Goal: Information Seeking & Learning: Learn about a topic

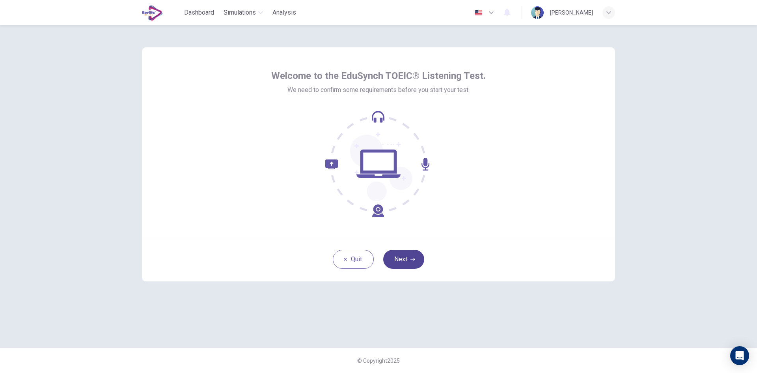
click at [412, 250] on button "Next" at bounding box center [403, 259] width 41 height 19
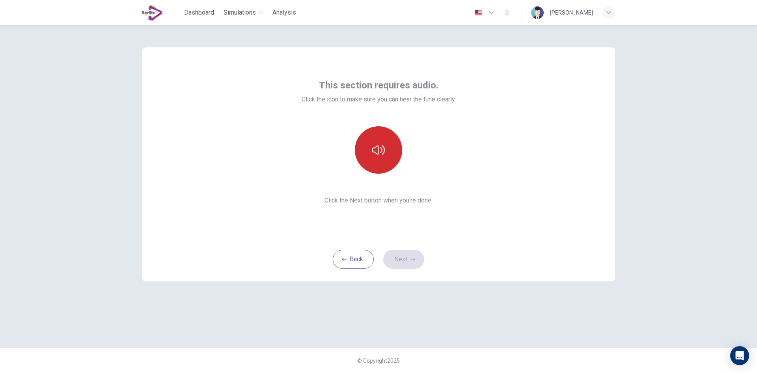
click at [384, 132] on button "button" at bounding box center [378, 149] width 47 height 47
click at [411, 260] on icon "button" at bounding box center [412, 259] width 5 height 5
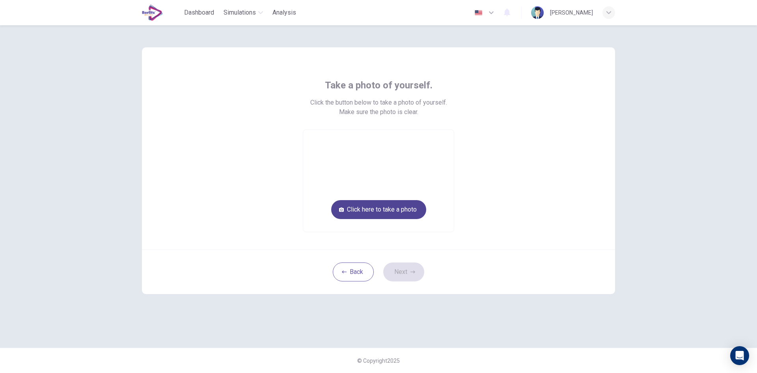
click at [380, 207] on button "Click here to take a photo" at bounding box center [378, 209] width 95 height 19
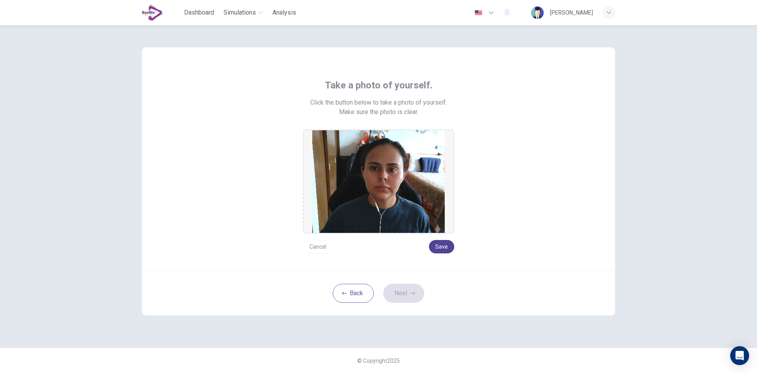
click at [436, 247] on button "Save" at bounding box center [441, 246] width 25 height 13
click at [407, 295] on button "Next" at bounding box center [403, 292] width 41 height 19
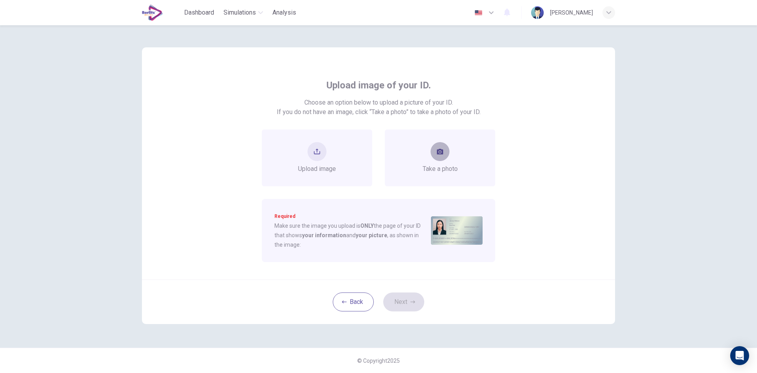
click at [444, 156] on button "take photo" at bounding box center [440, 151] width 19 height 19
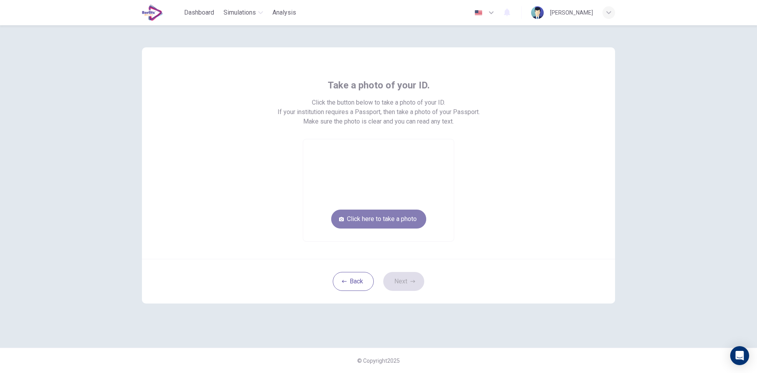
click at [398, 215] on button "Click here to take a photo" at bounding box center [378, 218] width 95 height 19
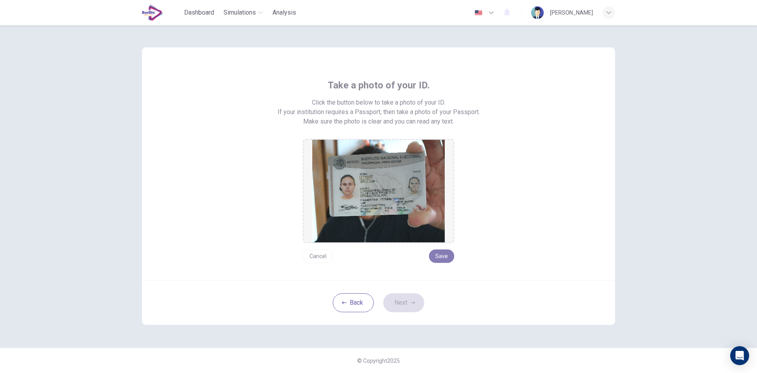
click at [438, 252] on button "Save" at bounding box center [441, 255] width 25 height 13
click at [395, 302] on button "Next" at bounding box center [403, 302] width 41 height 19
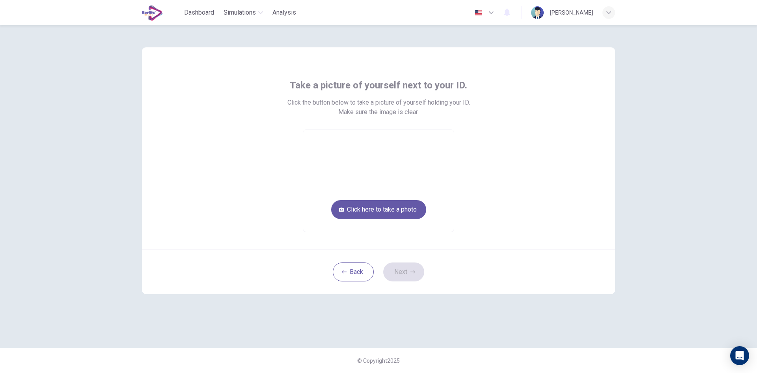
click at [410, 195] on video at bounding box center [378, 181] width 151 height 102
click at [392, 207] on button "Click here to take a photo" at bounding box center [378, 209] width 95 height 19
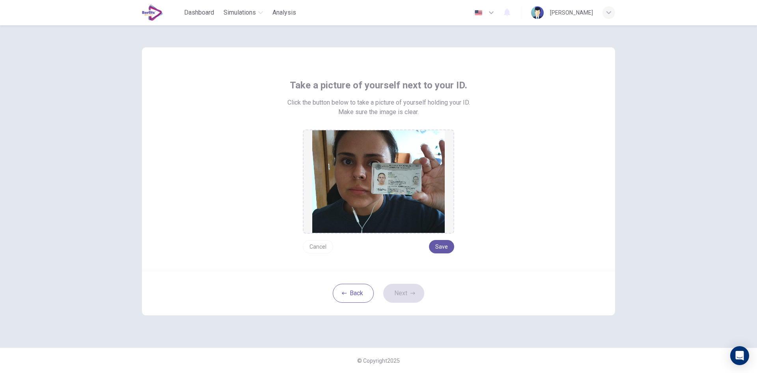
click at [311, 237] on div "Cancel Save" at bounding box center [378, 243] width 151 height 20
click at [313, 242] on button "Cancel" at bounding box center [318, 246] width 30 height 13
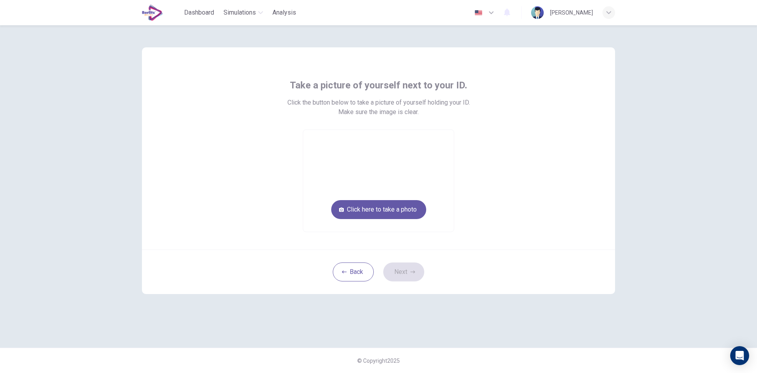
click at [313, 242] on div "Take a picture of yourself next to your ID. Click the button below to take a pi…" at bounding box center [378, 148] width 473 height 202
click at [382, 206] on button "Click here to take a photo" at bounding box center [378, 209] width 95 height 19
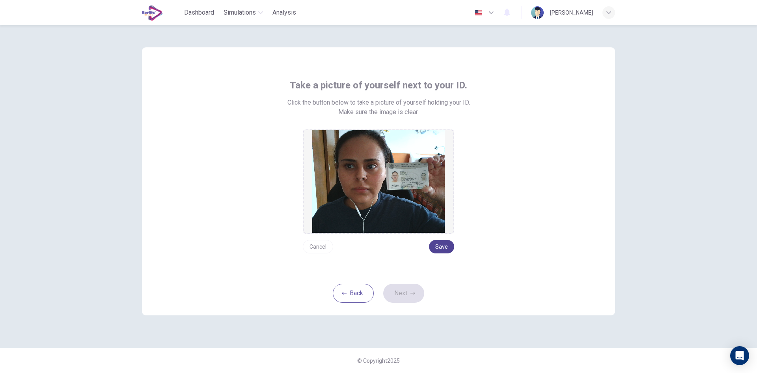
click at [445, 244] on button "Save" at bounding box center [441, 246] width 25 height 13
click at [397, 293] on button "Next" at bounding box center [403, 292] width 41 height 19
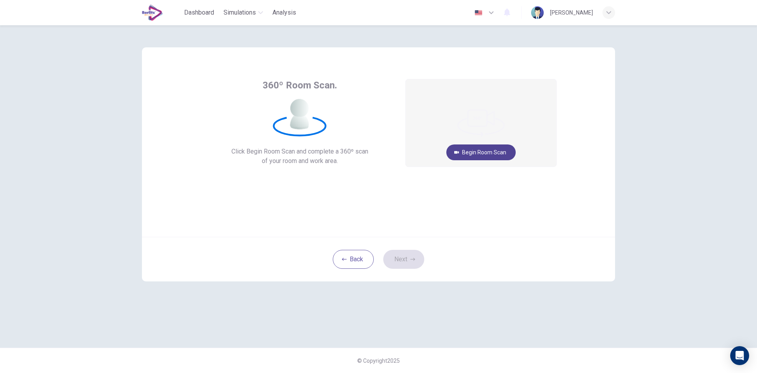
click at [480, 155] on button "Begin Room Scan" at bounding box center [480, 152] width 69 height 16
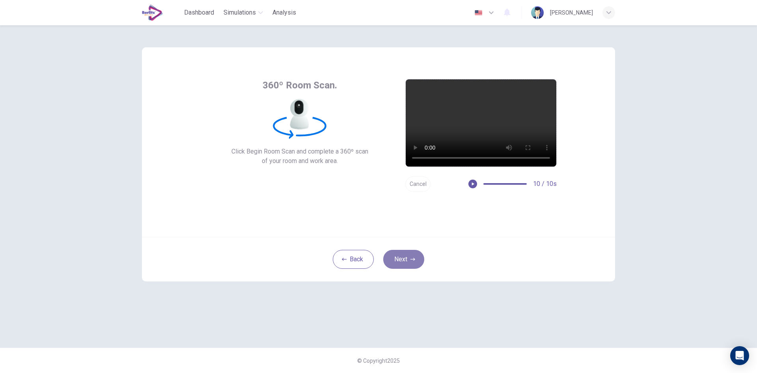
click at [407, 261] on button "Next" at bounding box center [403, 259] width 41 height 19
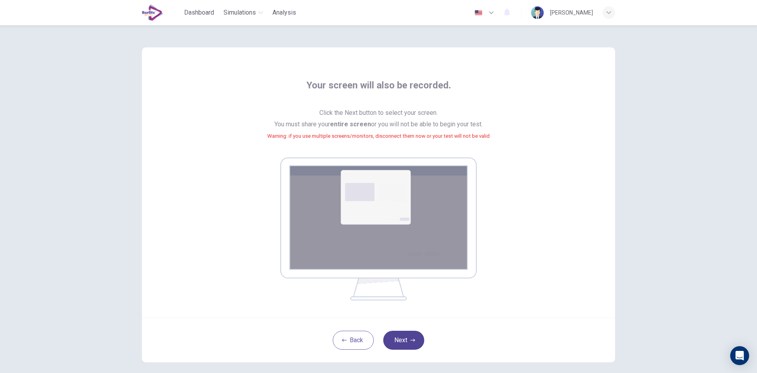
click at [410, 337] on icon "button" at bounding box center [412, 339] width 5 height 5
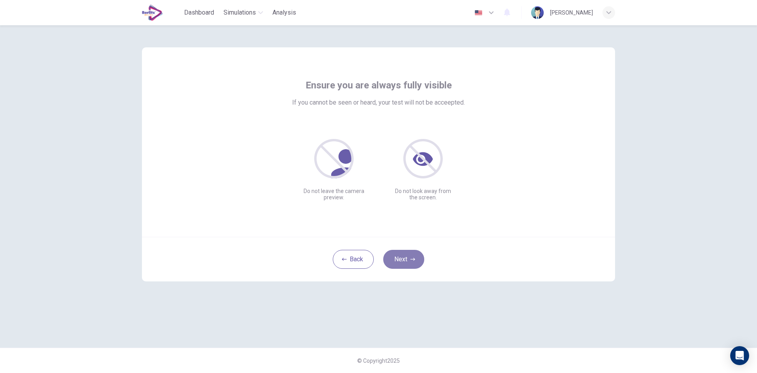
click at [404, 257] on button "Next" at bounding box center [403, 259] width 41 height 19
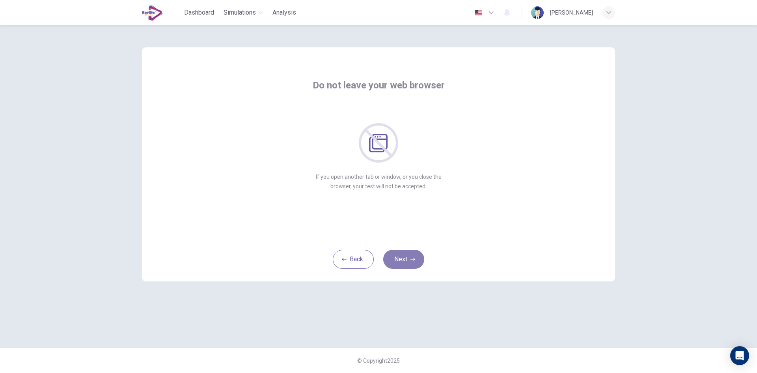
click at [404, 257] on button "Next" at bounding box center [403, 259] width 41 height 19
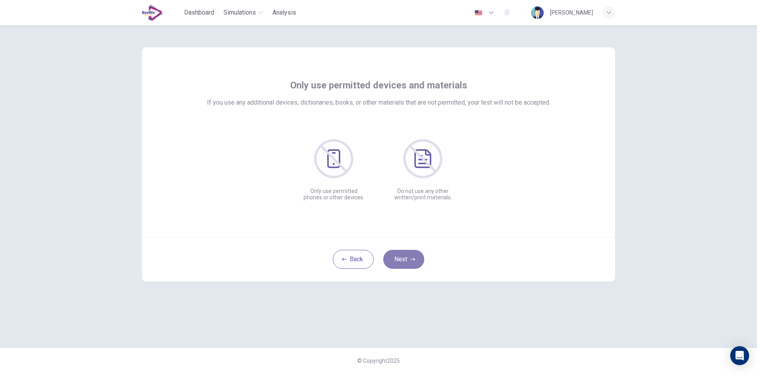
click at [404, 257] on button "Next" at bounding box center [403, 259] width 41 height 19
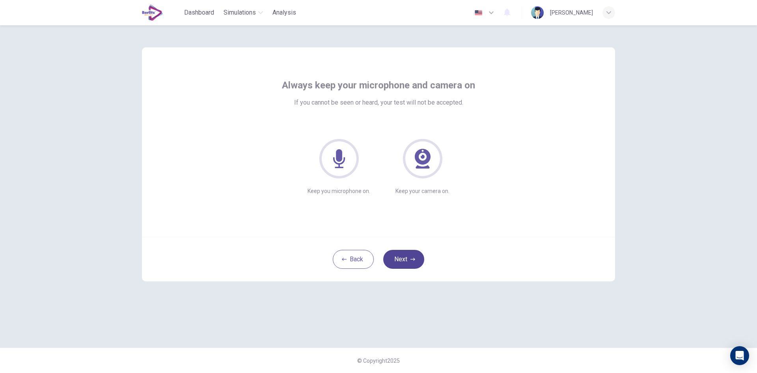
click at [404, 257] on button "Next" at bounding box center [403, 259] width 41 height 19
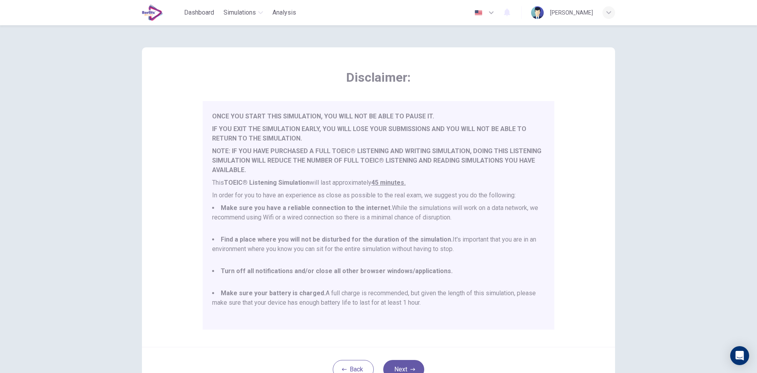
scroll to position [21, 0]
click at [389, 221] on li "Make sure you have a reliable connection to the internet. While the simulations…" at bounding box center [378, 217] width 333 height 28
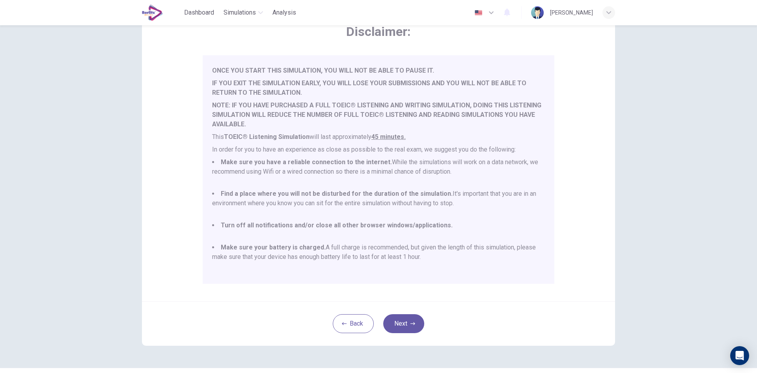
scroll to position [66, 0]
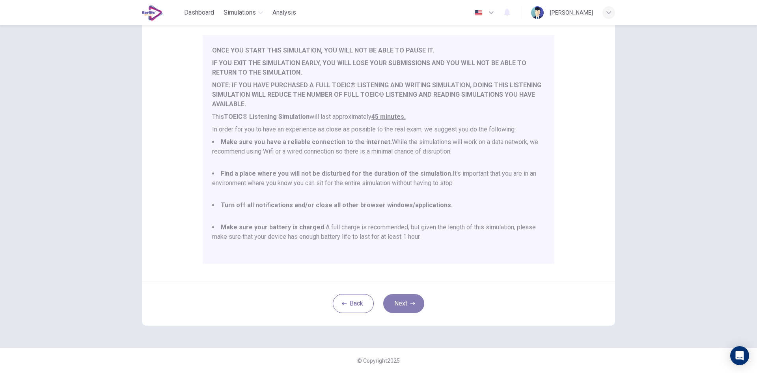
click at [397, 308] on button "Next" at bounding box center [403, 303] width 41 height 19
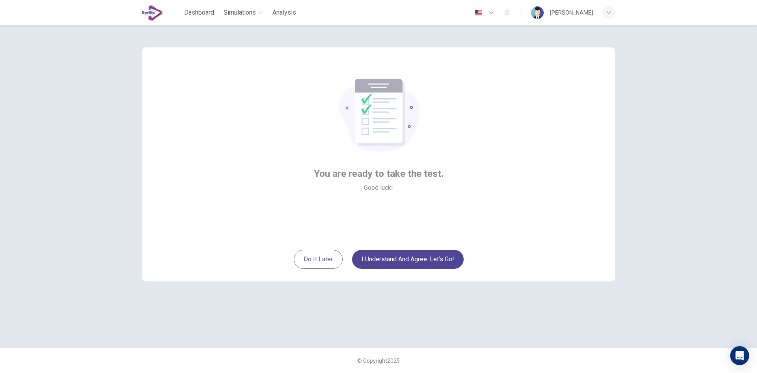
click at [393, 259] on button "I understand and agree. Let’s go!" at bounding box center [408, 259] width 112 height 19
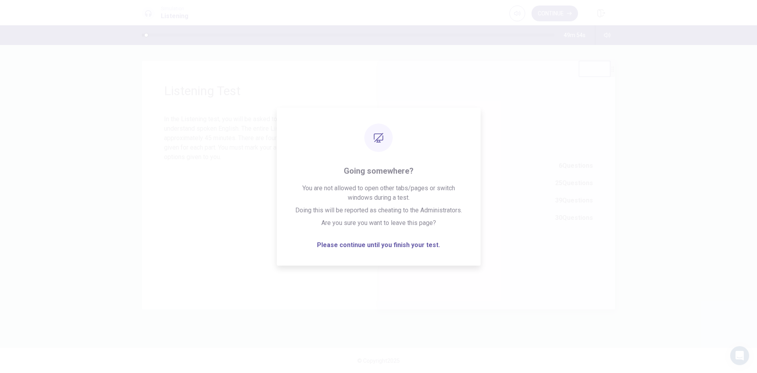
click at [501, 168] on span "Part 1 - Photographs: 6 Questions" at bounding box center [497, 165] width 192 height 9
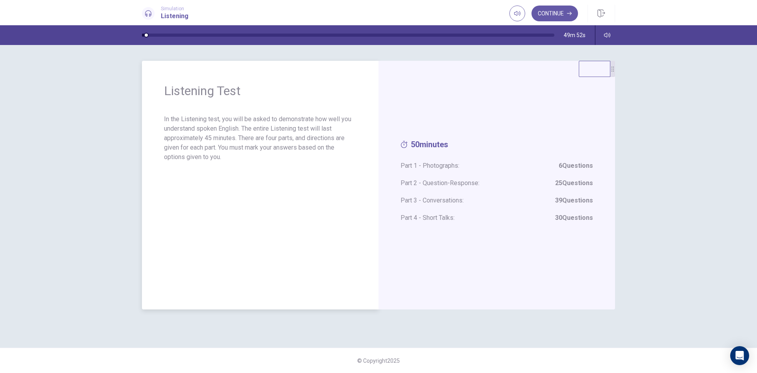
click at [374, 196] on div "Listening Test In the Listening test, you will be asked to demonstrate how well…" at bounding box center [260, 185] width 237 height 248
click at [362, 236] on div "Listening Test In the Listening test, you will be asked to demonstrate how well…" at bounding box center [260, 185] width 237 height 248
click at [589, 112] on div "50 minutes Part 1 - Photographs: 6 Questions Part 2 - Question-Response: 25 Que…" at bounding box center [496, 185] width 237 height 248
click at [563, 5] on div "Continue" at bounding box center [562, 13] width 106 height 17
click at [563, 11] on button "Continue" at bounding box center [554, 14] width 47 height 16
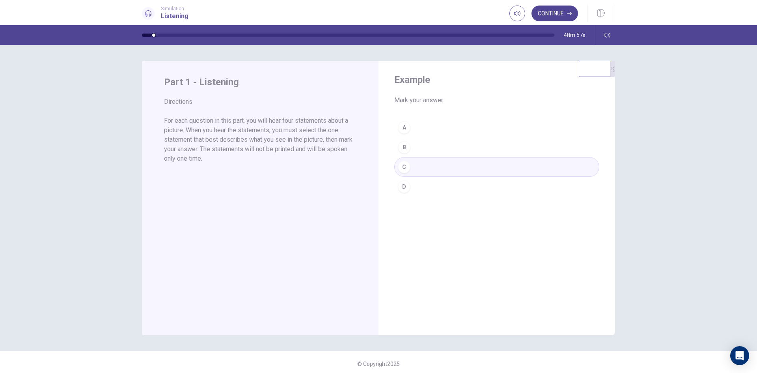
click at [555, 15] on button "Continue" at bounding box center [554, 14] width 47 height 16
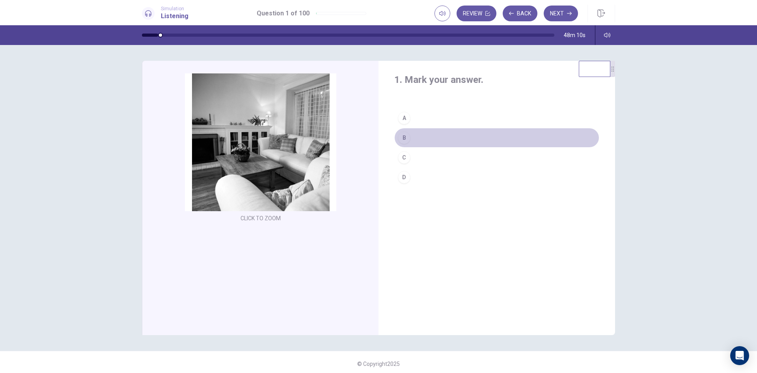
click at [401, 136] on div "B" at bounding box center [404, 137] width 13 height 13
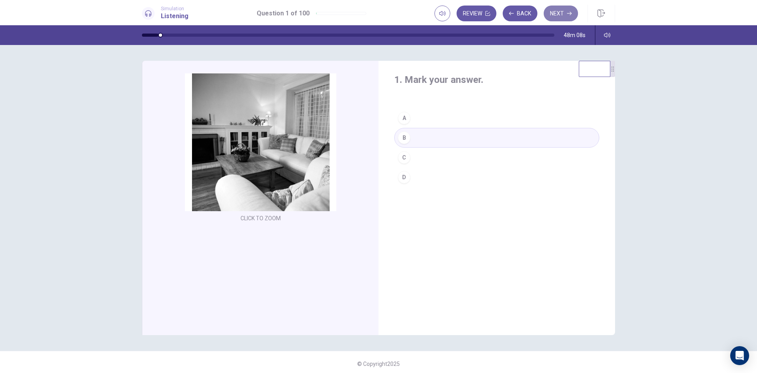
click at [564, 12] on button "Next" at bounding box center [561, 14] width 34 height 16
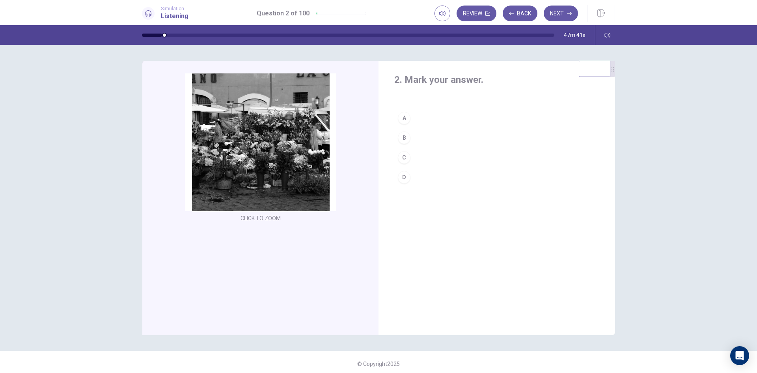
click at [402, 136] on div "B" at bounding box center [404, 137] width 13 height 13
click at [559, 13] on button "Next" at bounding box center [561, 14] width 34 height 16
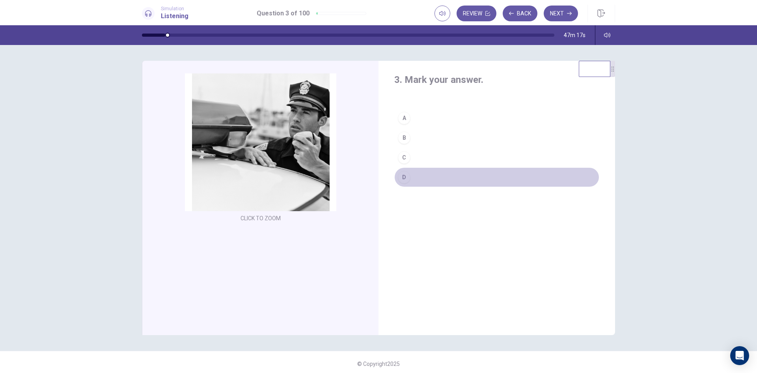
click at [402, 176] on div "D" at bounding box center [404, 177] width 13 height 13
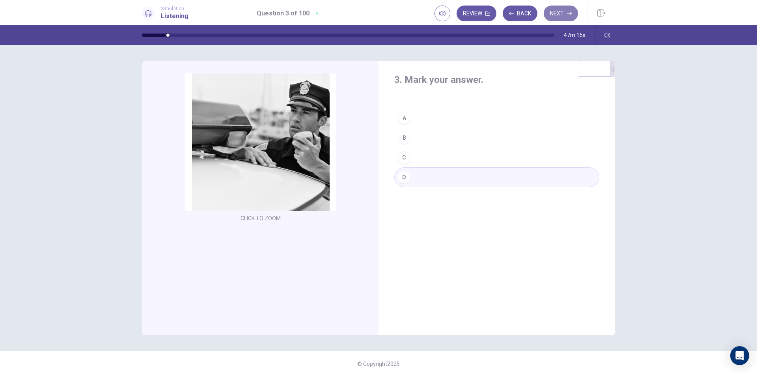
click at [558, 14] on button "Next" at bounding box center [561, 14] width 34 height 16
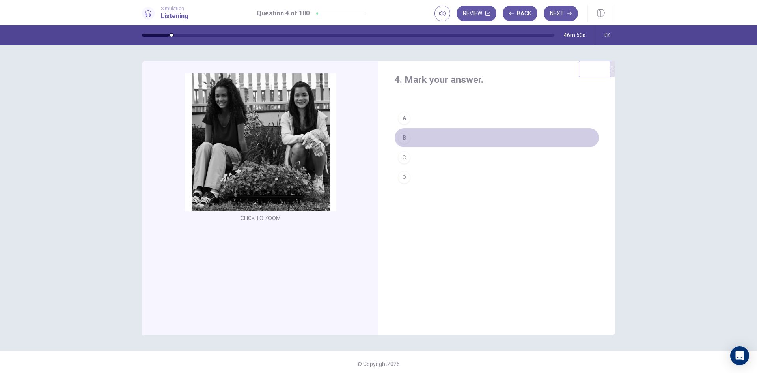
click at [402, 137] on div "B" at bounding box center [404, 137] width 13 height 13
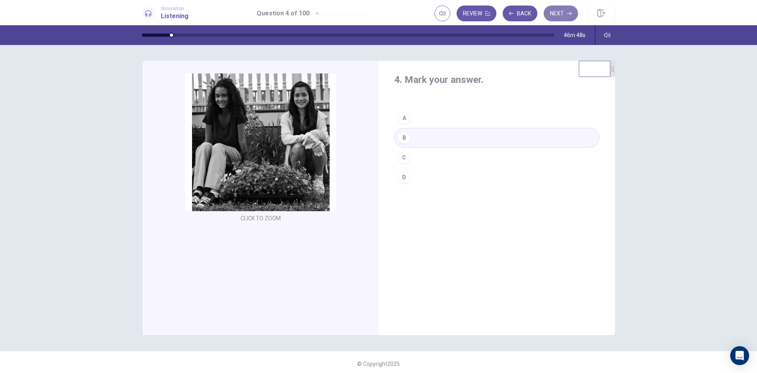
click at [554, 9] on button "Next" at bounding box center [561, 14] width 34 height 16
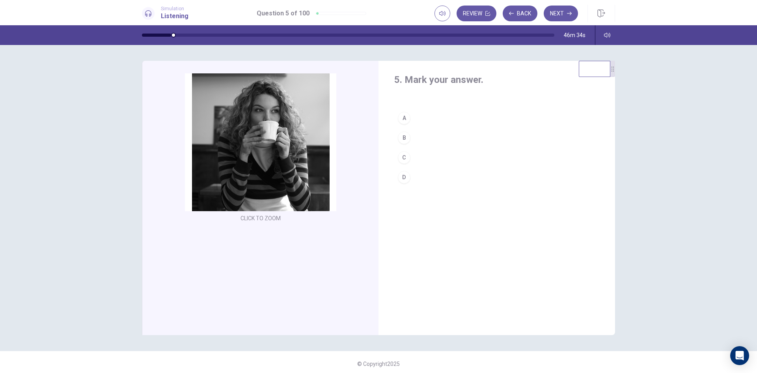
click at [403, 116] on div "A" at bounding box center [404, 118] width 13 height 13
click at [559, 12] on button "Next" at bounding box center [561, 14] width 34 height 16
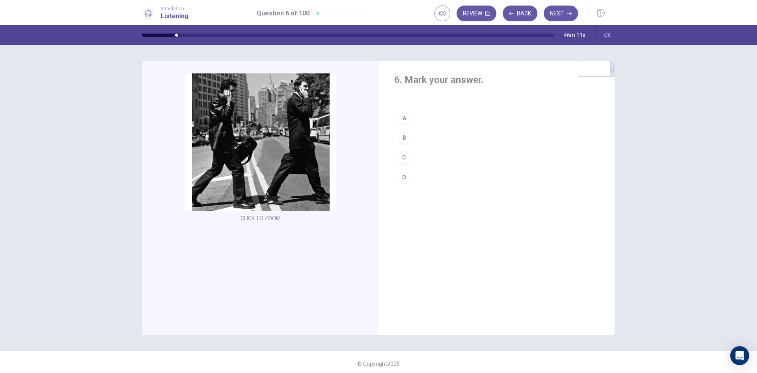
click at [403, 136] on div "B" at bounding box center [404, 137] width 13 height 13
click at [555, 17] on button "Next" at bounding box center [561, 14] width 34 height 16
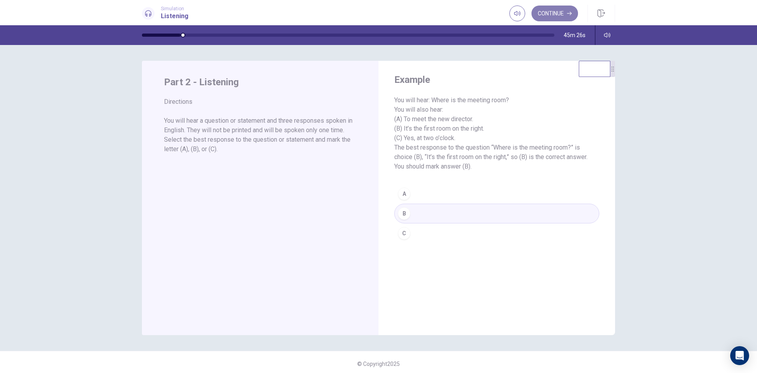
click at [561, 10] on button "Continue" at bounding box center [554, 14] width 47 height 16
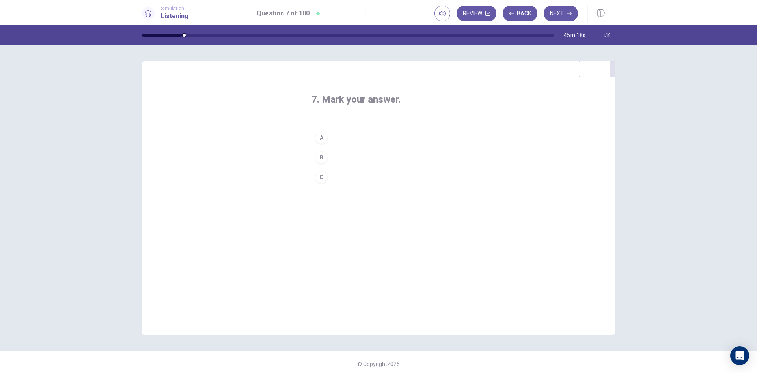
click at [318, 140] on div "A" at bounding box center [321, 137] width 13 height 13
click at [561, 13] on button "Next" at bounding box center [561, 14] width 34 height 16
click at [320, 136] on div "A" at bounding box center [321, 137] width 13 height 13
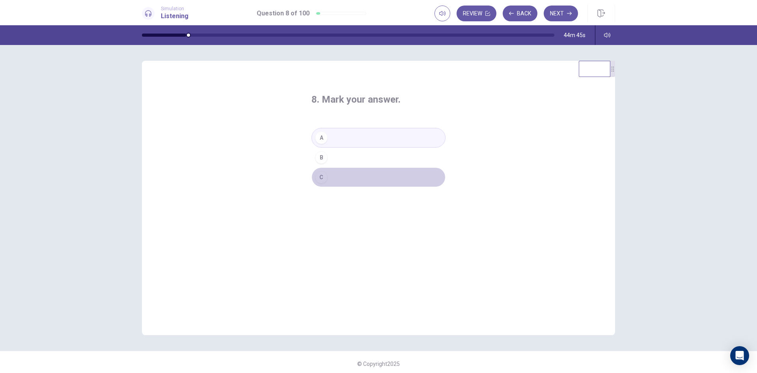
click at [319, 178] on div "C" at bounding box center [321, 177] width 13 height 13
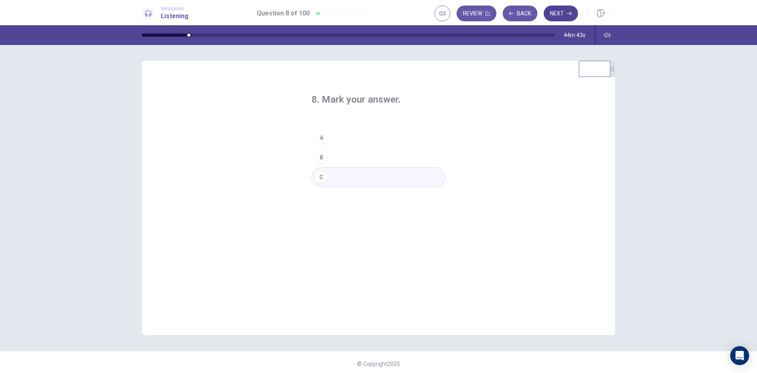
click at [559, 15] on button "Next" at bounding box center [561, 14] width 34 height 16
click at [319, 136] on div "A" at bounding box center [321, 137] width 13 height 13
click at [319, 156] on div "B" at bounding box center [321, 157] width 13 height 13
click at [559, 10] on button "Next" at bounding box center [561, 14] width 34 height 16
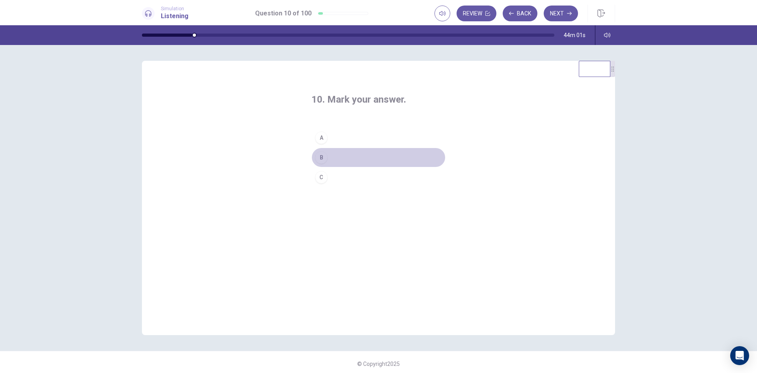
click at [320, 157] on div "B" at bounding box center [321, 157] width 13 height 13
click at [556, 11] on button "Next" at bounding box center [561, 14] width 34 height 16
click at [322, 174] on div "C" at bounding box center [321, 177] width 13 height 13
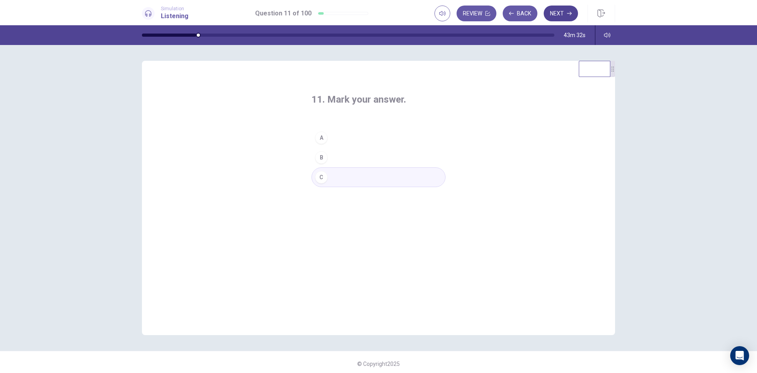
click at [561, 13] on button "Next" at bounding box center [561, 14] width 34 height 16
click at [321, 175] on div "C" at bounding box center [321, 177] width 13 height 13
click at [557, 13] on button "Next" at bounding box center [561, 14] width 34 height 16
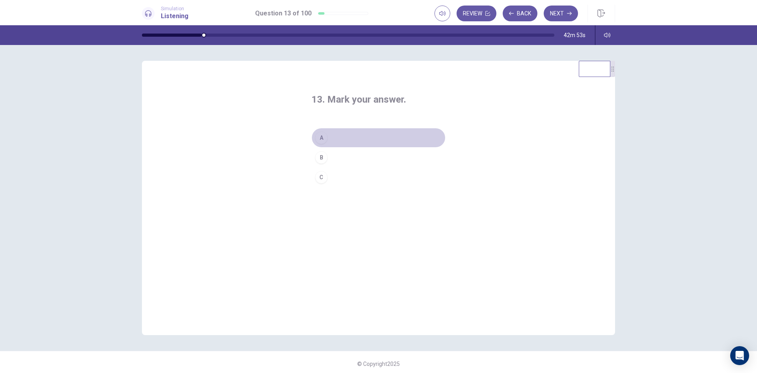
click at [323, 135] on div "A" at bounding box center [321, 137] width 13 height 13
click at [563, 12] on button "Next" at bounding box center [561, 14] width 34 height 16
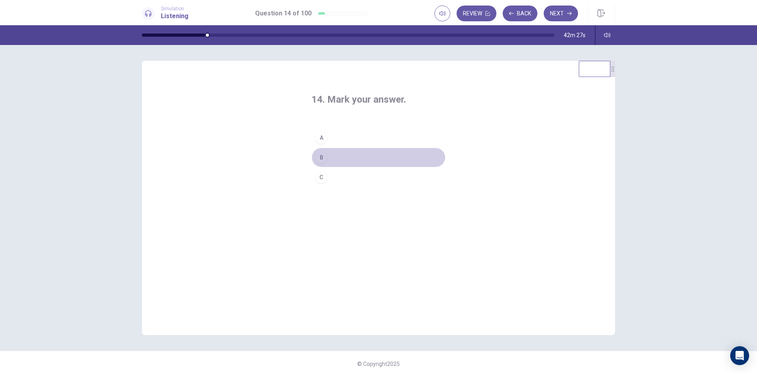
click at [322, 156] on div "B" at bounding box center [321, 157] width 13 height 13
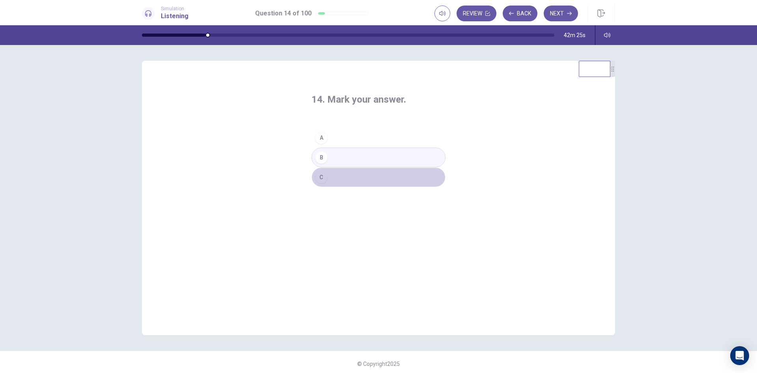
click at [322, 176] on div "C" at bounding box center [321, 177] width 13 height 13
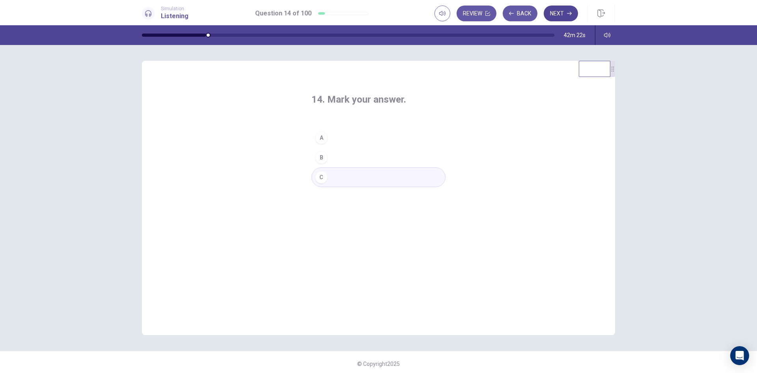
click at [562, 13] on button "Next" at bounding box center [561, 14] width 34 height 16
click at [322, 136] on div "A" at bounding box center [321, 137] width 13 height 13
click at [565, 11] on button "Next" at bounding box center [561, 14] width 34 height 16
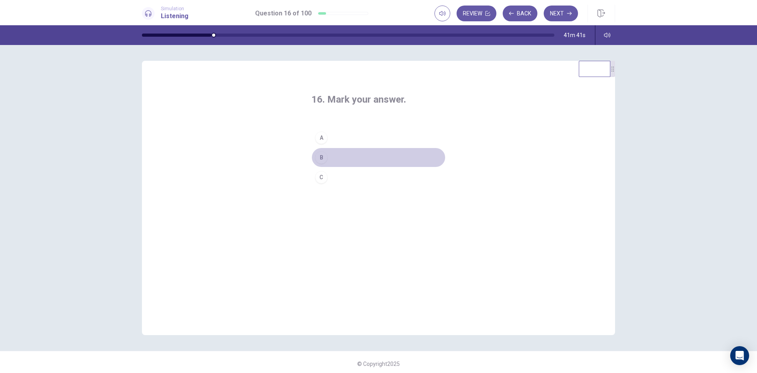
click at [322, 156] on div "B" at bounding box center [321, 157] width 13 height 13
click at [564, 11] on button "Next" at bounding box center [561, 14] width 34 height 16
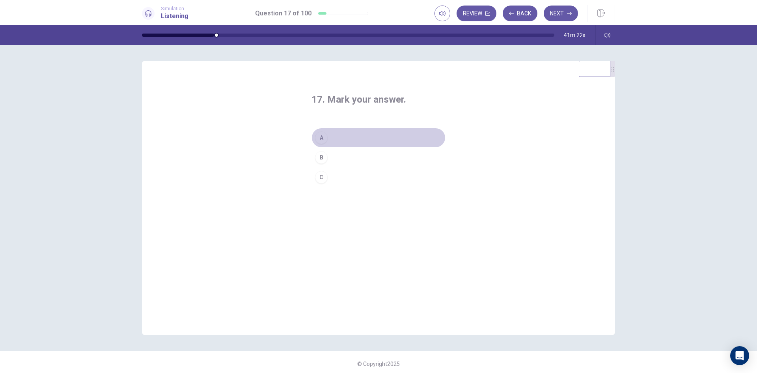
click at [322, 136] on div "A" at bounding box center [321, 137] width 13 height 13
click at [563, 11] on button "Next" at bounding box center [561, 14] width 34 height 16
click at [322, 135] on div "A" at bounding box center [321, 137] width 13 height 13
click at [562, 10] on button "Next" at bounding box center [561, 14] width 34 height 16
click at [322, 135] on div "A" at bounding box center [321, 137] width 13 height 13
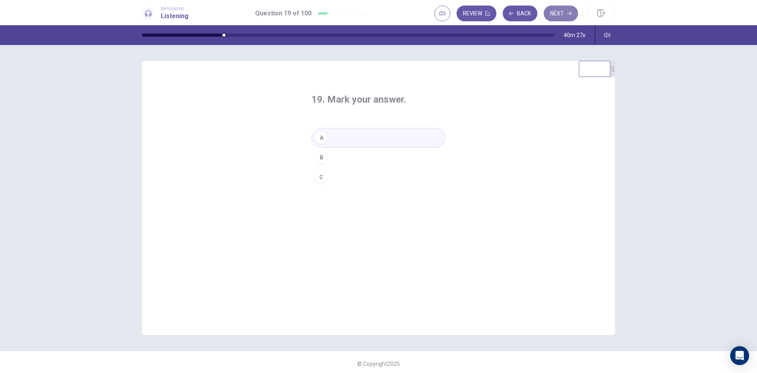
click at [563, 12] on button "Next" at bounding box center [561, 14] width 34 height 16
click at [323, 176] on div "C" at bounding box center [321, 177] width 13 height 13
click at [561, 15] on button "Next" at bounding box center [561, 14] width 34 height 16
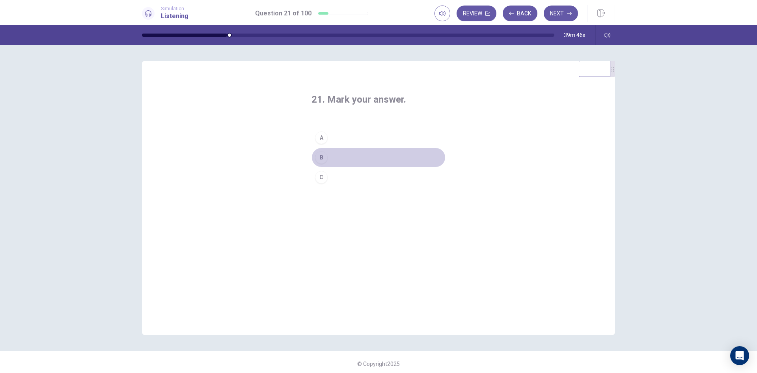
click at [322, 155] on div "B" at bounding box center [321, 157] width 13 height 13
click at [560, 14] on button "Next" at bounding box center [561, 14] width 34 height 16
click at [323, 155] on div "B" at bounding box center [321, 157] width 13 height 13
click at [558, 11] on button "Next" at bounding box center [561, 14] width 34 height 16
click at [323, 155] on div "B" at bounding box center [321, 157] width 13 height 13
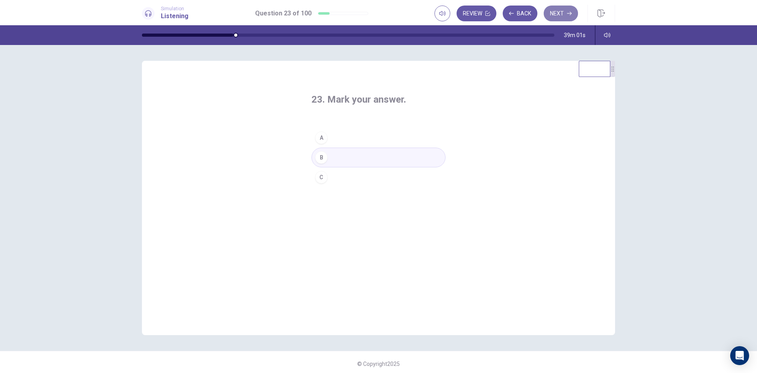
click at [561, 16] on button "Next" at bounding box center [561, 14] width 34 height 16
click at [323, 155] on div "B" at bounding box center [321, 157] width 13 height 13
click at [563, 14] on button "Next" at bounding box center [561, 14] width 34 height 16
click at [323, 155] on div "B" at bounding box center [321, 157] width 13 height 13
click at [563, 16] on button "Next" at bounding box center [561, 14] width 34 height 16
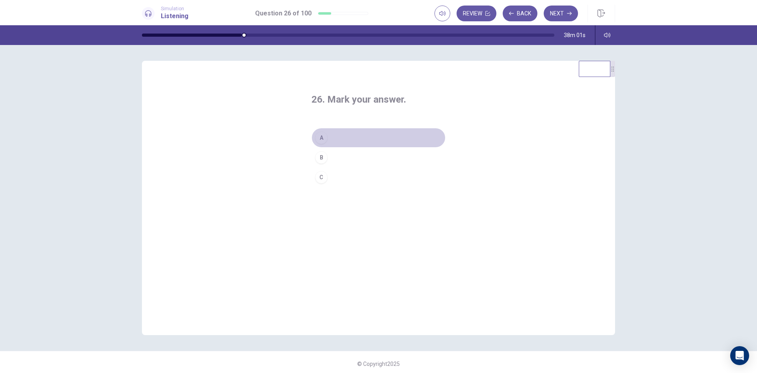
click at [324, 136] on div "A" at bounding box center [321, 137] width 13 height 13
click at [561, 12] on button "Next" at bounding box center [561, 14] width 34 height 16
click at [322, 136] on div "A" at bounding box center [321, 137] width 13 height 13
click at [559, 11] on button "Next" at bounding box center [561, 14] width 34 height 16
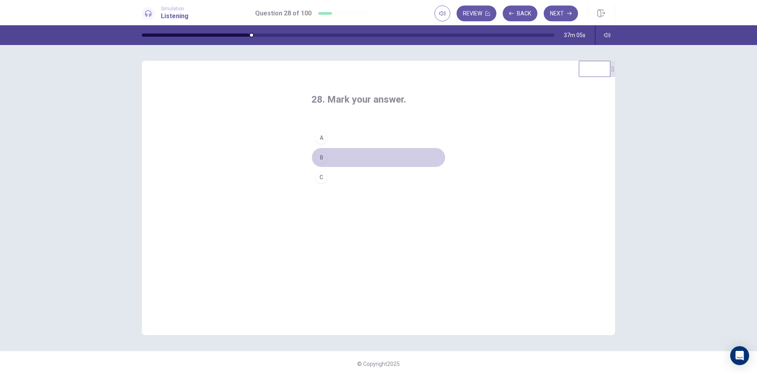
click at [322, 155] on div "B" at bounding box center [321, 157] width 13 height 13
click at [559, 12] on button "Next" at bounding box center [561, 14] width 34 height 16
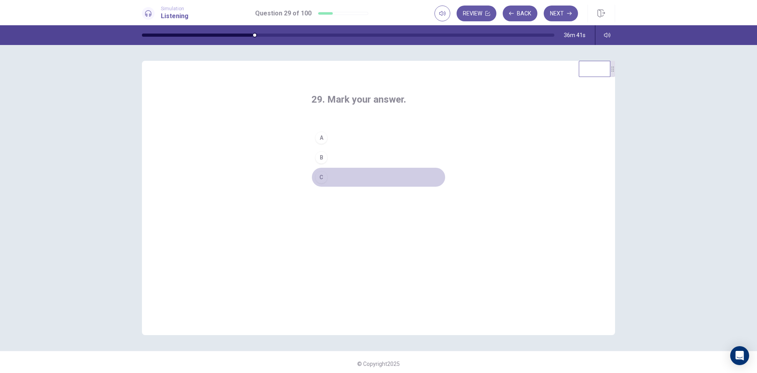
click at [322, 174] on div "C" at bounding box center [321, 177] width 13 height 13
click at [558, 13] on button "Next" at bounding box center [561, 14] width 34 height 16
click at [319, 138] on div "A" at bounding box center [321, 137] width 13 height 13
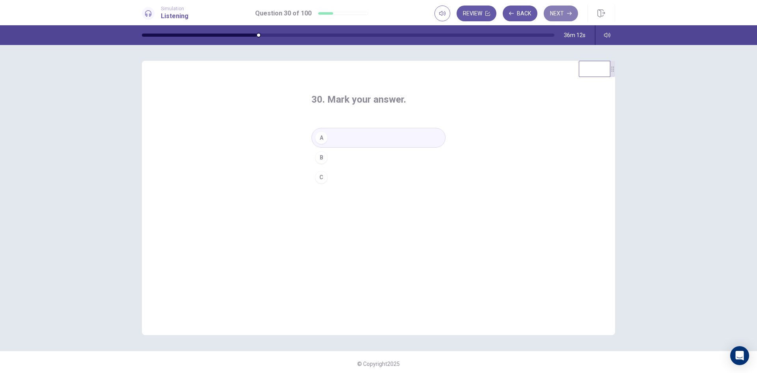
click at [554, 16] on button "Next" at bounding box center [561, 14] width 34 height 16
click at [322, 157] on div "B" at bounding box center [321, 157] width 13 height 13
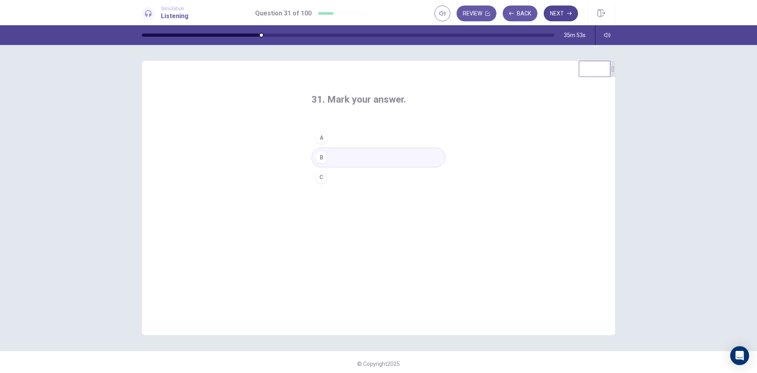
click at [562, 15] on button "Next" at bounding box center [561, 14] width 34 height 16
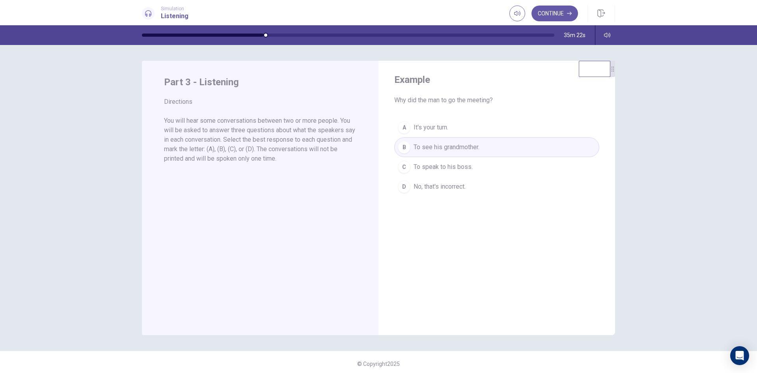
drag, startPoint x: 258, startPoint y: 147, endPoint x: 290, endPoint y: 157, distance: 33.9
click at [290, 157] on p "You will hear some conversations between two or more people. You will be asked …" at bounding box center [260, 139] width 192 height 47
click at [546, 12] on button "Continue" at bounding box center [554, 14] width 47 height 16
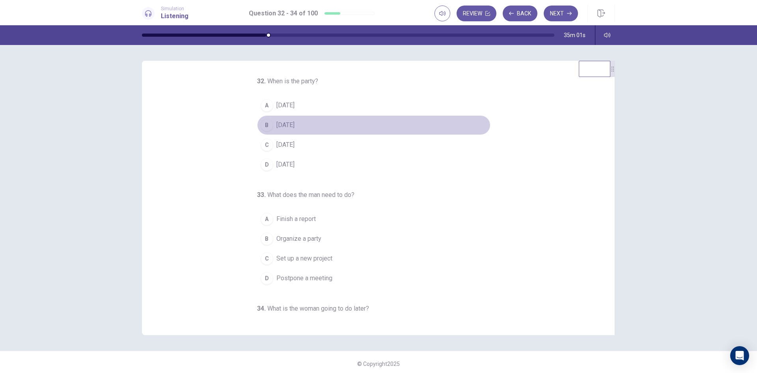
click at [263, 125] on div "B" at bounding box center [267, 125] width 13 height 13
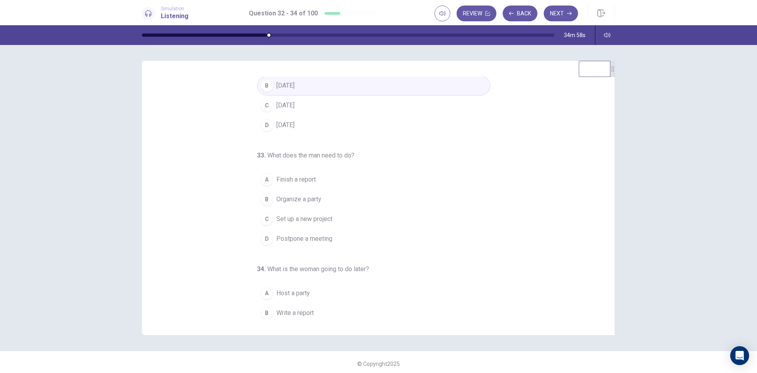
scroll to position [79, 0]
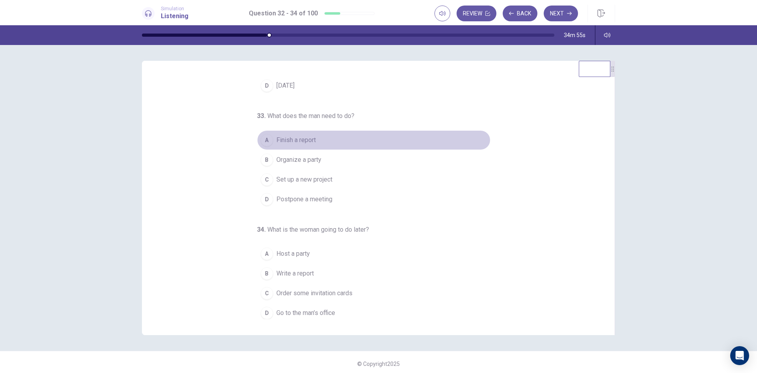
click at [265, 140] on div "A" at bounding box center [267, 140] width 13 height 13
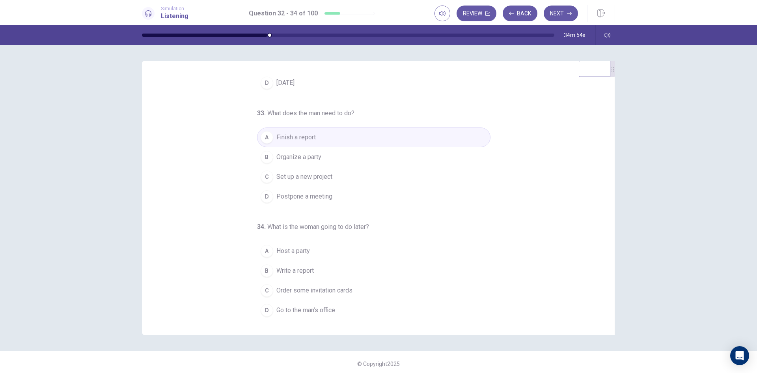
scroll to position [82, 0]
click at [263, 310] on div "D" at bounding box center [267, 309] width 13 height 13
click at [555, 11] on button "Next" at bounding box center [561, 14] width 34 height 16
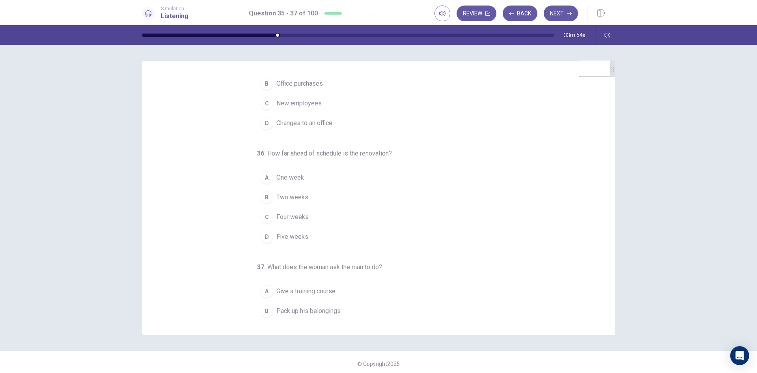
scroll to position [0, 0]
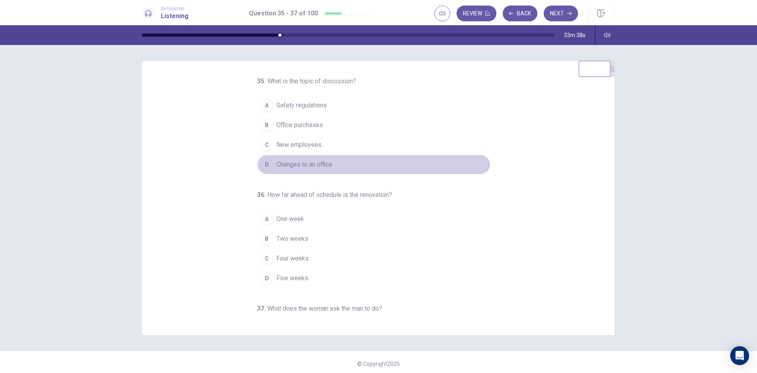
click at [263, 164] on div "D" at bounding box center [267, 164] width 13 height 13
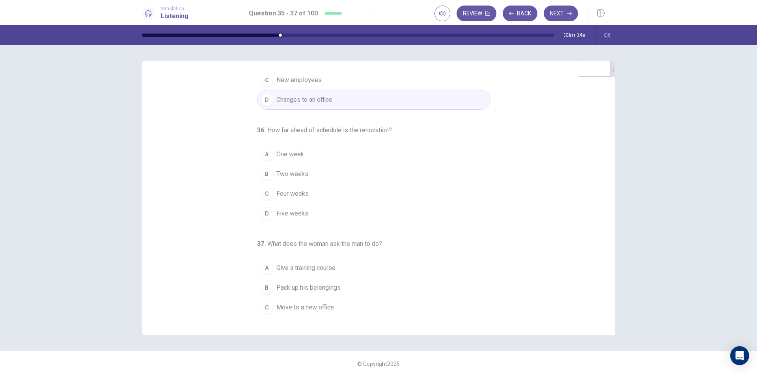
scroll to position [79, 0]
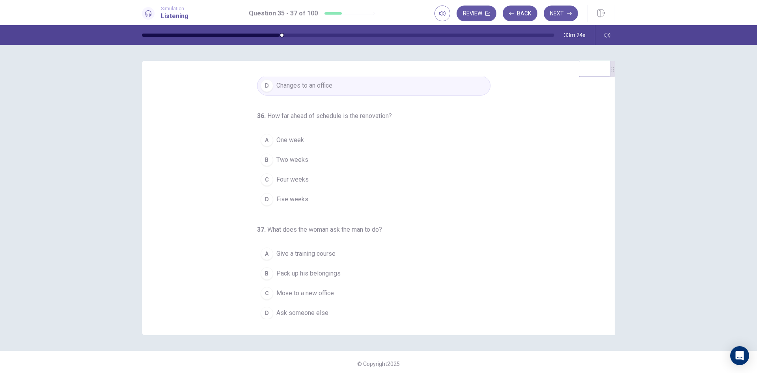
click at [262, 140] on div "A" at bounding box center [267, 140] width 13 height 13
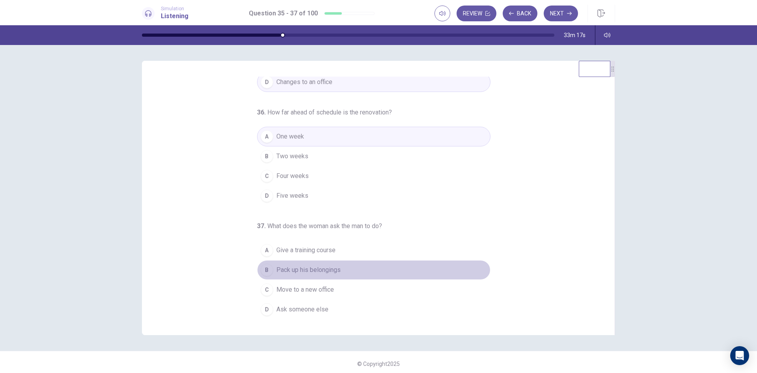
click at [265, 270] on div "B" at bounding box center [267, 269] width 13 height 13
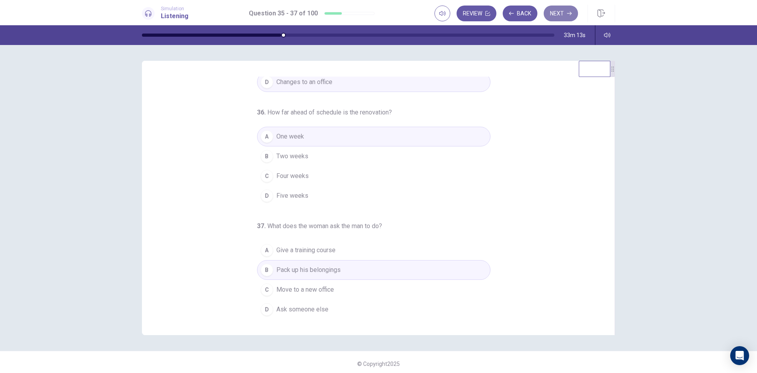
click at [561, 14] on button "Next" at bounding box center [561, 14] width 34 height 16
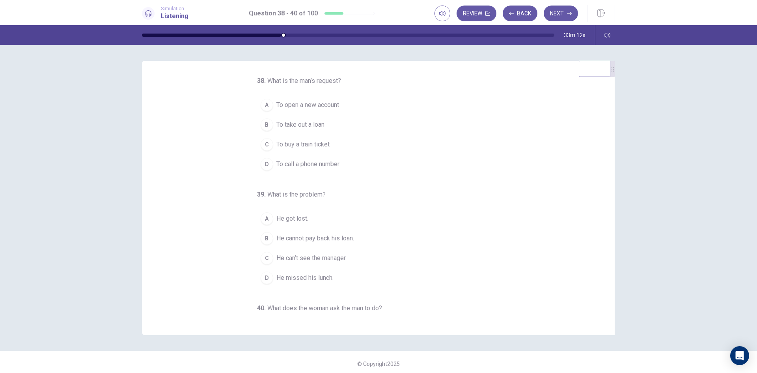
scroll to position [0, 0]
click at [268, 122] on div "B" at bounding box center [267, 125] width 13 height 13
click at [266, 260] on div "C" at bounding box center [267, 258] width 13 height 13
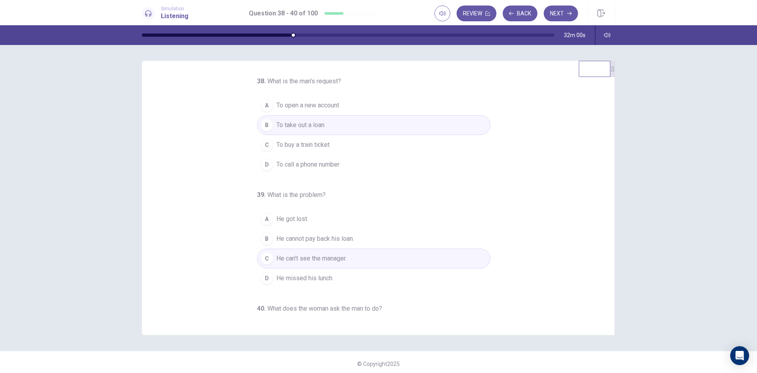
click at [529, 226] on div "38 . What is the man’s request? A To open a new account B To take out a loan C …" at bounding box center [382, 197] width 454 height 242
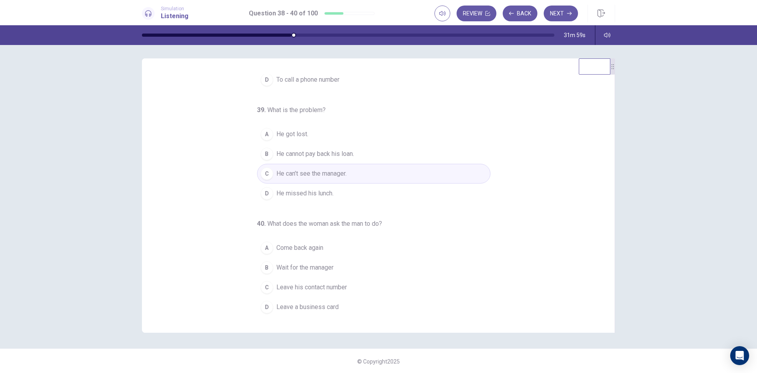
scroll to position [3, 0]
click at [261, 286] on div "C" at bounding box center [267, 286] width 13 height 13
click at [528, 186] on div "38 . What is the man’s request? A To open a new account B To take out a loan C …" at bounding box center [382, 194] width 454 height 242
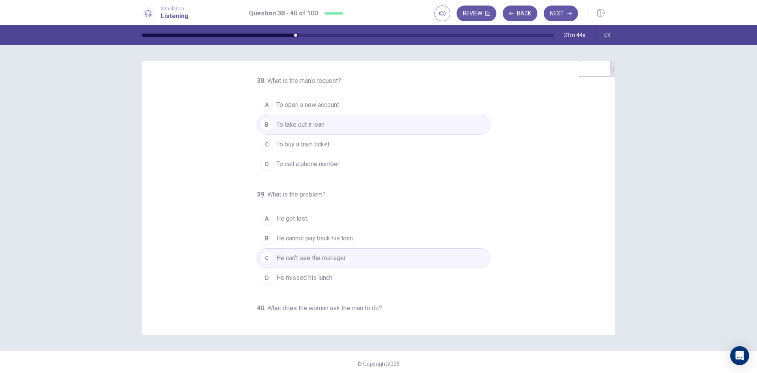
scroll to position [0, 0]
click at [561, 11] on button "Next" at bounding box center [561, 14] width 34 height 16
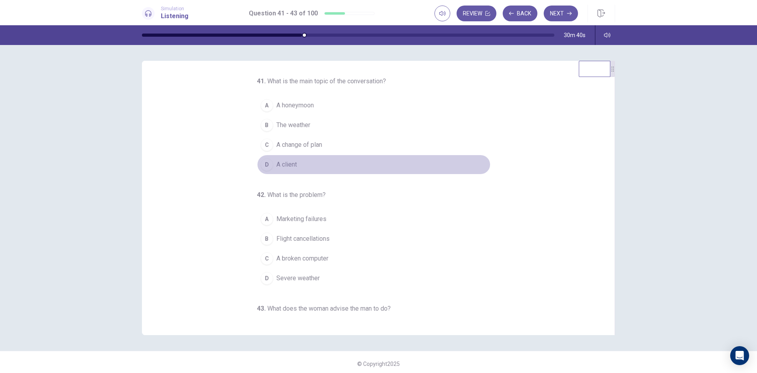
click at [262, 166] on div "D" at bounding box center [267, 164] width 13 height 13
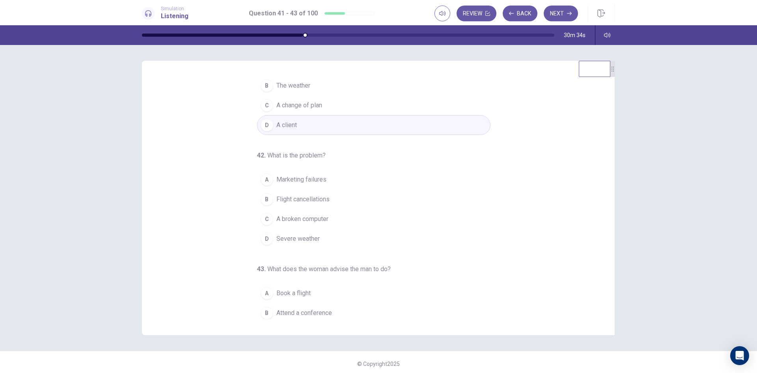
scroll to position [79, 0]
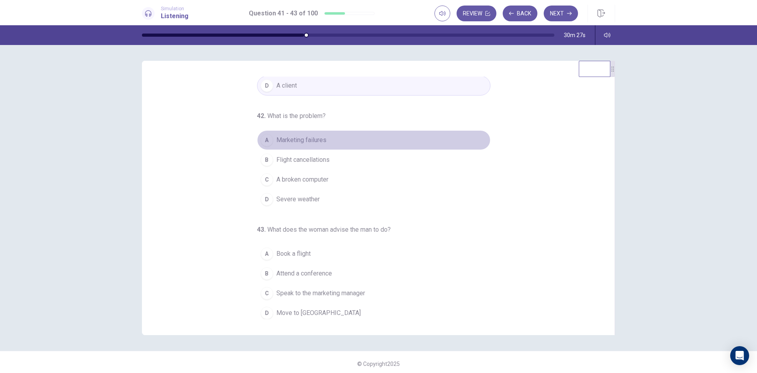
click at [266, 141] on div "A" at bounding box center [267, 140] width 13 height 13
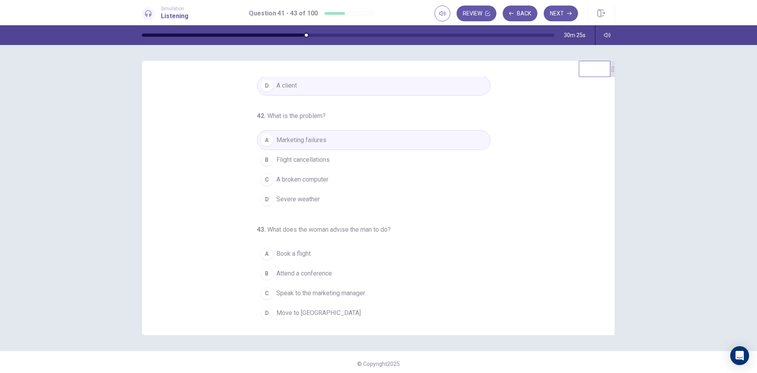
scroll to position [82, 0]
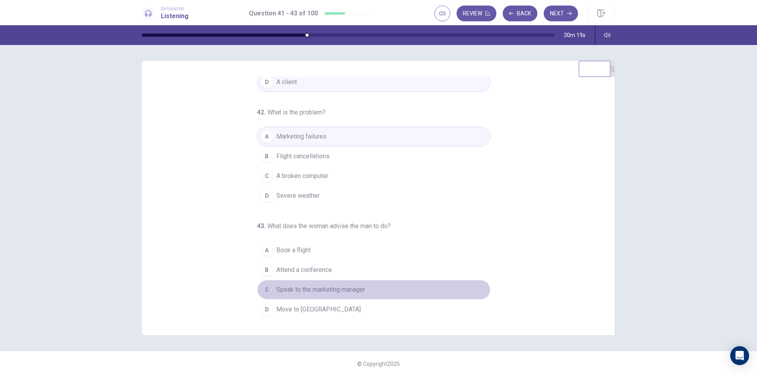
click at [265, 291] on div "C" at bounding box center [267, 289] width 13 height 13
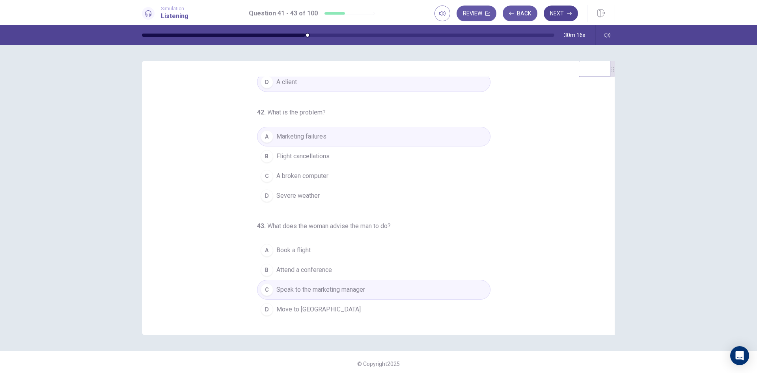
click at [564, 15] on button "Next" at bounding box center [561, 14] width 34 height 16
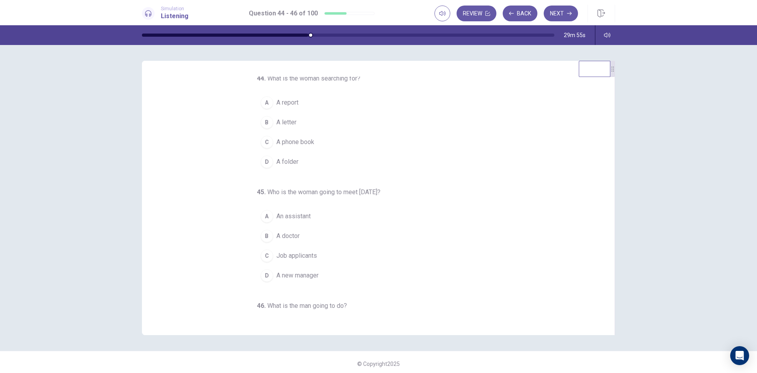
scroll to position [0, 0]
click at [264, 166] on div "D" at bounding box center [267, 164] width 13 height 13
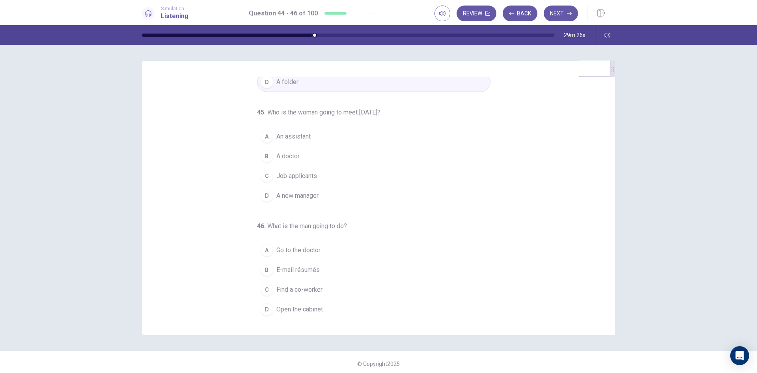
scroll to position [3, 0]
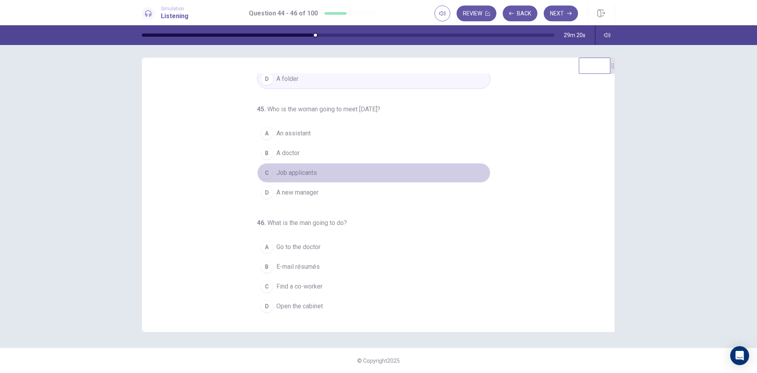
click at [266, 171] on div "C" at bounding box center [267, 172] width 13 height 13
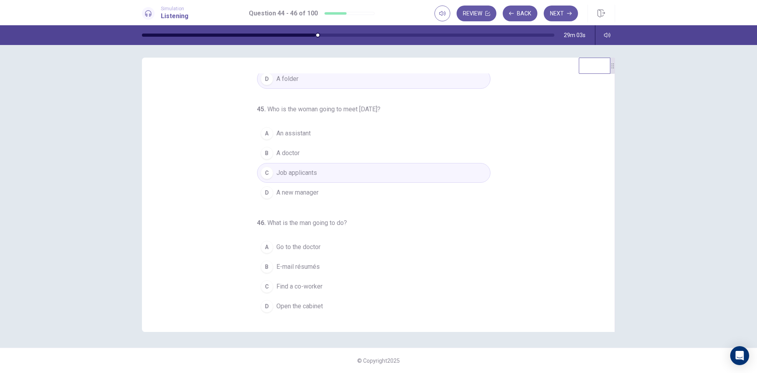
click at [261, 266] on div "B" at bounding box center [267, 266] width 13 height 13
click at [563, 14] on button "Next" at bounding box center [561, 14] width 34 height 16
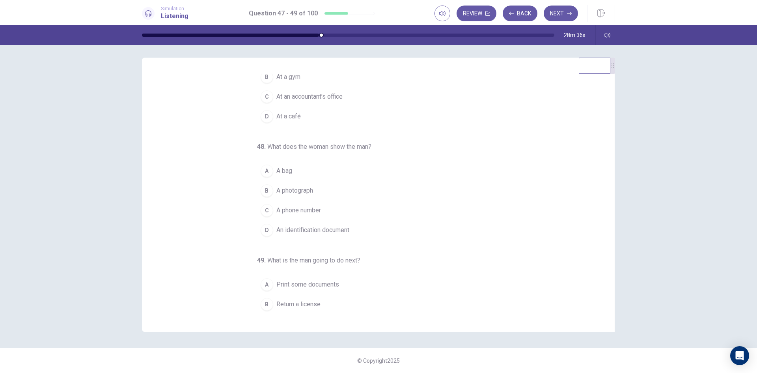
scroll to position [0, 0]
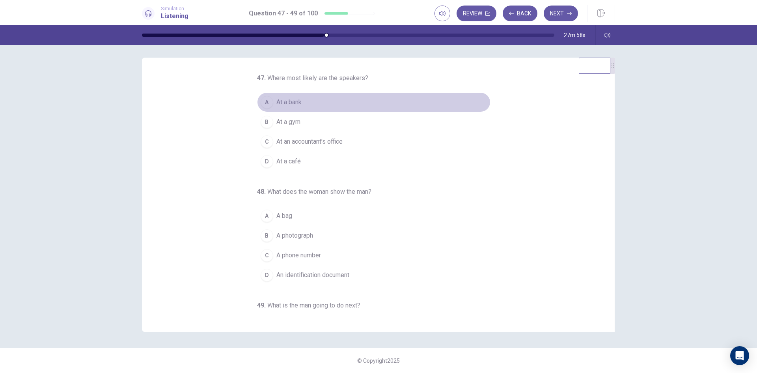
click at [261, 103] on div "A" at bounding box center [267, 102] width 13 height 13
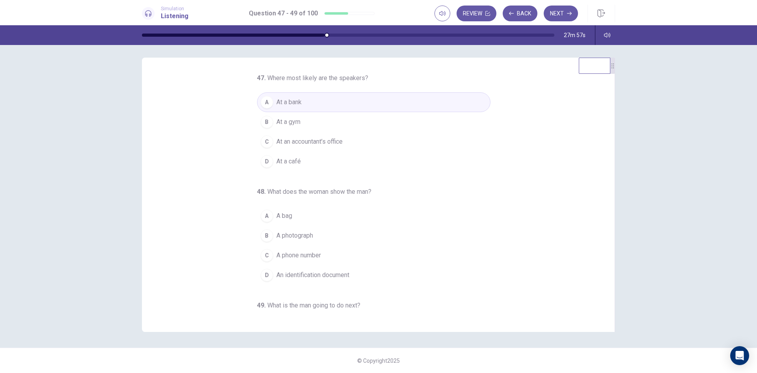
click at [291, 193] on span "What does the woman show the man?" at bounding box center [319, 191] width 104 height 7
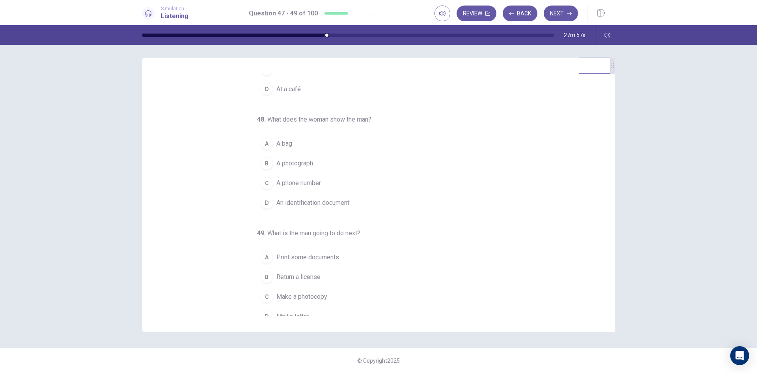
scroll to position [82, 0]
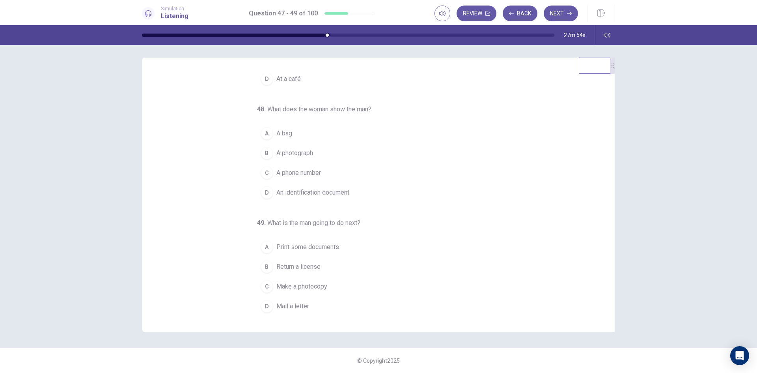
click at [261, 195] on div "D" at bounding box center [267, 192] width 13 height 13
click at [218, 226] on div "47 . Where most likely are the speakers? A At a bank B At a gym C At an account…" at bounding box center [382, 194] width 454 height 242
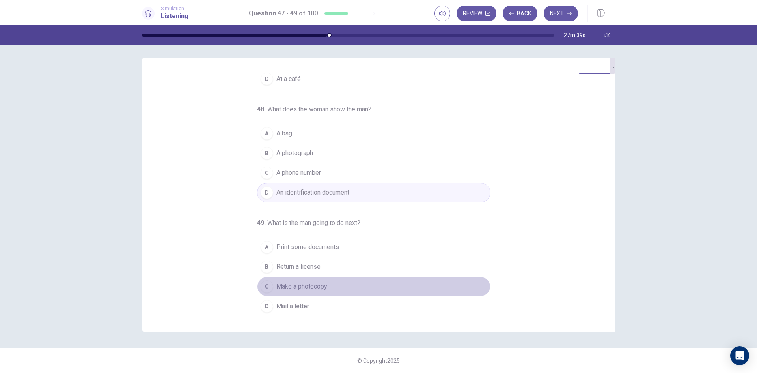
click at [262, 285] on div "C" at bounding box center [267, 286] width 13 height 13
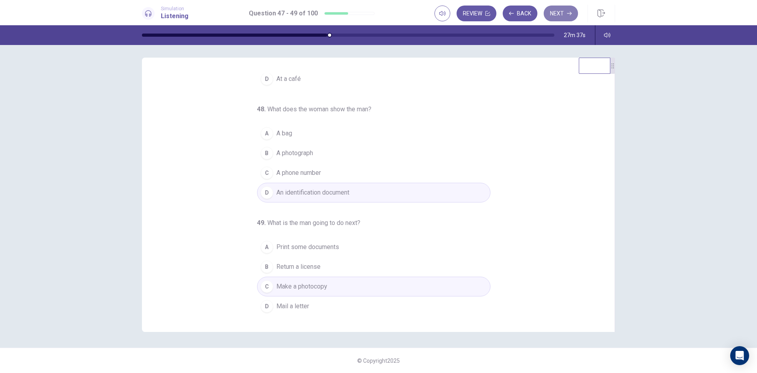
click at [556, 15] on button "Next" at bounding box center [561, 14] width 34 height 16
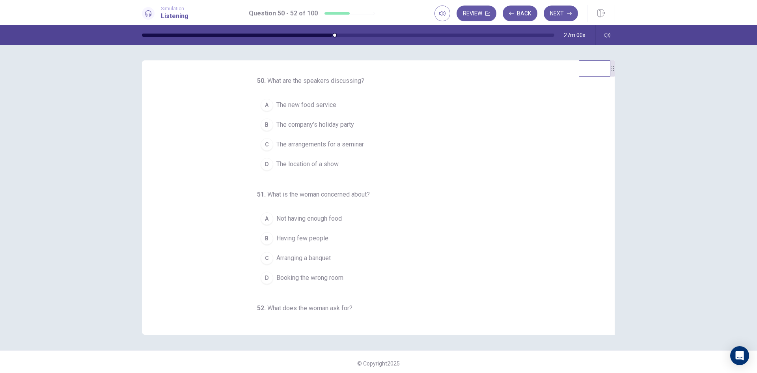
scroll to position [0, 0]
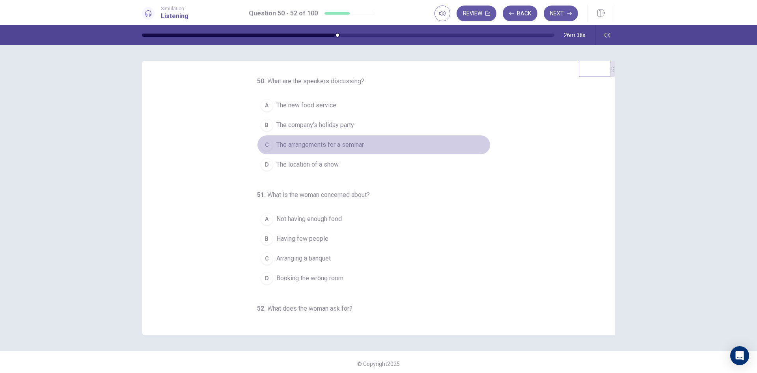
click at [263, 144] on div "C" at bounding box center [267, 144] width 13 height 13
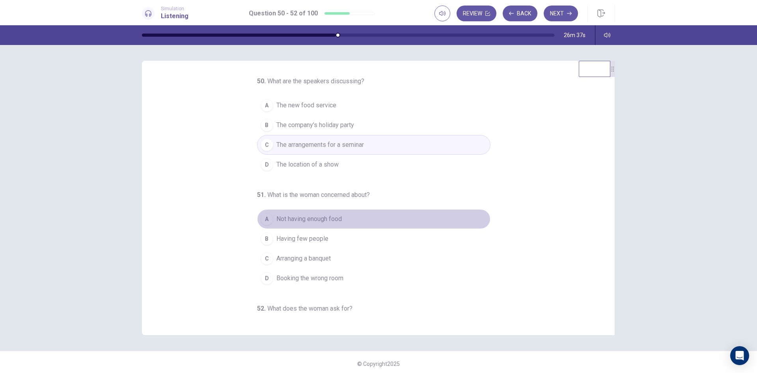
click at [430, 220] on button "A Not having enough food" at bounding box center [373, 219] width 233 height 20
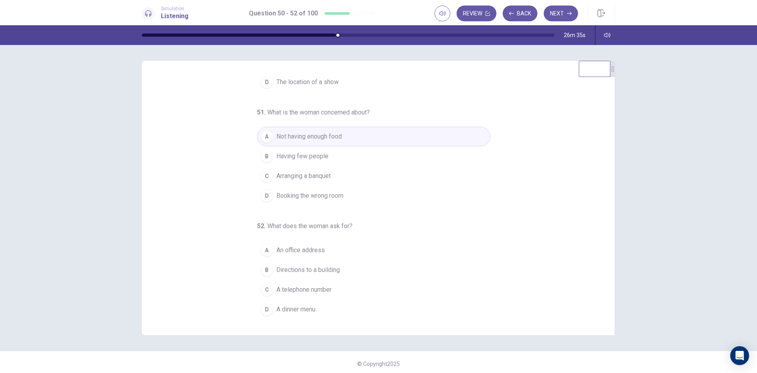
scroll to position [3, 0]
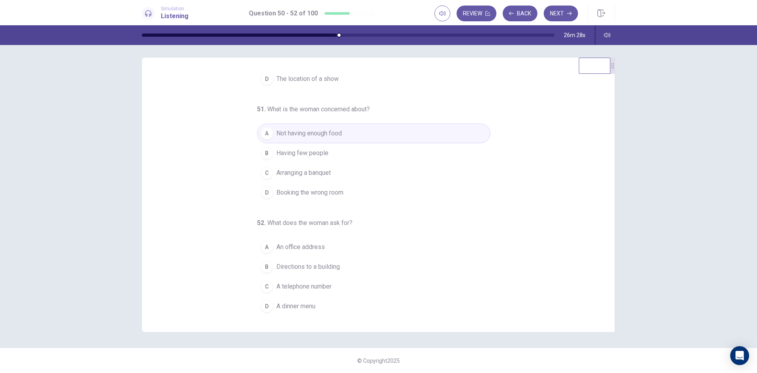
click at [276, 135] on span "Not having enough food" at bounding box center [308, 133] width 65 height 9
click at [261, 286] on div "C" at bounding box center [267, 286] width 13 height 13
click at [553, 12] on button "Next" at bounding box center [561, 14] width 34 height 16
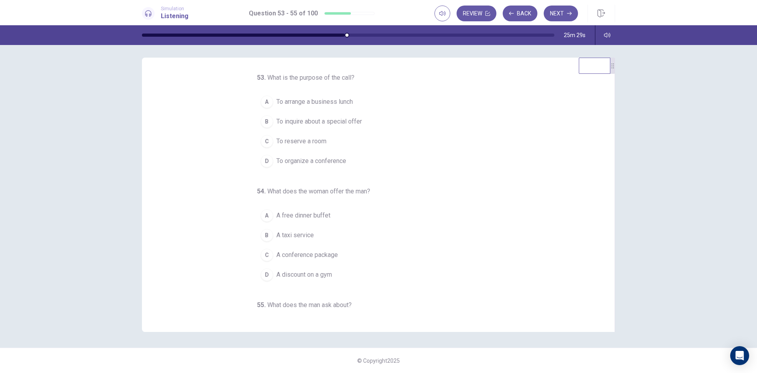
scroll to position [0, 0]
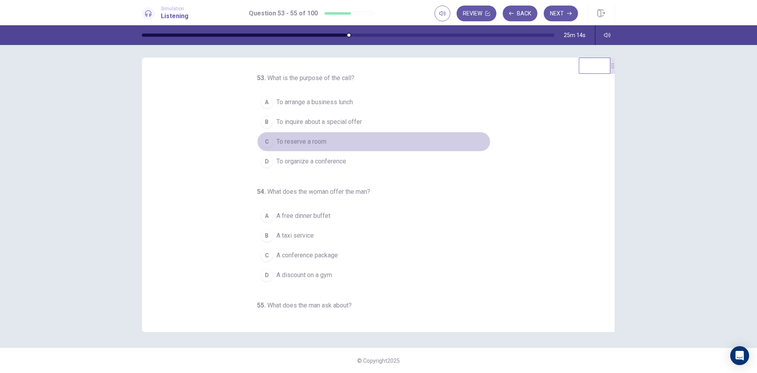
click at [263, 142] on div "C" at bounding box center [267, 141] width 13 height 13
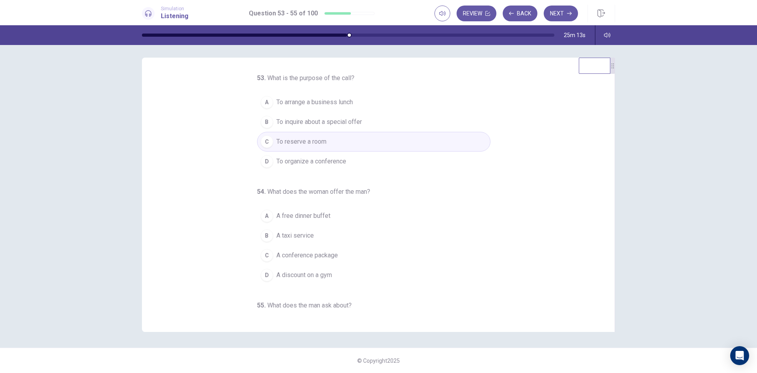
click at [488, 208] on div "53 . What is the purpose of the call? A To arrange a business lunch B To inquir…" at bounding box center [382, 194] width 454 height 242
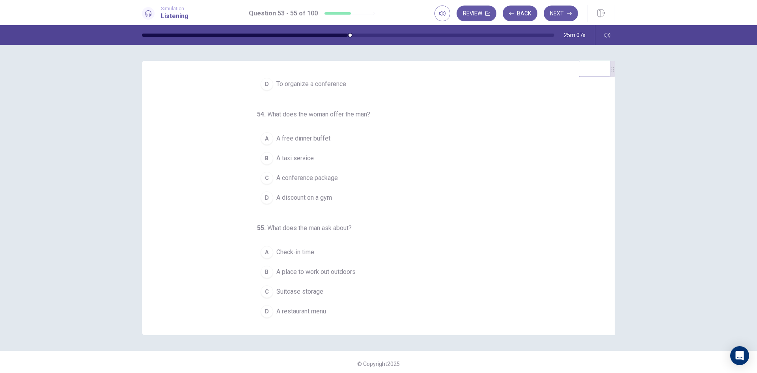
scroll to position [82, 0]
click at [263, 175] on div "C" at bounding box center [267, 176] width 13 height 13
click at [264, 269] on div "B" at bounding box center [267, 269] width 13 height 13
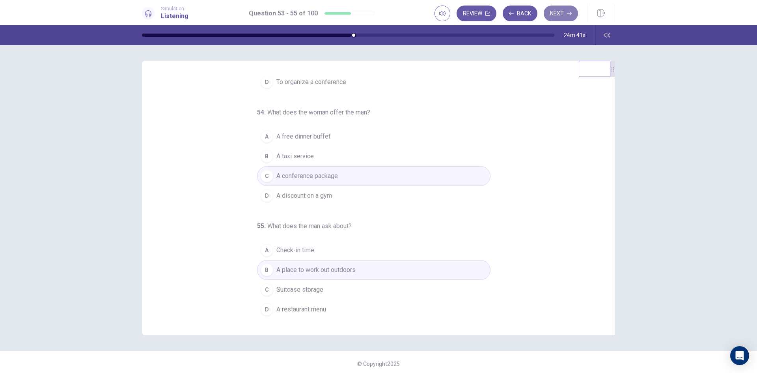
click at [563, 16] on button "Next" at bounding box center [561, 14] width 34 height 16
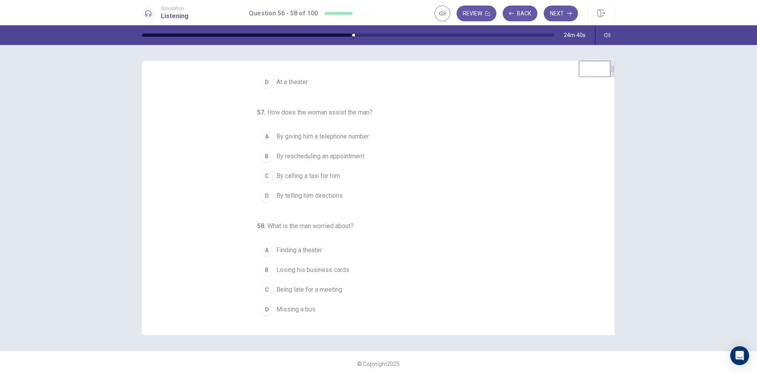
scroll to position [0, 0]
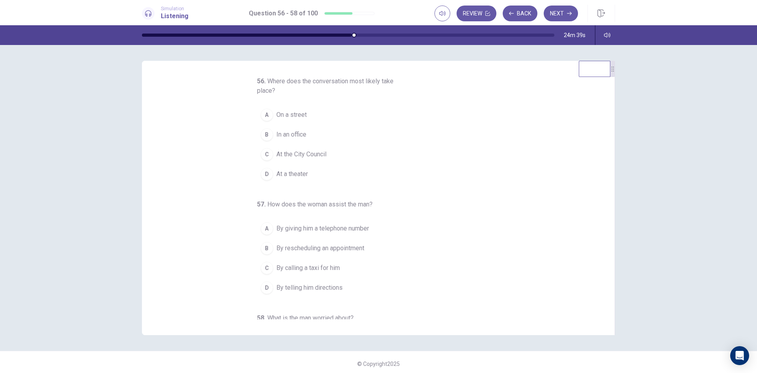
click at [224, 151] on div "56 . Where does the conversation most likely take place? A On a street B In an …" at bounding box center [382, 197] width 454 height 242
click at [264, 110] on div "A" at bounding box center [267, 111] width 13 height 13
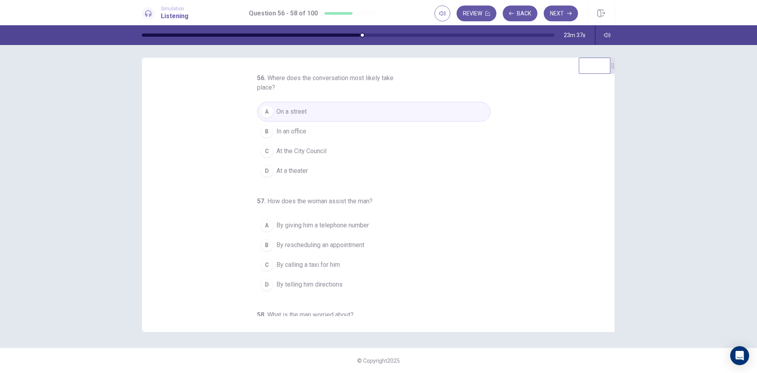
click at [226, 209] on div "56 . Where does the conversation most likely take place? A On a street B In an …" at bounding box center [382, 194] width 454 height 242
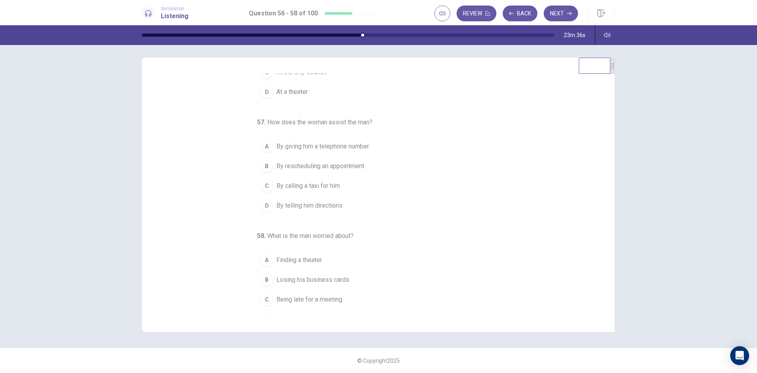
scroll to position [92, 0]
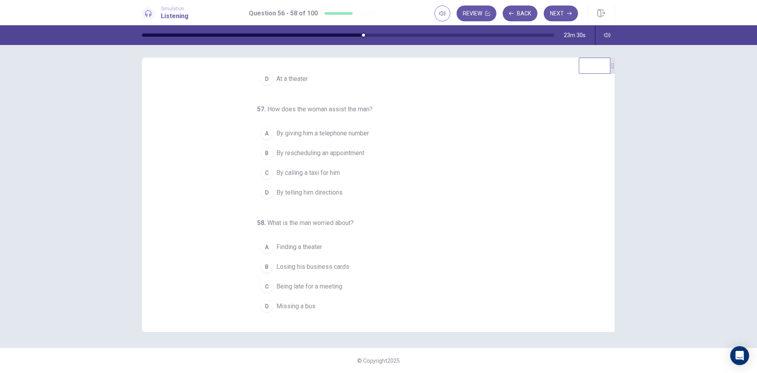
click at [264, 195] on div "D" at bounding box center [267, 192] width 13 height 13
click at [241, 229] on div "56 . Where does the conversation most likely take place? A On a street B In an …" at bounding box center [382, 194] width 454 height 242
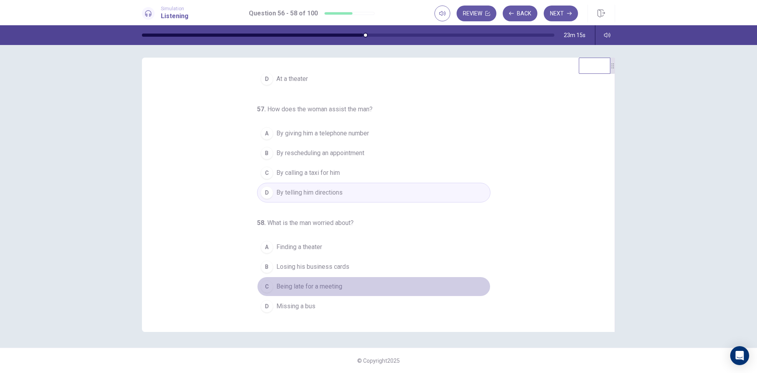
click at [262, 286] on div "C" at bounding box center [267, 286] width 13 height 13
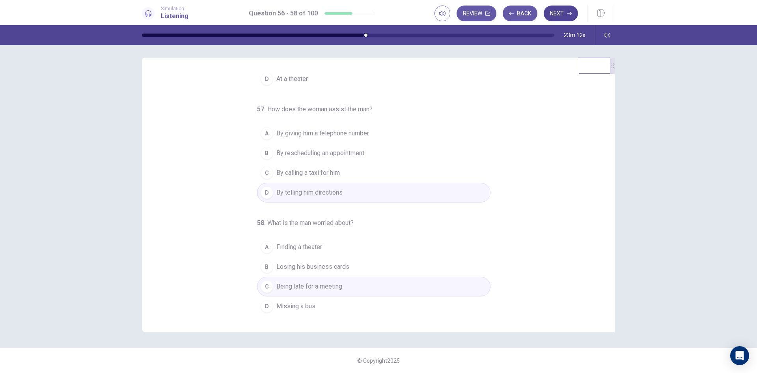
click at [559, 12] on button "Next" at bounding box center [561, 14] width 34 height 16
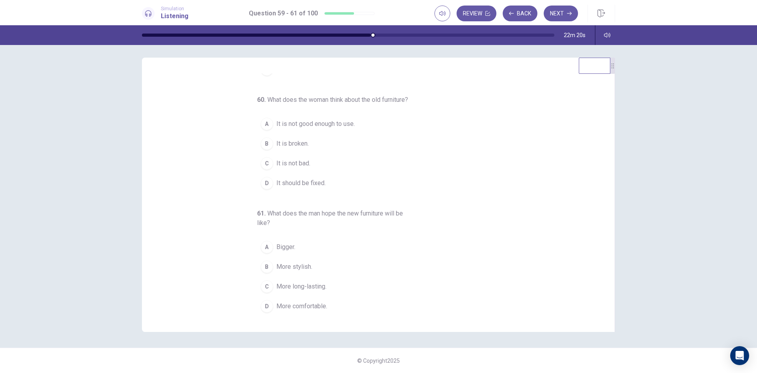
scroll to position [0, 0]
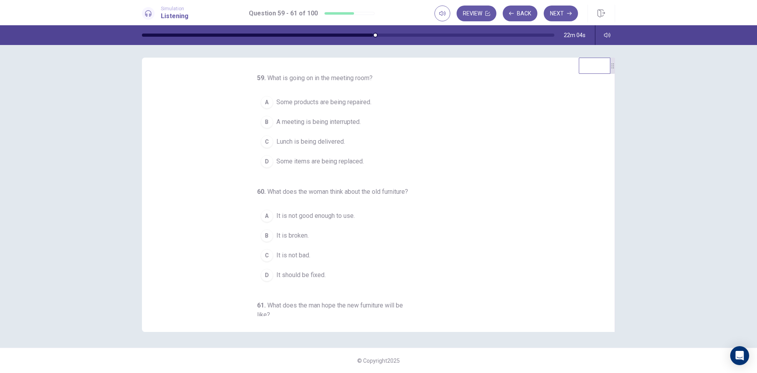
click at [261, 163] on div "D" at bounding box center [267, 161] width 13 height 13
click at [223, 196] on div "59 . What is going on in the meeting room? A Some products are being repaired. …" at bounding box center [382, 194] width 454 height 242
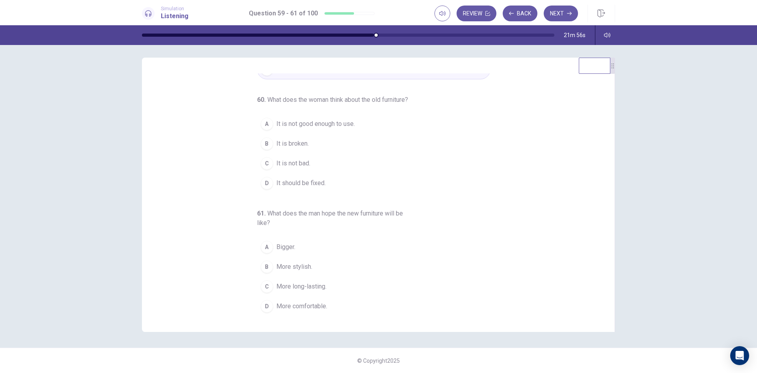
scroll to position [101, 0]
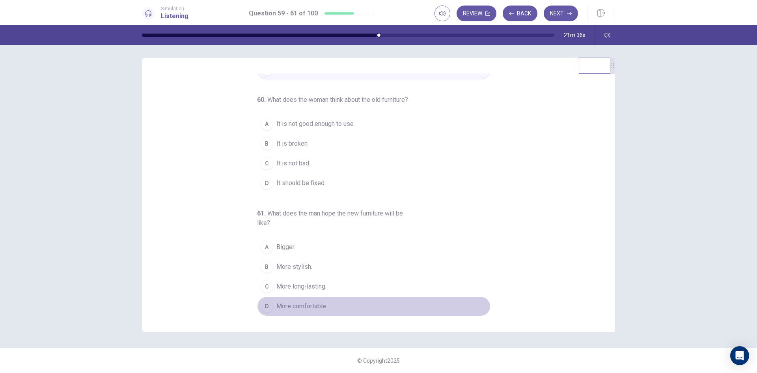
click at [263, 308] on div "D" at bounding box center [267, 306] width 13 height 13
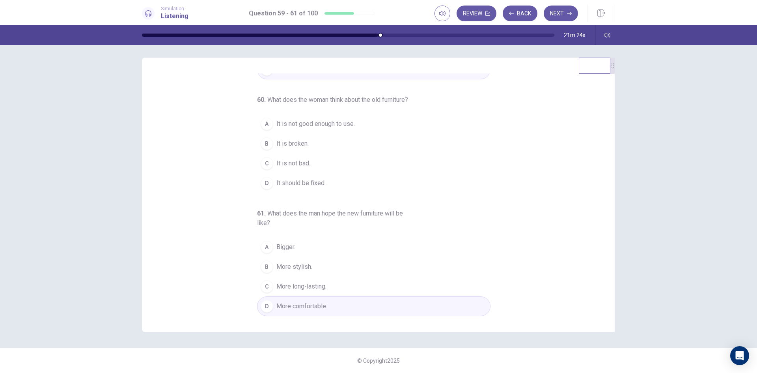
click at [262, 187] on div "D" at bounding box center [267, 183] width 13 height 13
click at [565, 14] on button "Next" at bounding box center [561, 14] width 34 height 16
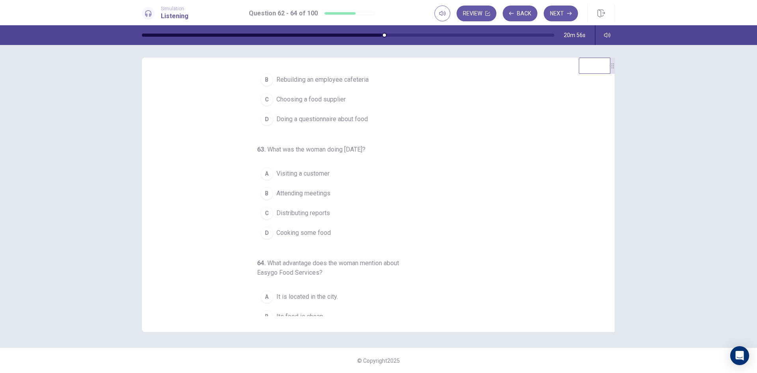
scroll to position [0, 0]
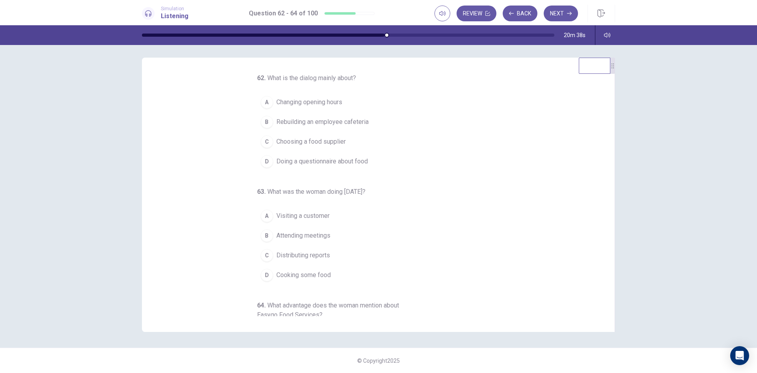
click at [261, 141] on div "C" at bounding box center [267, 141] width 13 height 13
click at [209, 198] on div "62 . What is the dialog mainly about? A Changing opening hours B Rebuilding an …" at bounding box center [382, 194] width 454 height 242
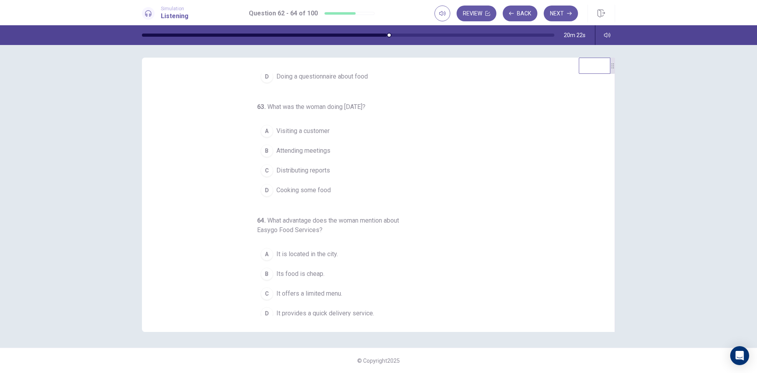
scroll to position [92, 0]
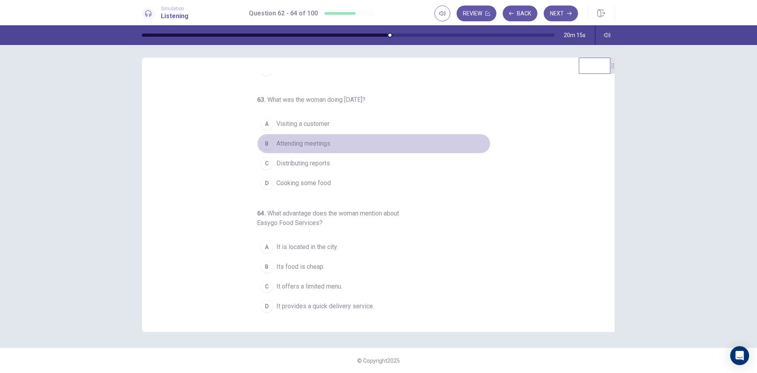
click at [265, 144] on div "B" at bounding box center [267, 143] width 13 height 13
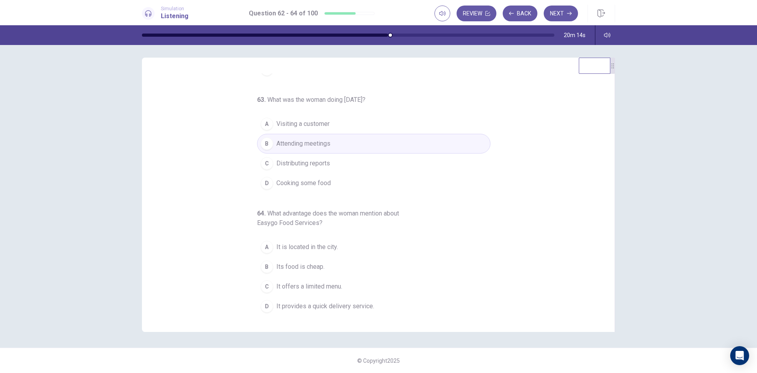
click at [203, 203] on div "62 . What is the dialog mainly about? A Changing opening hours B Rebuilding an …" at bounding box center [382, 194] width 454 height 242
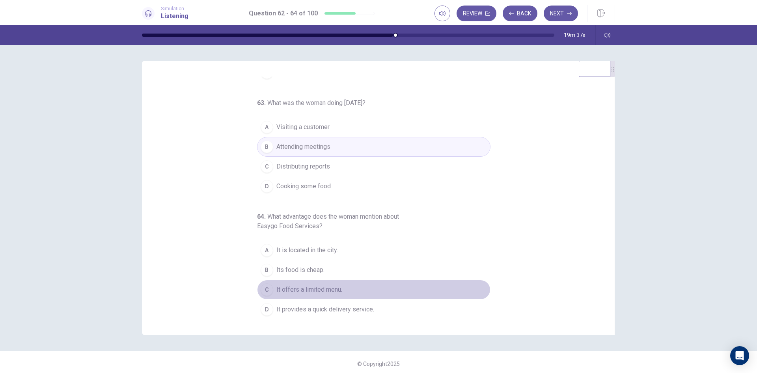
click at [267, 291] on div "C" at bounding box center [267, 289] width 13 height 13
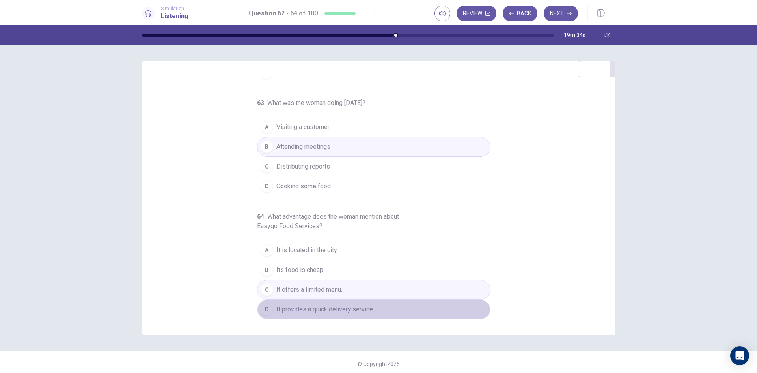
click at [261, 313] on div "D" at bounding box center [267, 309] width 13 height 13
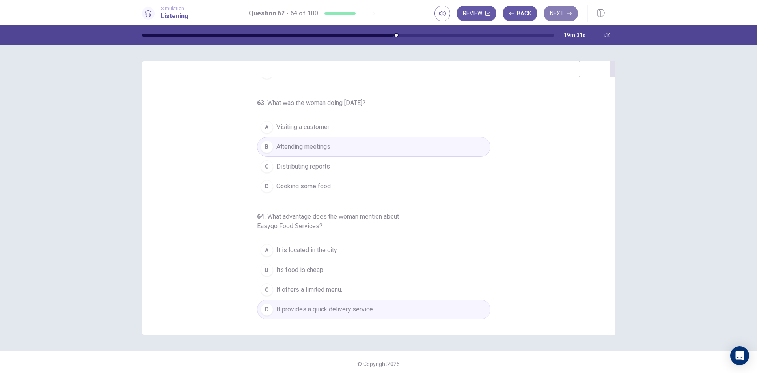
click at [558, 13] on button "Next" at bounding box center [561, 14] width 34 height 16
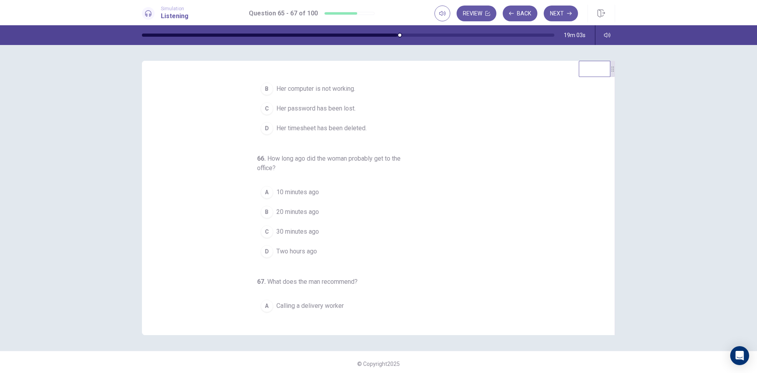
scroll to position [0, 0]
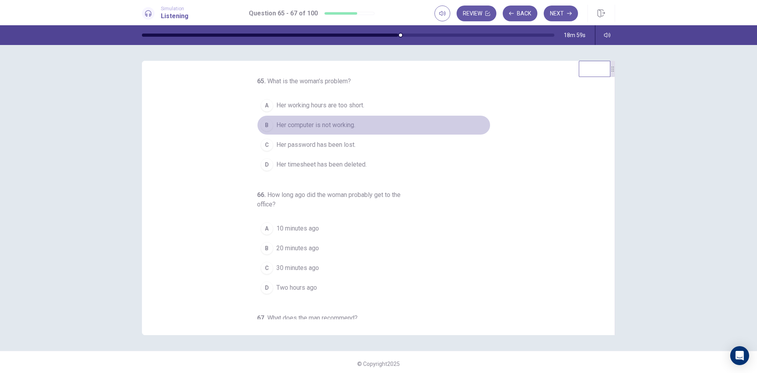
click at [262, 122] on div "B" at bounding box center [267, 125] width 13 height 13
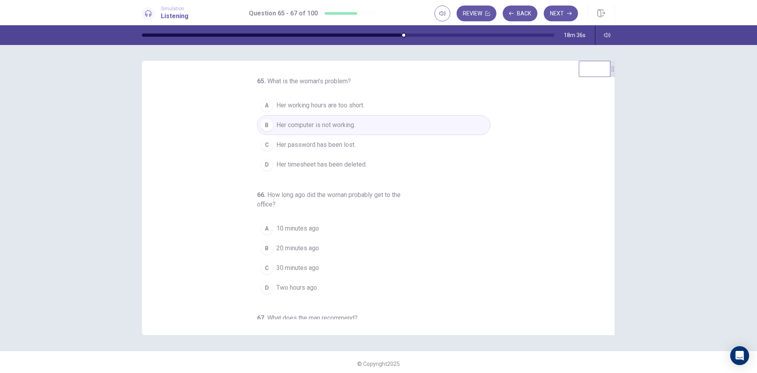
click at [209, 226] on div "65 . What is the woman’s problem? A Her working hours are too short. B Her comp…" at bounding box center [382, 197] width 454 height 242
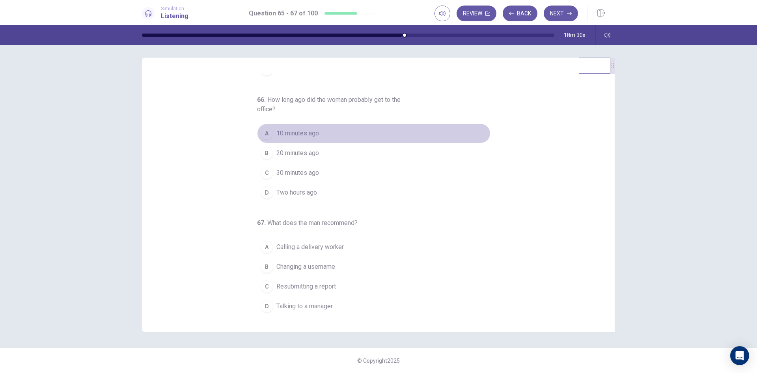
click at [261, 132] on div "A" at bounding box center [267, 133] width 13 height 13
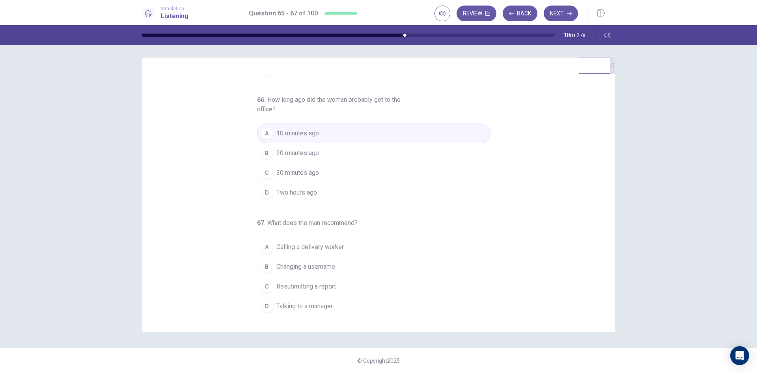
click at [217, 245] on div "65 . What is the woman’s problem? A Her working hours are too short. B Her comp…" at bounding box center [382, 194] width 454 height 242
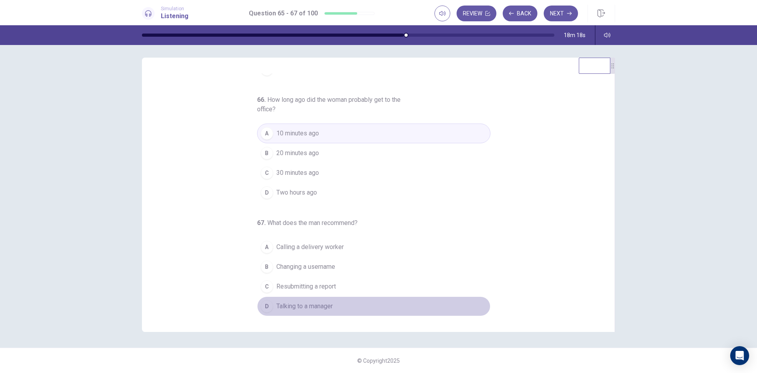
click at [268, 304] on div "D" at bounding box center [267, 306] width 13 height 13
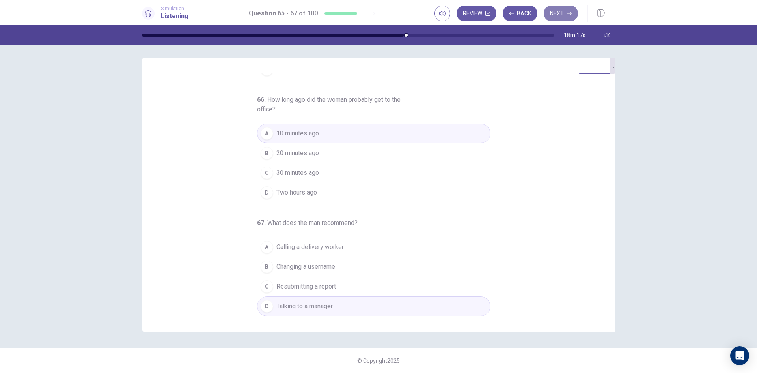
click at [565, 11] on button "Next" at bounding box center [561, 14] width 34 height 16
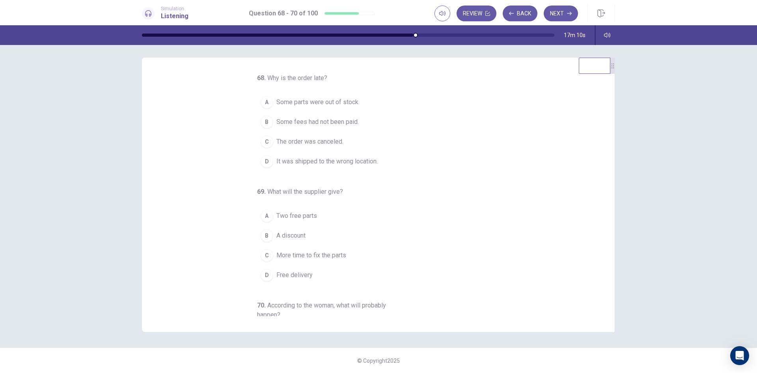
scroll to position [0, 0]
click at [261, 167] on div "D" at bounding box center [267, 164] width 13 height 13
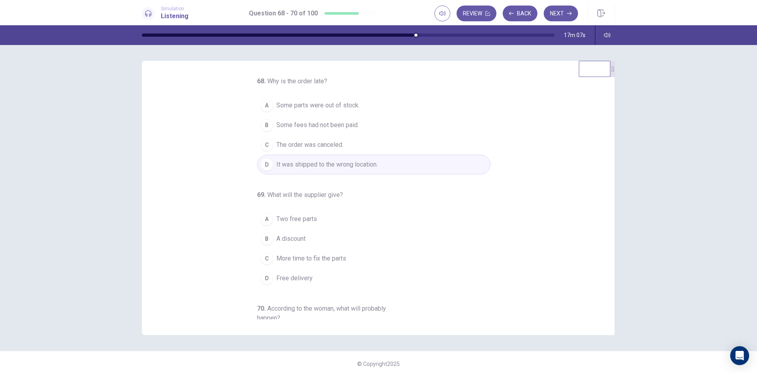
click at [226, 193] on div "68 . Why is the order late? A Some parts were out of stock. B Some fees had not…" at bounding box center [382, 197] width 454 height 242
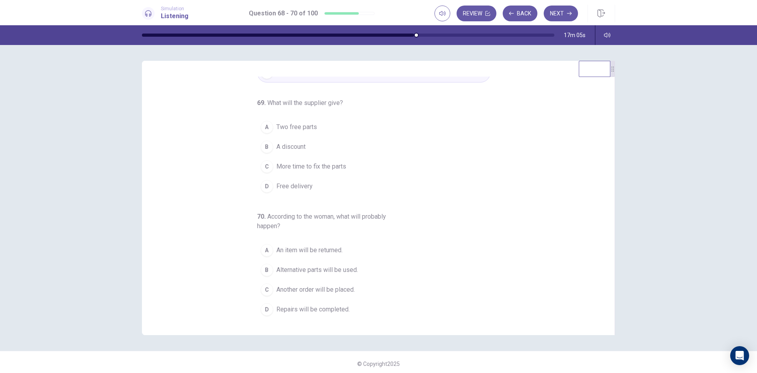
scroll to position [3, 0]
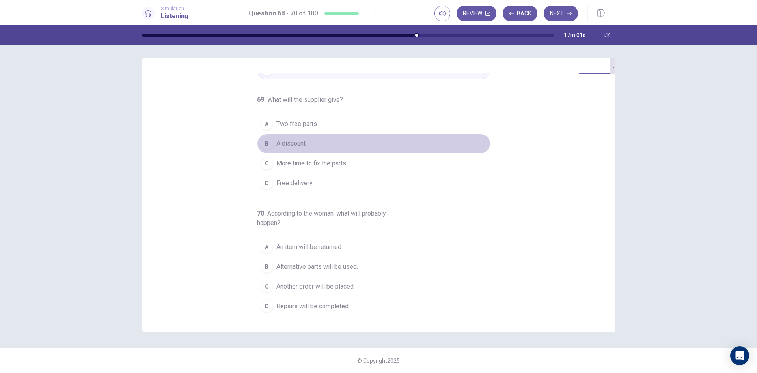
click at [261, 142] on div "B" at bounding box center [267, 143] width 13 height 13
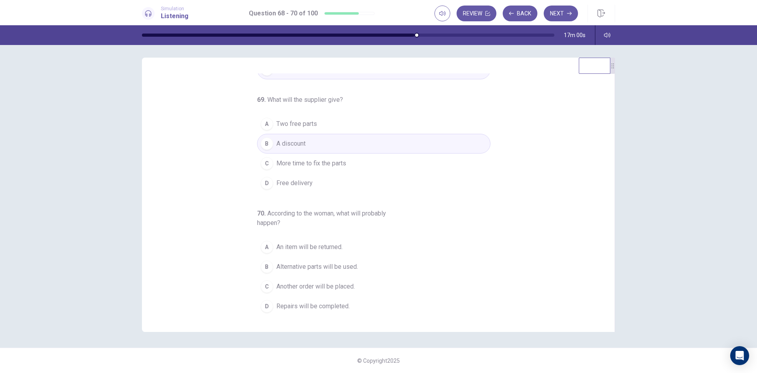
click at [221, 216] on div "68 . Why is the order late? A Some parts were out of stock. B Some fees had not…" at bounding box center [382, 194] width 454 height 242
click at [264, 306] on div "D" at bounding box center [267, 306] width 13 height 13
click at [563, 13] on button "Next" at bounding box center [561, 14] width 34 height 16
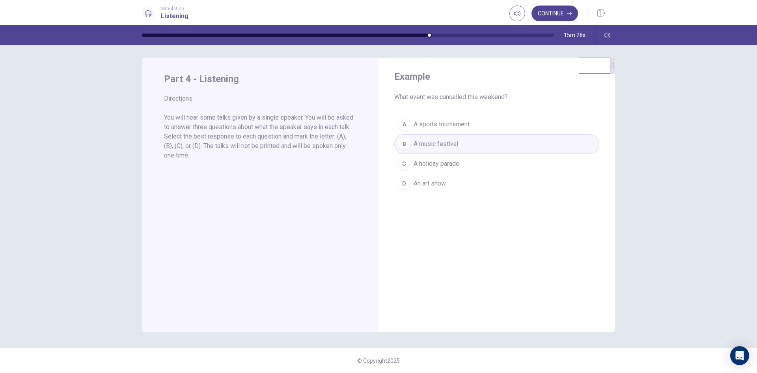
click at [563, 13] on button "Continue" at bounding box center [554, 14] width 47 height 16
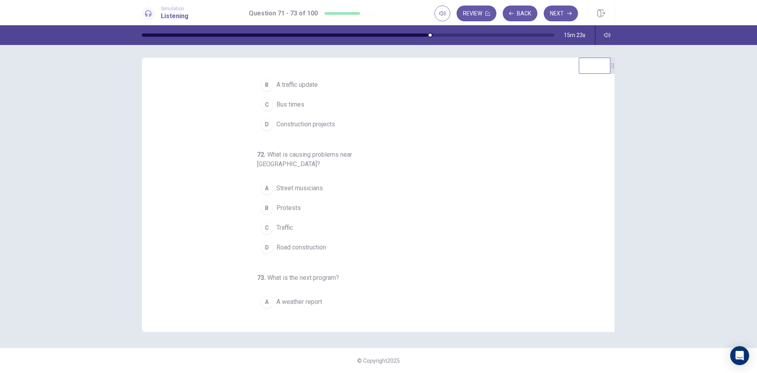
scroll to position [0, 0]
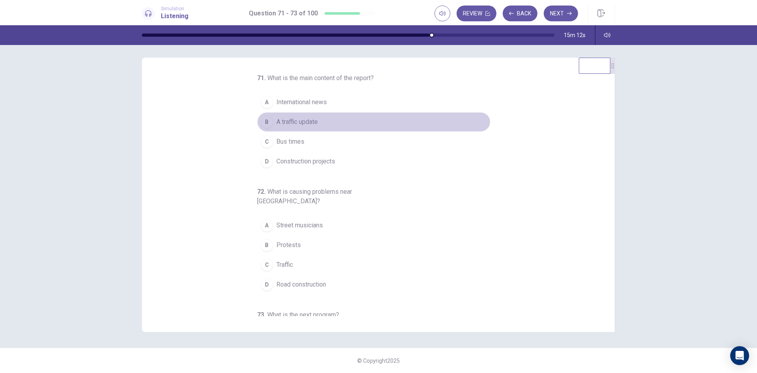
click at [262, 121] on div "B" at bounding box center [267, 122] width 13 height 13
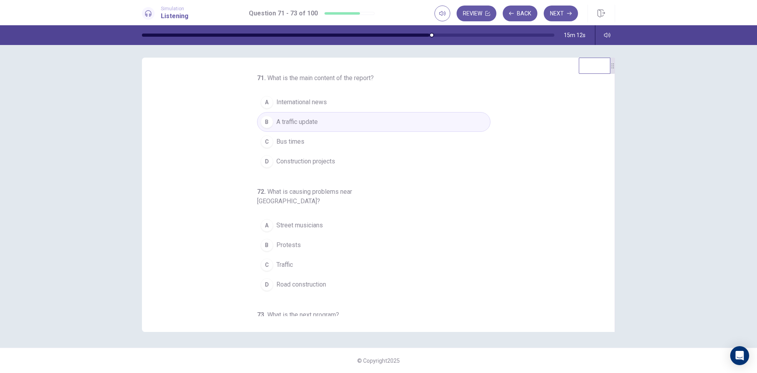
click at [214, 194] on div "71 . What is the main content of the report? A International news B A traffic u…" at bounding box center [382, 194] width 454 height 242
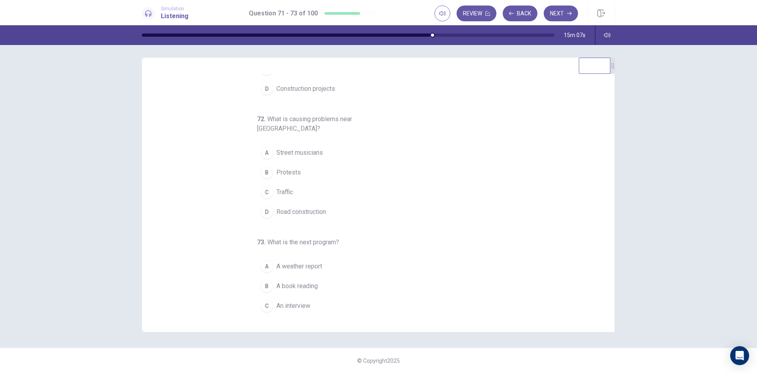
scroll to position [82, 0]
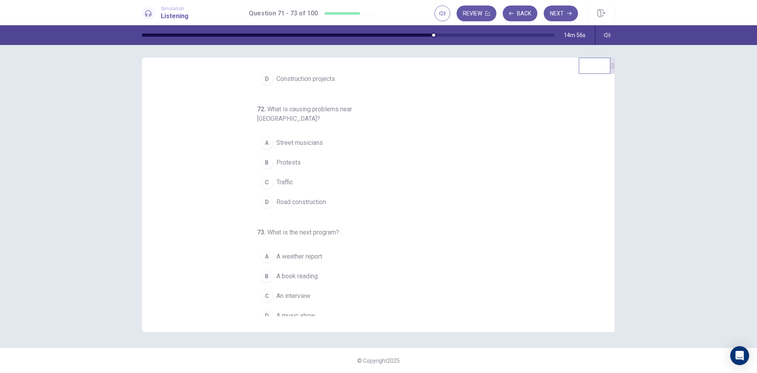
click at [265, 196] on div "D" at bounding box center [267, 202] width 13 height 13
click at [211, 214] on div "71 . What is the main content of the report? A International news B A traffic u…" at bounding box center [382, 194] width 454 height 242
click at [229, 231] on div "71 . What is the main content of the report? A International news B A traffic u…" at bounding box center [382, 194] width 454 height 242
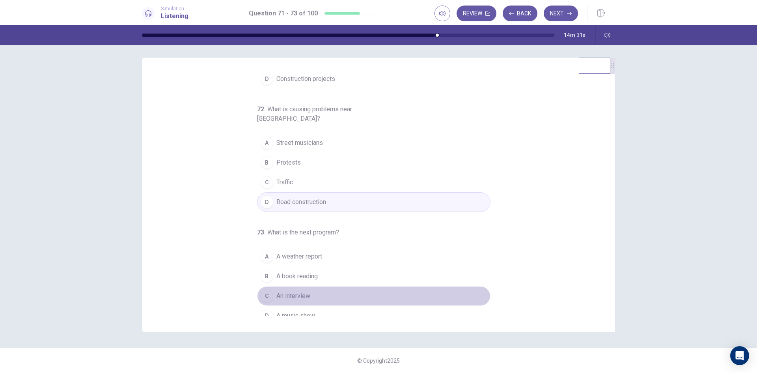
click at [265, 289] on div "C" at bounding box center [267, 295] width 13 height 13
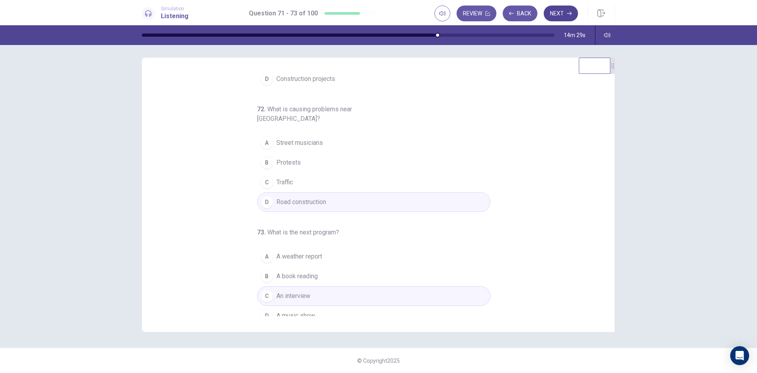
click at [564, 16] on button "Next" at bounding box center [561, 14] width 34 height 16
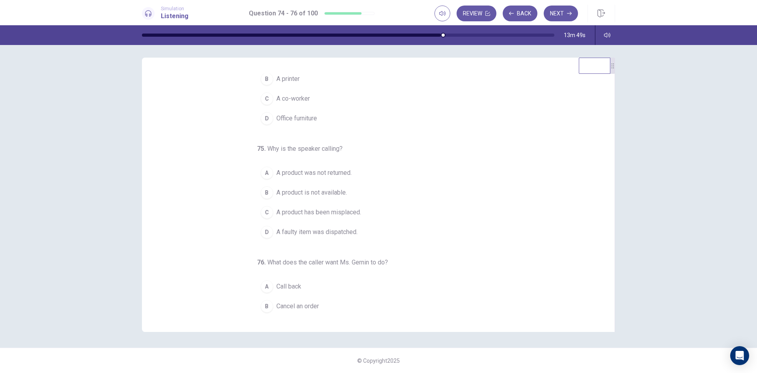
scroll to position [0, 0]
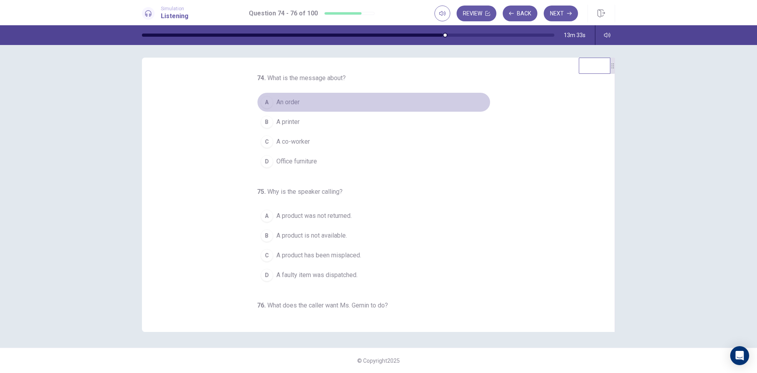
click at [262, 103] on div "A" at bounding box center [267, 102] width 13 height 13
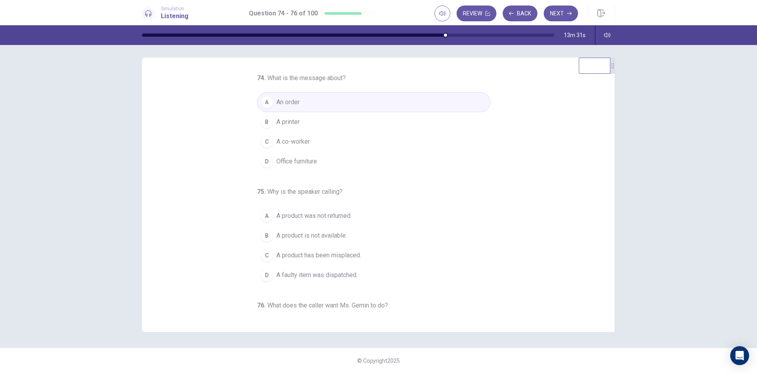
click at [224, 263] on div "74 . What is the message about? A An order B A printer C A co-worker D Office f…" at bounding box center [382, 194] width 454 height 242
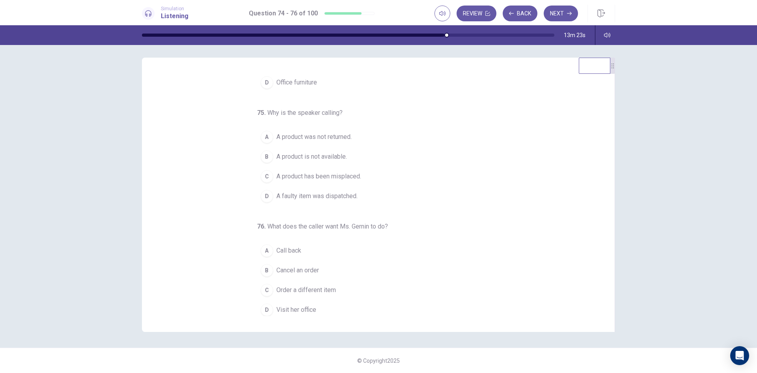
scroll to position [82, 0]
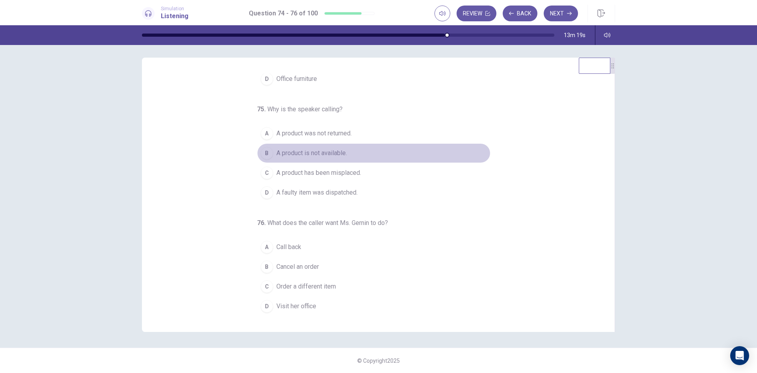
click at [263, 153] on div "B" at bounding box center [267, 153] width 13 height 13
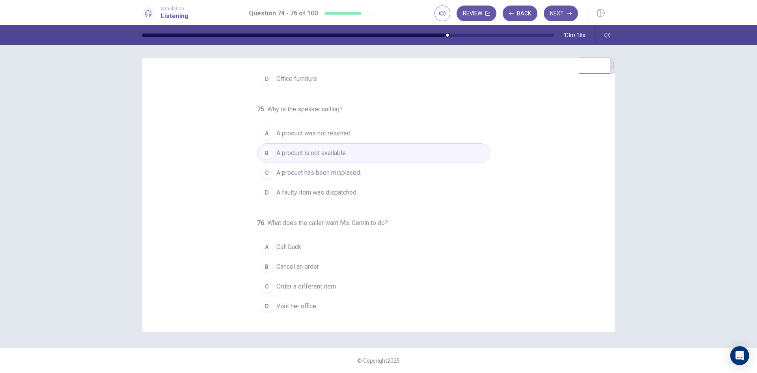
click at [189, 233] on div "74 . What is the message about? A An order B A printer C A co-worker D Office f…" at bounding box center [382, 194] width 454 height 242
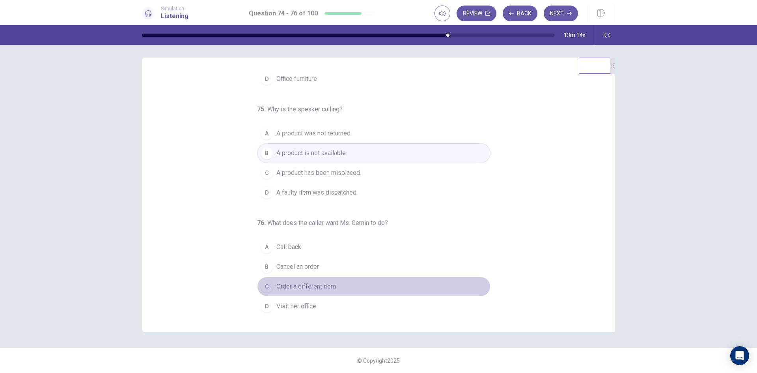
click at [263, 289] on div "C" at bounding box center [267, 286] width 13 height 13
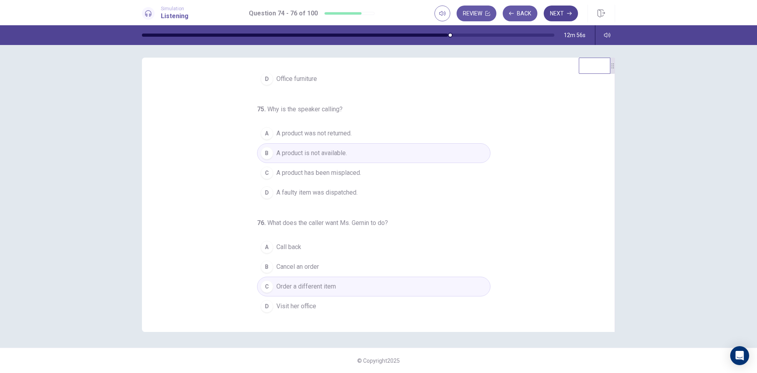
click at [564, 13] on button "Next" at bounding box center [561, 14] width 34 height 16
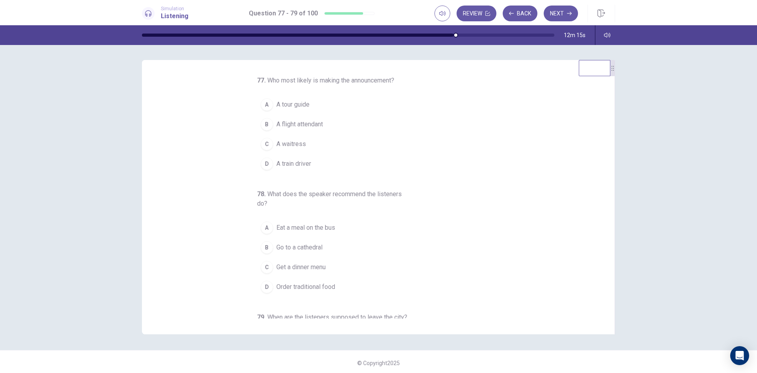
scroll to position [0, 0]
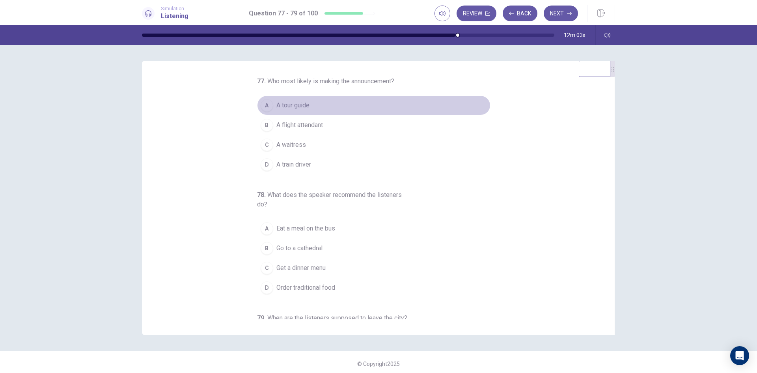
click at [261, 104] on div "A" at bounding box center [267, 105] width 13 height 13
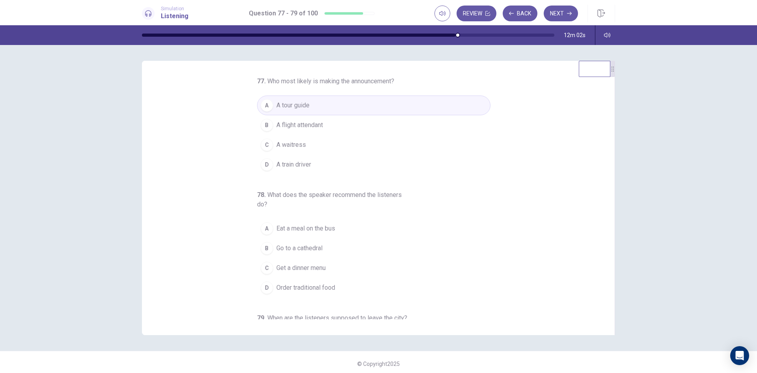
click at [222, 221] on div "77 . Who most likely is making the announcement? A A tour guide B A flight atte…" at bounding box center [382, 197] width 454 height 242
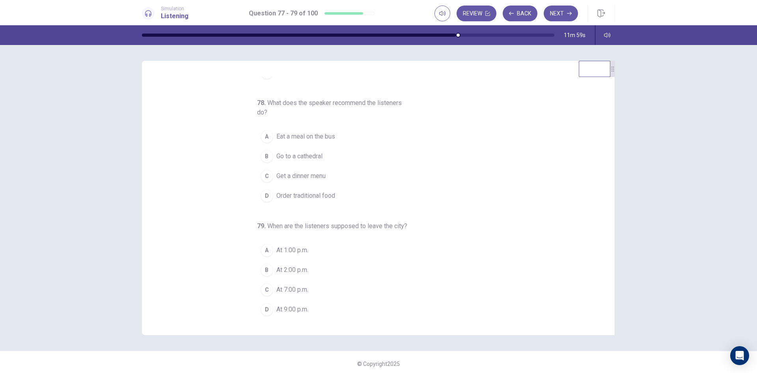
scroll to position [3, 0]
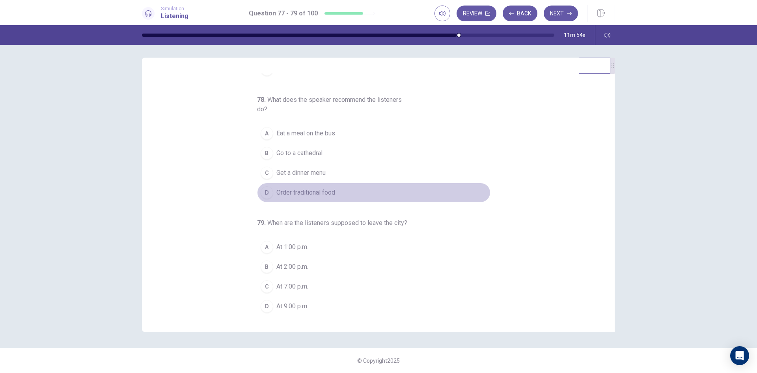
click at [264, 194] on div "D" at bounding box center [267, 192] width 13 height 13
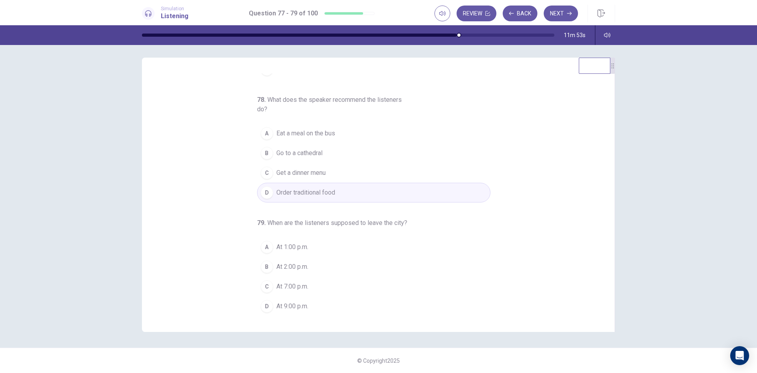
click at [203, 259] on div "77 . Who most likely is making the announcement? A A tour guide B A flight atte…" at bounding box center [382, 194] width 454 height 242
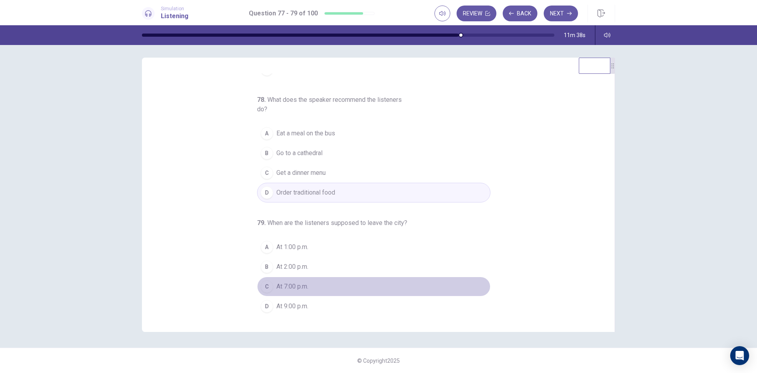
click at [264, 285] on div "C" at bounding box center [267, 286] width 13 height 13
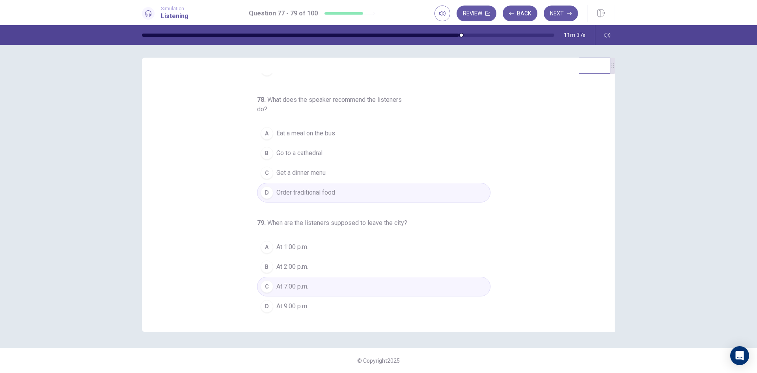
click at [190, 271] on div "77 . Who most likely is making the announcement? A A tour guide B A flight atte…" at bounding box center [382, 194] width 454 height 242
click at [197, 271] on div "77 . Who most likely is making the announcement? A A tour guide B A flight atte…" at bounding box center [382, 194] width 454 height 242
click at [557, 16] on button "Next" at bounding box center [561, 14] width 34 height 16
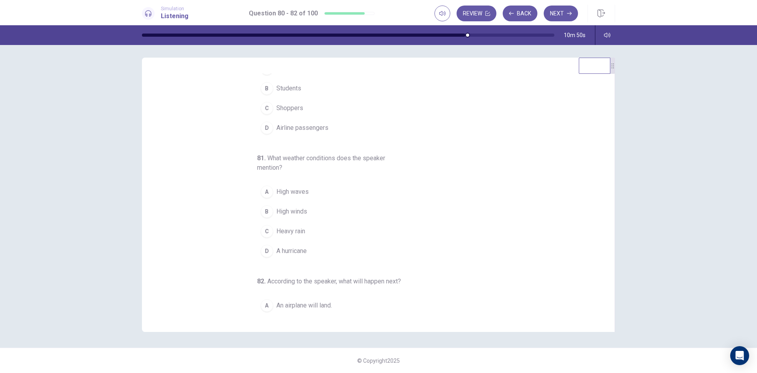
scroll to position [0, 0]
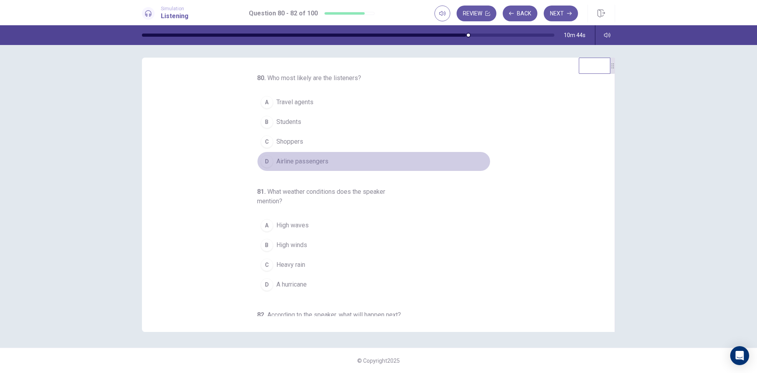
click at [265, 160] on div "D" at bounding box center [267, 161] width 13 height 13
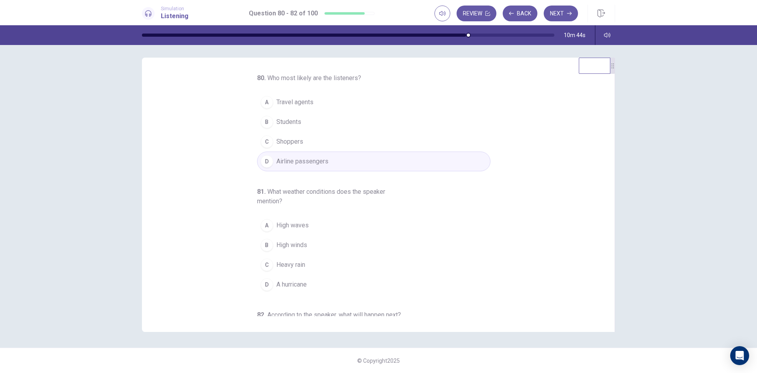
click at [203, 208] on div "80 . Who most likely are the listeners? A Travel agents B Students C Shoppers D…" at bounding box center [382, 194] width 454 height 242
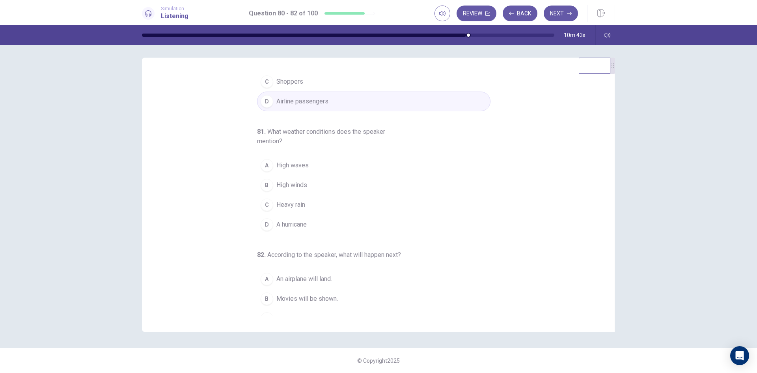
scroll to position [92, 0]
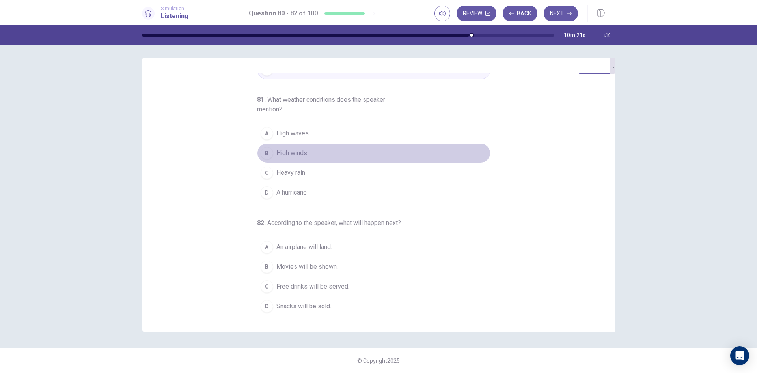
click at [263, 151] on div "B" at bounding box center [267, 153] width 13 height 13
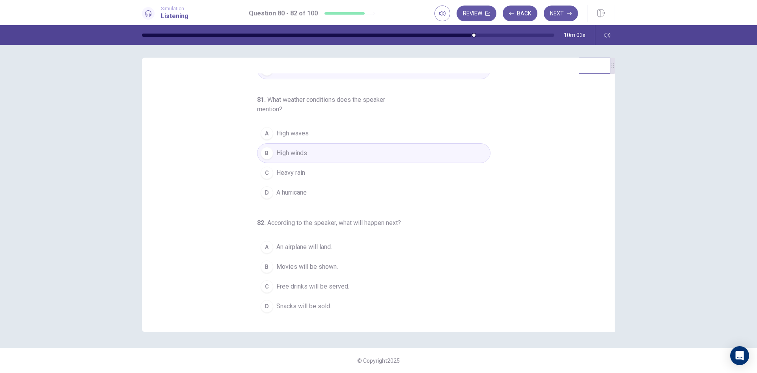
click at [263, 286] on div "C" at bounding box center [267, 286] width 13 height 13
click at [565, 14] on button "Next" at bounding box center [561, 14] width 34 height 16
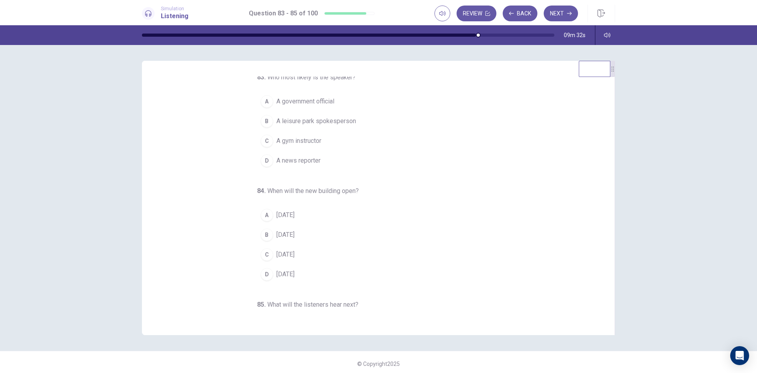
scroll to position [0, 0]
click at [263, 107] on div "A" at bounding box center [267, 105] width 13 height 13
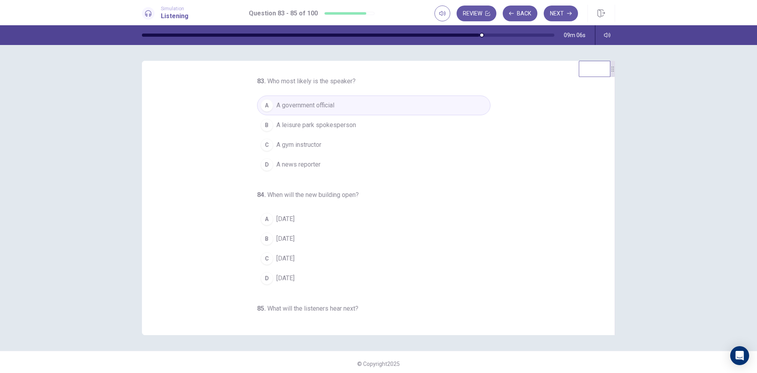
click at [188, 201] on div "83 . Who most likely is the speaker? A A government official B A leisure park s…" at bounding box center [382, 197] width 454 height 242
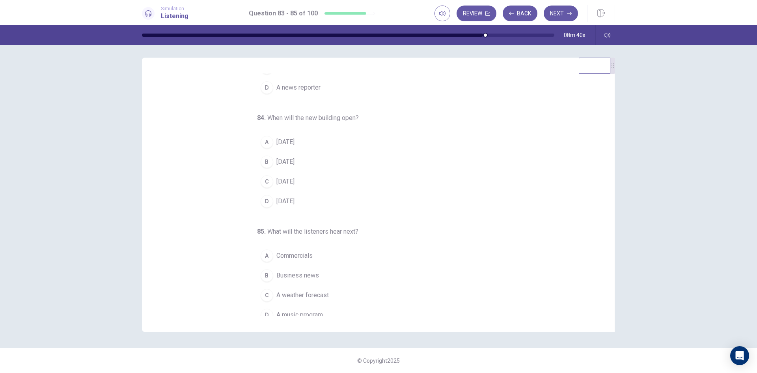
scroll to position [82, 0]
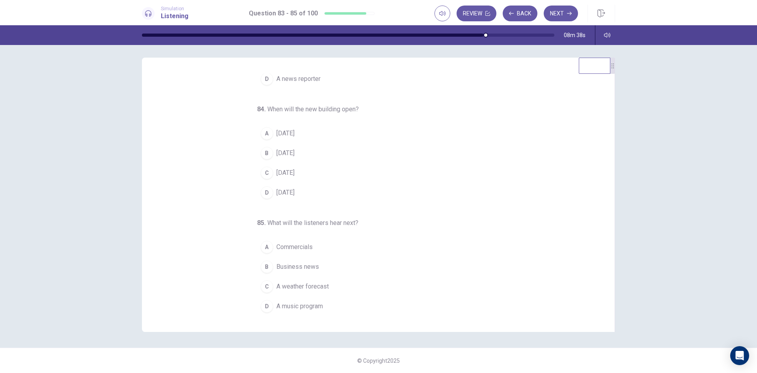
click at [265, 134] on div "A" at bounding box center [267, 133] width 13 height 13
click at [209, 271] on div "83 . Who most likely is the speaker? A A government official B A leisure park s…" at bounding box center [382, 194] width 454 height 242
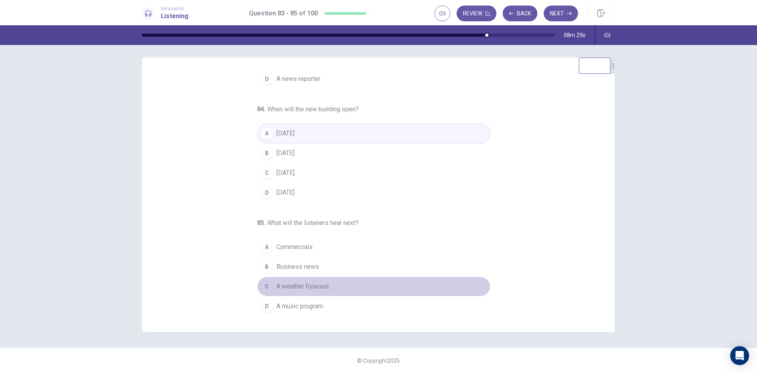
click at [264, 286] on div "C" at bounding box center [267, 286] width 13 height 13
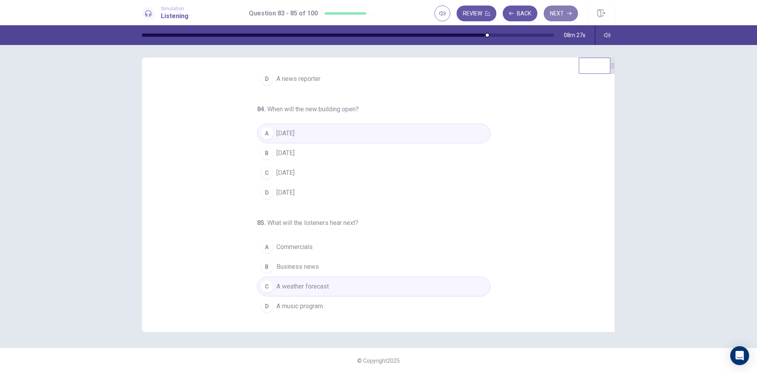
click at [558, 16] on button "Next" at bounding box center [561, 14] width 34 height 16
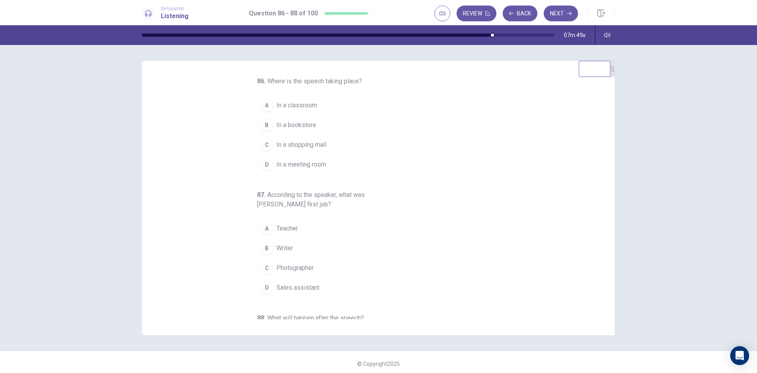
scroll to position [0, 0]
click at [264, 146] on div "C" at bounding box center [267, 144] width 13 height 13
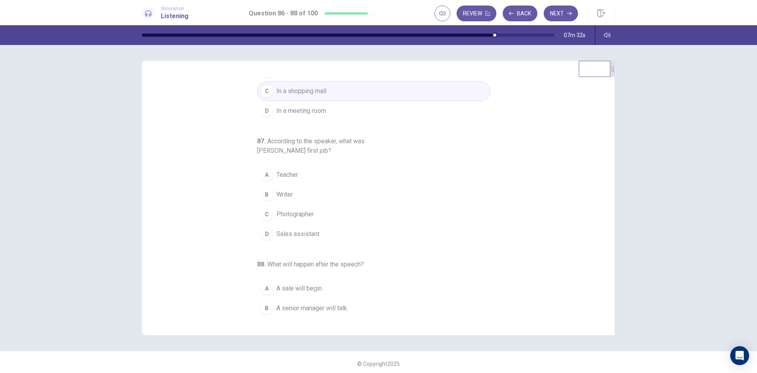
scroll to position [39, 0]
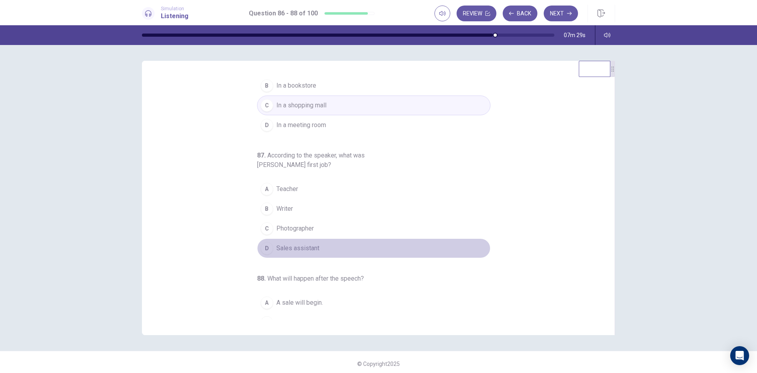
click at [261, 247] on div "D" at bounding box center [267, 248] width 13 height 13
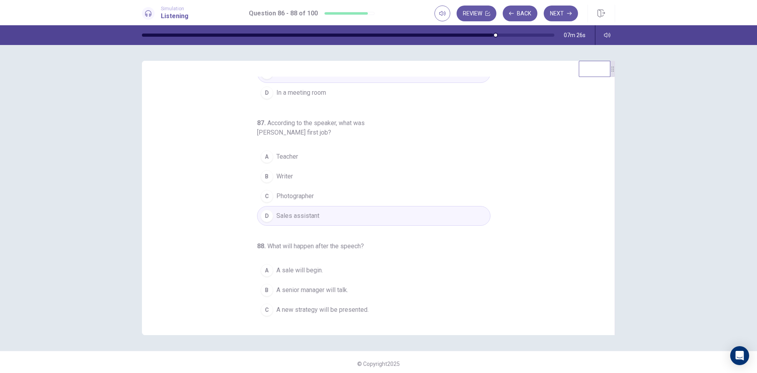
scroll to position [52, 0]
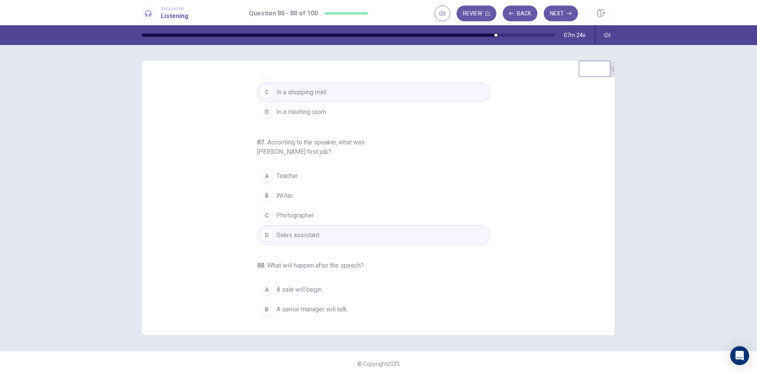
click at [261, 175] on div "A" at bounding box center [267, 176] width 13 height 13
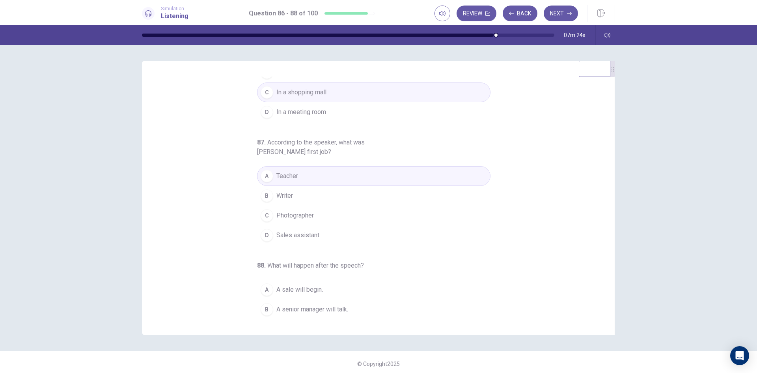
click at [213, 197] on div "86 . Where is the speech taking place? A In a classroom B In a bookstore C In a…" at bounding box center [382, 197] width 454 height 242
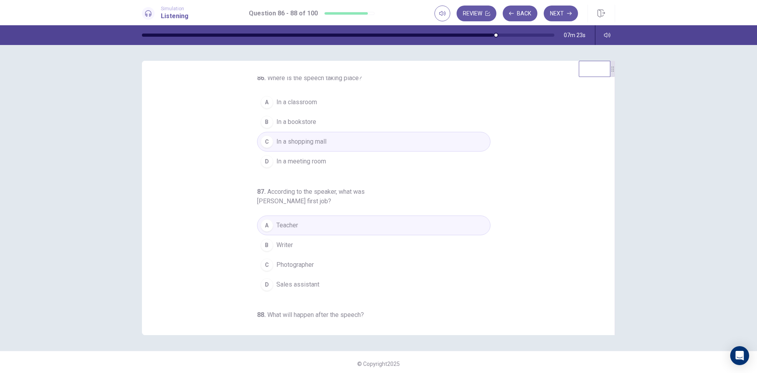
scroll to position [0, 0]
click at [265, 163] on div "D" at bounding box center [267, 164] width 13 height 13
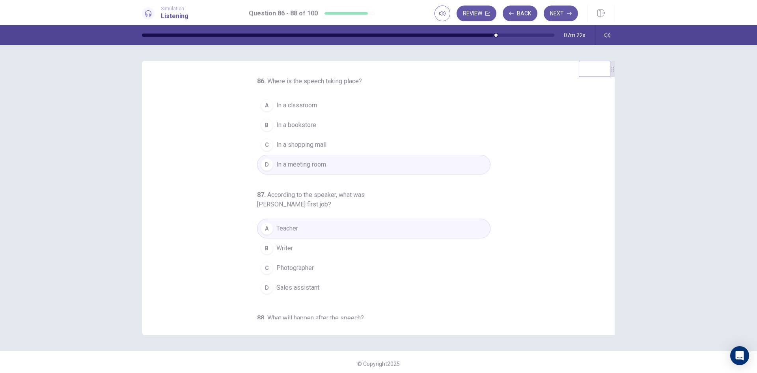
click at [185, 245] on div "86 . Where is the speech taking place? A In a classroom B In a bookstore C In a…" at bounding box center [382, 197] width 454 height 242
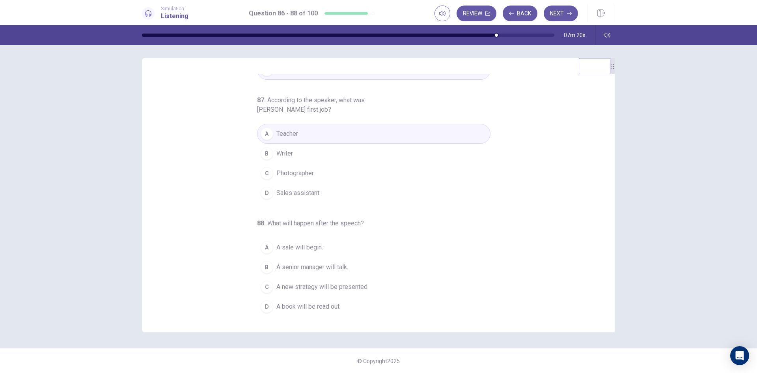
scroll to position [3, 0]
click at [214, 258] on div "86 . Where is the speech taking place? A In a classroom B In a bookstore C In a…" at bounding box center [382, 194] width 454 height 242
click at [219, 257] on div "86 . Where is the speech taking place? A In a classroom B In a bookstore C In a…" at bounding box center [382, 194] width 454 height 242
click at [264, 287] on div "C" at bounding box center [267, 286] width 13 height 13
click at [557, 15] on button "Next" at bounding box center [561, 14] width 34 height 16
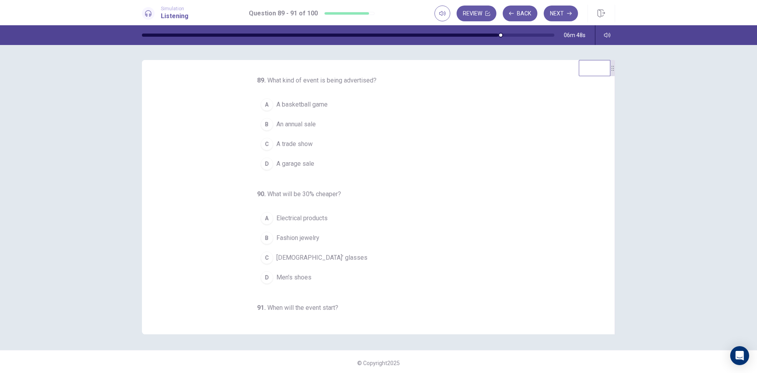
scroll to position [0, 0]
drag, startPoint x: 253, startPoint y: 80, endPoint x: 369, endPoint y: 84, distance: 116.0
click at [368, 84] on h6 "89 . What kind of event is being advertised?" at bounding box center [332, 80] width 151 height 9
drag, startPoint x: 377, startPoint y: 78, endPoint x: 252, endPoint y: 75, distance: 124.2
click at [252, 75] on div "89 . What kind of event is being advertised? A A basketball game B An annual sa…" at bounding box center [378, 198] width 473 height 274
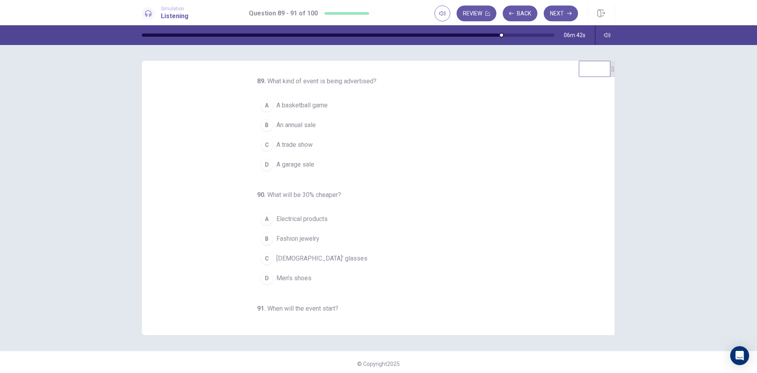
drag, startPoint x: 251, startPoint y: 78, endPoint x: 373, endPoint y: 84, distance: 122.4
click at [373, 84] on div "89 . What kind of event is being advertised? A A basketball game B An annual sa…" at bounding box center [382, 197] width 454 height 242
click at [262, 120] on div "B" at bounding box center [267, 122] width 13 height 13
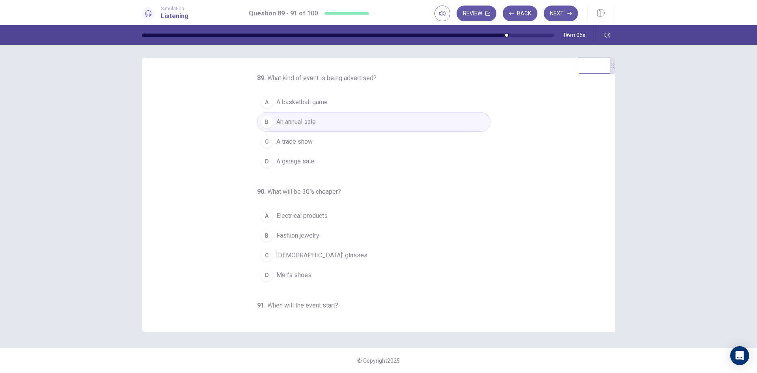
click at [198, 186] on div "89 . What kind of event is being advertised? A A basketball game B An annual sa…" at bounding box center [382, 194] width 454 height 242
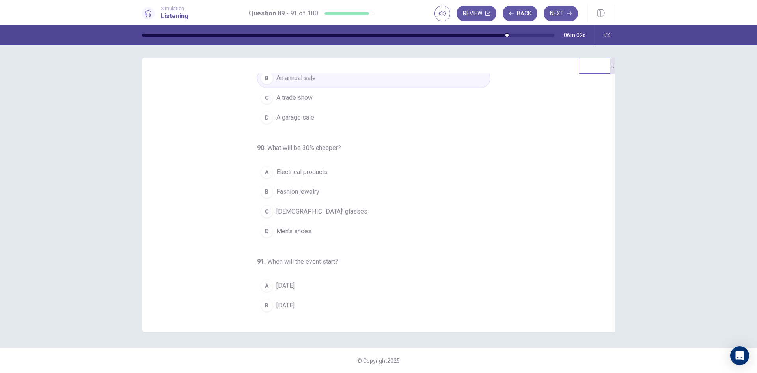
scroll to position [82, 0]
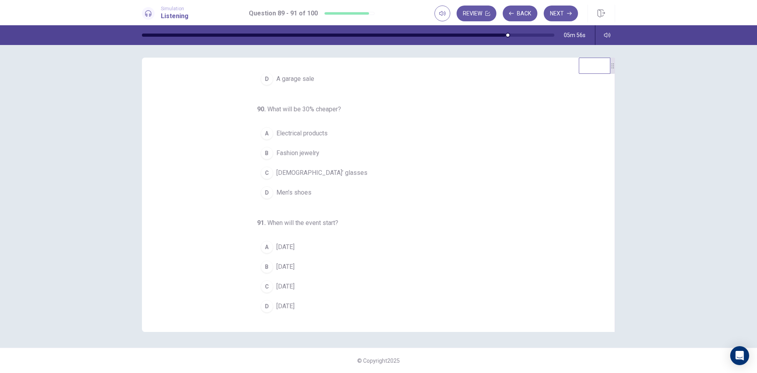
click at [261, 134] on div "A" at bounding box center [267, 133] width 13 height 13
click at [206, 202] on div "89 . What kind of event is being advertised? A A basketball game B An annual sa…" at bounding box center [382, 194] width 454 height 242
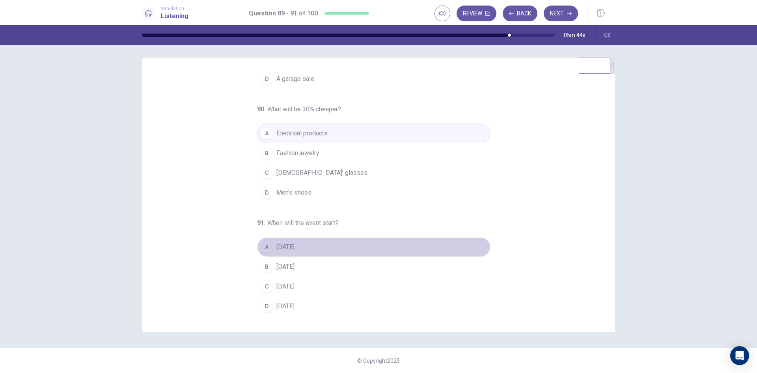
click at [263, 248] on div "A" at bounding box center [267, 246] width 13 height 13
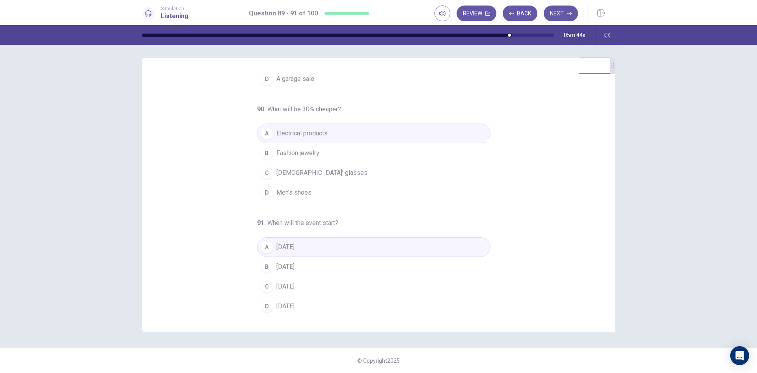
click at [218, 252] on div "89 . What kind of event is being advertised? A A basketball game B An annual sa…" at bounding box center [382, 194] width 454 height 242
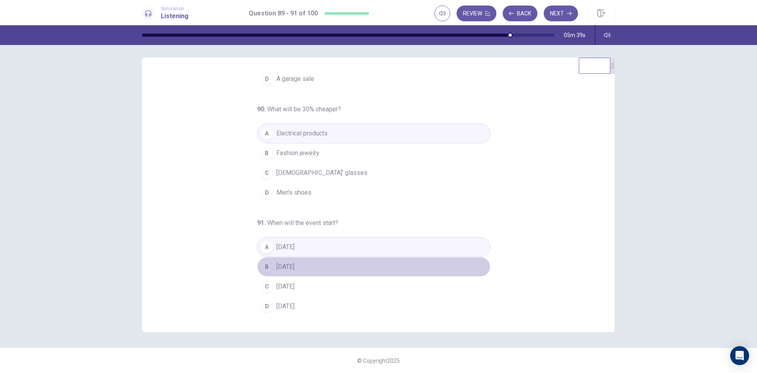
click at [262, 268] on div "B" at bounding box center [267, 266] width 13 height 13
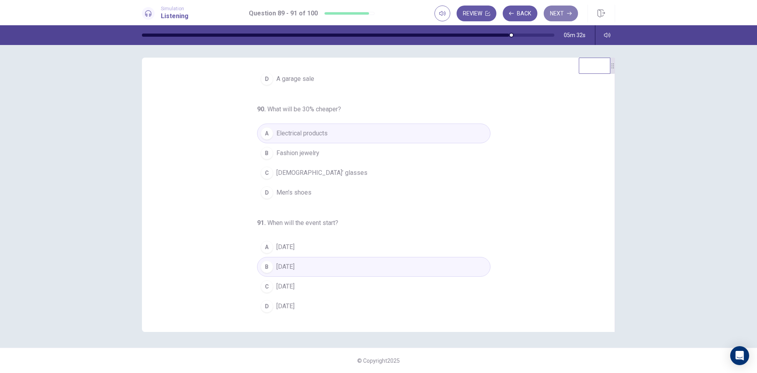
click at [562, 12] on button "Next" at bounding box center [561, 14] width 34 height 16
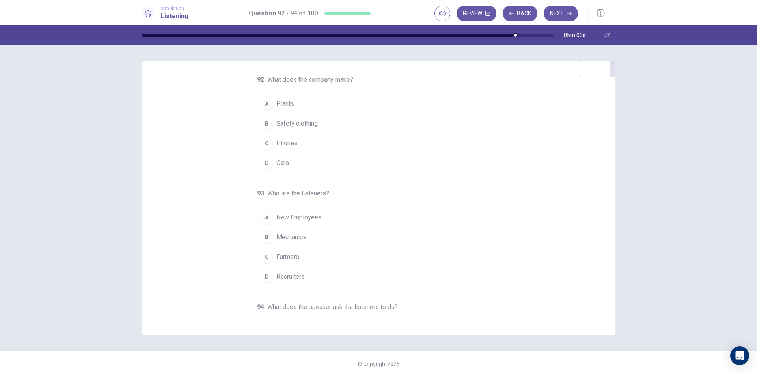
scroll to position [0, 0]
click at [264, 165] on div "D" at bounding box center [267, 164] width 13 height 13
click at [210, 191] on div "92 . What does the company make? A Plants B Safety clothing C Phones D Cars 93 …" at bounding box center [382, 197] width 454 height 242
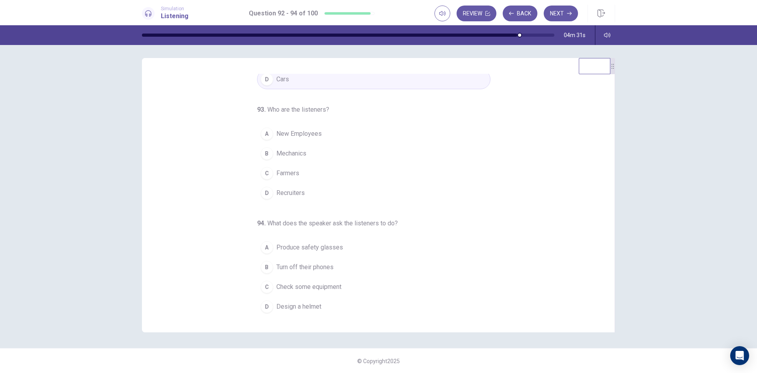
scroll to position [3, 0]
click at [263, 158] on div "B" at bounding box center [267, 153] width 13 height 13
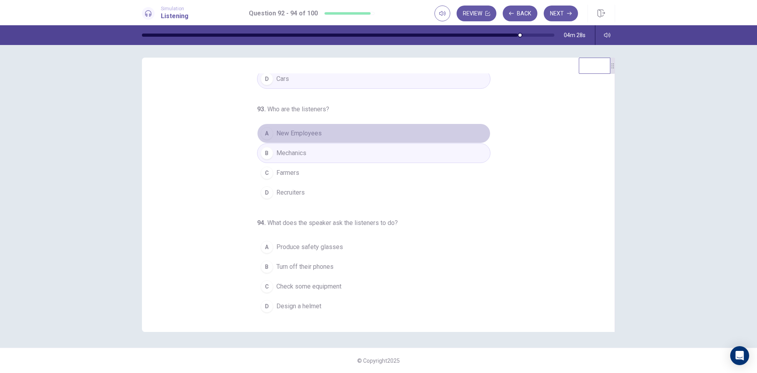
click at [265, 133] on div "A" at bounding box center [267, 133] width 13 height 13
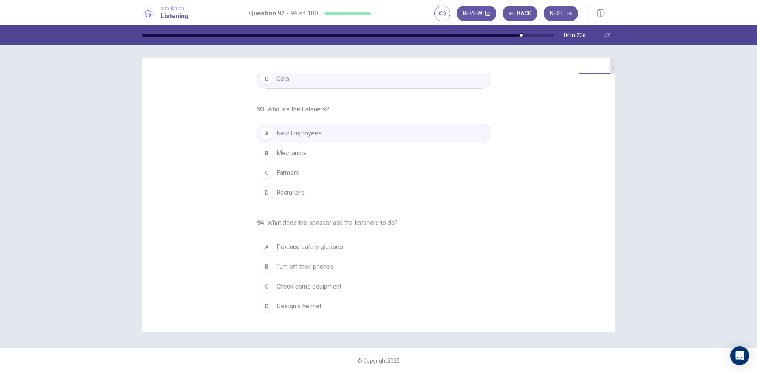
click at [265, 304] on div "D" at bounding box center [267, 306] width 13 height 13
click at [263, 284] on div "C" at bounding box center [267, 286] width 13 height 13
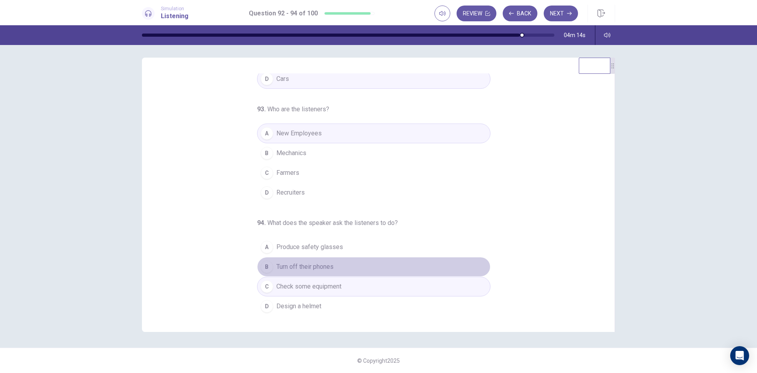
click at [264, 264] on div "B" at bounding box center [267, 266] width 13 height 13
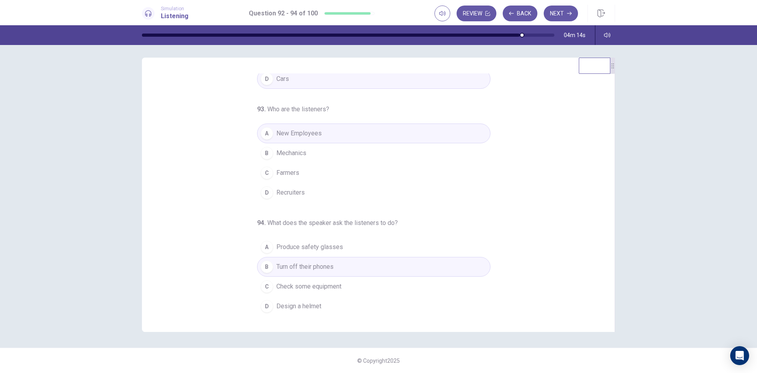
click at [219, 264] on div "92 . What does the company make? A Plants B Safety clothing C Phones D Cars 93 …" at bounding box center [382, 194] width 454 height 242
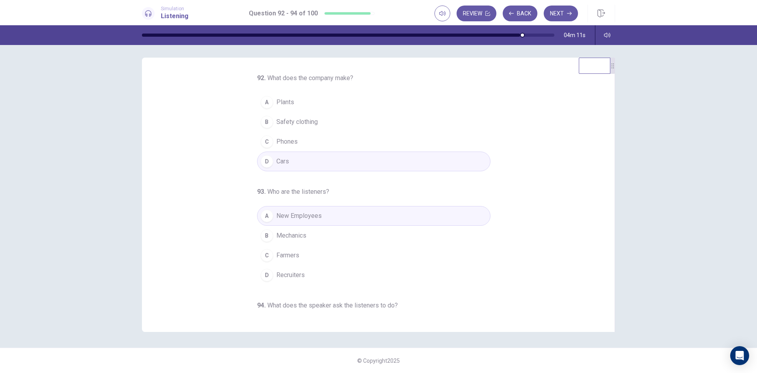
scroll to position [0, 0]
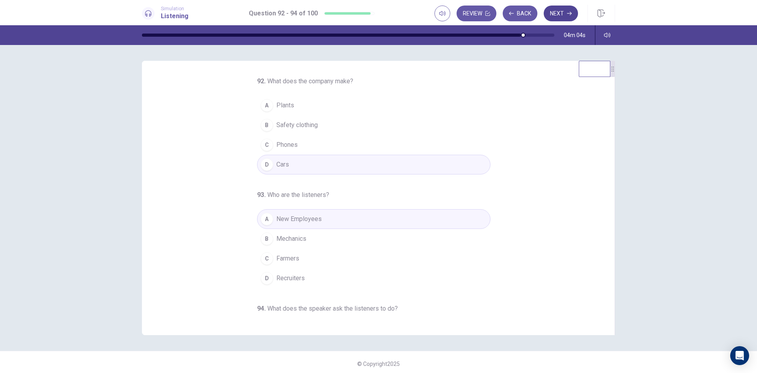
click at [554, 13] on button "Next" at bounding box center [561, 14] width 34 height 16
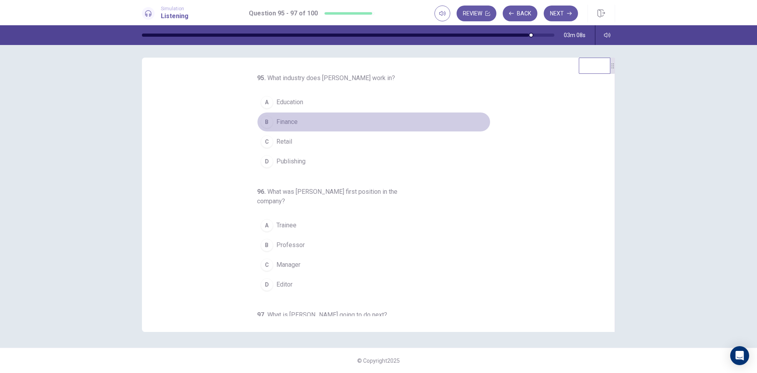
click at [262, 119] on div "B" at bounding box center [267, 122] width 13 height 13
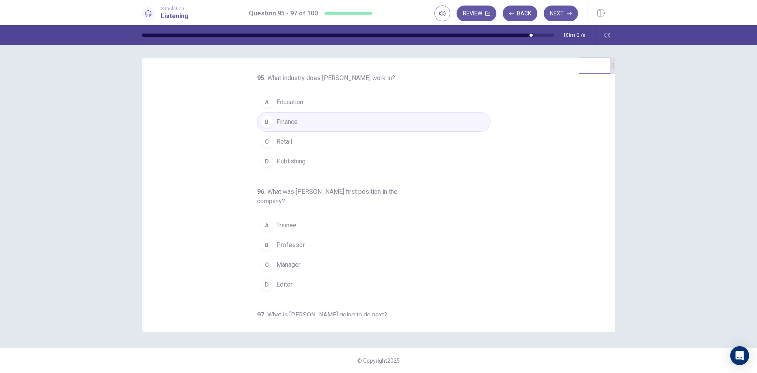
click at [235, 145] on div "95 . What industry does [PERSON_NAME] work in? A Education B Finance C Retail D…" at bounding box center [382, 194] width 454 height 242
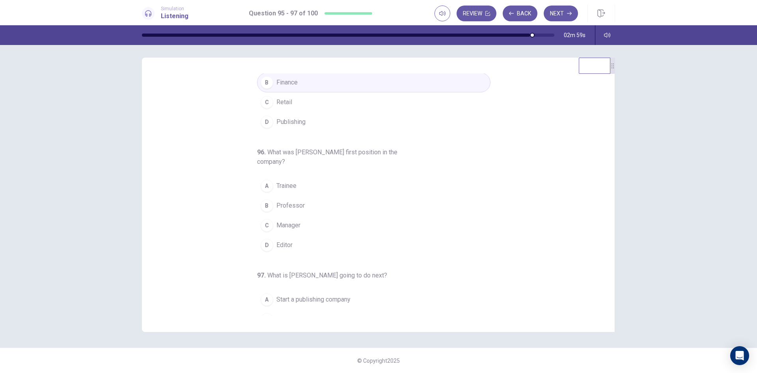
click at [264, 185] on div "A" at bounding box center [267, 185] width 13 height 13
click at [217, 213] on div "95 . What industry does [PERSON_NAME] work in? A Education B Finance C Retail D…" at bounding box center [382, 194] width 454 height 242
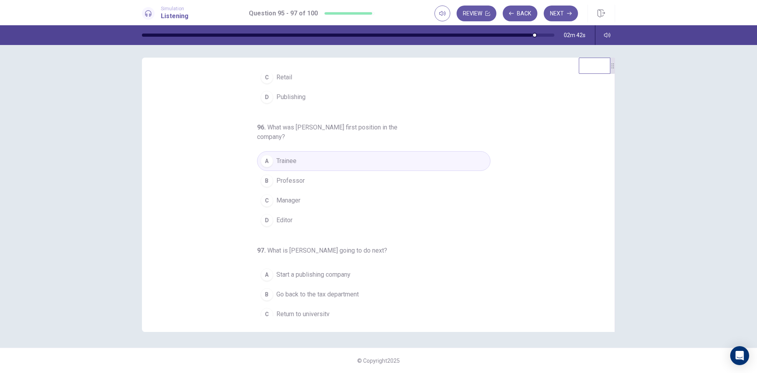
scroll to position [92, 0]
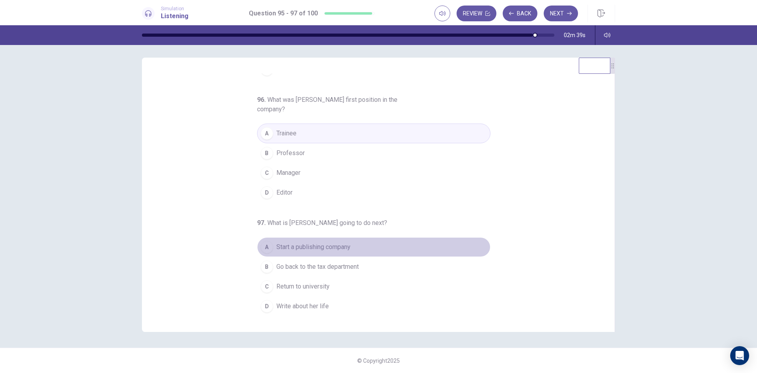
click at [262, 244] on div "A" at bounding box center [267, 246] width 13 height 13
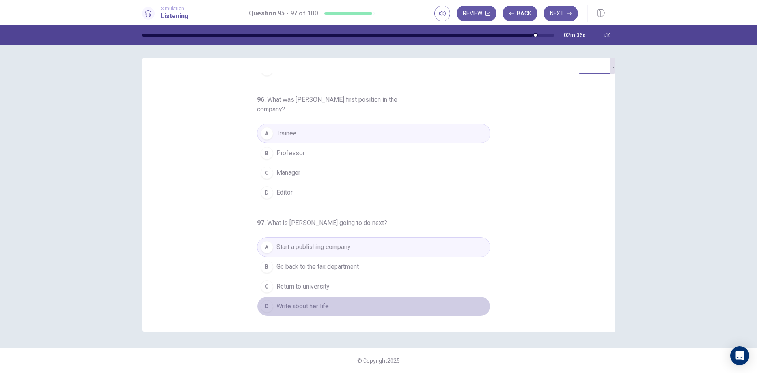
click at [264, 309] on div "D" at bounding box center [267, 306] width 13 height 13
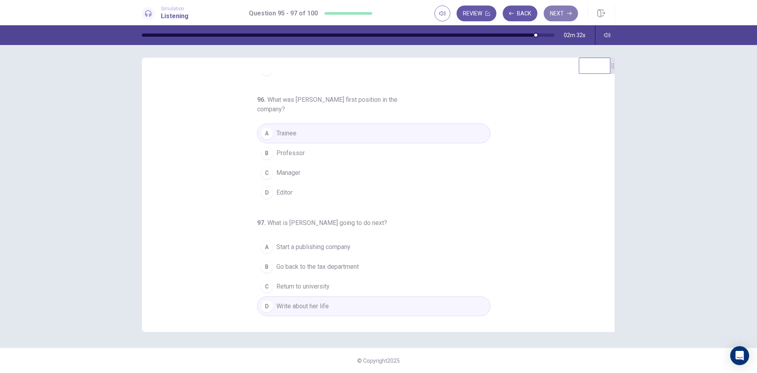
click at [562, 10] on button "Next" at bounding box center [561, 14] width 34 height 16
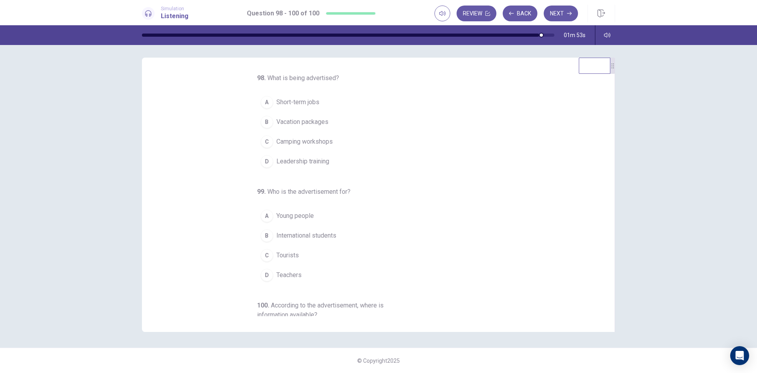
scroll to position [0, 0]
click at [261, 99] on div "A" at bounding box center [267, 102] width 13 height 13
drag, startPoint x: 223, startPoint y: 190, endPoint x: 208, endPoint y: 194, distance: 15.7
click at [218, 192] on div "98 . What is being advertised? A Short-term jobs B Vacation packages C Camping …" at bounding box center [382, 194] width 454 height 242
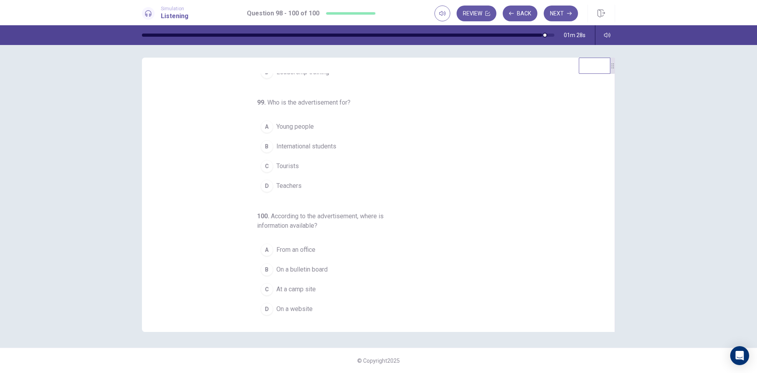
scroll to position [92, 0]
click at [263, 122] on div "A" at bounding box center [267, 123] width 13 height 13
click at [185, 244] on div "98 . What is being advertised? A Short-term jobs B Vacation packages C Camping …" at bounding box center [382, 194] width 454 height 242
click at [240, 248] on div "98 . What is being advertised? A Short-term jobs B Vacation packages C Camping …" at bounding box center [382, 194] width 454 height 242
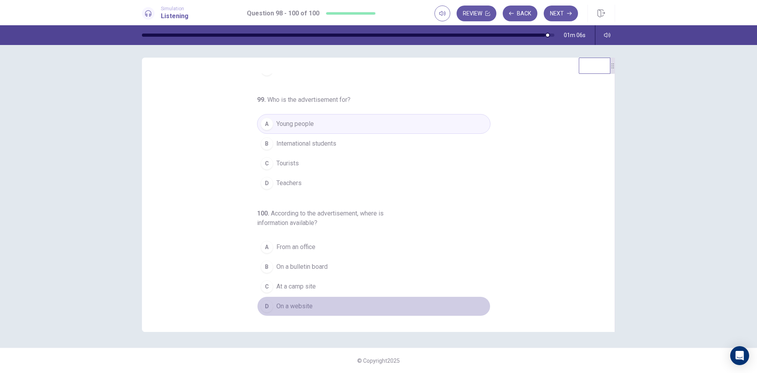
click at [261, 307] on div "D" at bounding box center [267, 306] width 13 height 13
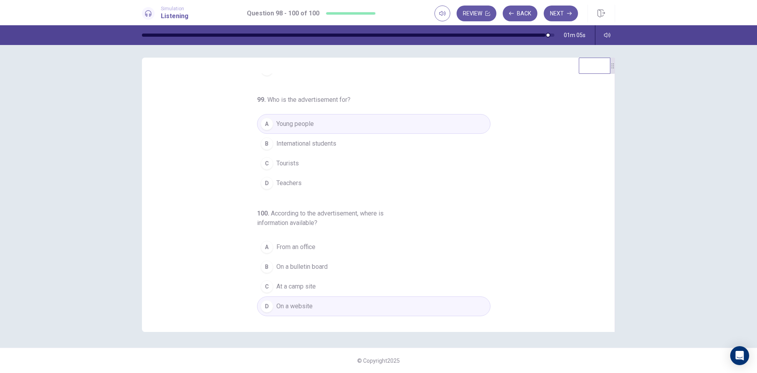
click at [216, 261] on div "98 . What is being advertised? A Short-term jobs B Vacation packages C Camping …" at bounding box center [382, 194] width 454 height 242
click at [561, 11] on button "Next" at bounding box center [561, 14] width 34 height 16
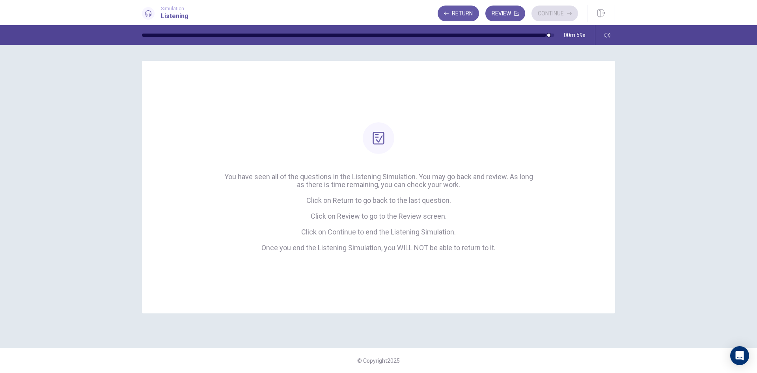
scroll to position [0, 0]
click at [568, 14] on icon "button" at bounding box center [569, 13] width 5 height 5
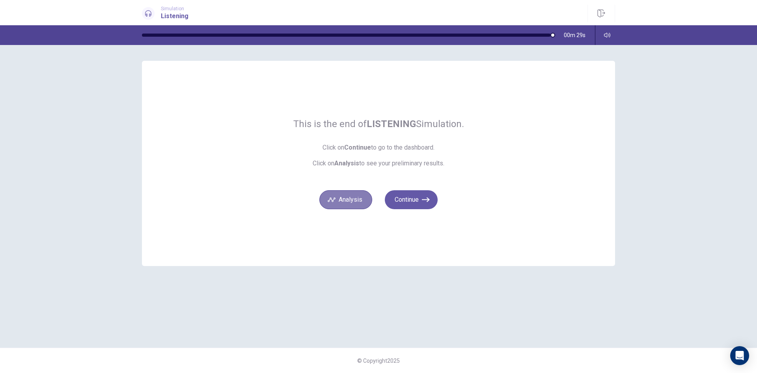
click at [346, 197] on button "Analysis" at bounding box center [345, 199] width 53 height 19
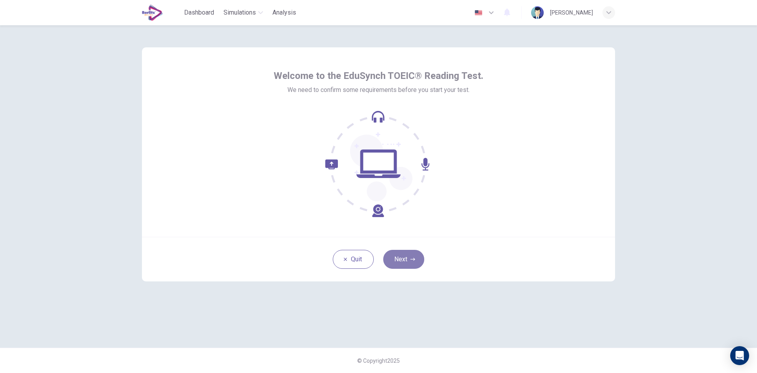
click at [396, 259] on button "Next" at bounding box center [403, 259] width 41 height 19
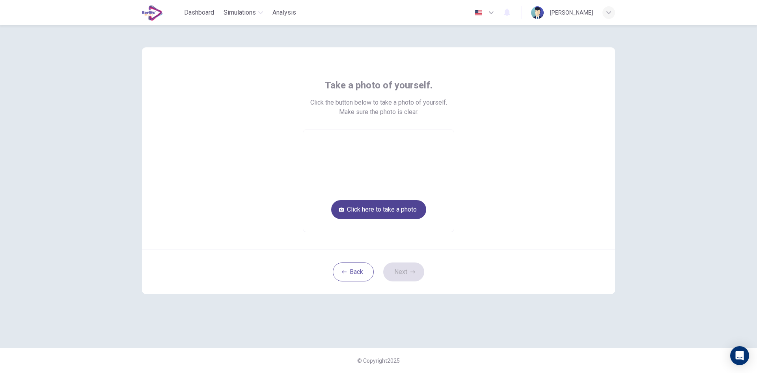
click at [408, 210] on button "Click here to take a photo" at bounding box center [378, 209] width 95 height 19
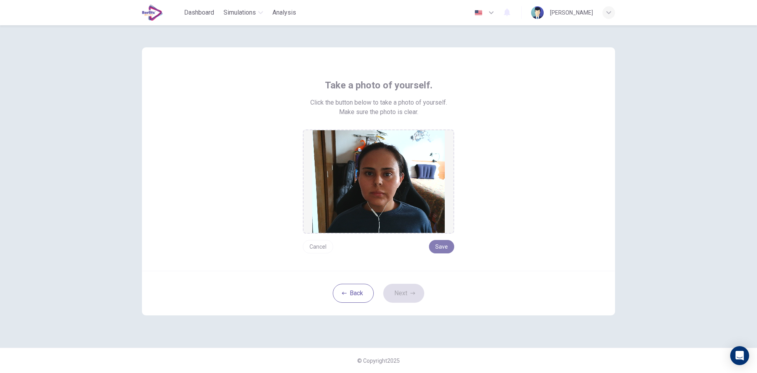
click at [444, 242] on button "Save" at bounding box center [441, 246] width 25 height 13
click at [412, 297] on button "Next" at bounding box center [403, 292] width 41 height 19
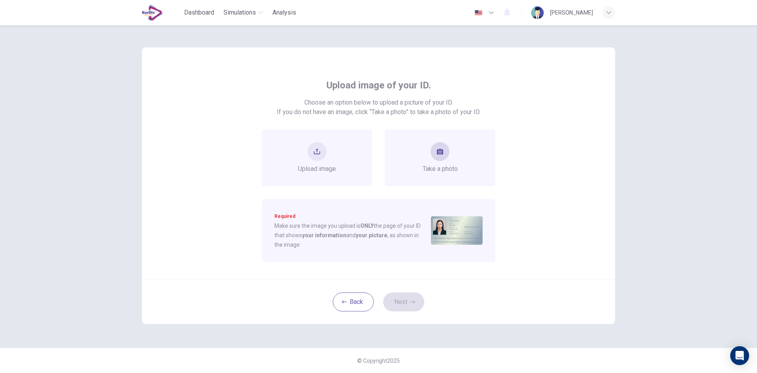
click at [461, 152] on div "Take a photo" at bounding box center [440, 157] width 110 height 57
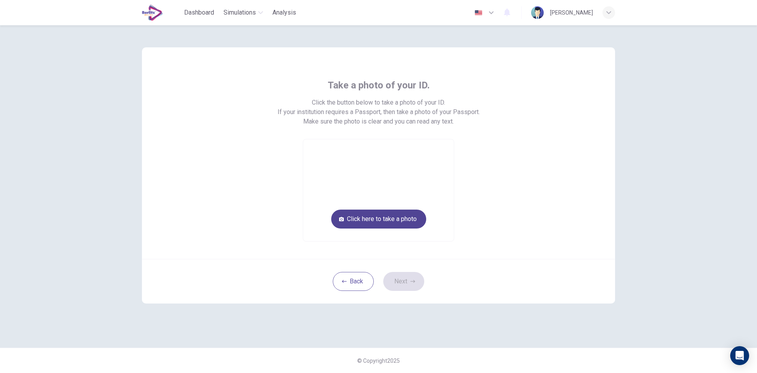
click at [395, 218] on button "Click here to take a photo" at bounding box center [378, 218] width 95 height 19
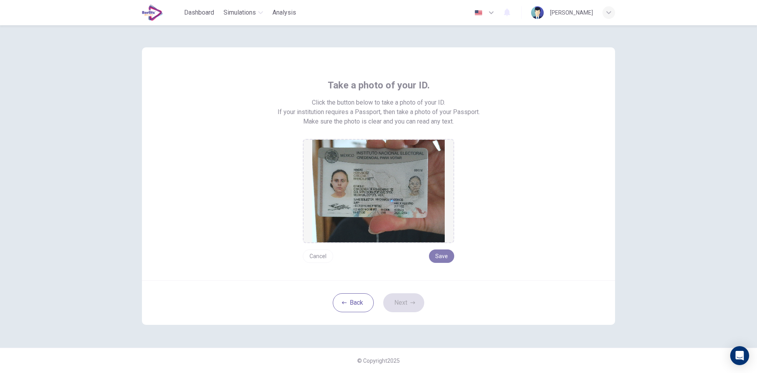
click at [441, 253] on button "Save" at bounding box center [441, 255] width 25 height 13
click at [400, 303] on button "Next" at bounding box center [403, 302] width 41 height 19
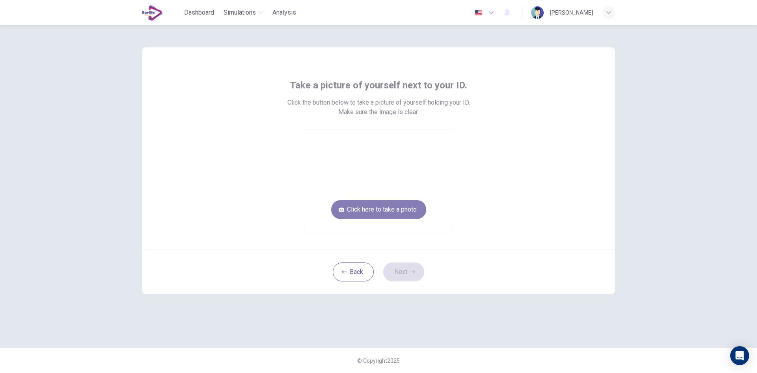
click at [398, 208] on button "Click here to take a photo" at bounding box center [378, 209] width 95 height 19
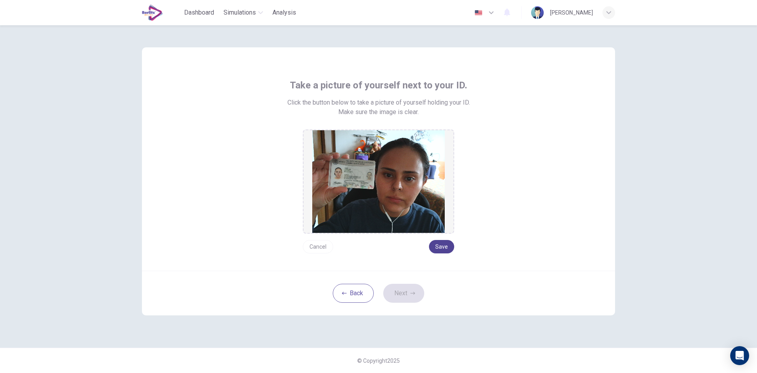
click at [441, 244] on button "Save" at bounding box center [441, 246] width 25 height 13
click at [397, 294] on button "Next" at bounding box center [403, 292] width 41 height 19
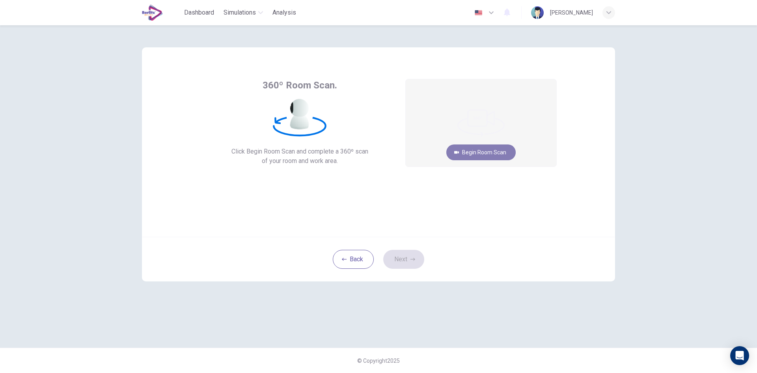
click at [483, 151] on button "Begin Room Scan" at bounding box center [480, 152] width 69 height 16
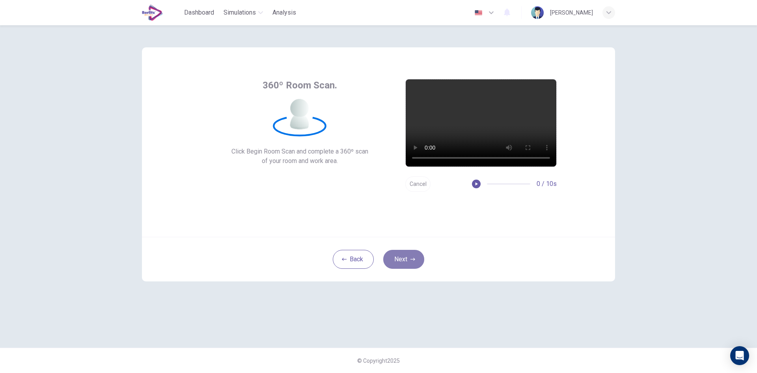
click at [401, 260] on button "Next" at bounding box center [403, 259] width 41 height 19
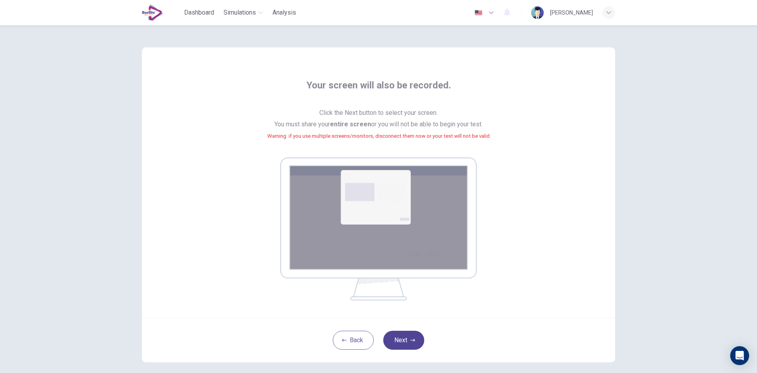
click at [397, 340] on button "Next" at bounding box center [403, 339] width 41 height 19
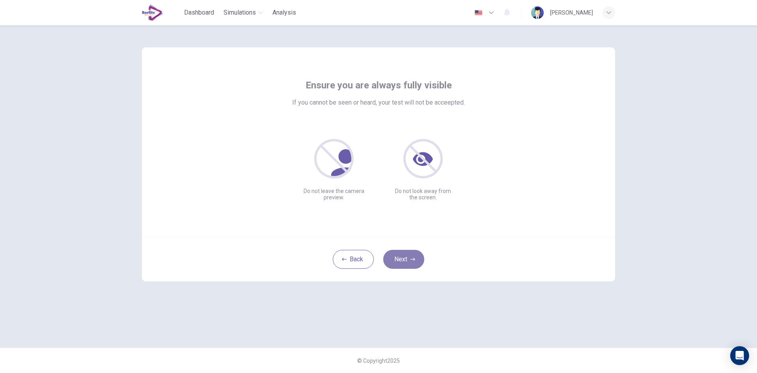
click at [397, 257] on button "Next" at bounding box center [403, 259] width 41 height 19
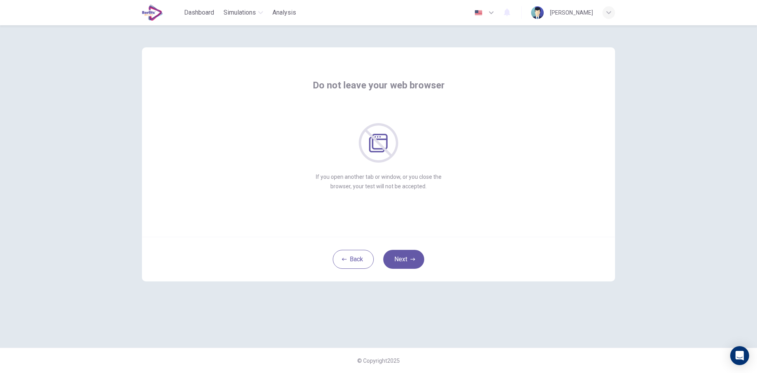
click at [478, 171] on div "Do not leave your web browser If you open another tab or window, or you close t…" at bounding box center [378, 135] width 356 height 112
click at [400, 255] on button "Next" at bounding box center [403, 259] width 41 height 19
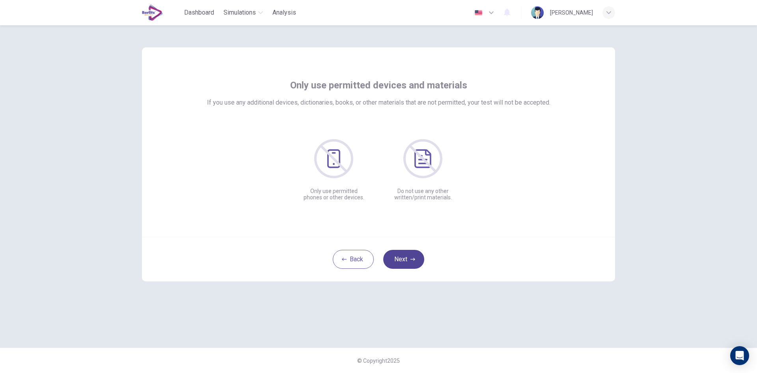
click at [400, 255] on button "Next" at bounding box center [403, 259] width 41 height 19
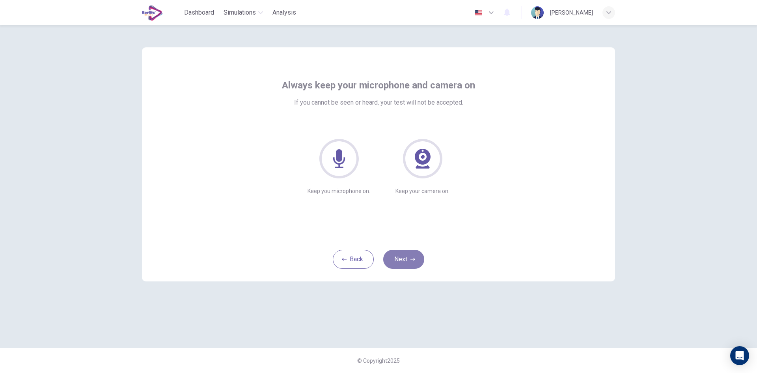
click at [400, 255] on button "Next" at bounding box center [403, 259] width 41 height 19
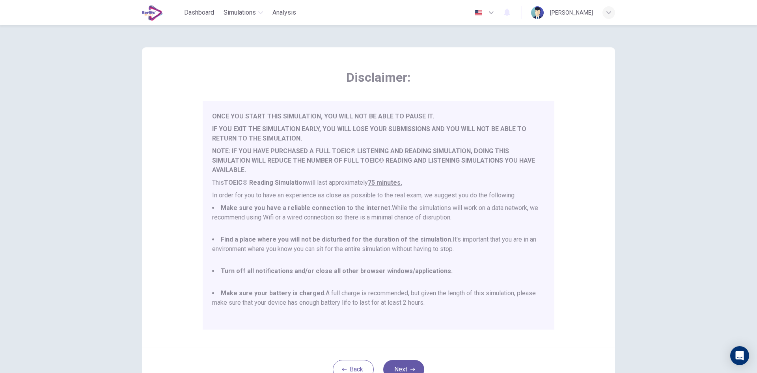
scroll to position [66, 0]
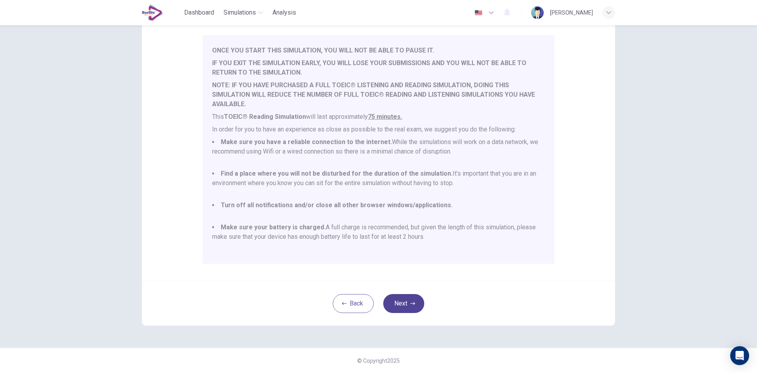
click at [401, 300] on button "Next" at bounding box center [403, 303] width 41 height 19
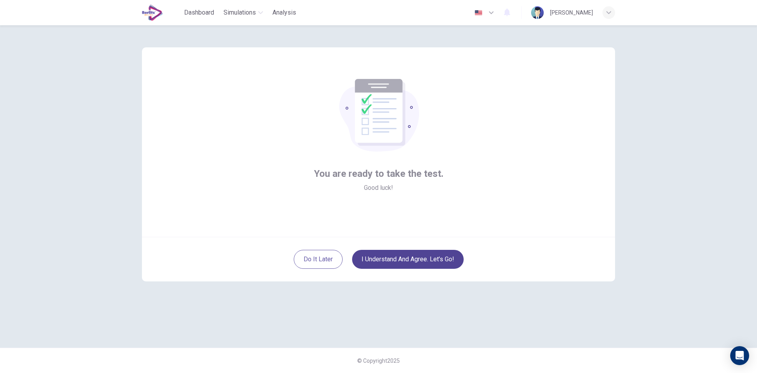
scroll to position [0, 0]
click at [391, 255] on button "I understand and agree. Let’s go!" at bounding box center [408, 259] width 112 height 19
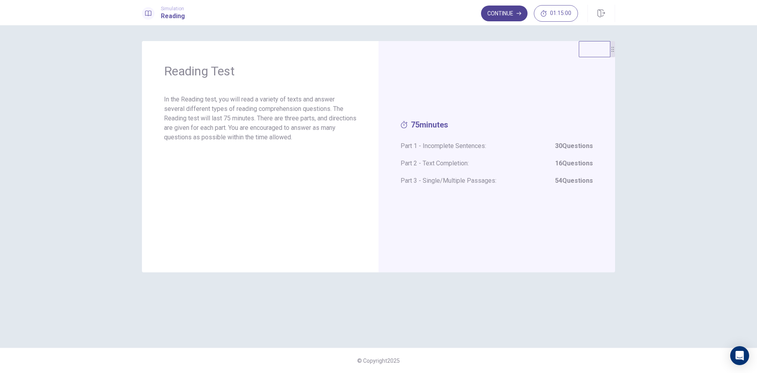
click at [498, 15] on button "Continue" at bounding box center [504, 14] width 47 height 16
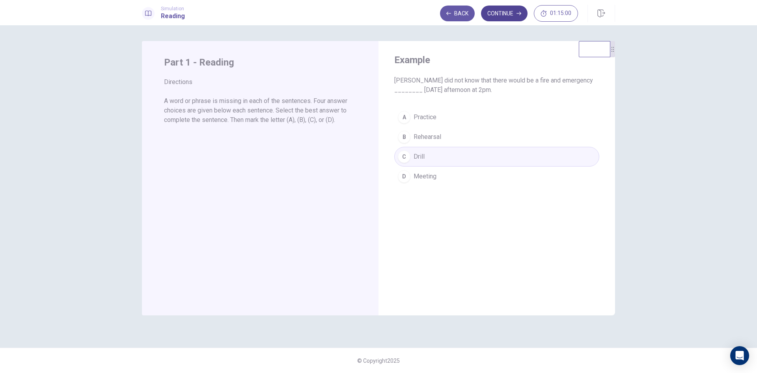
click at [501, 13] on button "Continue" at bounding box center [504, 14] width 47 height 16
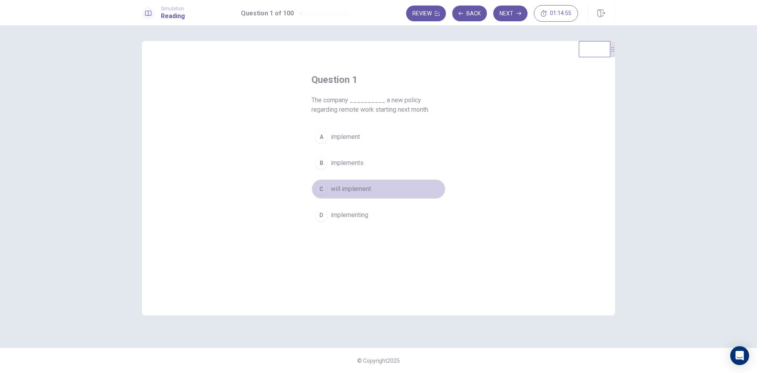
click at [320, 187] on div "C" at bounding box center [321, 189] width 13 height 13
click at [513, 12] on button "Next" at bounding box center [510, 14] width 34 height 16
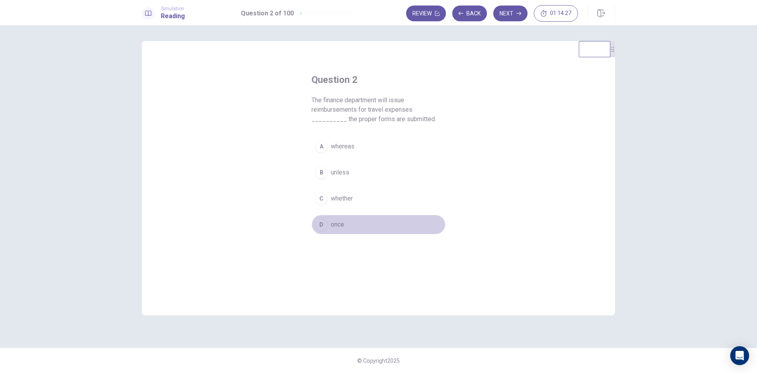
click at [321, 226] on div "D" at bounding box center [321, 224] width 13 height 13
click at [508, 15] on button "Next" at bounding box center [510, 14] width 34 height 16
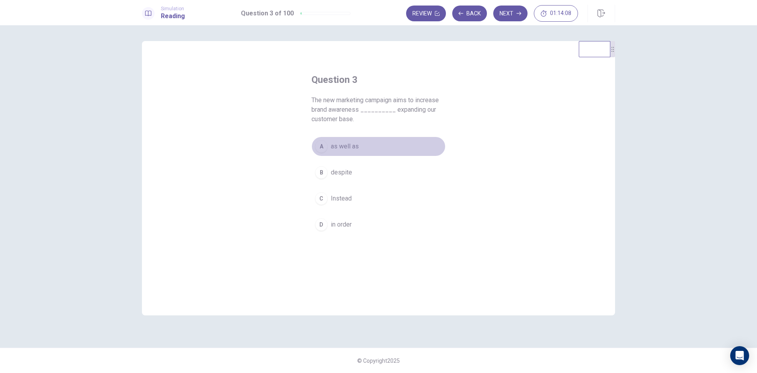
click at [320, 143] on div "A" at bounding box center [321, 146] width 13 height 13
click at [516, 18] on button "Next" at bounding box center [510, 14] width 34 height 16
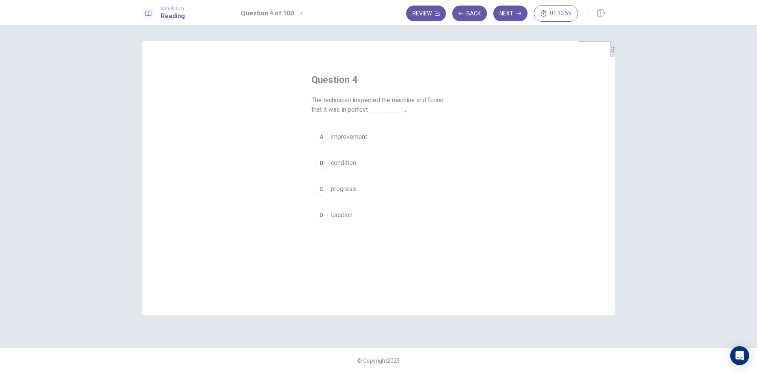
click at [324, 162] on div "B" at bounding box center [321, 163] width 13 height 13
click at [511, 16] on button "Next" at bounding box center [510, 14] width 34 height 16
click at [322, 218] on div "D" at bounding box center [321, 224] width 13 height 13
click at [511, 14] on button "Next" at bounding box center [510, 14] width 34 height 16
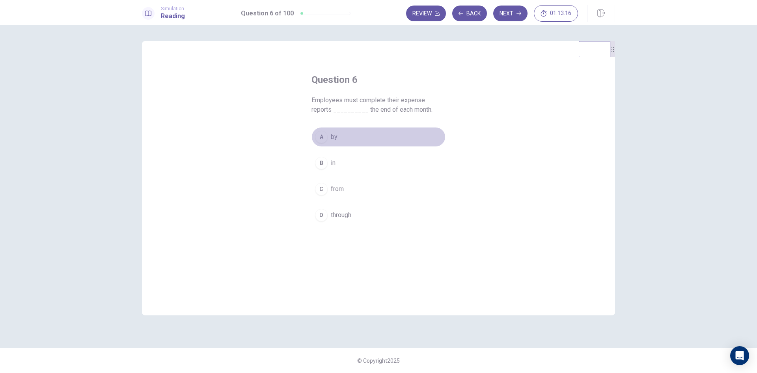
click at [322, 138] on div "A" at bounding box center [321, 136] width 13 height 13
click at [510, 14] on button "Next" at bounding box center [510, 14] width 34 height 16
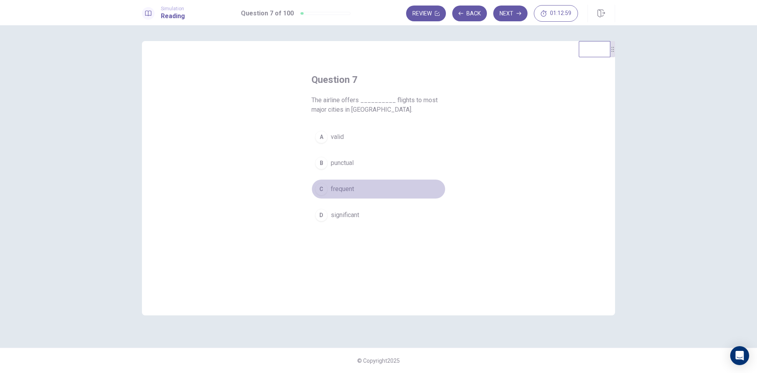
click at [322, 189] on div "C" at bounding box center [321, 189] width 13 height 13
click at [508, 12] on button "Next" at bounding box center [510, 14] width 34 height 16
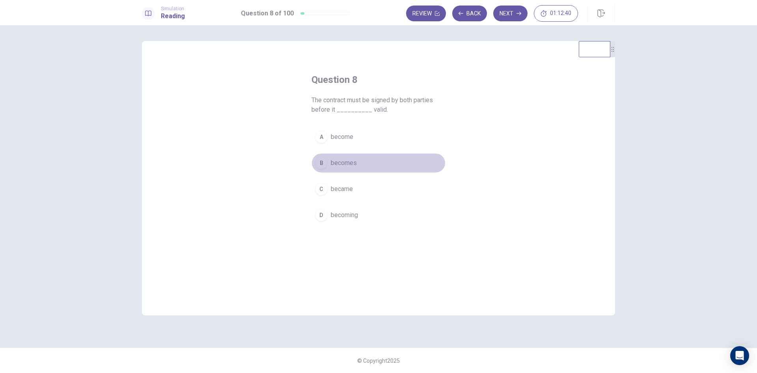
click at [321, 164] on div "B" at bounding box center [321, 163] width 13 height 13
click at [516, 12] on button "Next" at bounding box center [510, 14] width 34 height 16
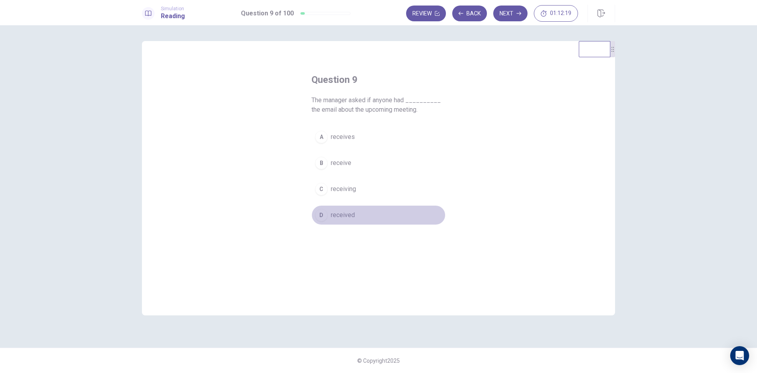
click at [321, 216] on div "D" at bounding box center [321, 215] width 13 height 13
click at [514, 14] on button "Next" at bounding box center [510, 14] width 34 height 16
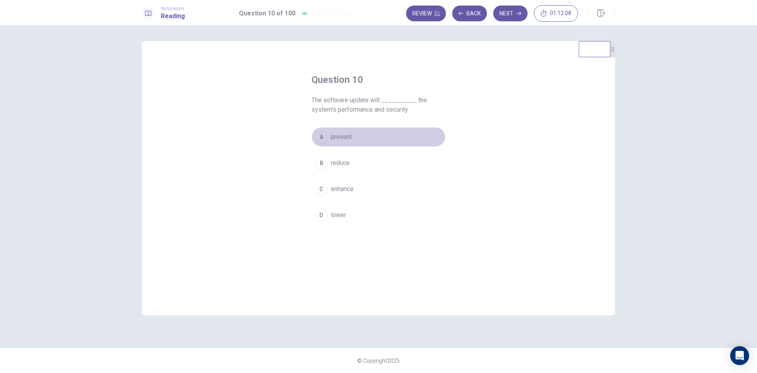
click at [320, 140] on div "A" at bounding box center [321, 136] width 13 height 13
click at [332, 186] on span "enhance" at bounding box center [342, 188] width 23 height 9
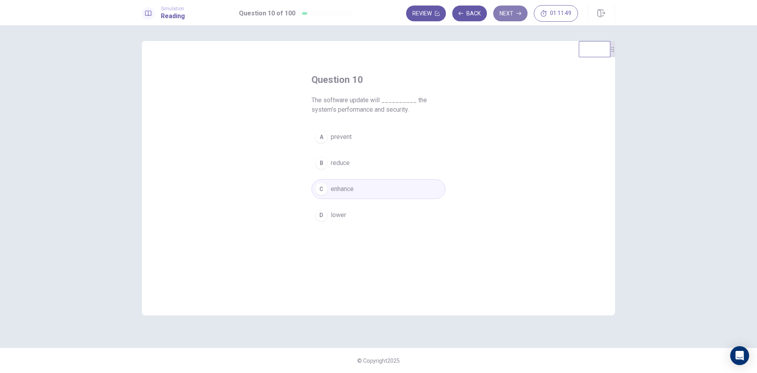
click at [507, 11] on button "Next" at bounding box center [510, 14] width 34 height 16
click at [322, 165] on div "B" at bounding box center [321, 163] width 13 height 13
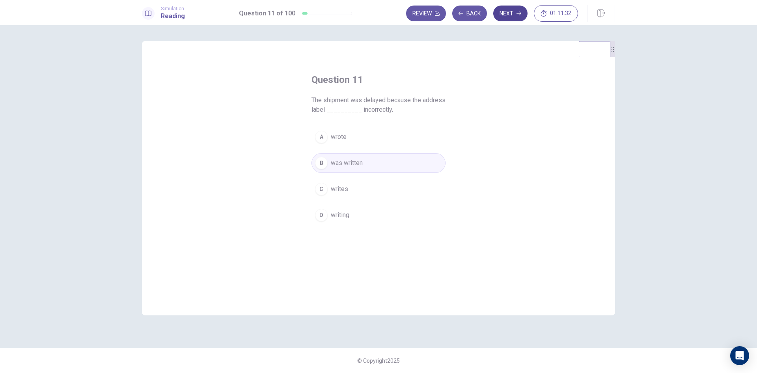
click at [504, 12] on button "Next" at bounding box center [510, 14] width 34 height 16
click at [320, 216] on div "D" at bounding box center [321, 215] width 13 height 13
click at [514, 13] on button "Next" at bounding box center [510, 14] width 34 height 16
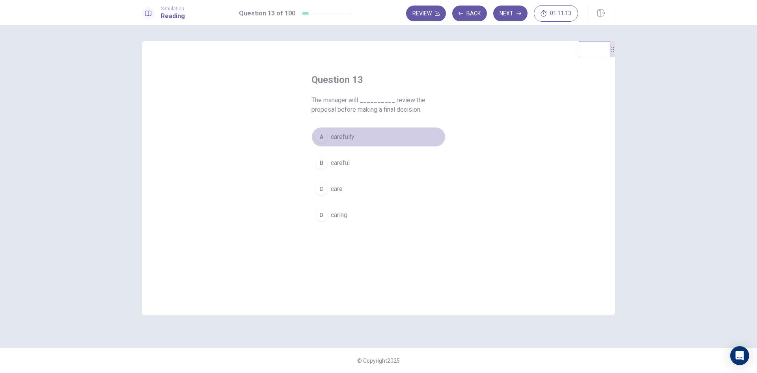
click at [322, 134] on div "A" at bounding box center [321, 136] width 13 height 13
click at [519, 13] on icon "button" at bounding box center [518, 14] width 5 height 4
click at [321, 136] on div "A" at bounding box center [321, 136] width 13 height 13
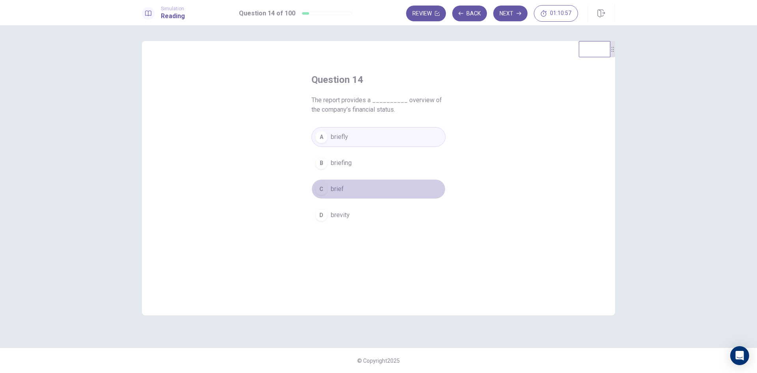
click at [323, 186] on div "C" at bounding box center [321, 189] width 13 height 13
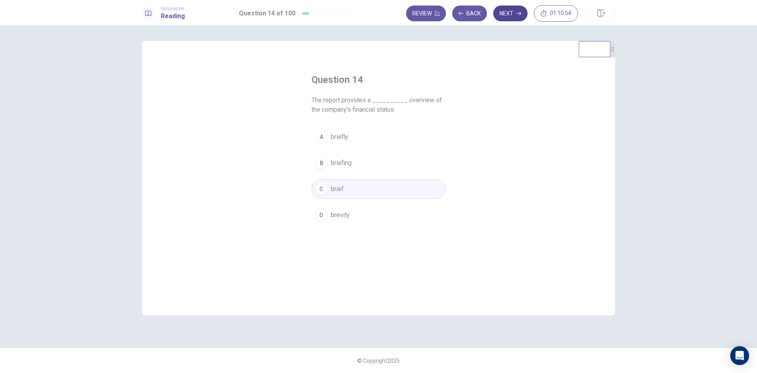
click at [512, 16] on button "Next" at bounding box center [510, 14] width 34 height 16
click at [469, 12] on button "Back" at bounding box center [469, 14] width 35 height 16
click at [511, 14] on button "Next" at bounding box center [510, 14] width 34 height 16
click at [482, 12] on button "Back" at bounding box center [469, 14] width 35 height 16
click at [518, 11] on button "Next" at bounding box center [510, 14] width 34 height 16
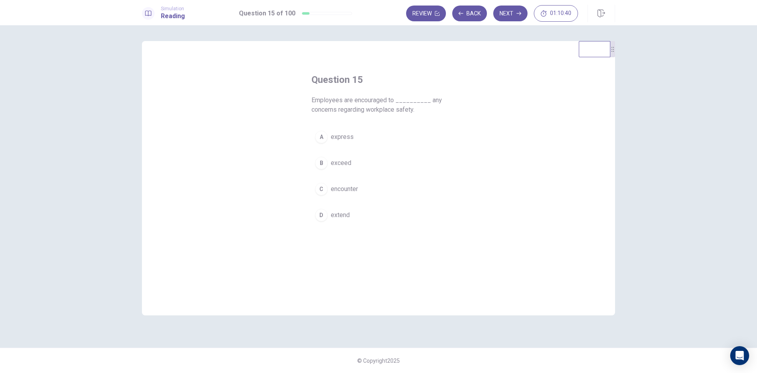
click at [320, 140] on div "A" at bounding box center [321, 136] width 13 height 13
click at [509, 15] on button "Next" at bounding box center [510, 14] width 34 height 16
click at [319, 163] on div "B" at bounding box center [321, 163] width 13 height 13
click at [511, 11] on button "Next" at bounding box center [510, 14] width 34 height 16
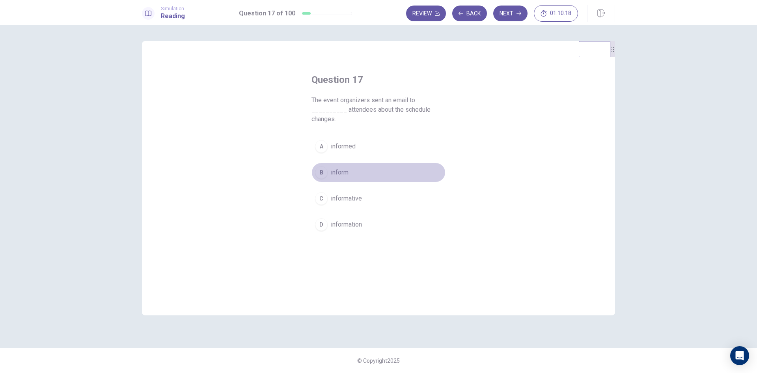
click at [321, 171] on div "B" at bounding box center [321, 172] width 13 height 13
click at [508, 14] on button "Next" at bounding box center [510, 14] width 34 height 16
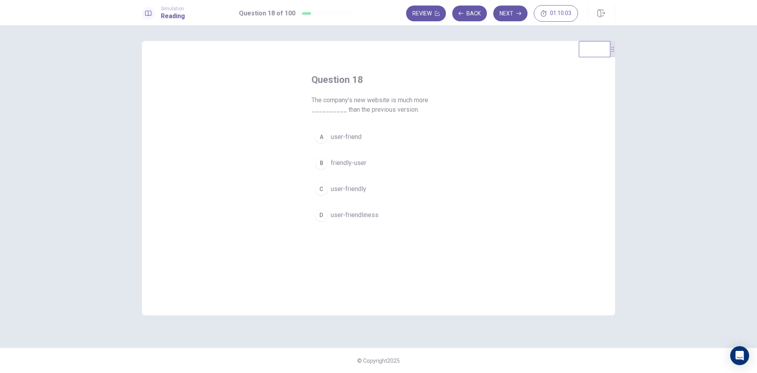
click at [323, 160] on div "B" at bounding box center [321, 163] width 13 height 13
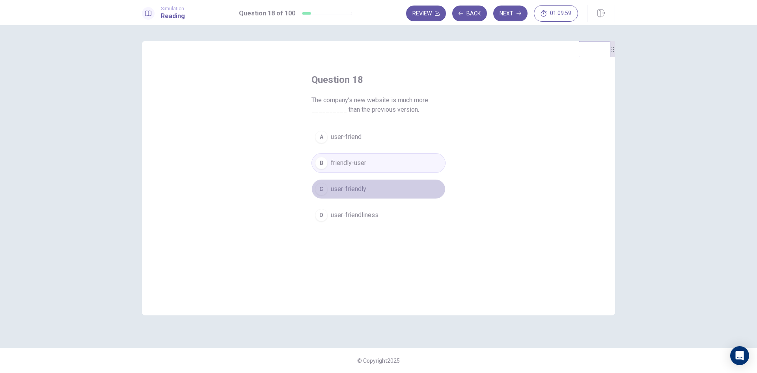
click at [317, 190] on div "C" at bounding box center [321, 189] width 13 height 13
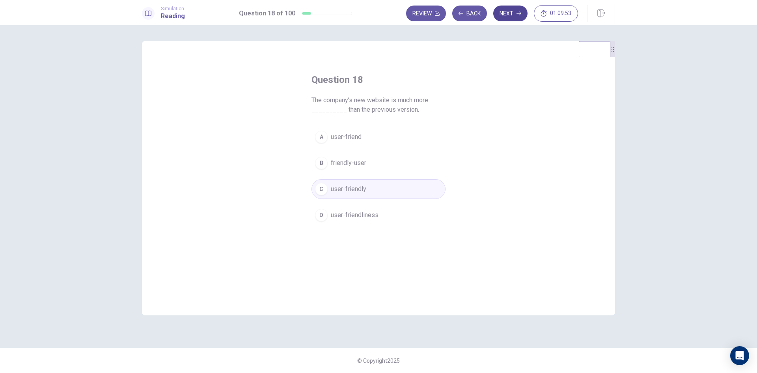
click at [511, 11] on button "Next" at bounding box center [510, 14] width 34 height 16
click at [323, 137] on div "A" at bounding box center [321, 136] width 13 height 13
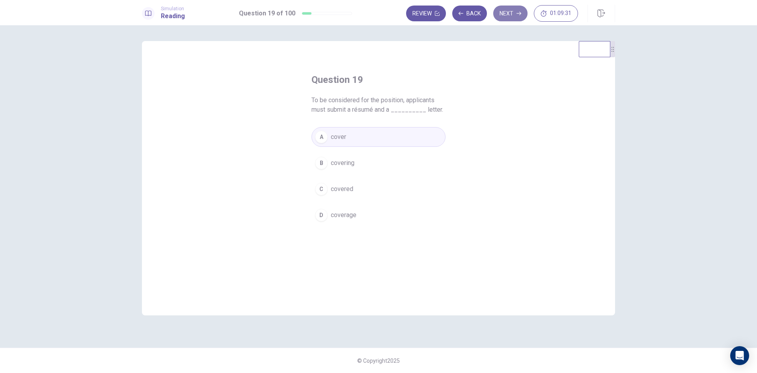
click at [513, 14] on button "Next" at bounding box center [510, 14] width 34 height 16
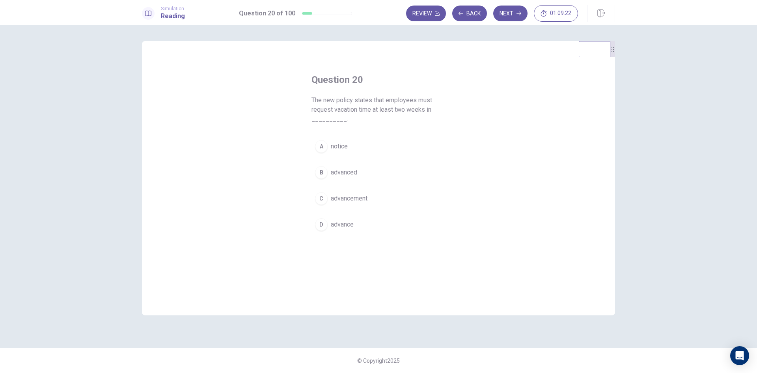
click at [320, 172] on div "B" at bounding box center [321, 172] width 13 height 13
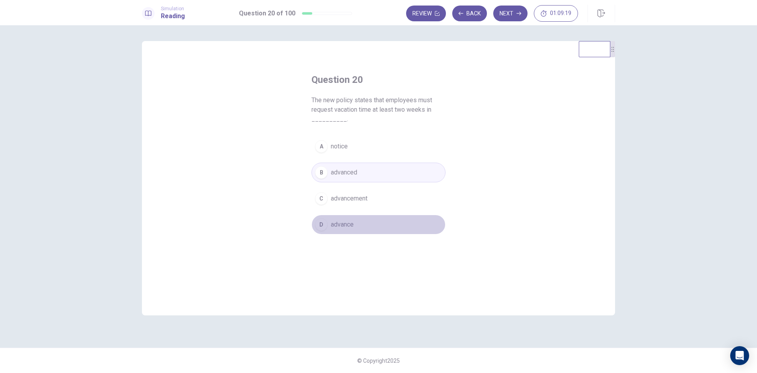
click at [321, 227] on div "D" at bounding box center [321, 224] width 13 height 13
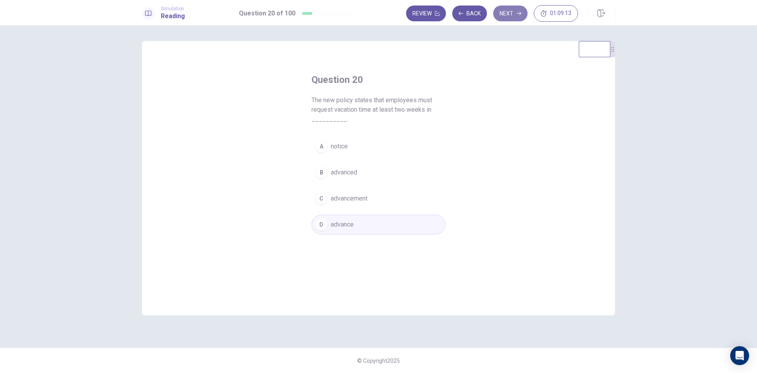
click at [509, 15] on button "Next" at bounding box center [510, 14] width 34 height 16
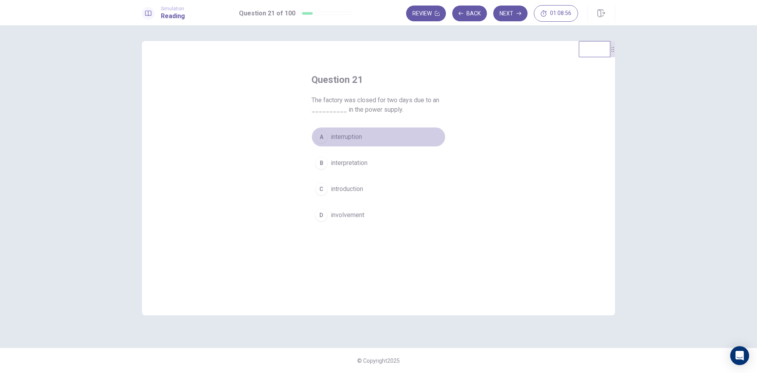
click at [322, 136] on div "A" at bounding box center [321, 136] width 13 height 13
click at [505, 13] on button "Next" at bounding box center [510, 14] width 34 height 16
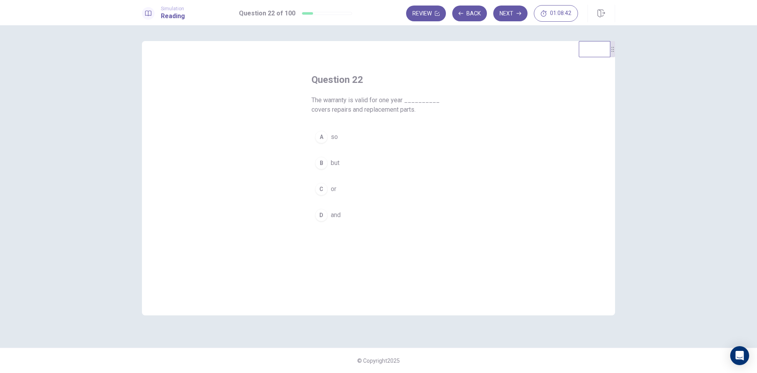
click at [325, 220] on div "D" at bounding box center [321, 215] width 13 height 13
click at [515, 14] on button "Next" at bounding box center [510, 14] width 34 height 16
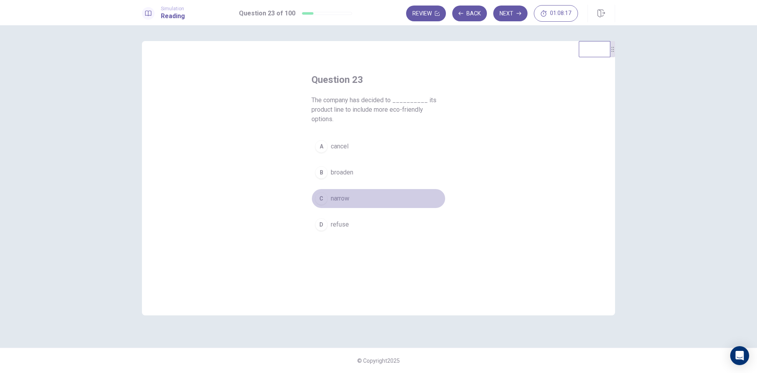
click at [321, 200] on div "C" at bounding box center [321, 198] width 13 height 13
click at [513, 13] on button "Next" at bounding box center [510, 14] width 34 height 16
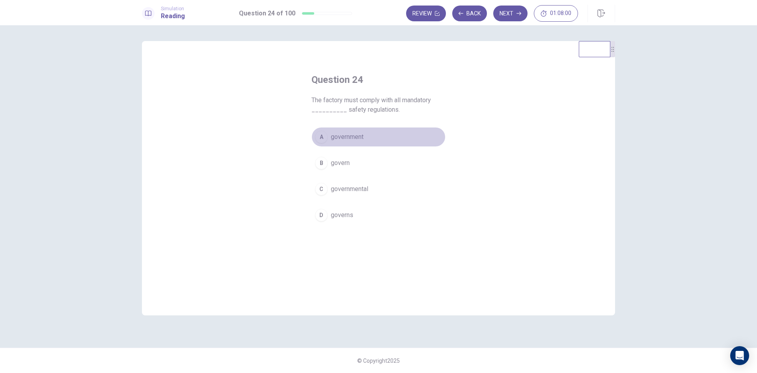
click at [321, 139] on div "A" at bounding box center [321, 136] width 13 height 13
click at [514, 14] on button "Next" at bounding box center [510, 14] width 34 height 16
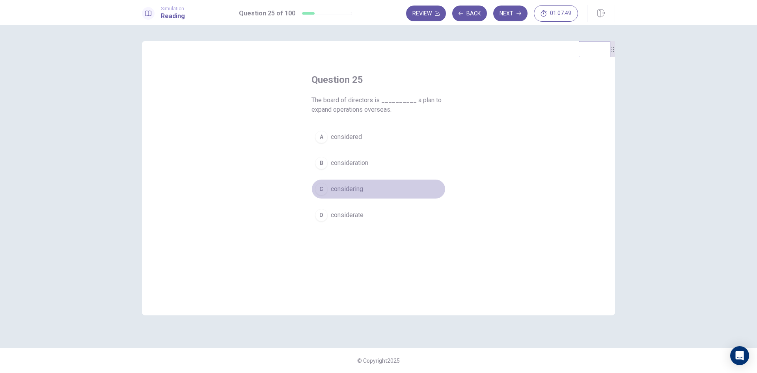
click at [321, 191] on div "C" at bounding box center [321, 189] width 13 height 13
click at [517, 11] on icon "button" at bounding box center [518, 13] width 5 height 5
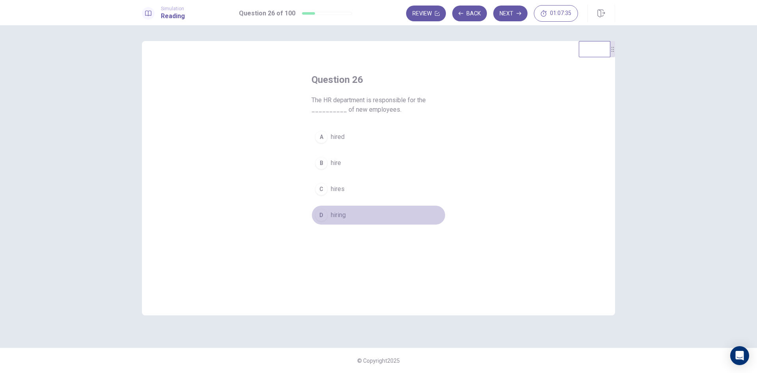
click at [321, 218] on div "D" at bounding box center [321, 215] width 13 height 13
click at [321, 160] on div "B" at bounding box center [321, 163] width 13 height 13
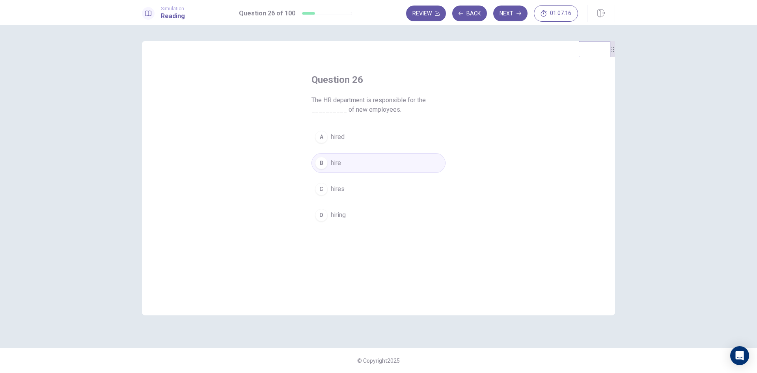
click at [322, 216] on div "D" at bounding box center [321, 215] width 13 height 13
click at [504, 13] on button "Next" at bounding box center [510, 14] width 34 height 16
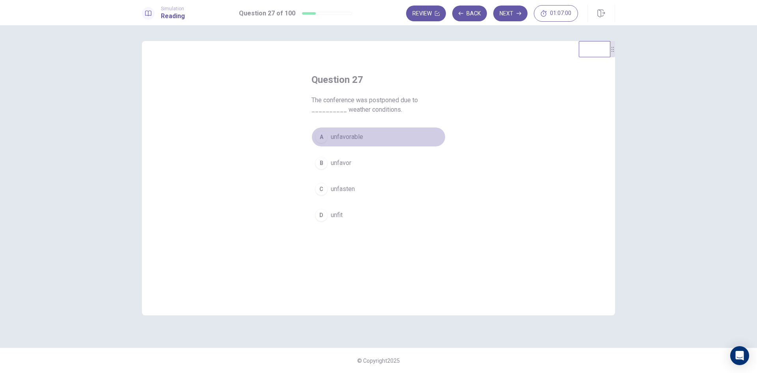
click at [321, 135] on div "A" at bounding box center [321, 136] width 13 height 13
click at [511, 13] on button "Next" at bounding box center [510, 14] width 34 height 16
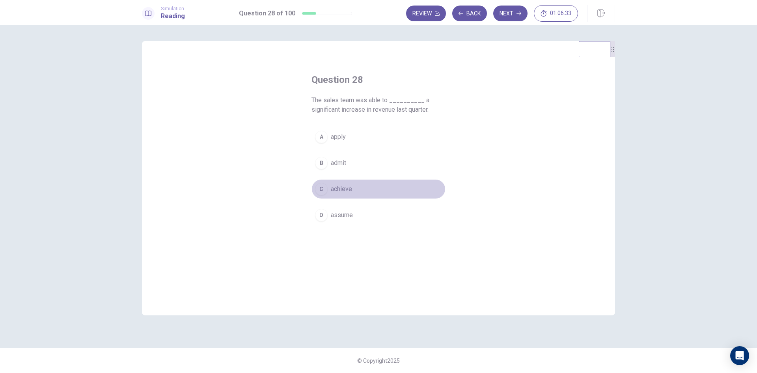
click at [325, 189] on div "C" at bounding box center [321, 189] width 13 height 13
click at [515, 11] on button "Next" at bounding box center [510, 14] width 34 height 16
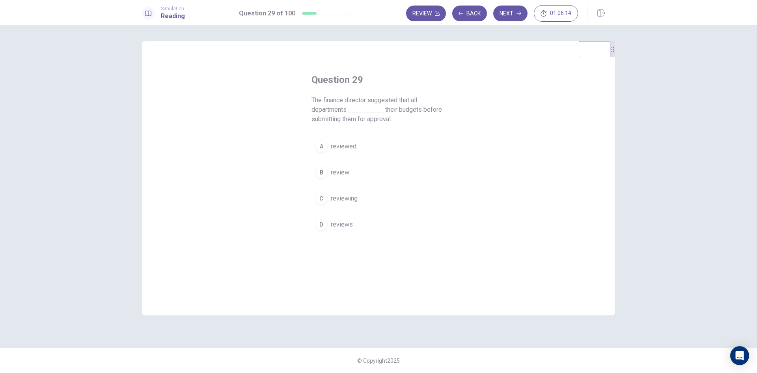
click at [322, 172] on div "B" at bounding box center [321, 172] width 13 height 13
click at [520, 13] on icon "button" at bounding box center [518, 13] width 5 height 5
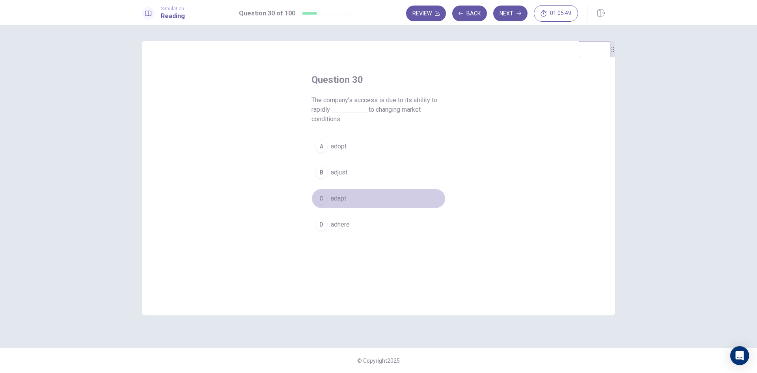
click at [319, 198] on div "C" at bounding box center [321, 198] width 13 height 13
click at [513, 11] on button "Next" at bounding box center [510, 14] width 34 height 16
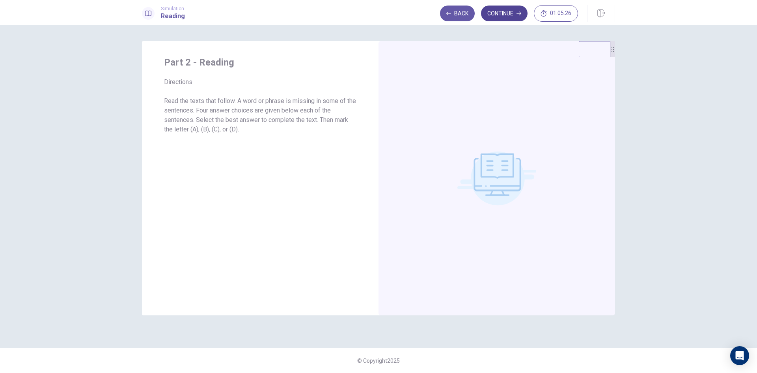
click at [512, 14] on button "Continue" at bounding box center [504, 14] width 47 height 16
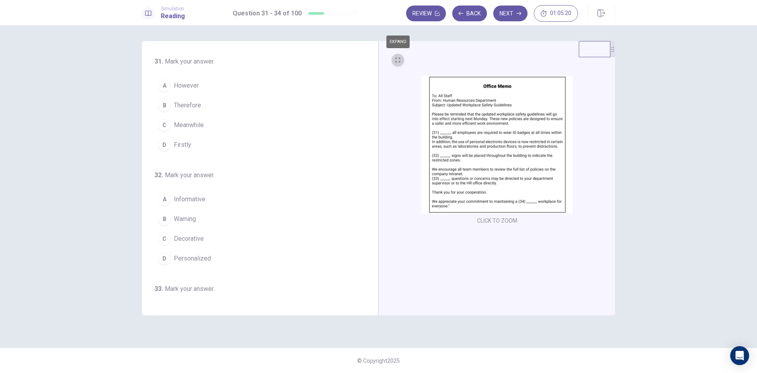
click at [399, 57] on button "EXPAND" at bounding box center [397, 60] width 13 height 13
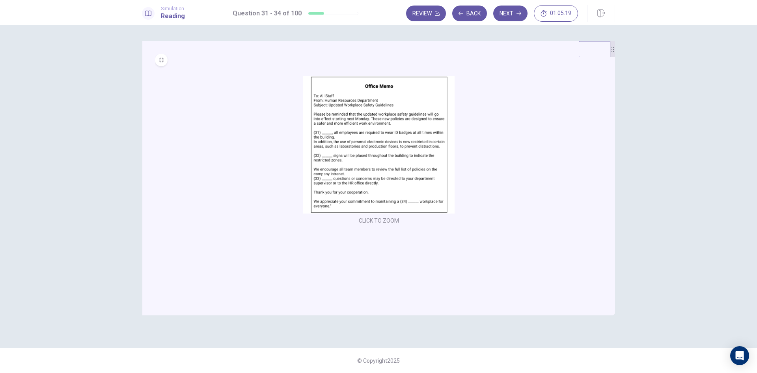
click at [371, 123] on img at bounding box center [378, 145] width 151 height 138
click at [160, 62] on icon "MINIMIZE" at bounding box center [161, 60] width 5 height 5
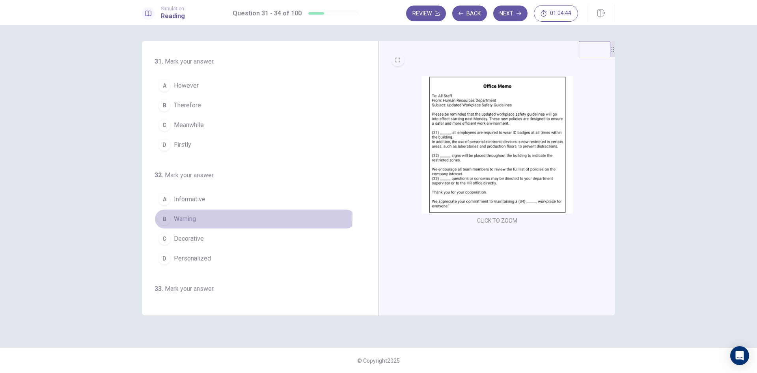
click at [166, 216] on div "B" at bounding box center [164, 218] width 13 height 13
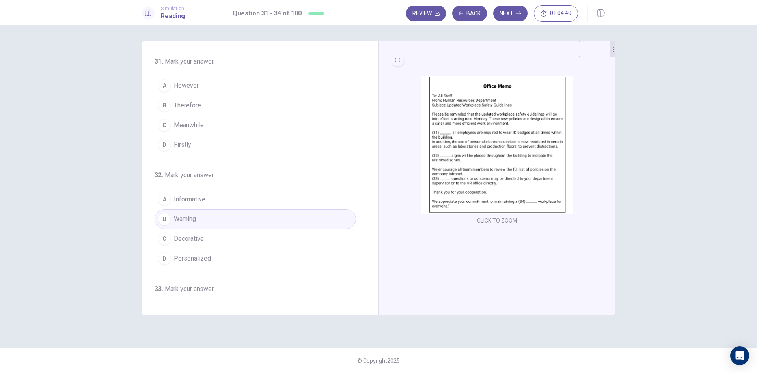
click at [167, 85] on div "A" at bounding box center [164, 85] width 13 height 13
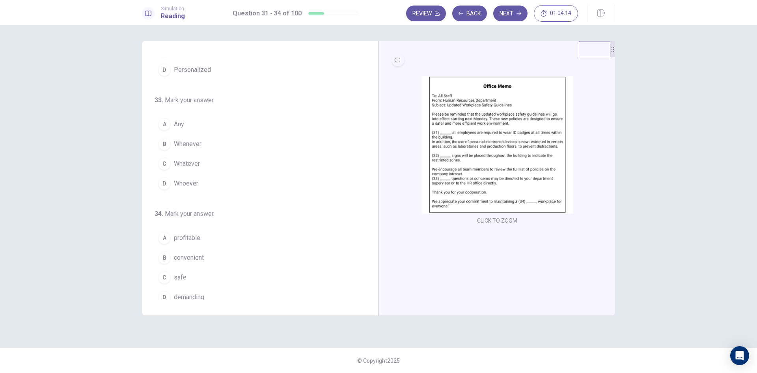
scroll to position [196, 0]
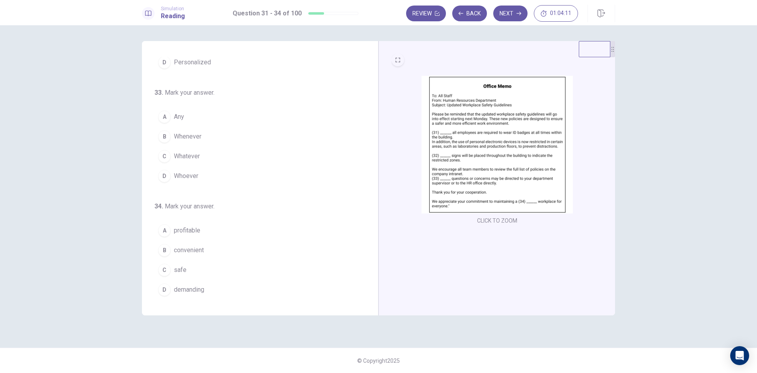
click at [164, 123] on div "A" at bounding box center [164, 116] width 13 height 13
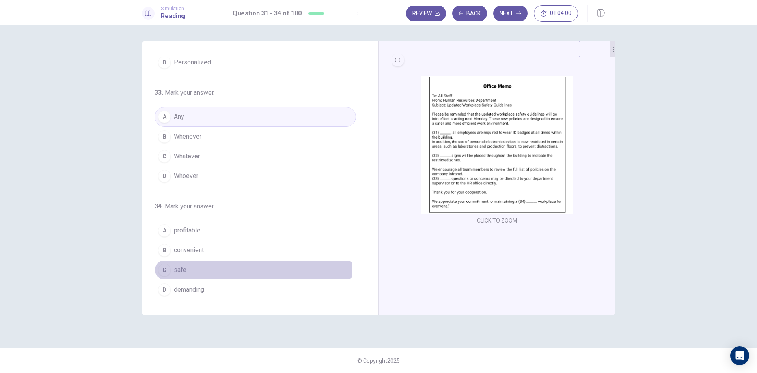
click at [166, 269] on div "C" at bounding box center [164, 269] width 13 height 13
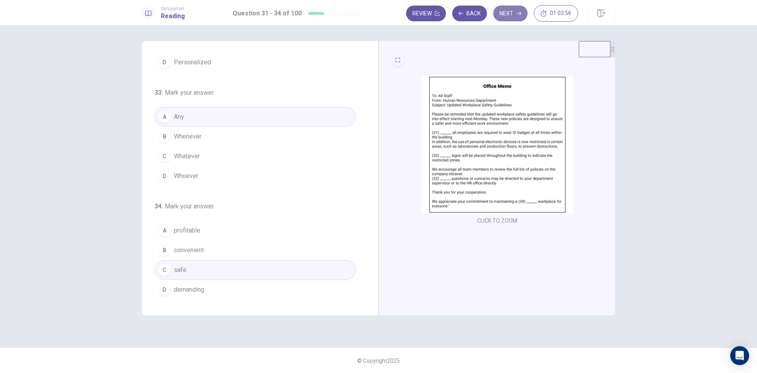
click at [517, 13] on icon "button" at bounding box center [518, 13] width 5 height 5
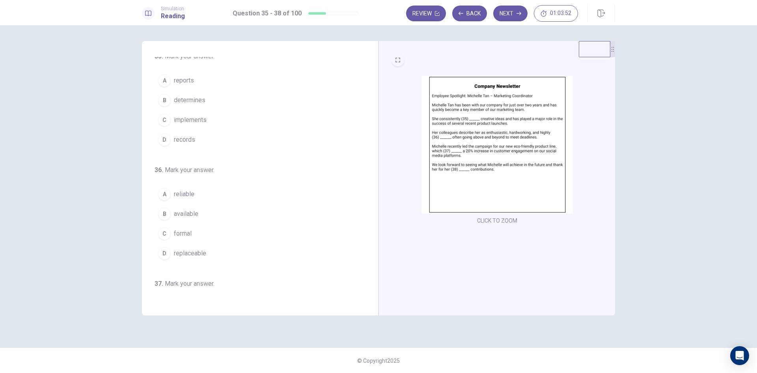
scroll to position [0, 0]
click at [484, 114] on img at bounding box center [496, 145] width 151 height 138
click at [166, 86] on div "A" at bounding box center [164, 85] width 13 height 13
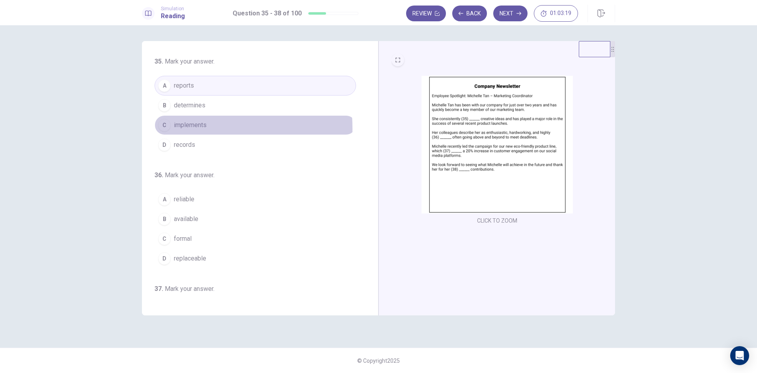
click at [163, 129] on div "C" at bounding box center [164, 125] width 13 height 13
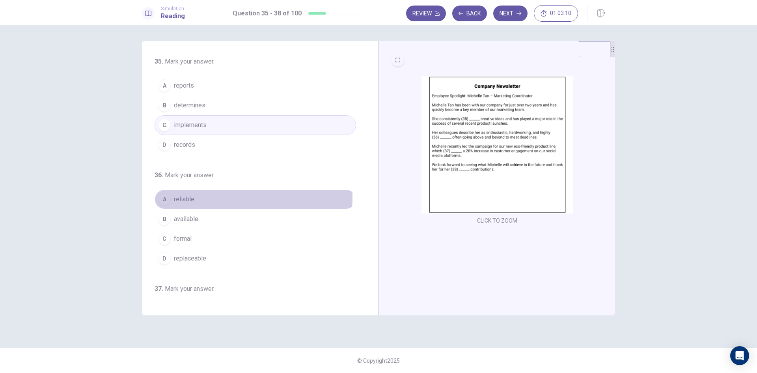
click at [165, 197] on div "A" at bounding box center [164, 199] width 13 height 13
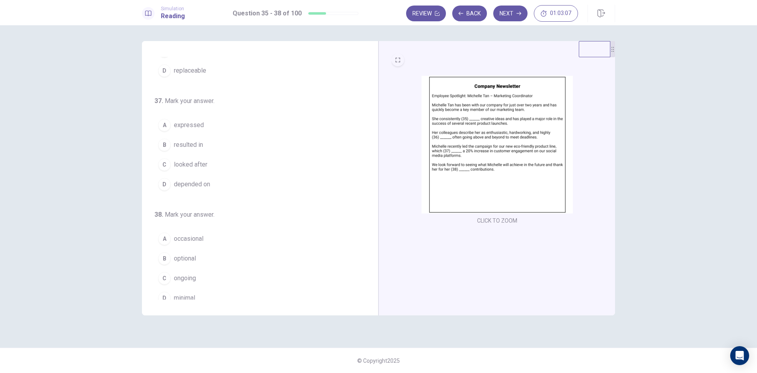
scroll to position [196, 0]
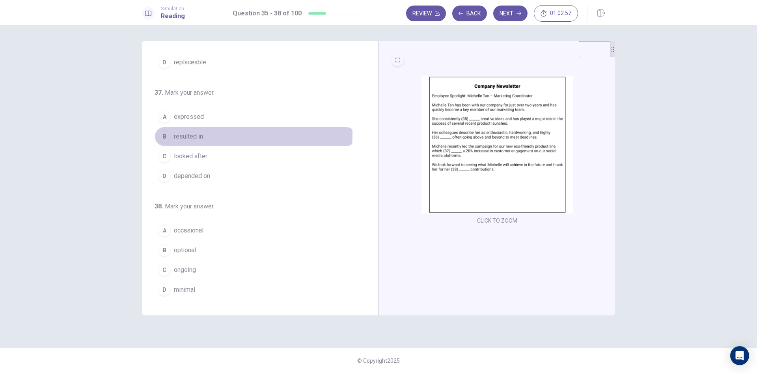
click at [164, 134] on div "B" at bounding box center [164, 136] width 13 height 13
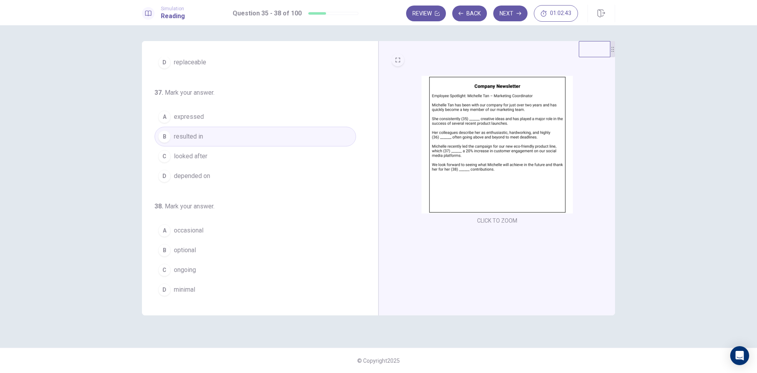
click at [164, 269] on div "C" at bounding box center [164, 269] width 13 height 13
click at [511, 15] on button "Next" at bounding box center [510, 14] width 34 height 16
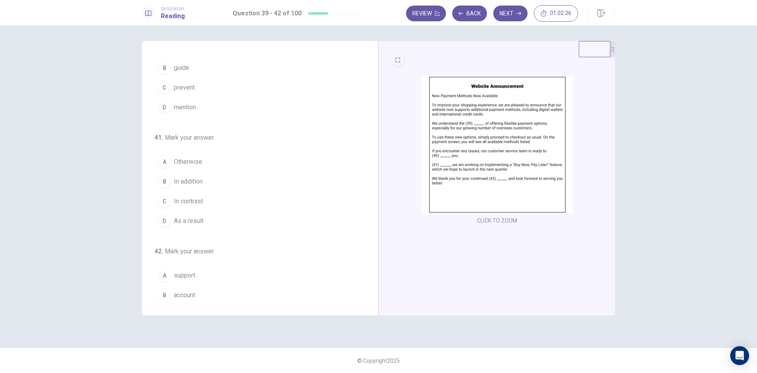
scroll to position [0, 0]
click at [473, 104] on img at bounding box center [496, 145] width 151 height 138
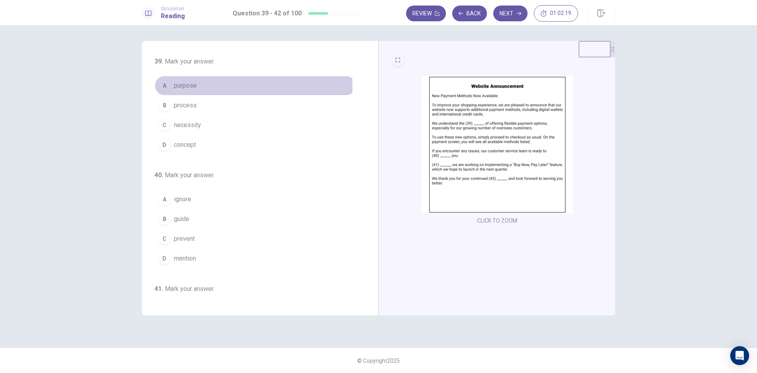
click at [168, 86] on div "A" at bounding box center [164, 85] width 13 height 13
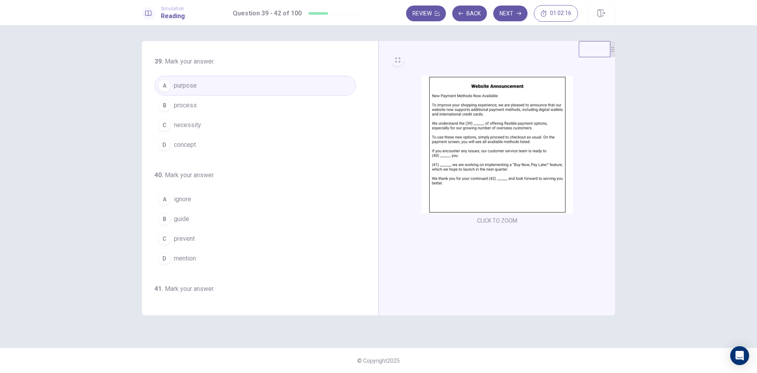
click at [202, 125] on button "C necessity" at bounding box center [255, 125] width 201 height 20
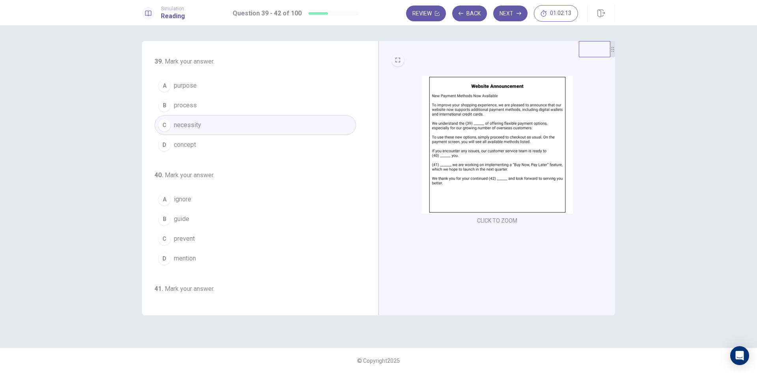
click at [519, 138] on img at bounding box center [496, 145] width 151 height 138
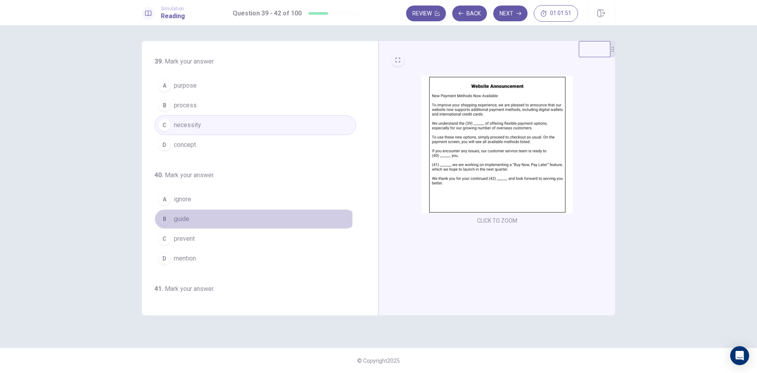
click at [167, 218] on div "B" at bounding box center [164, 218] width 13 height 13
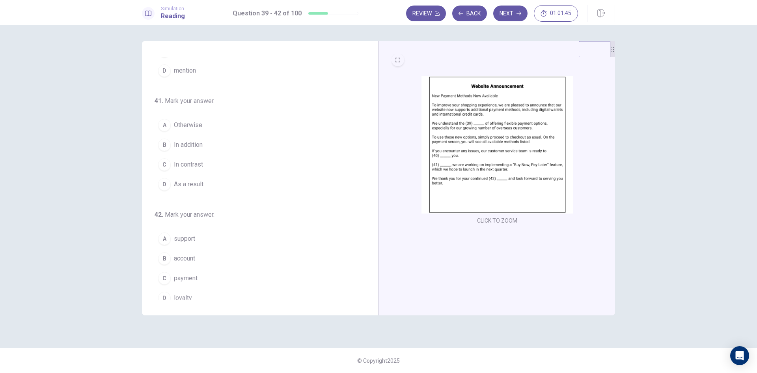
scroll to position [196, 0]
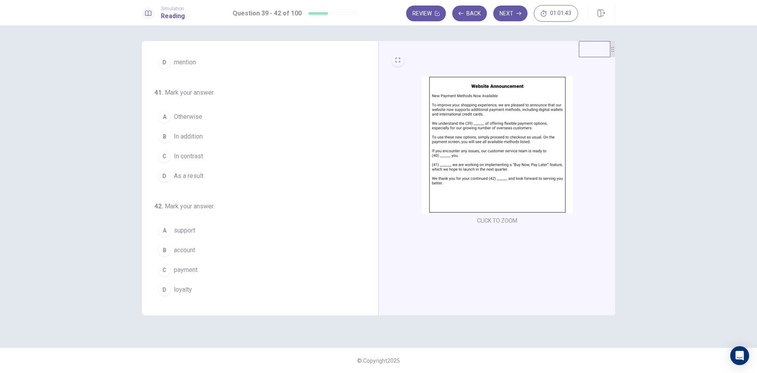
click at [496, 158] on img at bounding box center [496, 145] width 151 height 138
click at [469, 153] on img at bounding box center [496, 145] width 151 height 138
click at [162, 117] on div "A" at bounding box center [164, 116] width 13 height 13
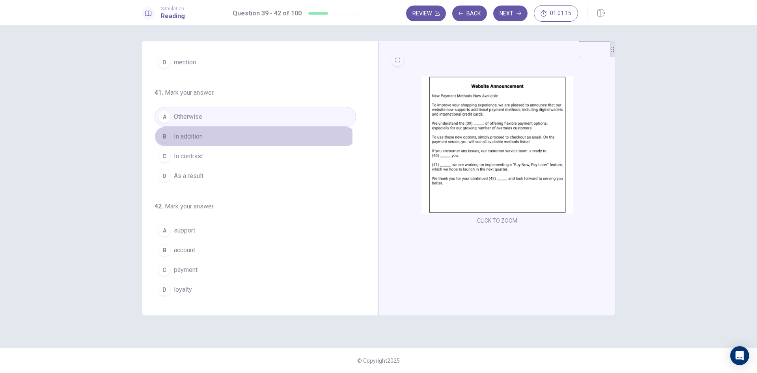
click at [162, 136] on div "B" at bounding box center [164, 136] width 13 height 13
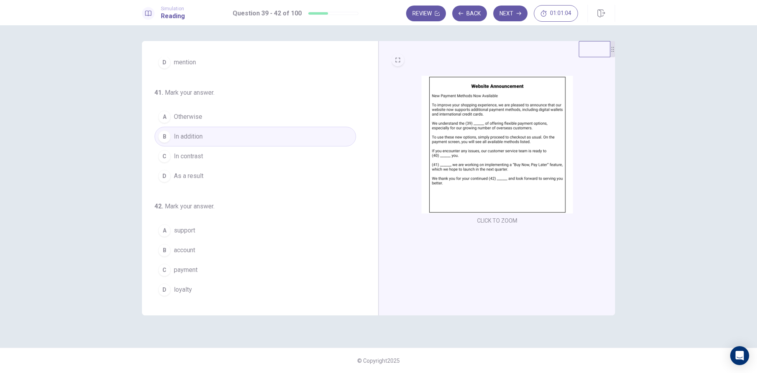
click at [164, 287] on div "D" at bounding box center [164, 289] width 13 height 13
click at [169, 229] on div "A" at bounding box center [164, 230] width 13 height 13
click at [513, 14] on button "Next" at bounding box center [510, 14] width 34 height 16
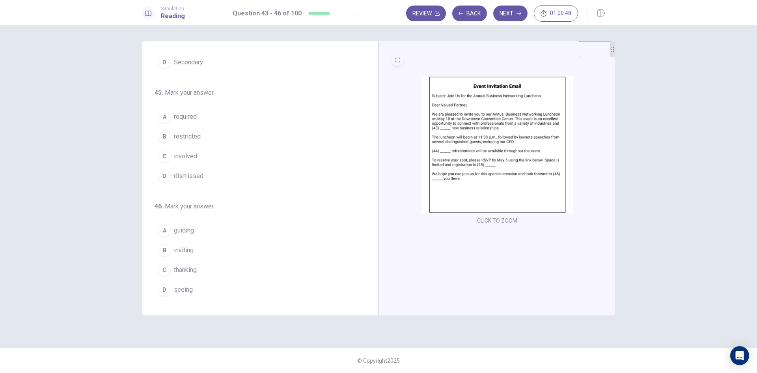
scroll to position [0, 0]
click at [529, 109] on img at bounding box center [496, 145] width 151 height 138
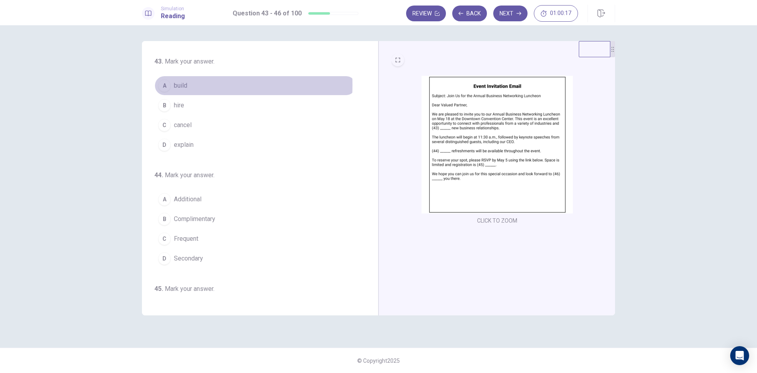
click at [165, 85] on div "A" at bounding box center [164, 85] width 13 height 13
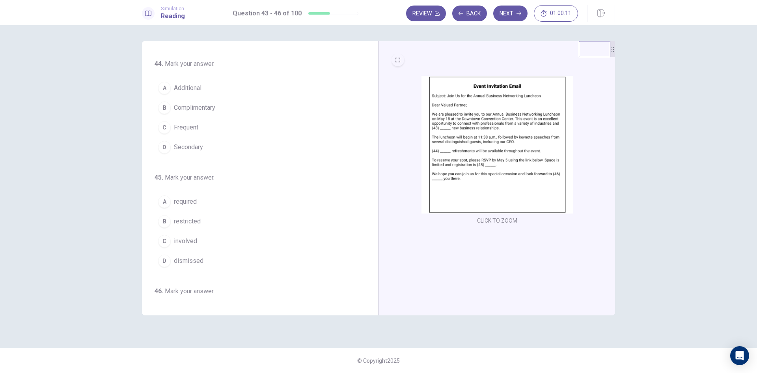
scroll to position [114, 0]
click at [521, 150] on img at bounding box center [496, 145] width 151 height 138
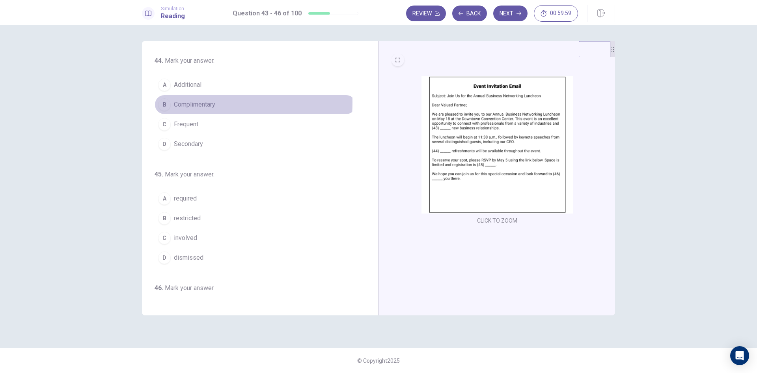
click at [162, 102] on div "B" at bounding box center [164, 104] width 13 height 13
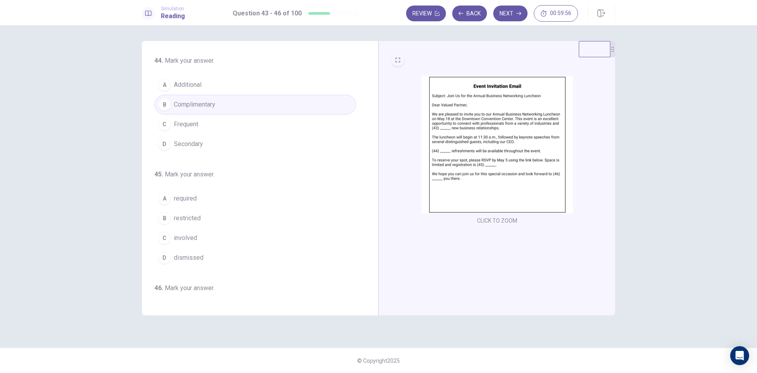
click at [470, 165] on img at bounding box center [496, 145] width 151 height 138
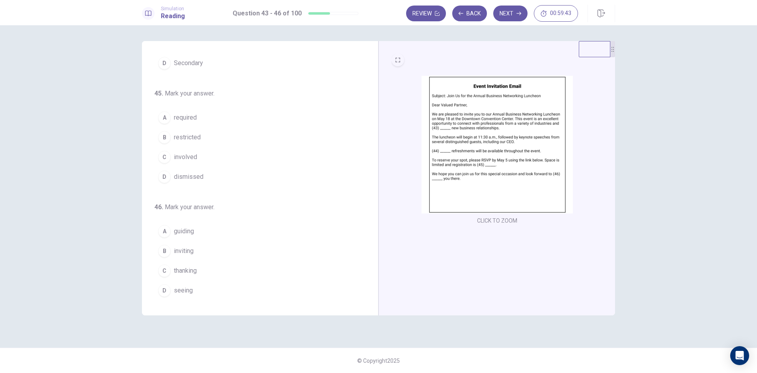
scroll to position [196, 0]
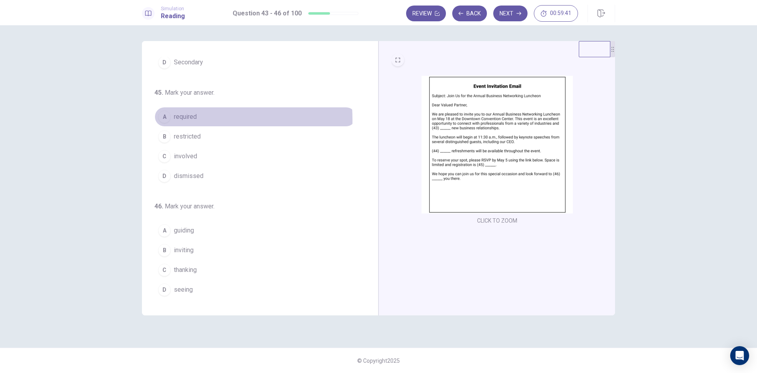
click at [162, 120] on div "A" at bounding box center [164, 116] width 13 height 13
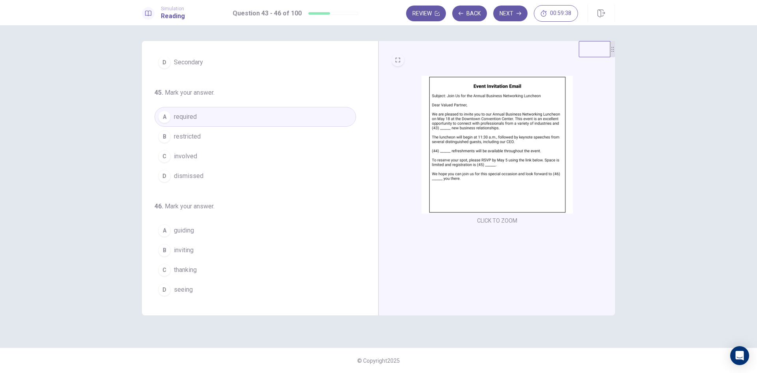
click at [455, 174] on img at bounding box center [496, 145] width 151 height 138
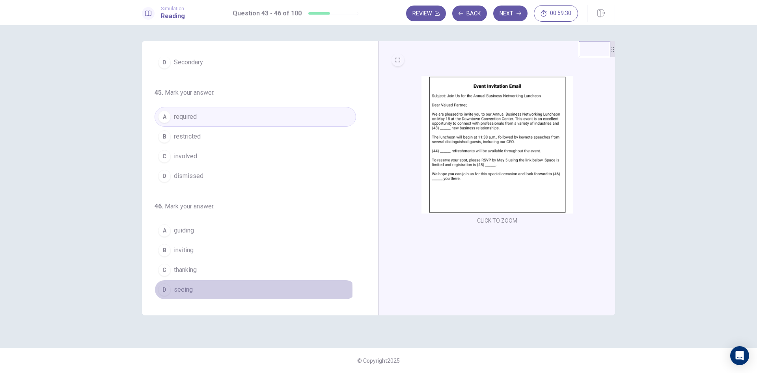
click at [161, 290] on div "D" at bounding box center [164, 289] width 13 height 13
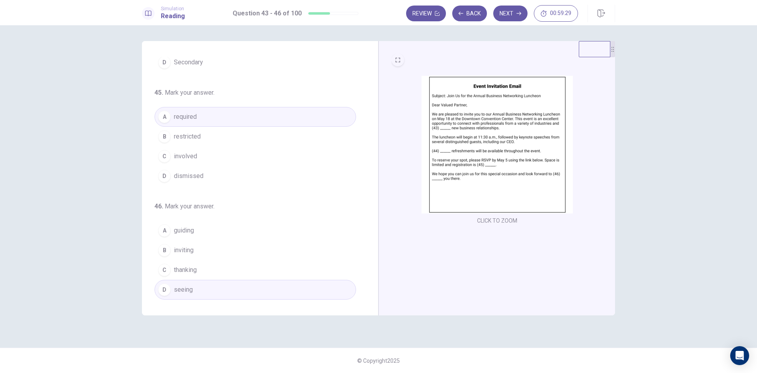
click at [475, 264] on div "CLICK TO ZOOM" at bounding box center [496, 178] width 237 height 274
click at [514, 12] on button "Next" at bounding box center [510, 14] width 34 height 16
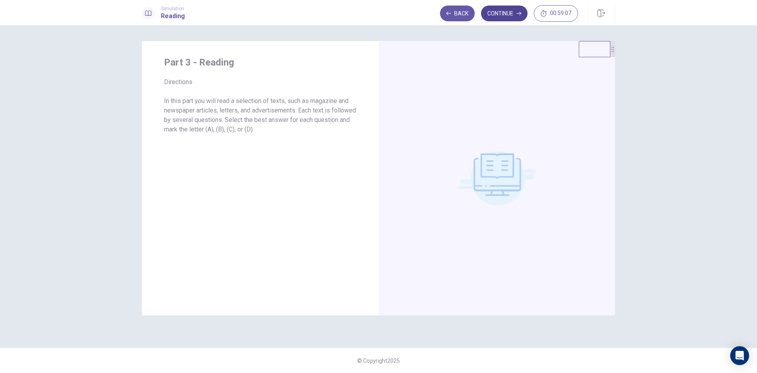
click at [518, 16] on button "Continue" at bounding box center [504, 14] width 47 height 16
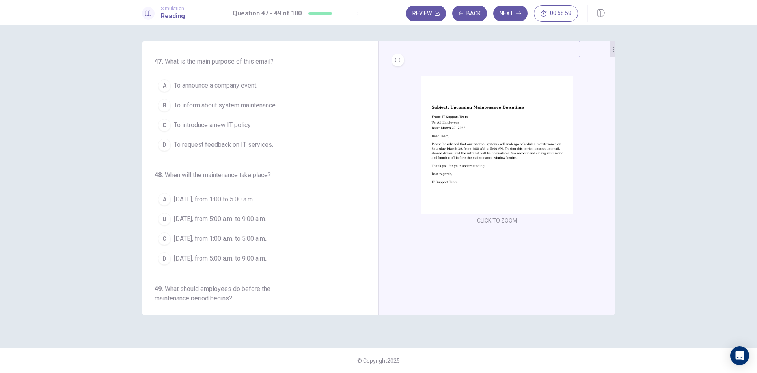
click at [466, 119] on img at bounding box center [496, 145] width 151 height 138
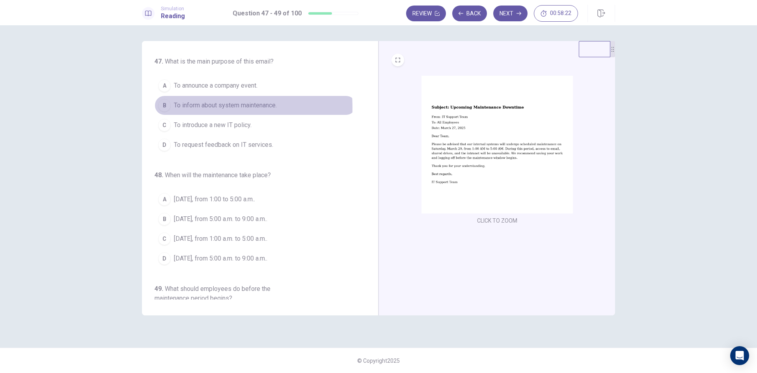
click at [167, 108] on div "B" at bounding box center [164, 105] width 13 height 13
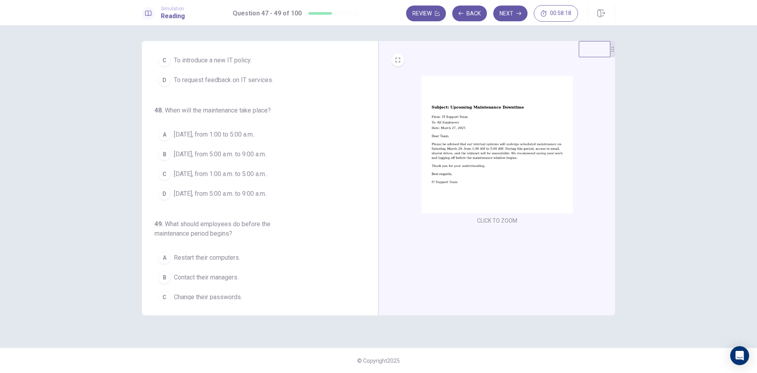
scroll to position [92, 0]
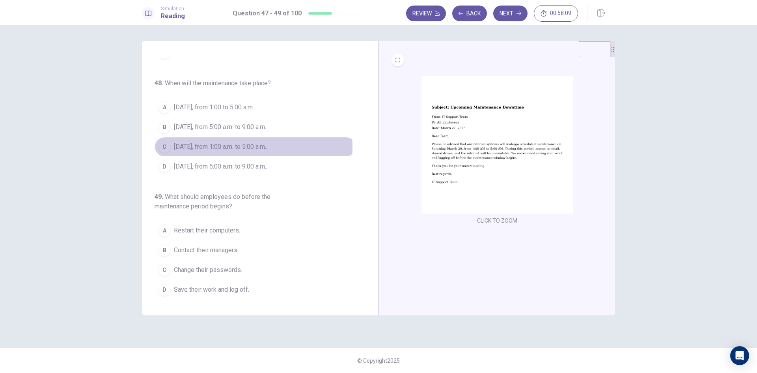
click at [162, 147] on div "C" at bounding box center [164, 146] width 13 height 13
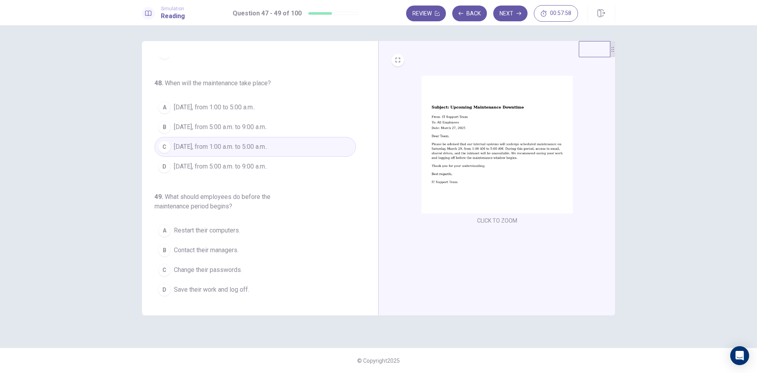
click at [163, 294] on div "D" at bounding box center [164, 289] width 13 height 13
click at [512, 9] on button "Next" at bounding box center [510, 14] width 34 height 16
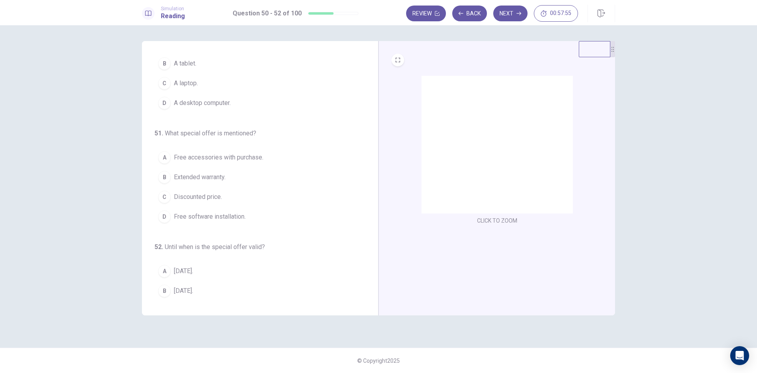
scroll to position [0, 0]
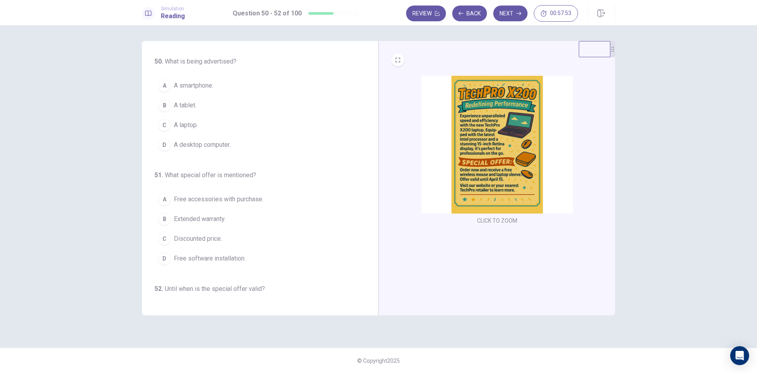
click at [494, 162] on img at bounding box center [496, 145] width 151 height 138
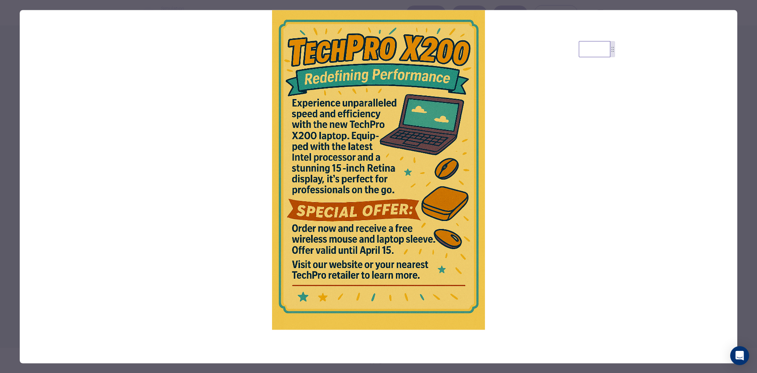
click at [426, 205] on img at bounding box center [379, 169] width 718 height 319
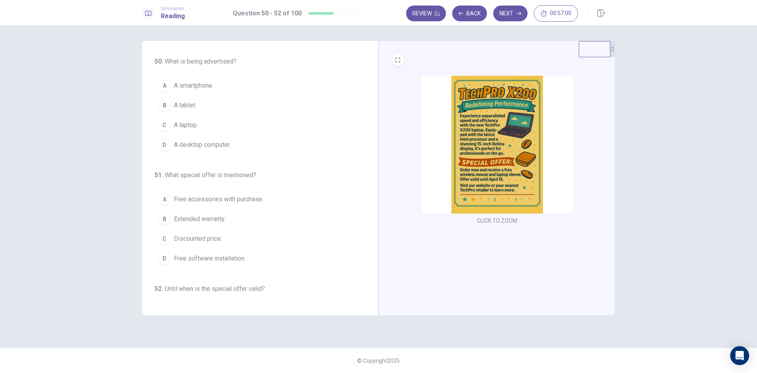
click at [165, 124] on div "C" at bounding box center [164, 125] width 13 height 13
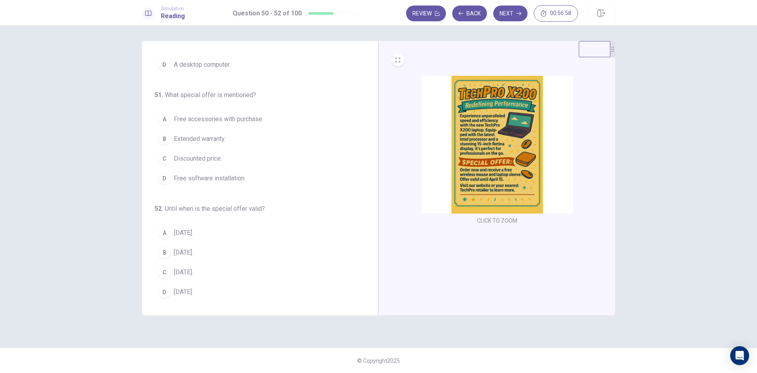
scroll to position [82, 0]
click at [165, 113] on div "A" at bounding box center [164, 116] width 13 height 13
click at [170, 268] on div "C" at bounding box center [164, 269] width 13 height 13
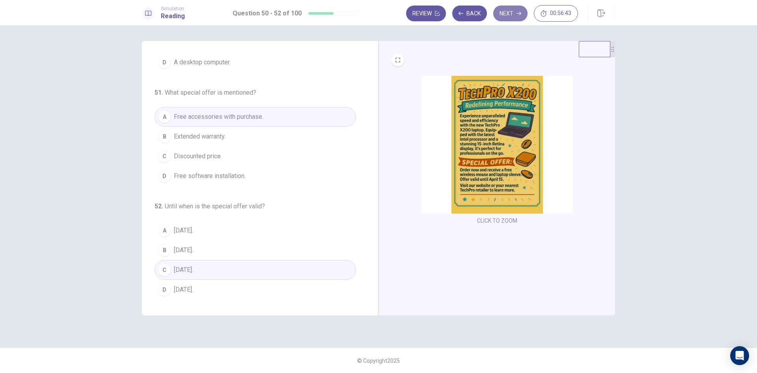
click at [514, 15] on button "Next" at bounding box center [510, 14] width 34 height 16
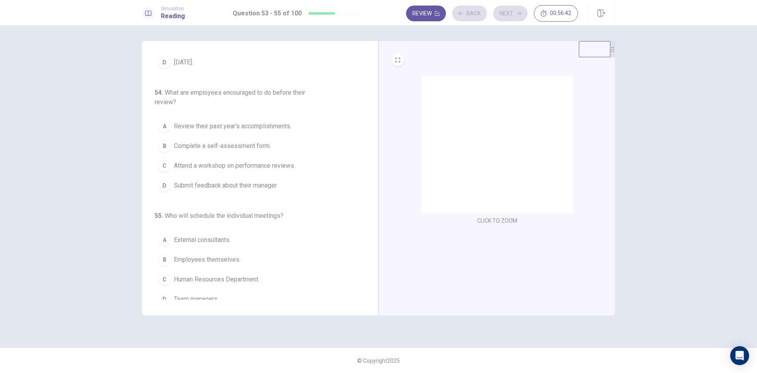
scroll to position [0, 0]
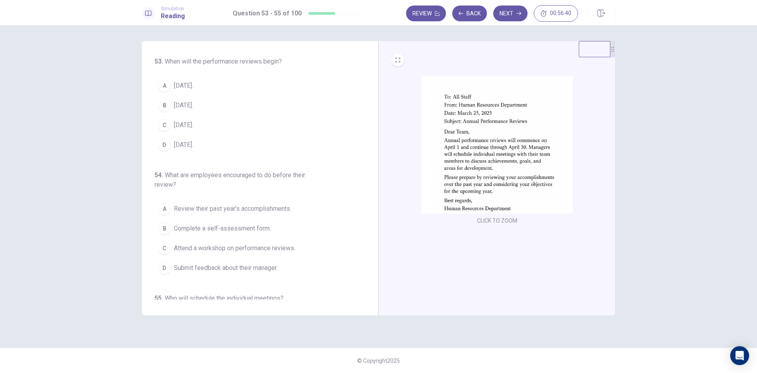
click at [464, 153] on img at bounding box center [496, 145] width 151 height 138
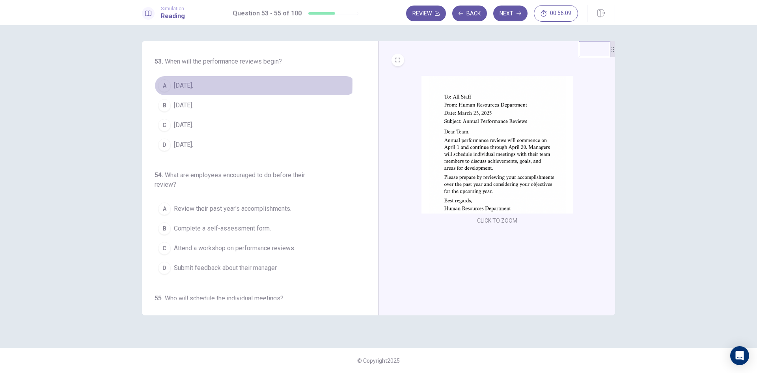
click at [164, 84] on div "A" at bounding box center [164, 85] width 13 height 13
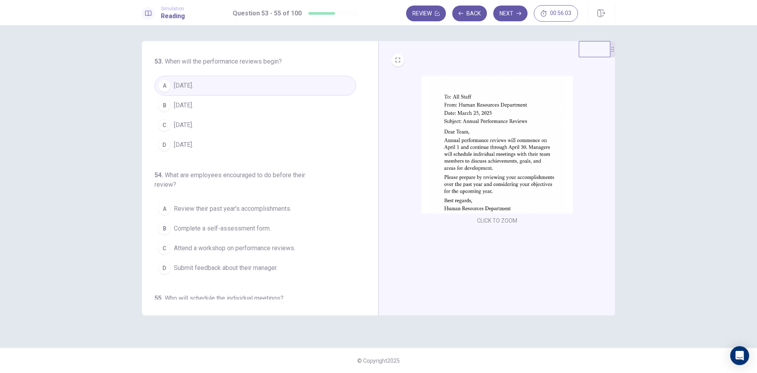
click at [206, 197] on div "54 . What are employees encouraged to do before their review? A Review their pa…" at bounding box center [255, 223] width 201 height 107
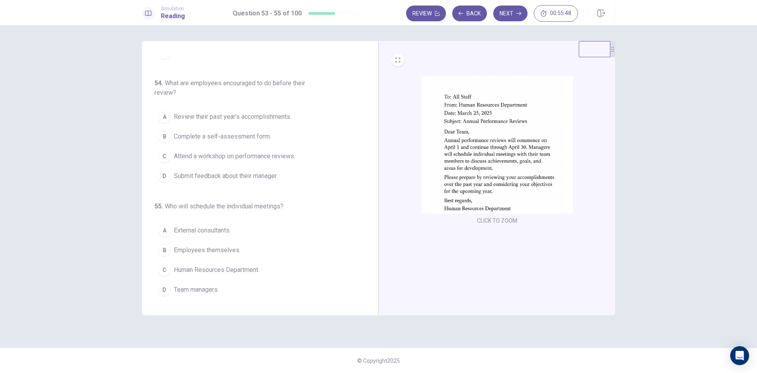
click at [472, 151] on img at bounding box center [496, 145] width 151 height 138
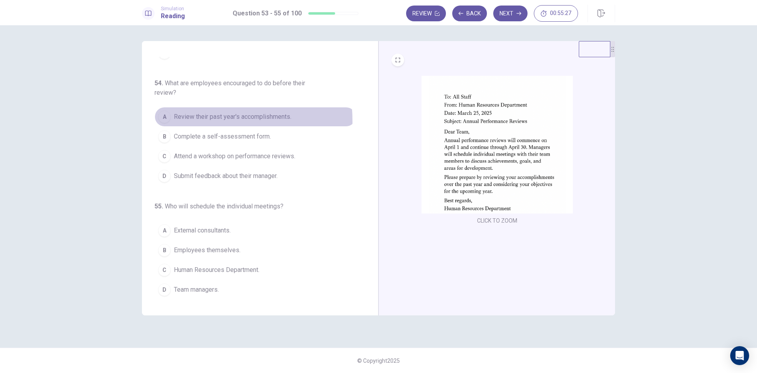
click at [169, 121] on button "A Review their past year's accomplishments." at bounding box center [255, 117] width 201 height 20
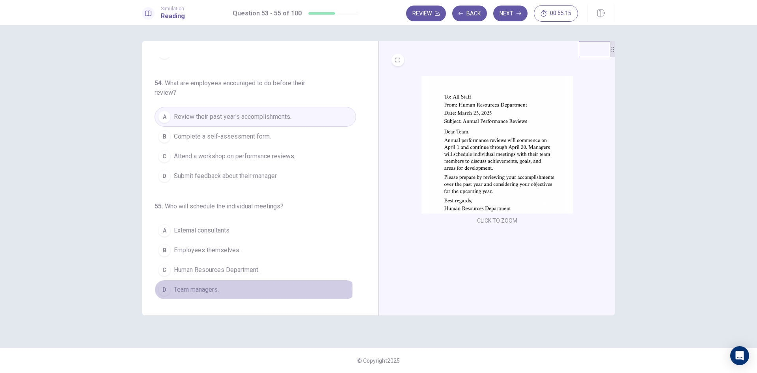
click at [161, 289] on div "D" at bounding box center [164, 289] width 13 height 13
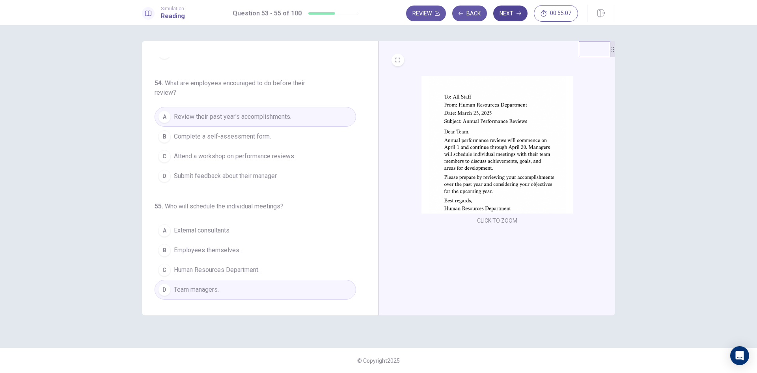
click at [514, 13] on button "Next" at bounding box center [510, 14] width 34 height 16
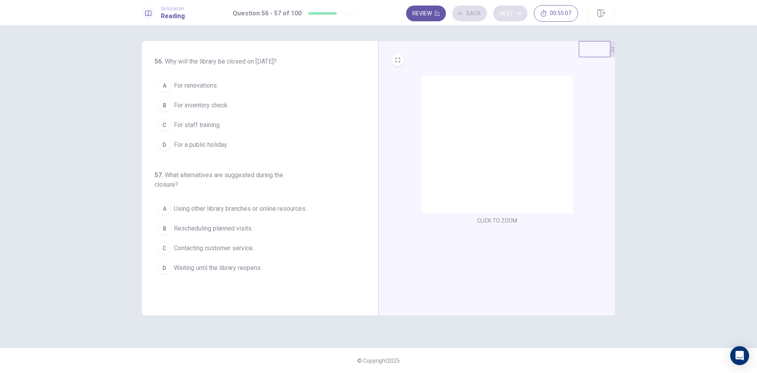
scroll to position [0, 0]
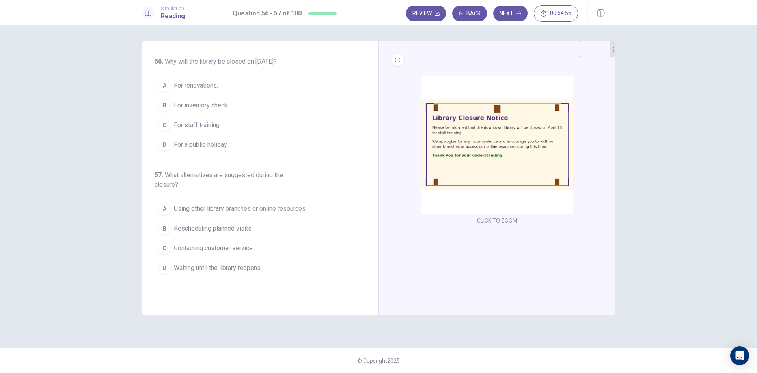
click at [479, 119] on img at bounding box center [496, 145] width 151 height 138
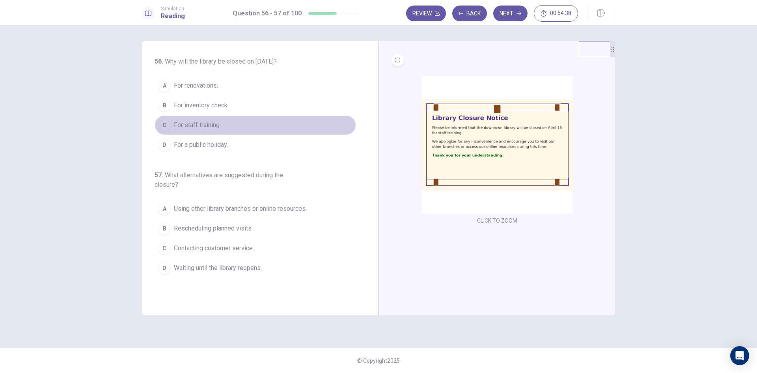
click at [164, 127] on div "C" at bounding box center [164, 125] width 13 height 13
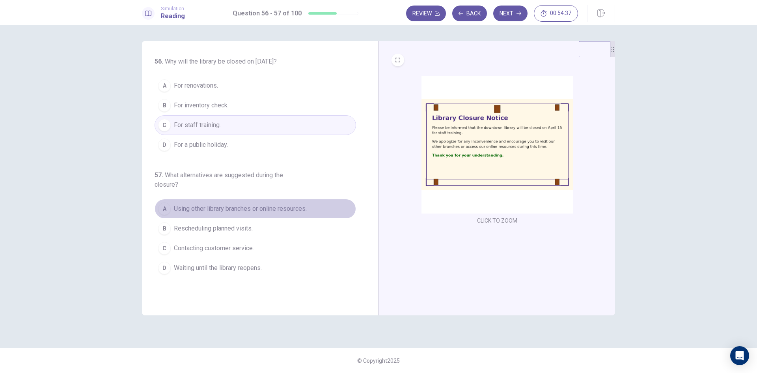
click at [325, 212] on button "A Using other library branches or online resources." at bounding box center [255, 209] width 201 height 20
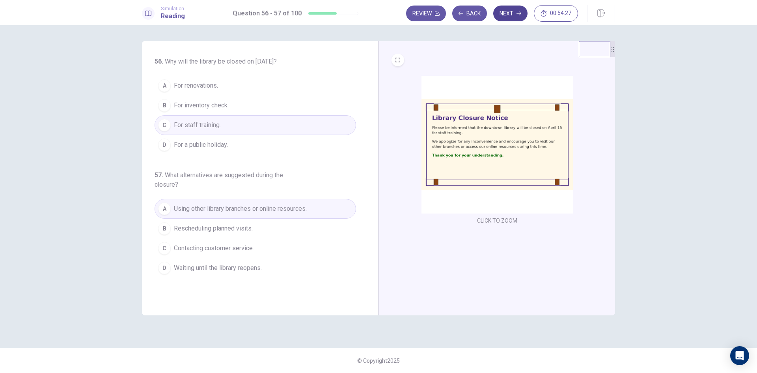
click at [514, 10] on button "Next" at bounding box center [510, 14] width 34 height 16
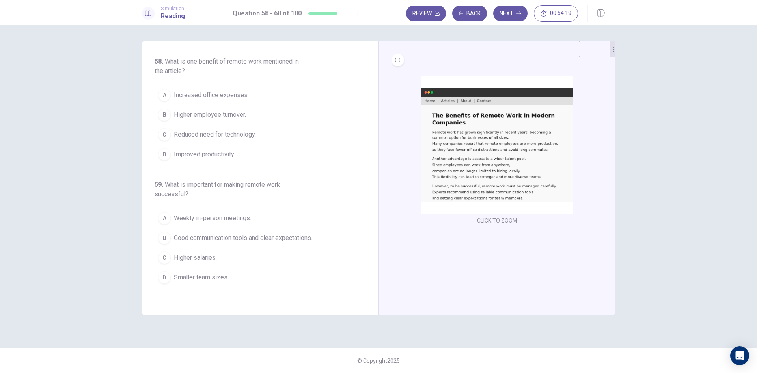
click at [484, 147] on img at bounding box center [496, 145] width 151 height 138
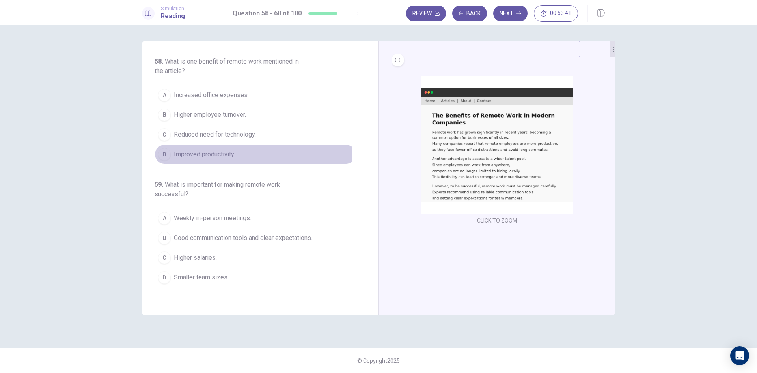
click at [161, 154] on div "D" at bounding box center [164, 154] width 13 height 13
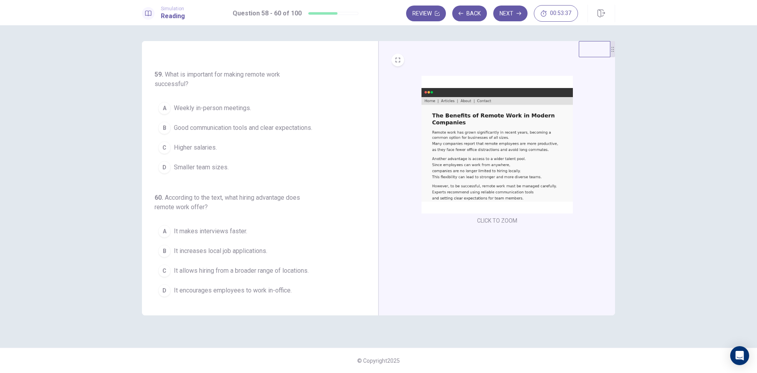
scroll to position [111, 0]
click at [163, 126] on div "B" at bounding box center [164, 127] width 13 height 13
click at [203, 206] on span "According to the text, what hiring advantage does remote work offer?" at bounding box center [227, 201] width 145 height 17
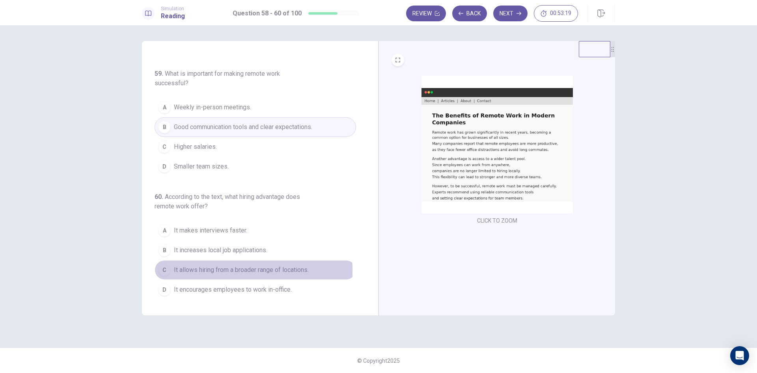
click at [162, 270] on div "C" at bounding box center [164, 269] width 13 height 13
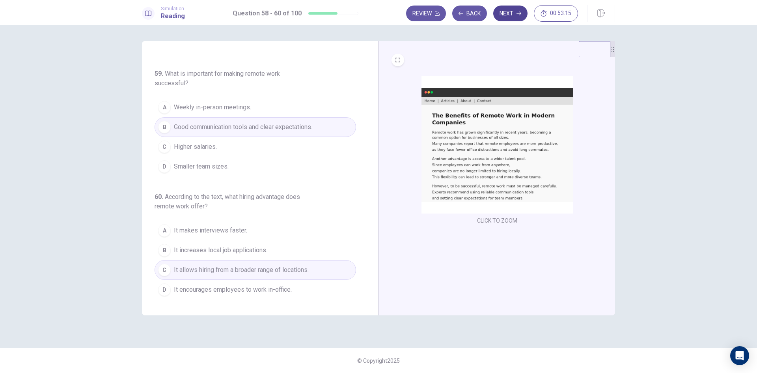
click at [512, 14] on button "Next" at bounding box center [510, 14] width 34 height 16
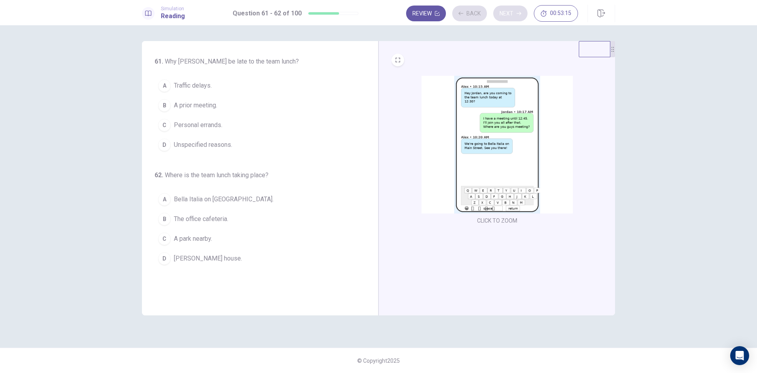
scroll to position [0, 0]
click at [486, 152] on img at bounding box center [496, 145] width 151 height 138
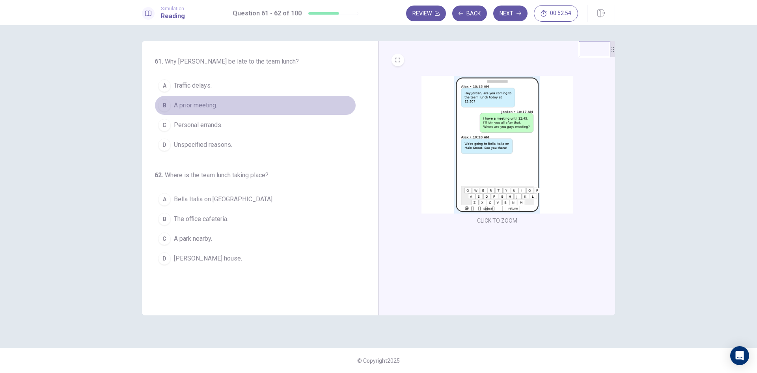
click at [162, 107] on div "B" at bounding box center [164, 105] width 13 height 13
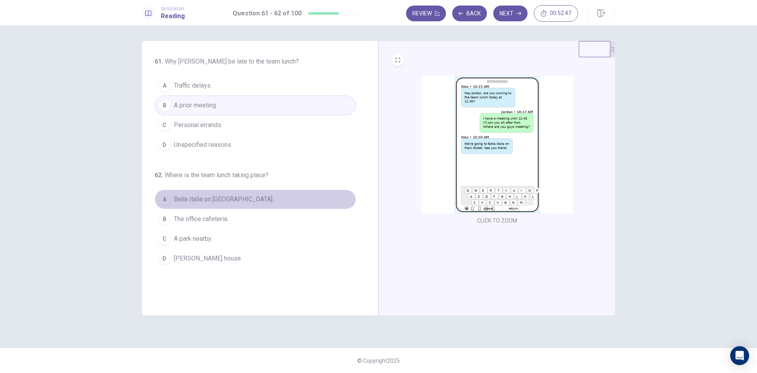
click at [166, 199] on div "A" at bounding box center [164, 199] width 13 height 13
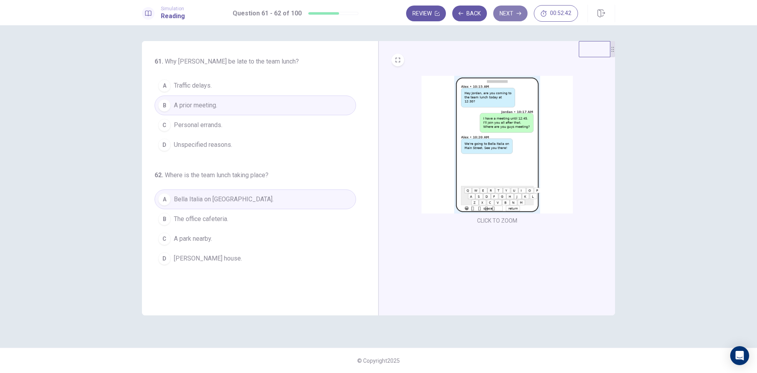
click at [511, 14] on button "Next" at bounding box center [510, 14] width 34 height 16
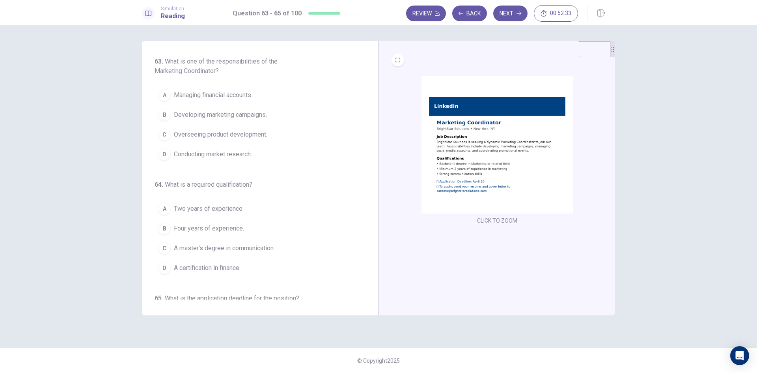
click at [457, 146] on img at bounding box center [496, 145] width 151 height 138
click at [473, 147] on img at bounding box center [496, 145] width 151 height 138
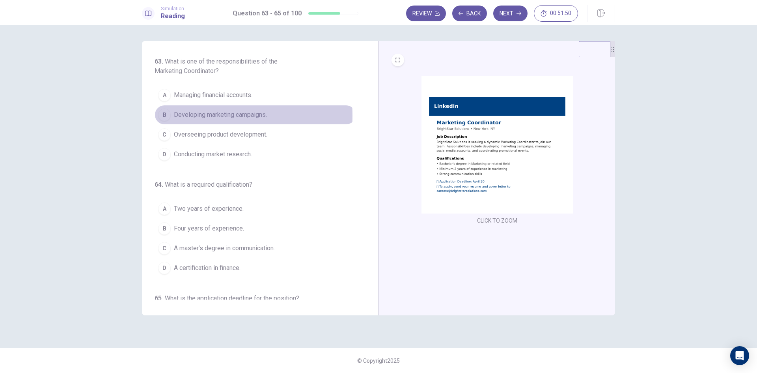
click at [162, 116] on div "B" at bounding box center [164, 114] width 13 height 13
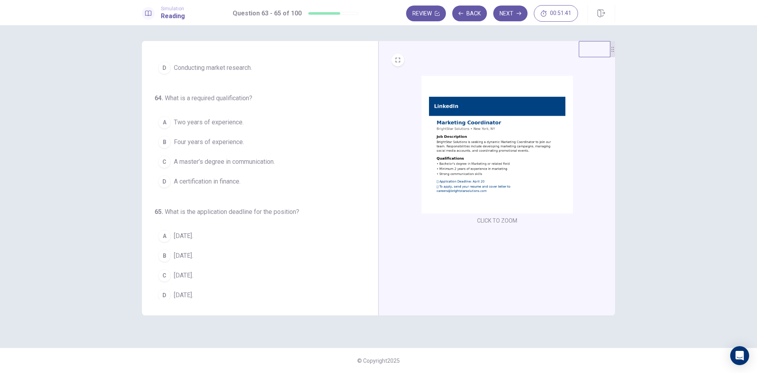
scroll to position [92, 0]
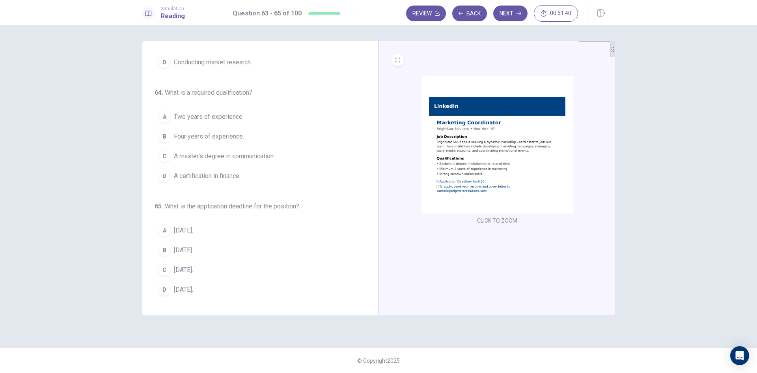
click at [184, 91] on span "What is a required qualification?" at bounding box center [209, 92] width 88 height 7
click at [532, 175] on img at bounding box center [496, 145] width 151 height 138
click at [164, 115] on div "A" at bounding box center [164, 116] width 13 height 13
click at [245, 209] on span "What is the application deadline for the position?" at bounding box center [232, 205] width 134 height 7
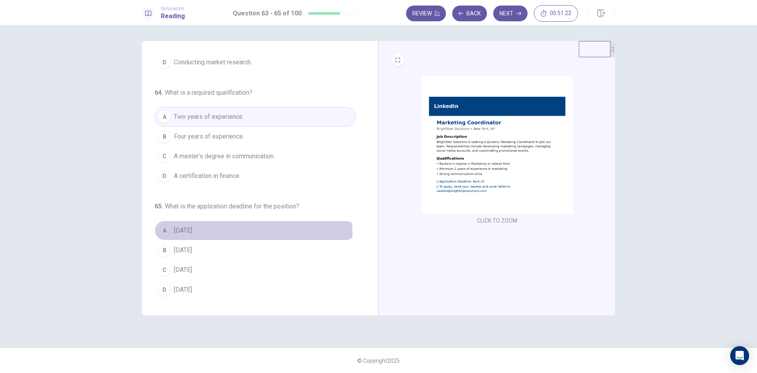
click at [160, 233] on div "A" at bounding box center [164, 230] width 13 height 13
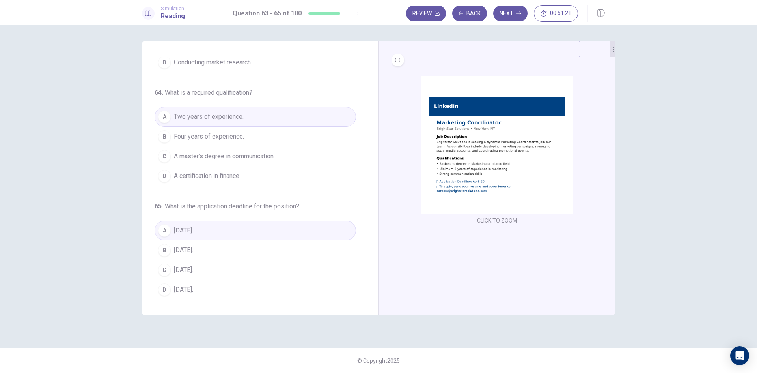
click at [167, 267] on div "C" at bounding box center [164, 269] width 13 height 13
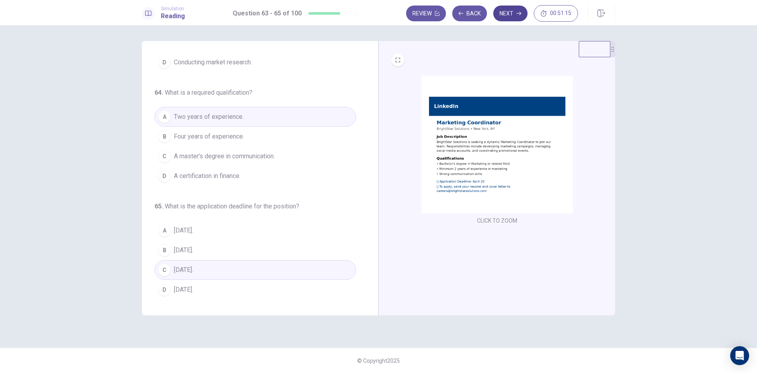
click at [512, 17] on button "Next" at bounding box center [510, 14] width 34 height 16
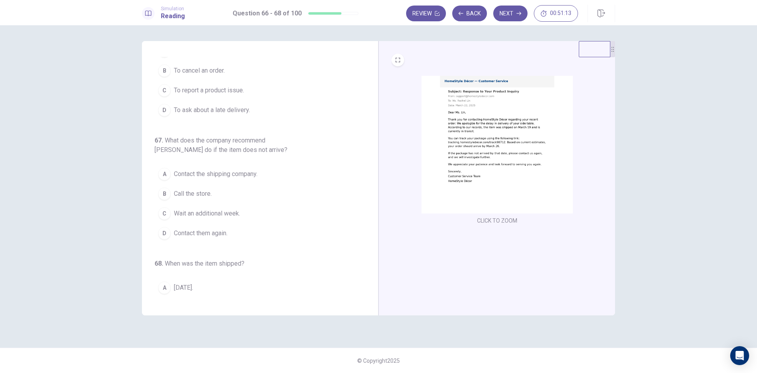
scroll to position [0, 0]
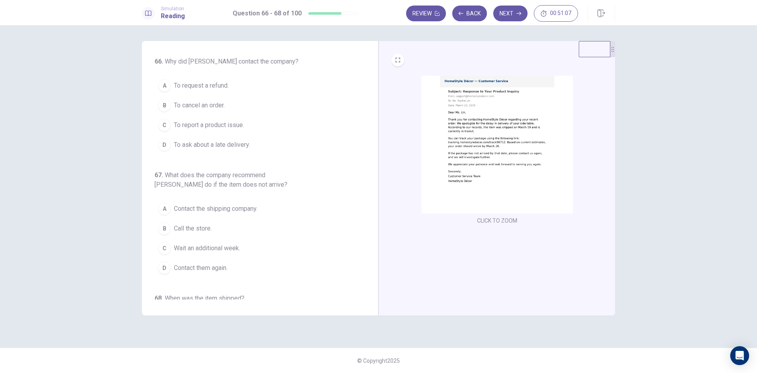
click at [514, 147] on img at bounding box center [496, 145] width 151 height 138
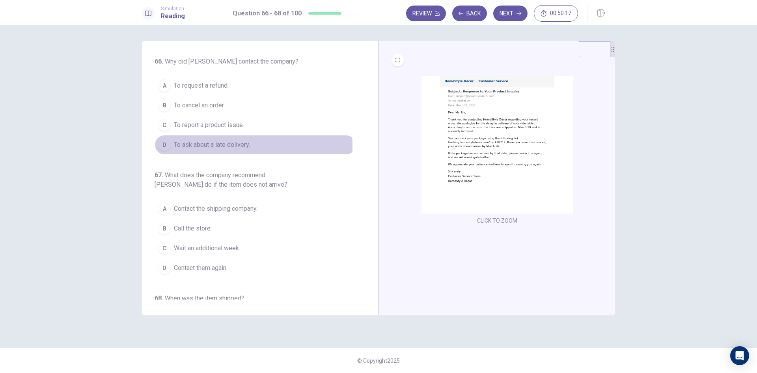
click at [161, 146] on div "D" at bounding box center [164, 144] width 13 height 13
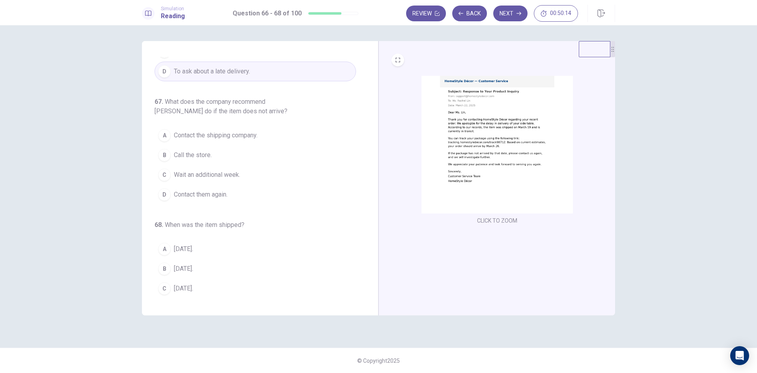
scroll to position [74, 0]
click at [162, 195] on div "D" at bounding box center [164, 194] width 13 height 13
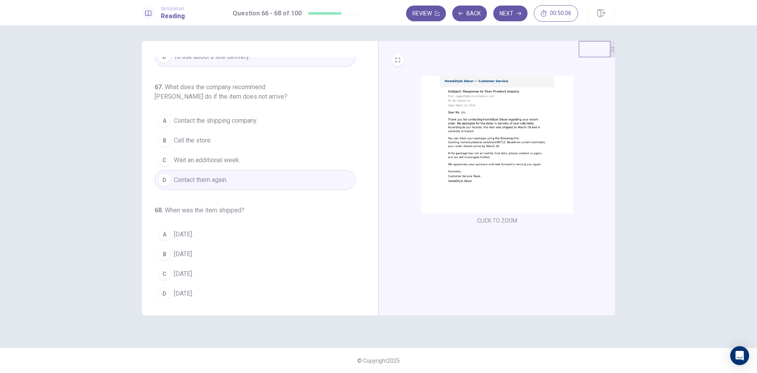
scroll to position [92, 0]
click at [453, 168] on img at bounding box center [496, 145] width 151 height 138
click at [162, 252] on div "B" at bounding box center [164, 250] width 13 height 13
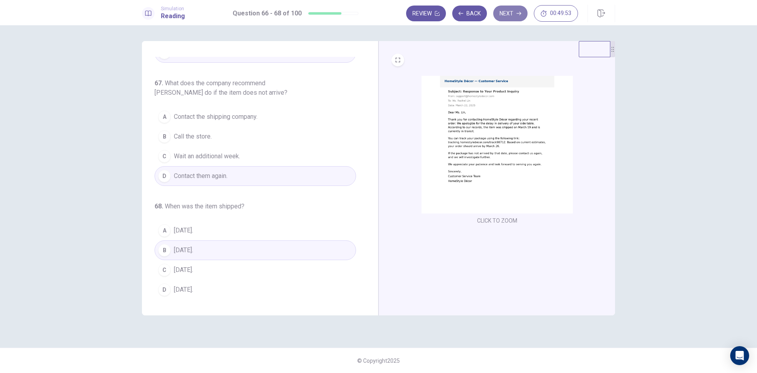
click at [511, 12] on button "Next" at bounding box center [510, 14] width 34 height 16
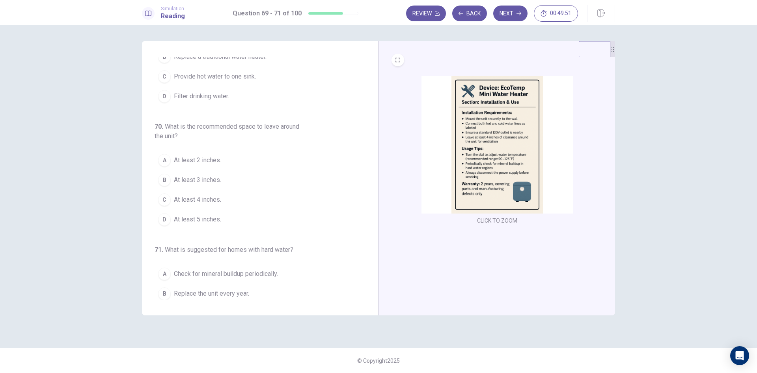
scroll to position [0, 0]
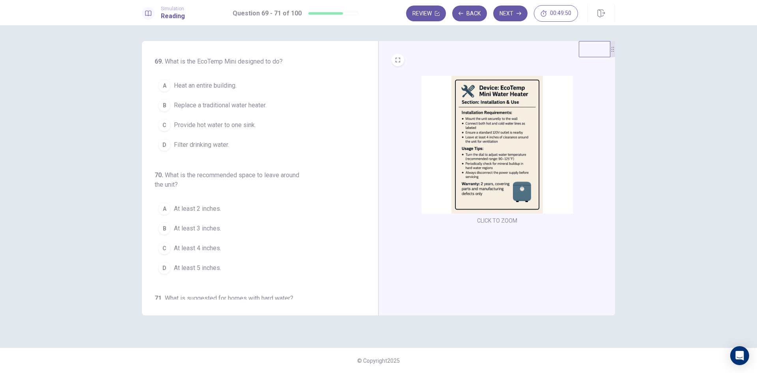
click at [477, 129] on img at bounding box center [496, 145] width 151 height 138
click at [163, 105] on div "B" at bounding box center [164, 105] width 13 height 13
click at [480, 162] on img at bounding box center [496, 145] width 151 height 138
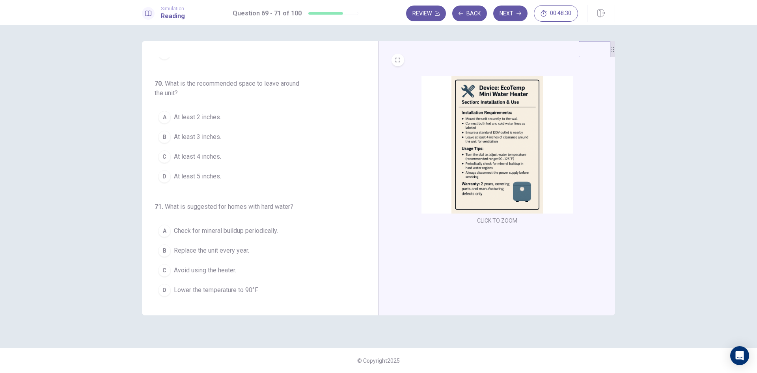
scroll to position [92, 0]
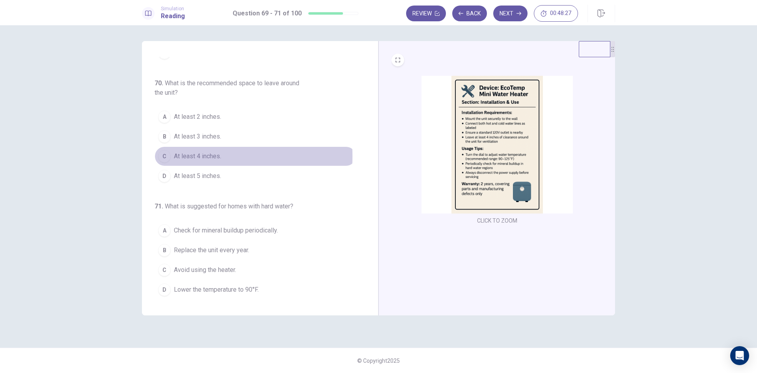
click at [164, 156] on div "C" at bounding box center [164, 156] width 13 height 13
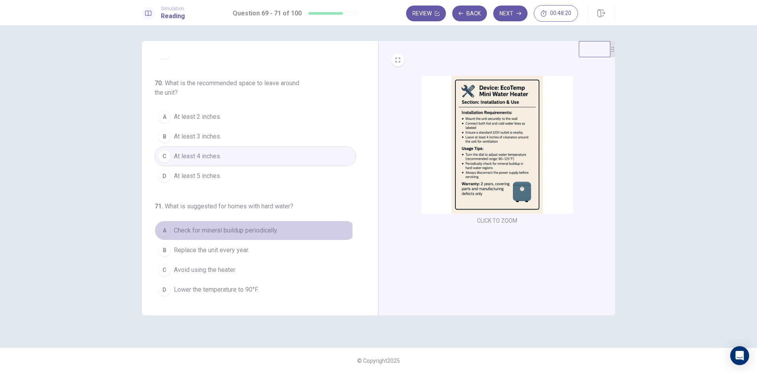
click at [166, 229] on div "A" at bounding box center [164, 230] width 13 height 13
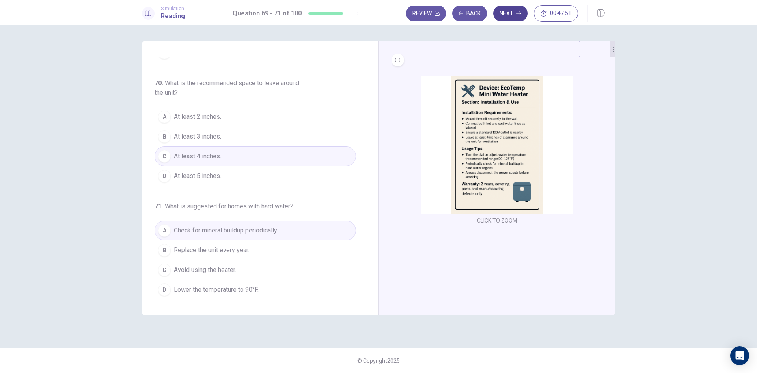
click at [503, 12] on button "Next" at bounding box center [510, 14] width 34 height 16
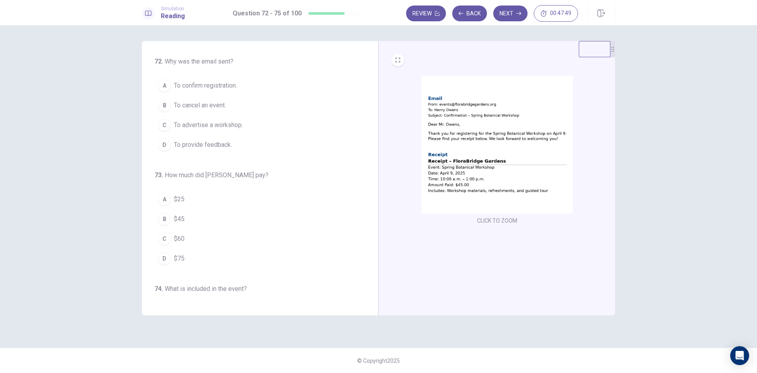
scroll to position [0, 0]
click at [479, 112] on img at bounding box center [496, 145] width 151 height 138
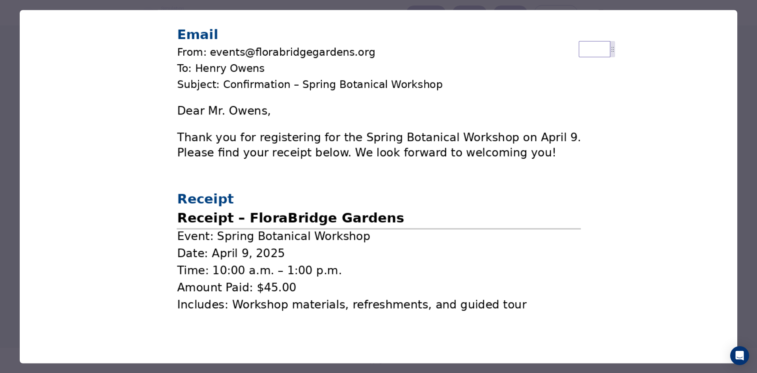
click at [418, 217] on img at bounding box center [379, 169] width 718 height 319
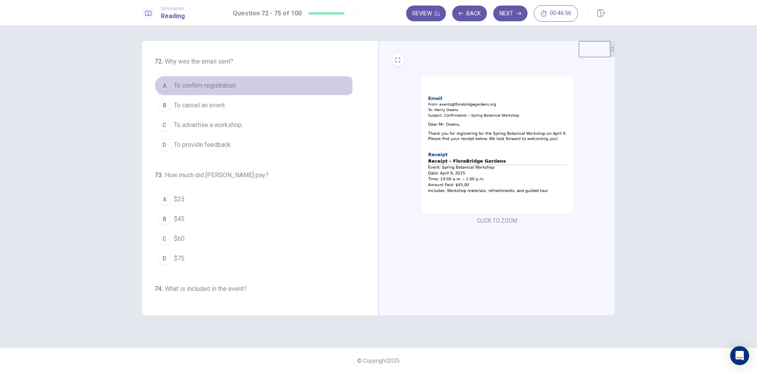
click at [165, 88] on div "A" at bounding box center [164, 85] width 13 height 13
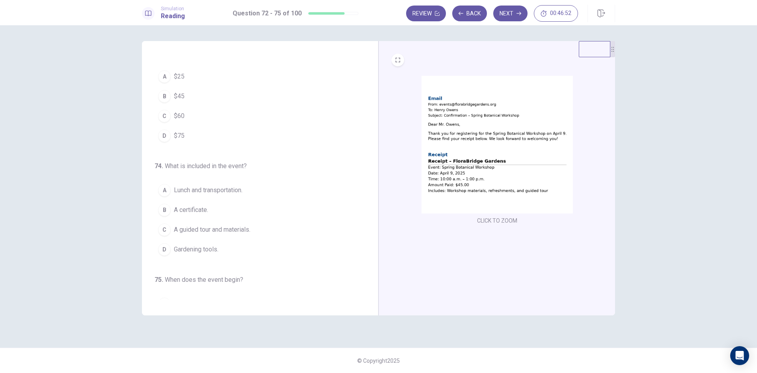
scroll to position [108, 0]
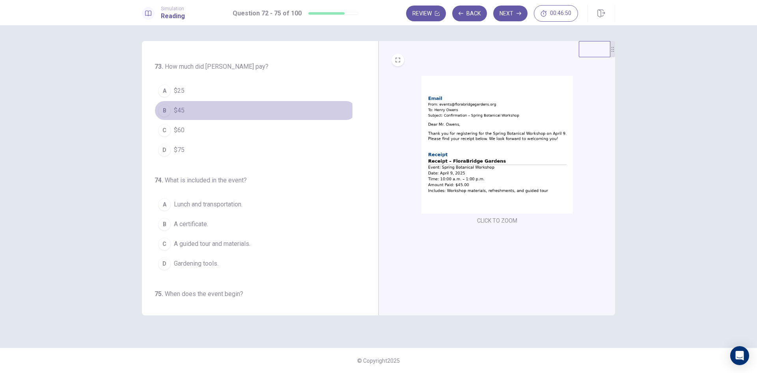
click at [163, 110] on div "B" at bounding box center [164, 110] width 13 height 13
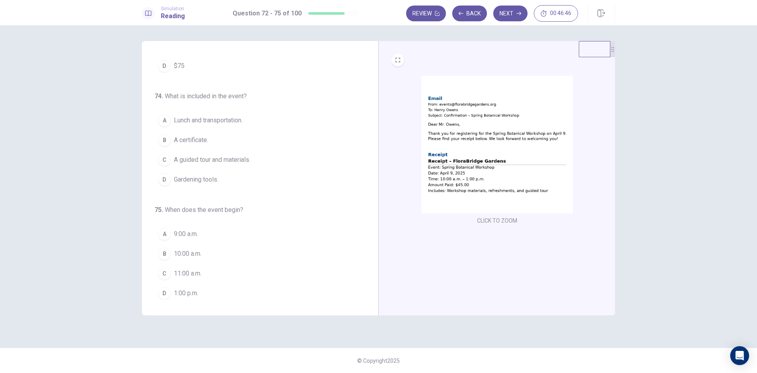
scroll to position [196, 0]
click at [162, 153] on div "C" at bounding box center [164, 156] width 13 height 13
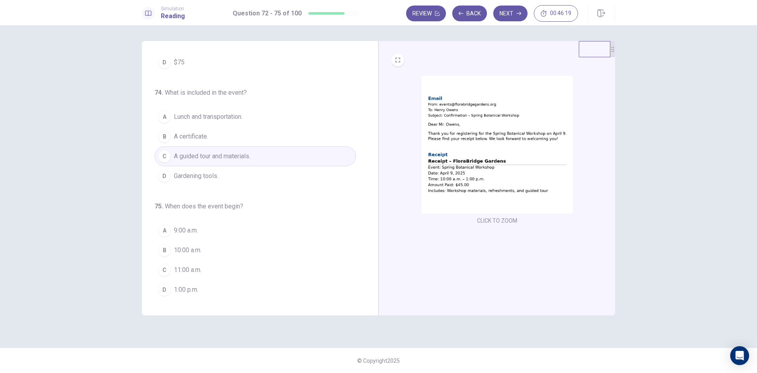
click at [164, 249] on div "B" at bounding box center [164, 250] width 13 height 13
click at [515, 18] on button "Next" at bounding box center [510, 14] width 34 height 16
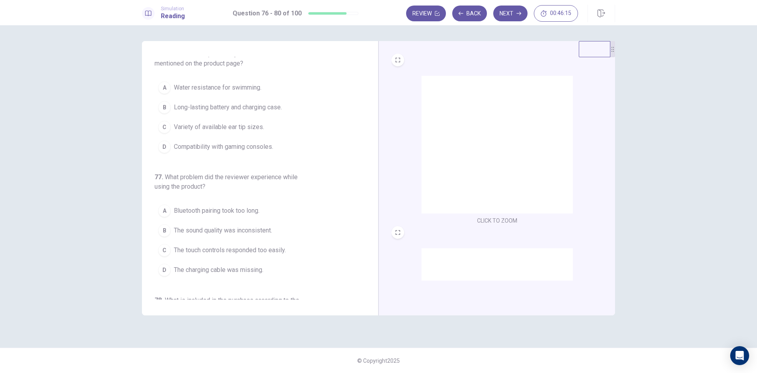
scroll to position [0, 0]
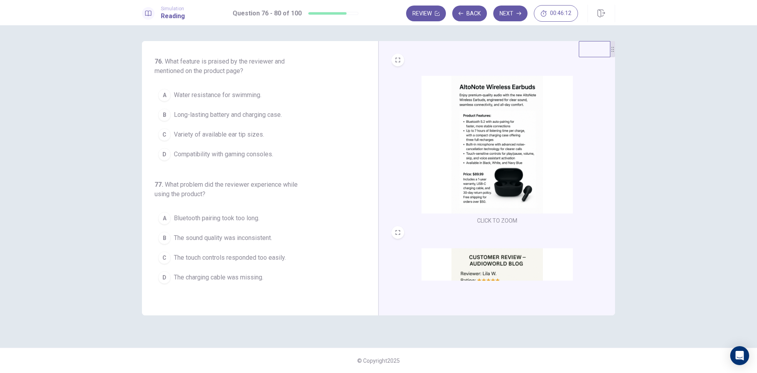
click at [502, 158] on img at bounding box center [496, 145] width 151 height 138
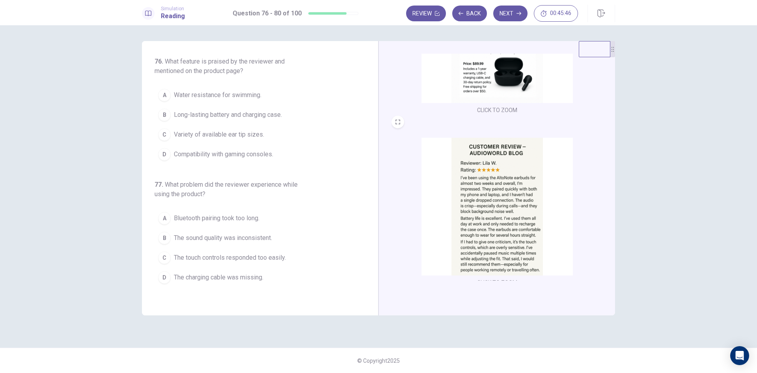
scroll to position [118, 0]
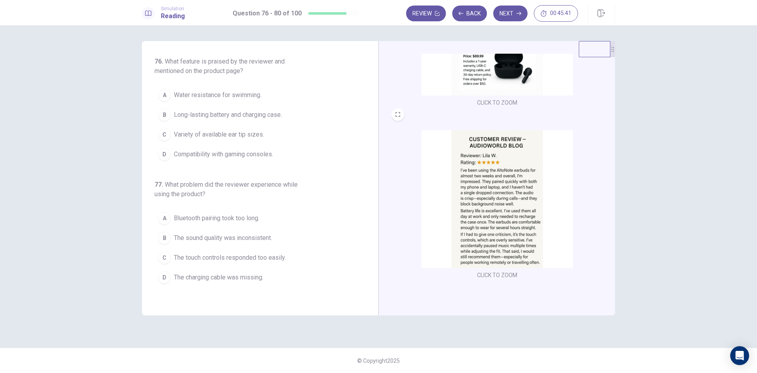
click at [509, 190] on img at bounding box center [496, 199] width 151 height 138
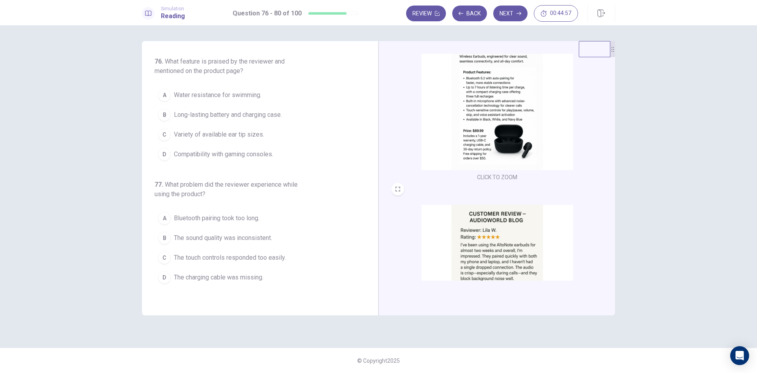
scroll to position [0, 0]
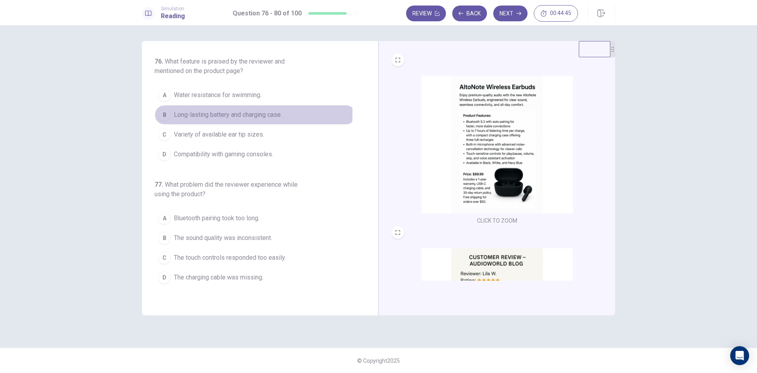
click at [165, 113] on div "B" at bounding box center [164, 114] width 13 height 13
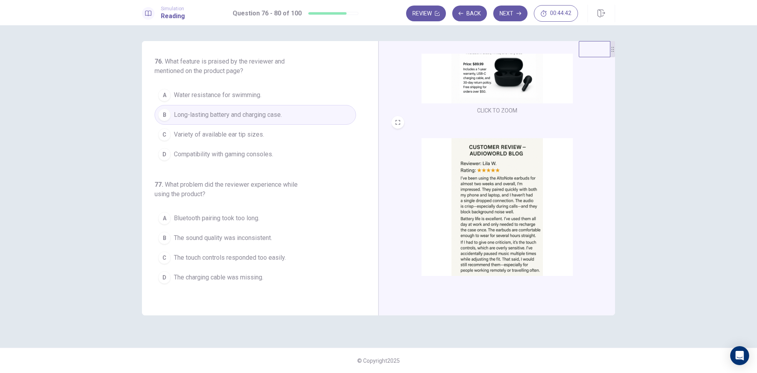
scroll to position [118, 0]
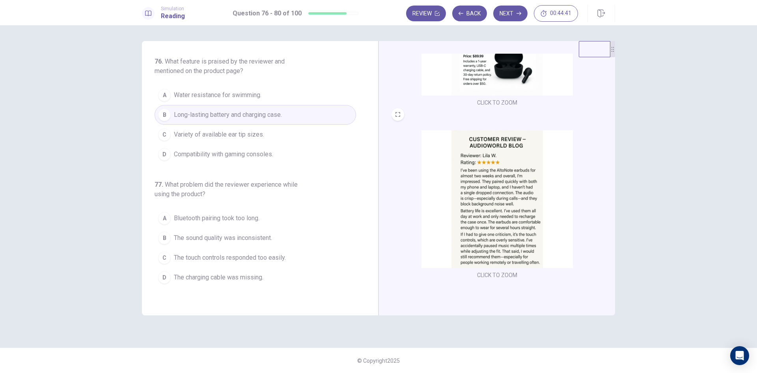
click at [494, 212] on img at bounding box center [496, 199] width 151 height 138
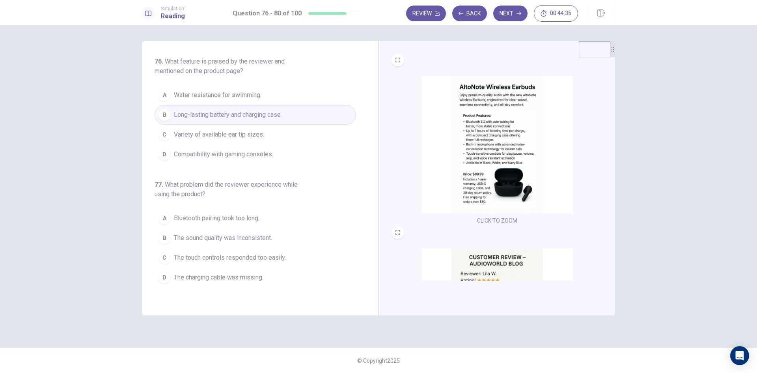
click at [467, 170] on img at bounding box center [496, 145] width 151 height 138
click at [472, 142] on img at bounding box center [496, 145] width 151 height 138
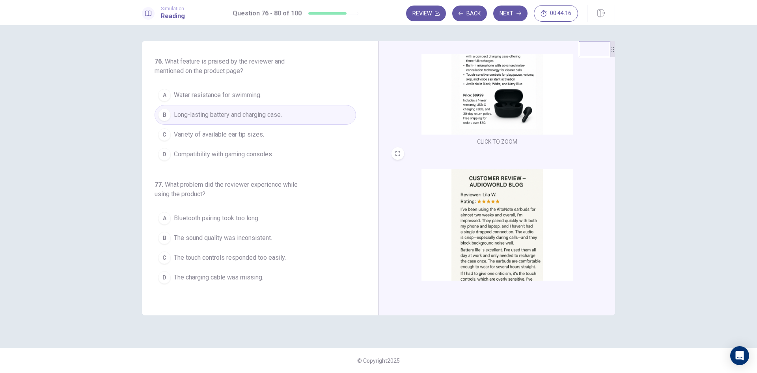
scroll to position [118, 0]
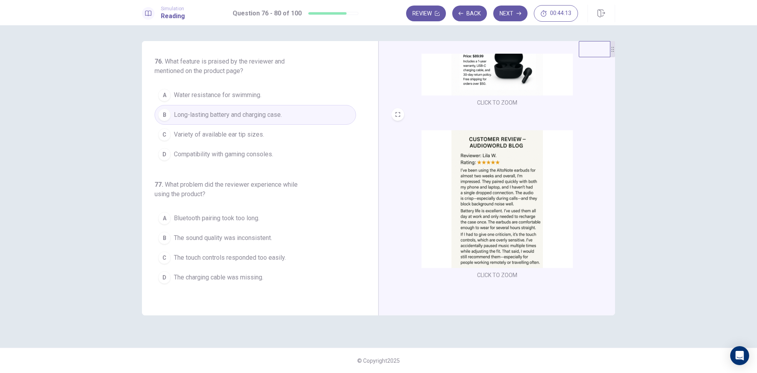
click at [260, 185] on span "What problem did the reviewer experience while using the product?" at bounding box center [226, 189] width 143 height 17
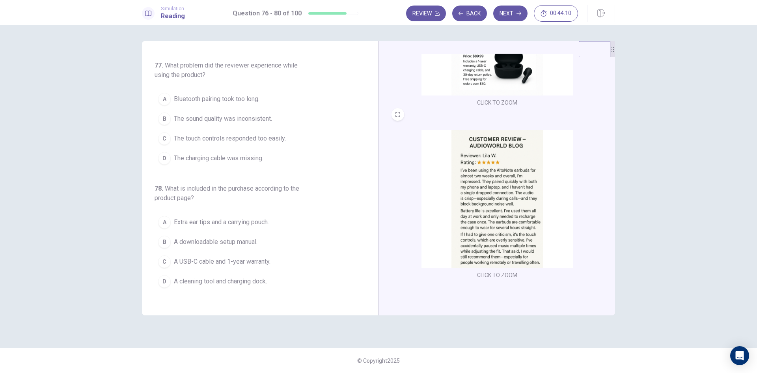
scroll to position [118, 0]
click at [161, 136] on div "C" at bounding box center [164, 139] width 13 height 13
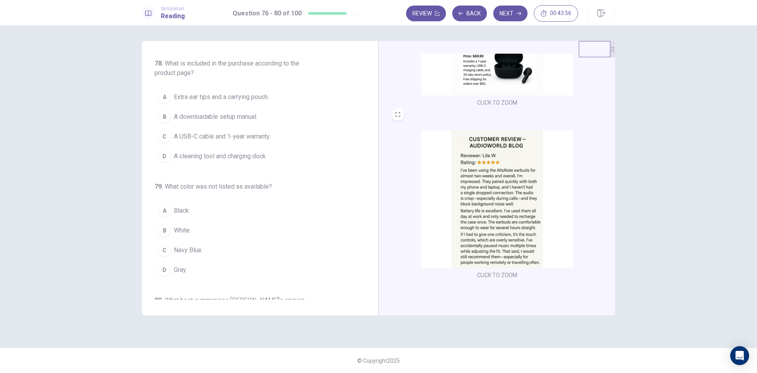
scroll to position [245, 0]
click at [484, 70] on img at bounding box center [496, 27] width 151 height 138
click at [164, 134] on div "C" at bounding box center [164, 135] width 13 height 13
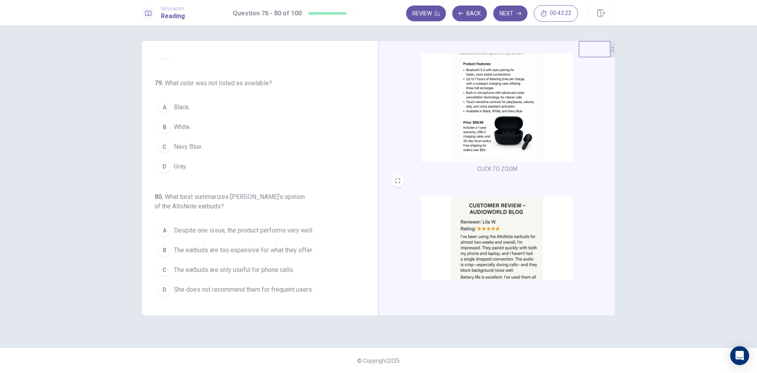
scroll to position [39, 0]
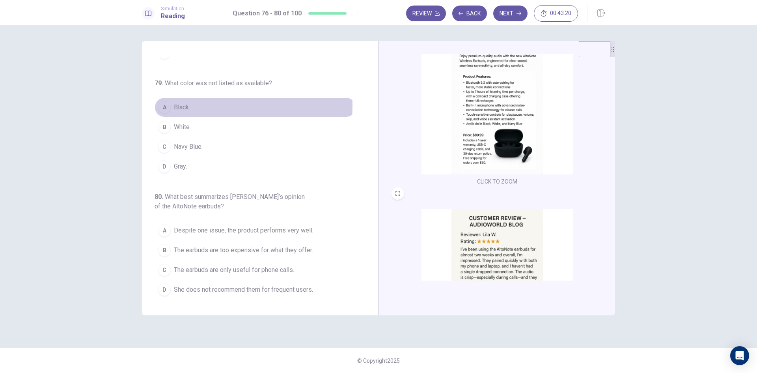
click at [165, 106] on div "A" at bounding box center [164, 107] width 13 height 13
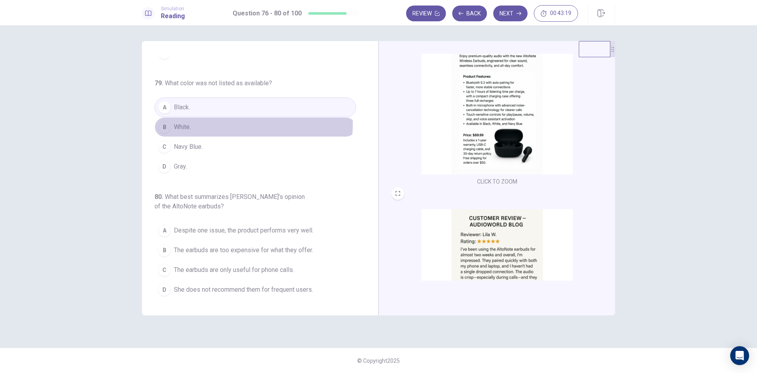
click at [165, 121] on div "B" at bounding box center [164, 127] width 13 height 13
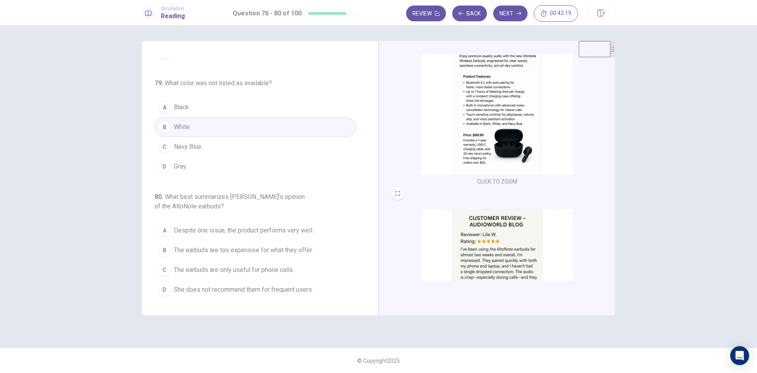
click at [163, 142] on div "C" at bounding box center [164, 146] width 13 height 13
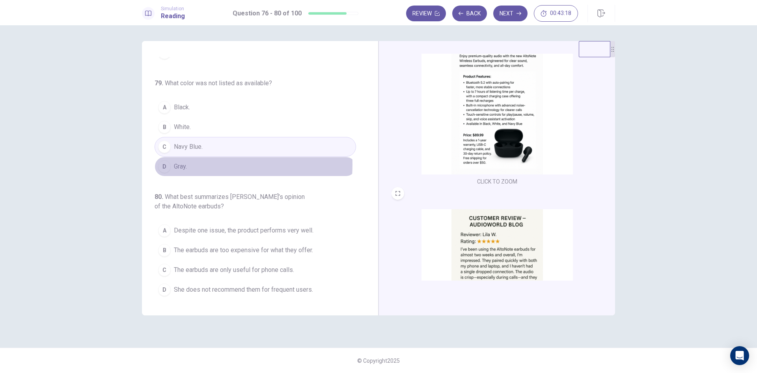
click at [162, 164] on div "D" at bounding box center [164, 166] width 13 height 13
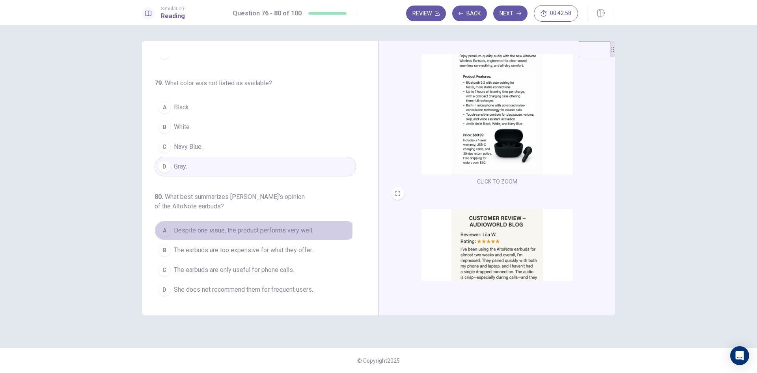
click at [163, 227] on div "A" at bounding box center [164, 230] width 13 height 13
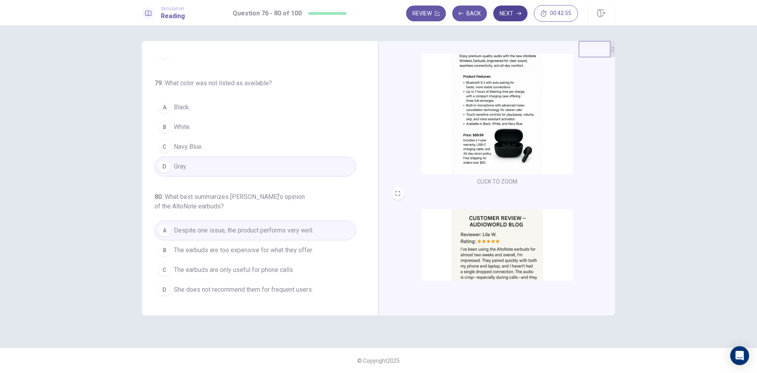
click at [511, 11] on button "Next" at bounding box center [510, 14] width 34 height 16
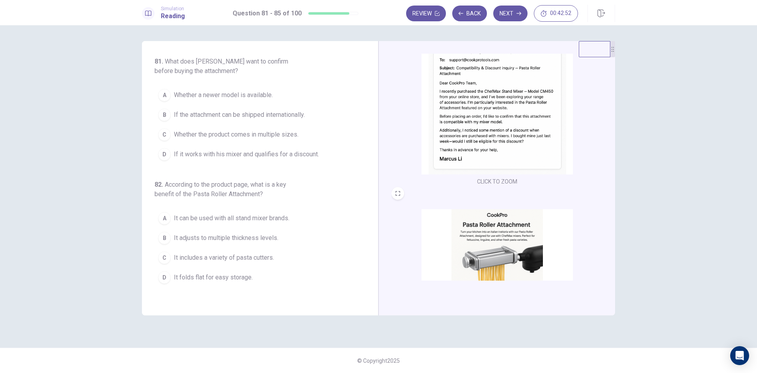
scroll to position [0, 0]
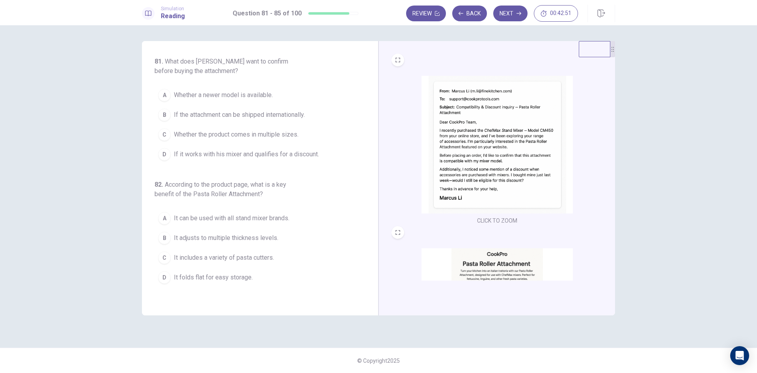
click at [458, 127] on img at bounding box center [496, 145] width 151 height 138
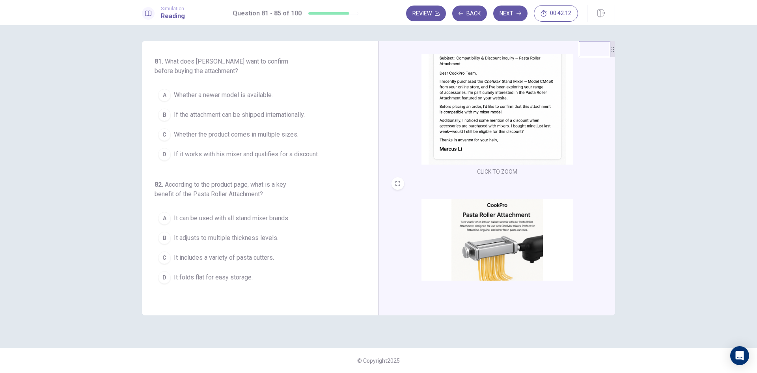
scroll to position [118, 0]
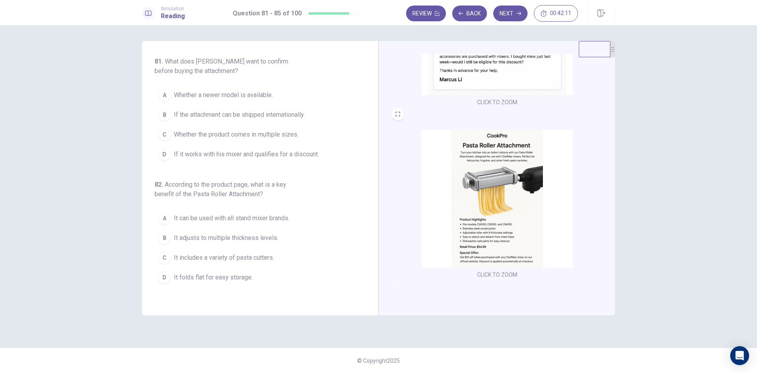
click at [461, 195] on img at bounding box center [496, 199] width 151 height 138
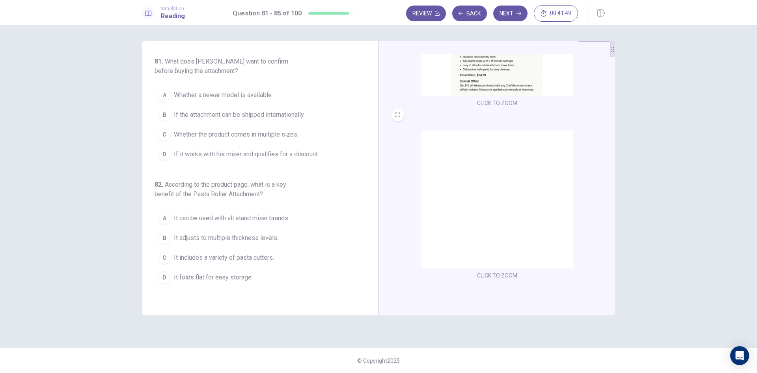
scroll to position [290, 0]
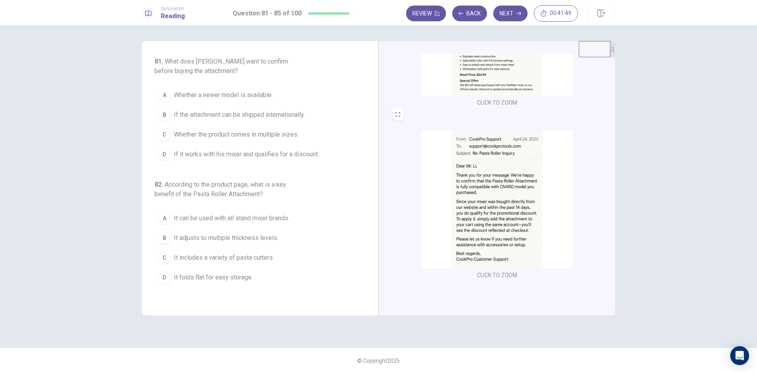
click at [496, 201] on img at bounding box center [496, 199] width 151 height 138
click at [162, 112] on div "B" at bounding box center [164, 114] width 13 height 13
click at [163, 134] on div "C" at bounding box center [164, 134] width 13 height 13
click at [163, 150] on div "D" at bounding box center [164, 154] width 13 height 13
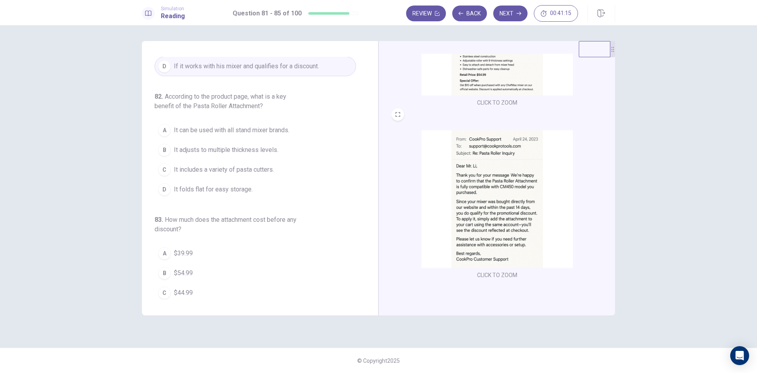
scroll to position [91, 0]
click at [468, 76] on img at bounding box center [496, 27] width 151 height 138
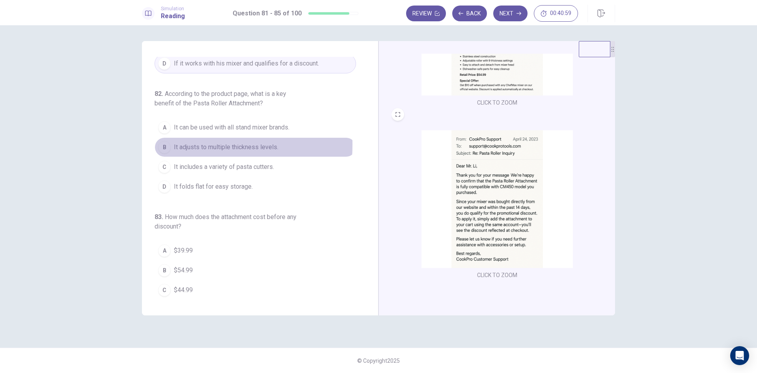
click at [162, 144] on div "B" at bounding box center [164, 147] width 13 height 13
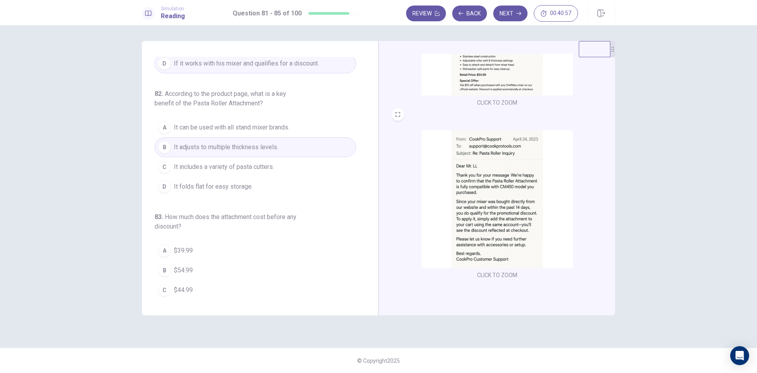
click at [459, 72] on img at bounding box center [496, 27] width 151 height 138
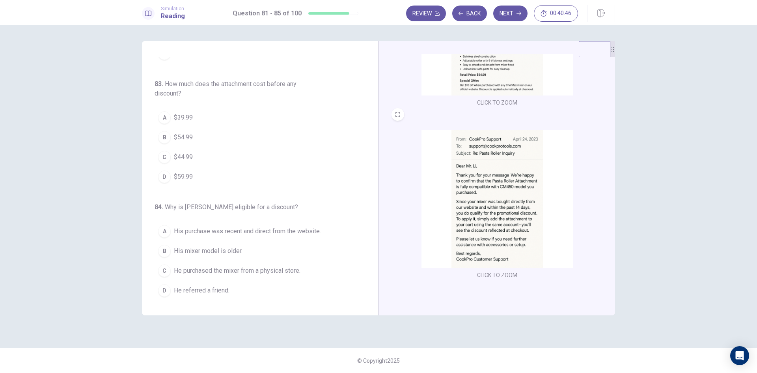
scroll to position [231, 0]
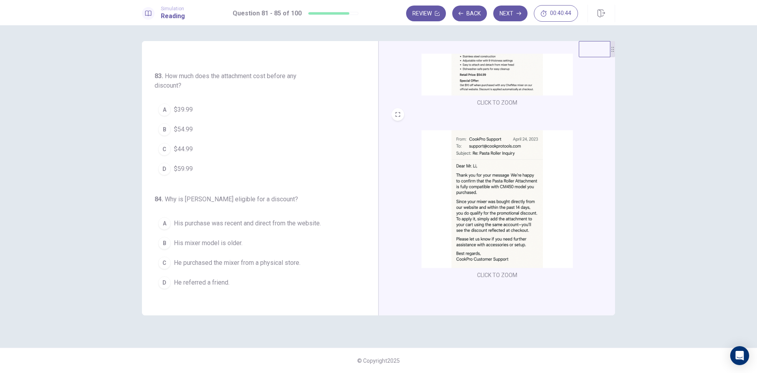
click at [474, 75] on img at bounding box center [496, 27] width 151 height 138
click at [168, 127] on div "B" at bounding box center [164, 129] width 13 height 13
click at [477, 79] on img at bounding box center [496, 27] width 151 height 138
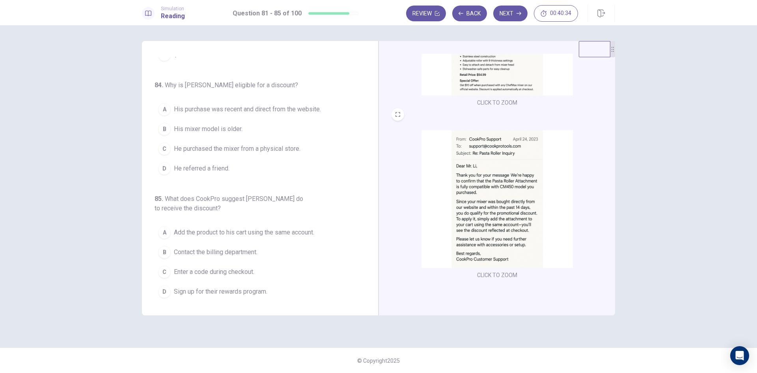
scroll to position [347, 0]
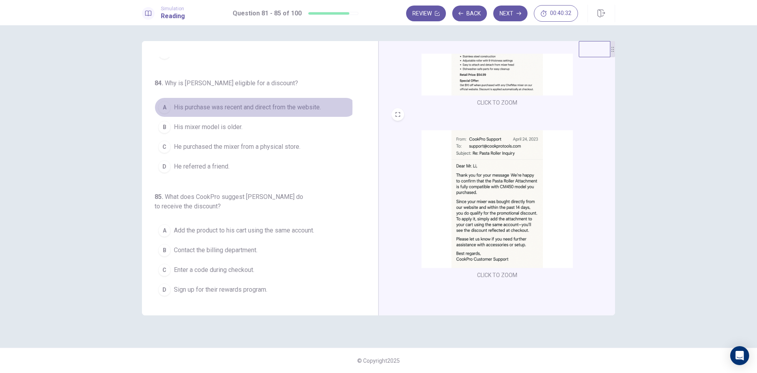
click at [164, 107] on div "A" at bounding box center [164, 107] width 13 height 13
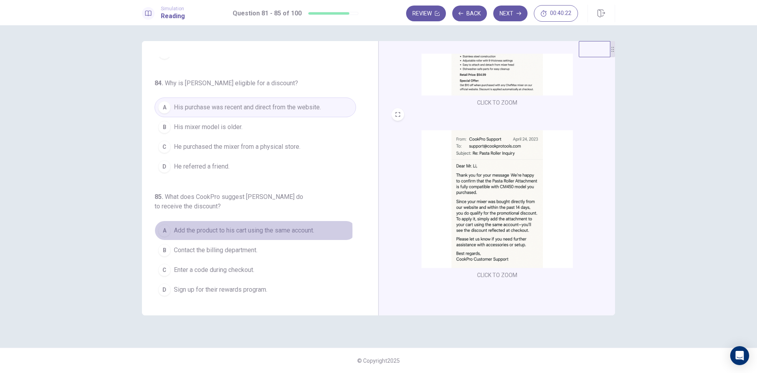
click at [161, 231] on div "A" at bounding box center [164, 230] width 13 height 13
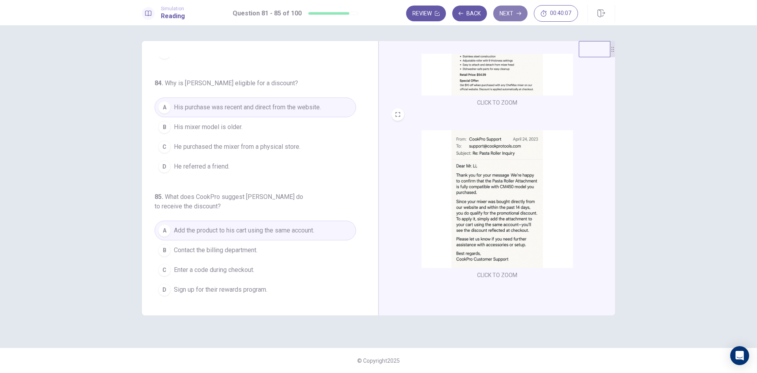
click at [509, 13] on button "Next" at bounding box center [510, 14] width 34 height 16
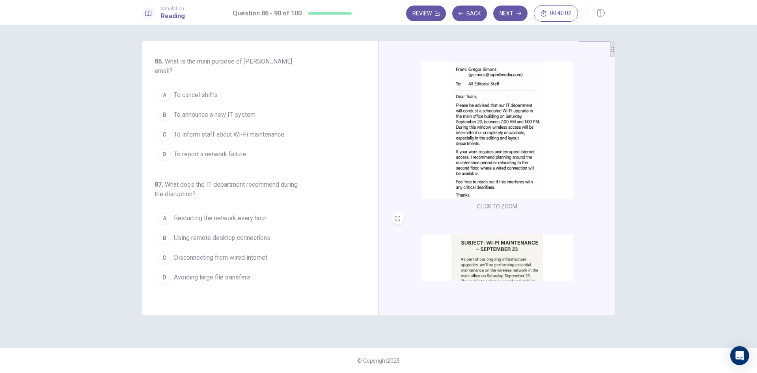
scroll to position [0, 0]
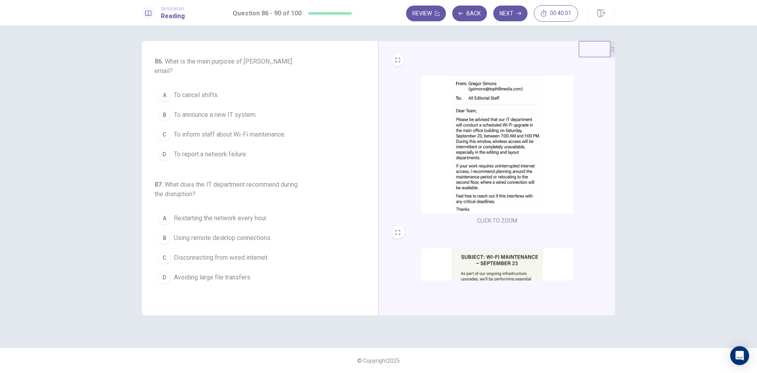
click at [476, 138] on img at bounding box center [496, 145] width 151 height 138
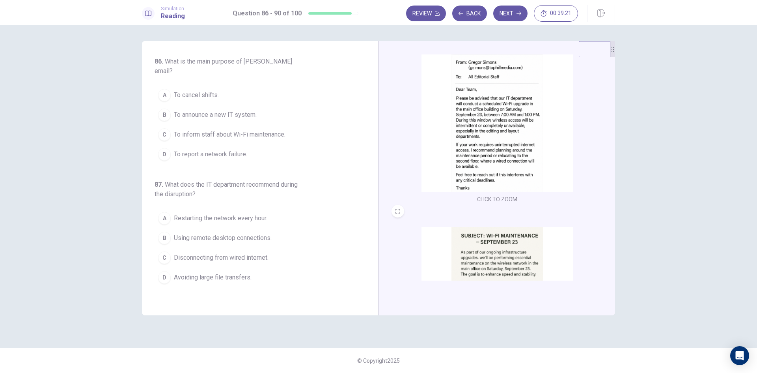
scroll to position [118, 0]
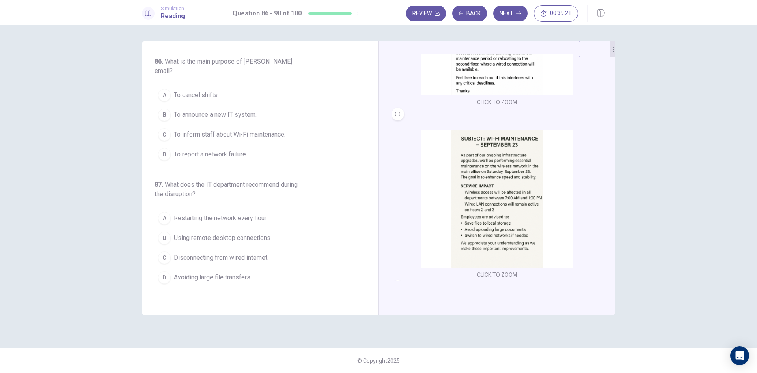
click at [492, 204] on img at bounding box center [496, 199] width 151 height 138
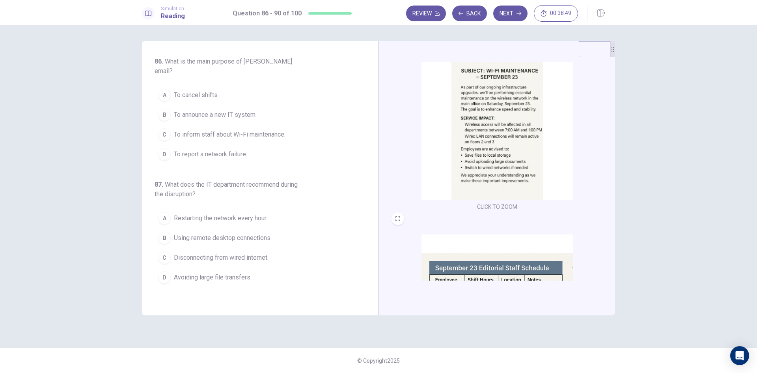
scroll to position [290, 0]
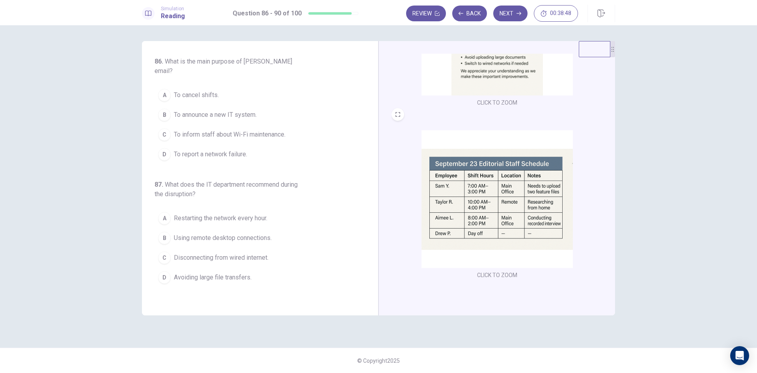
click at [496, 198] on img at bounding box center [496, 199] width 151 height 138
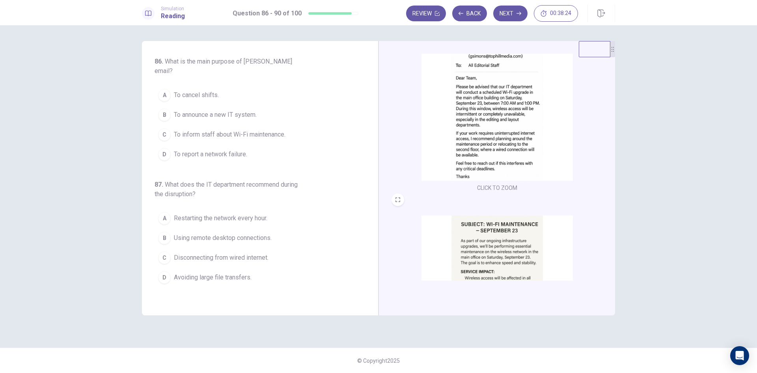
scroll to position [0, 0]
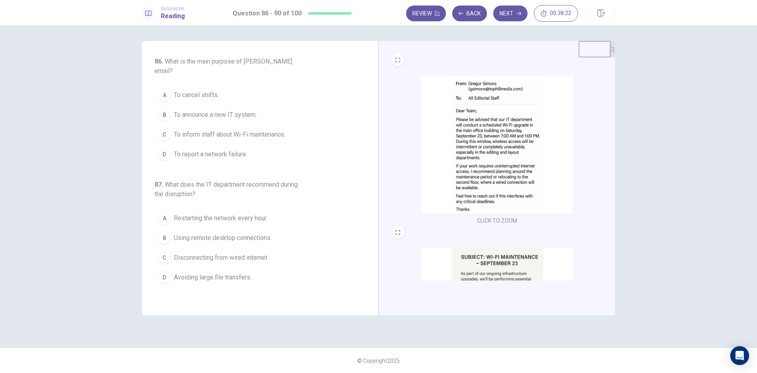
click at [163, 108] on div "B" at bounding box center [164, 114] width 13 height 13
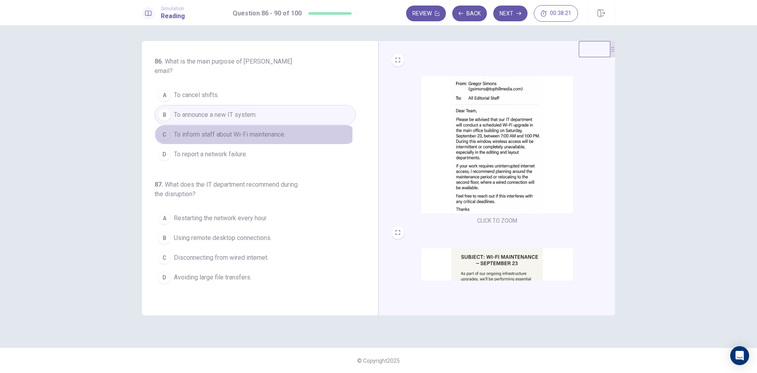
click at [157, 125] on button "C To inform staff about Wi-Fi maintenance." at bounding box center [255, 135] width 201 height 20
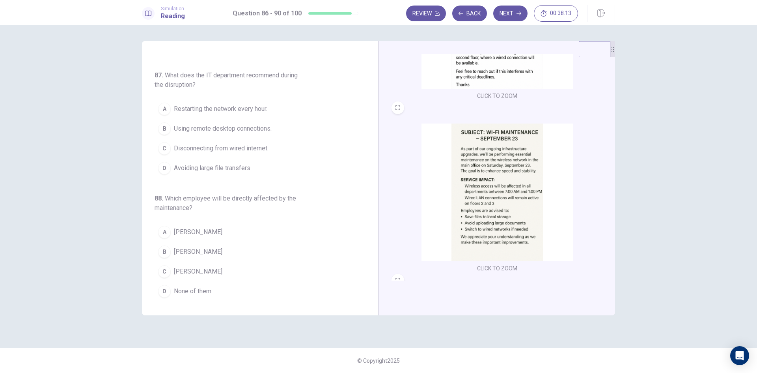
scroll to position [197, 0]
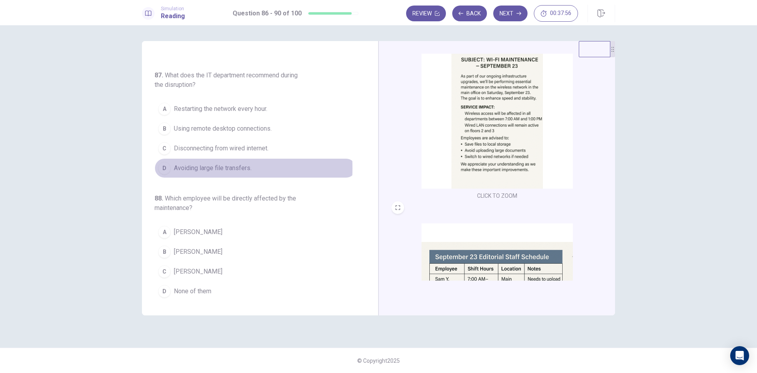
click at [162, 162] on div "D" at bounding box center [164, 168] width 13 height 13
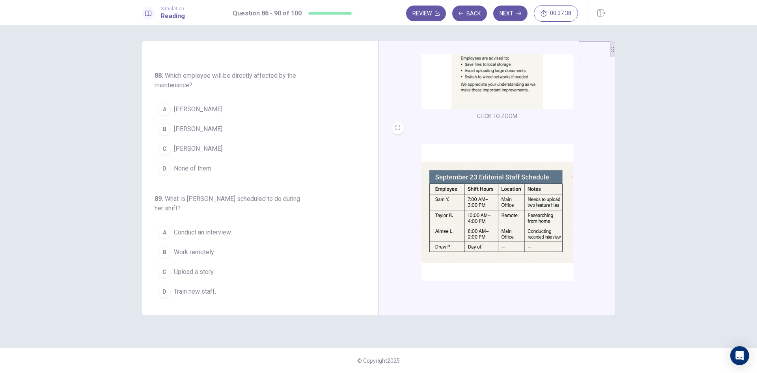
scroll to position [290, 0]
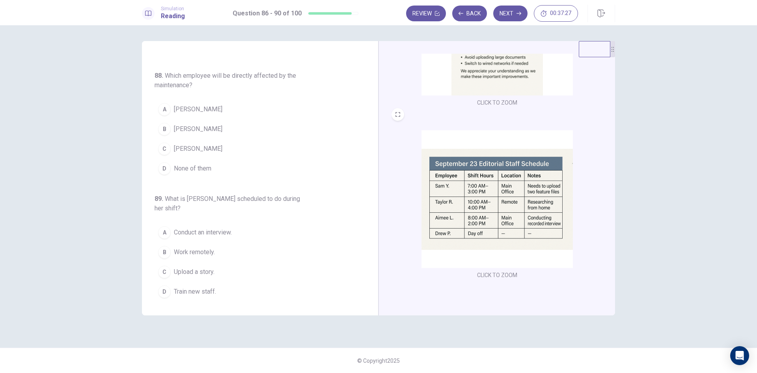
click at [168, 142] on div "C" at bounding box center [164, 148] width 13 height 13
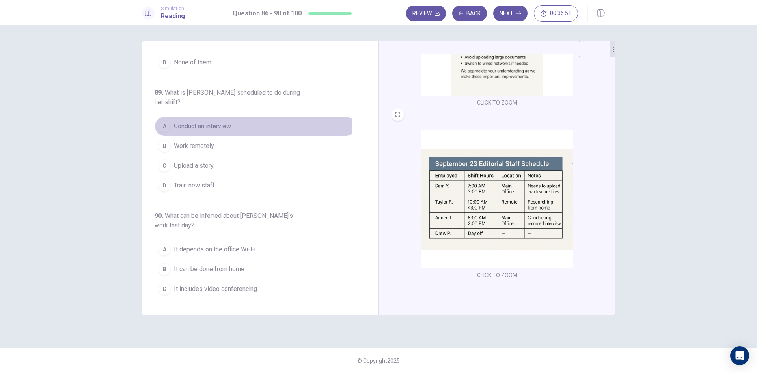
click at [162, 120] on div "A" at bounding box center [164, 126] width 13 height 13
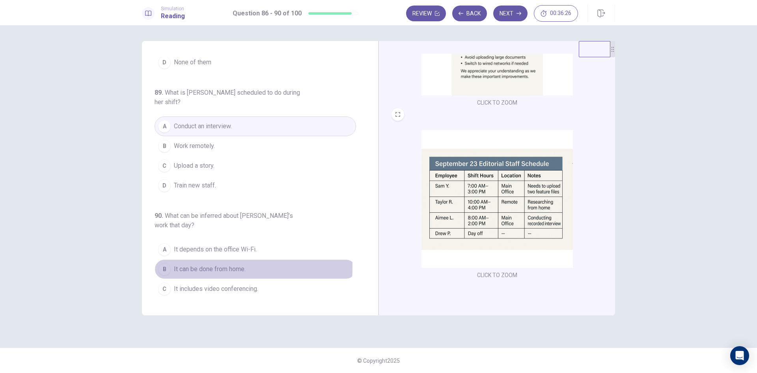
click at [165, 263] on div "B" at bounding box center [164, 269] width 13 height 13
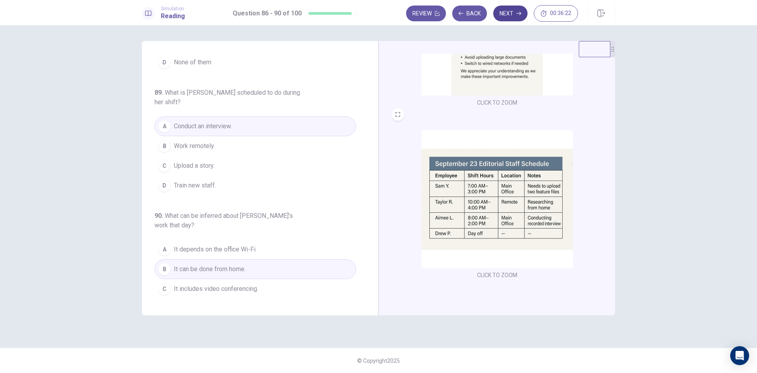
click at [506, 11] on button "Next" at bounding box center [510, 14] width 34 height 16
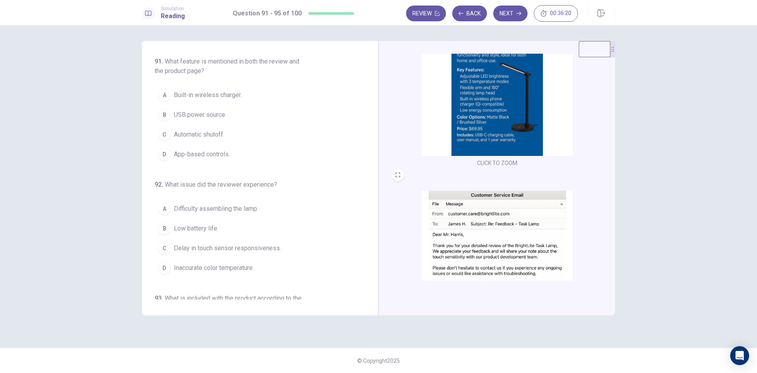
scroll to position [0, 0]
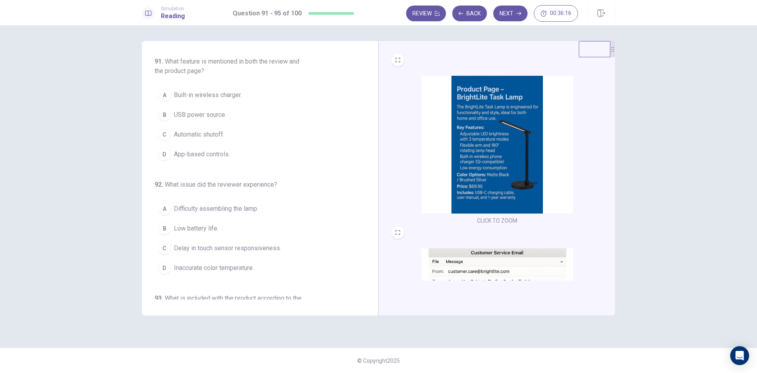
click at [469, 129] on img at bounding box center [496, 145] width 151 height 138
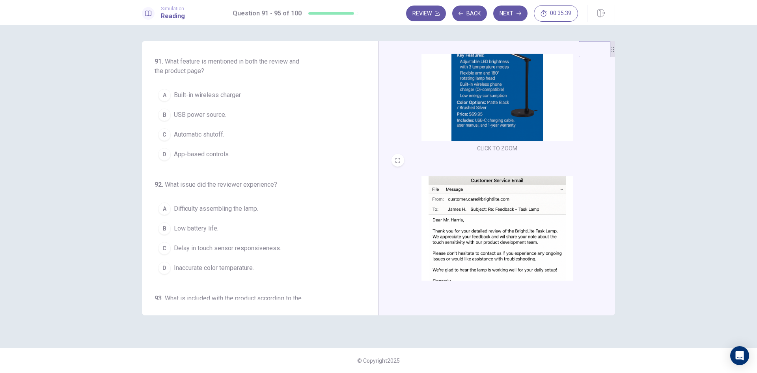
scroll to position [118, 0]
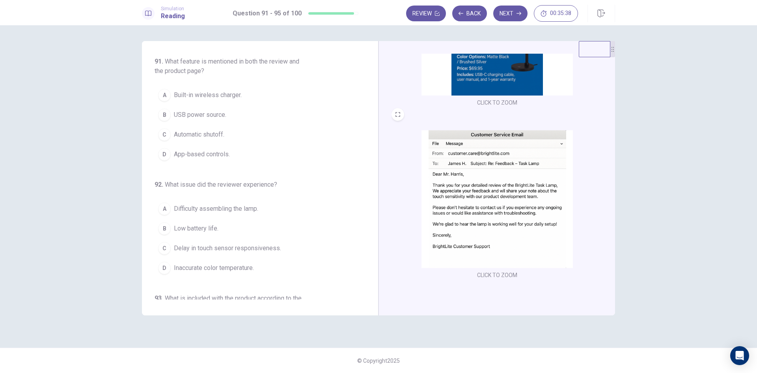
click at [480, 227] on img at bounding box center [496, 199] width 151 height 138
click at [511, 165] on img at bounding box center [496, 199] width 151 height 138
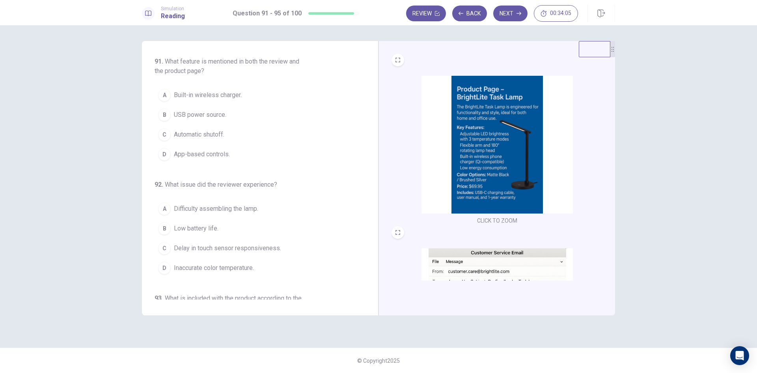
click at [488, 181] on img at bounding box center [496, 145] width 151 height 138
click at [483, 154] on img at bounding box center [496, 145] width 151 height 138
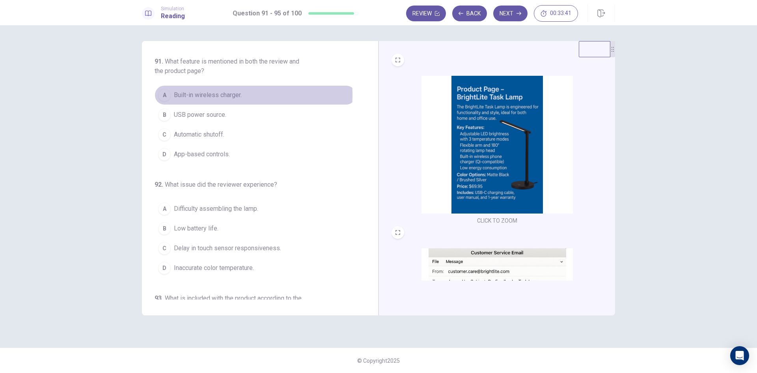
click at [165, 95] on div "A" at bounding box center [164, 95] width 13 height 13
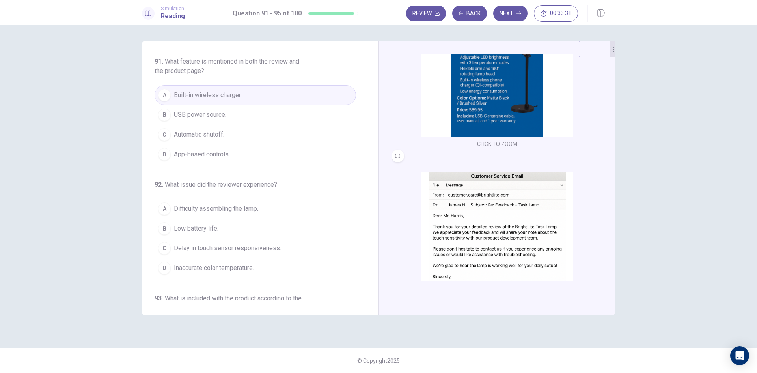
scroll to position [118, 0]
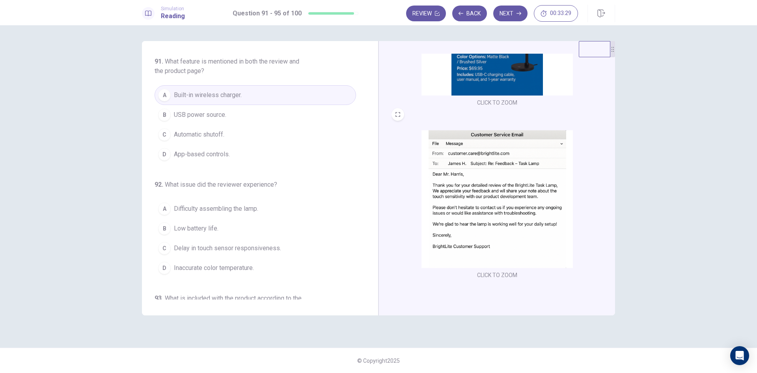
click at [496, 170] on img at bounding box center [496, 199] width 151 height 138
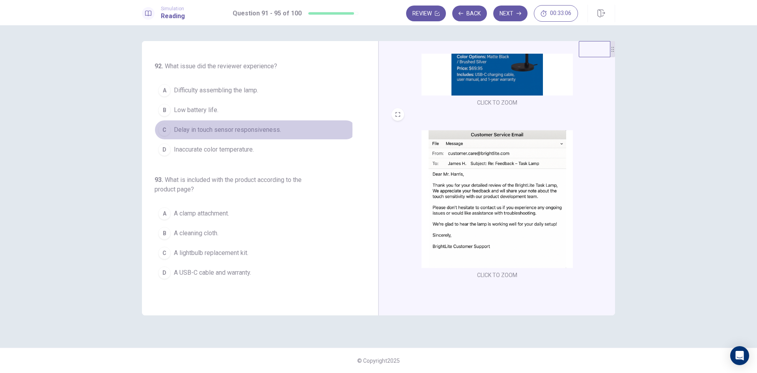
click at [164, 129] on div "C" at bounding box center [164, 129] width 13 height 13
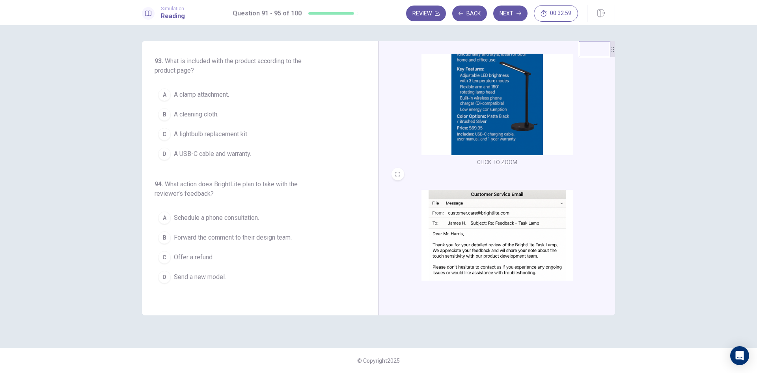
scroll to position [0, 0]
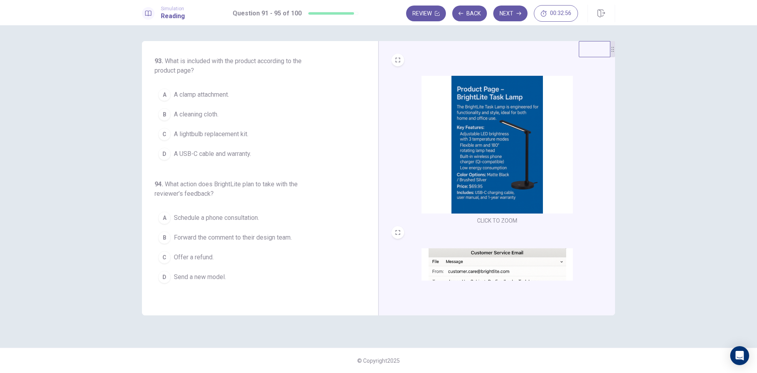
click at [164, 155] on div "D" at bounding box center [164, 153] width 13 height 13
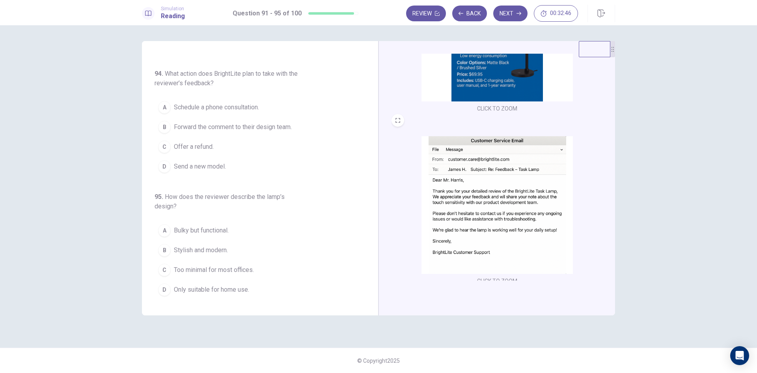
scroll to position [118, 0]
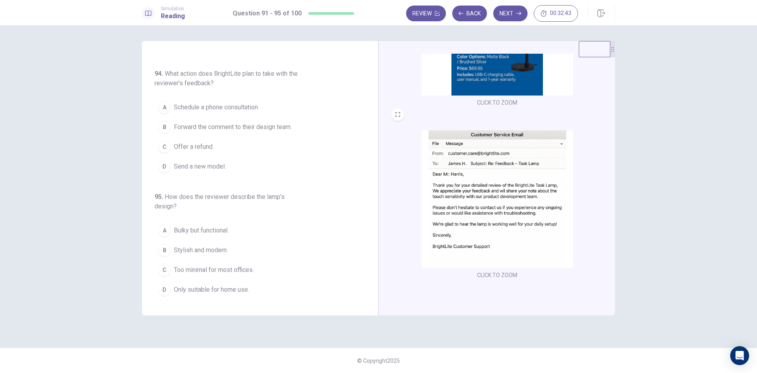
click at [162, 128] on div "B" at bounding box center [164, 127] width 13 height 13
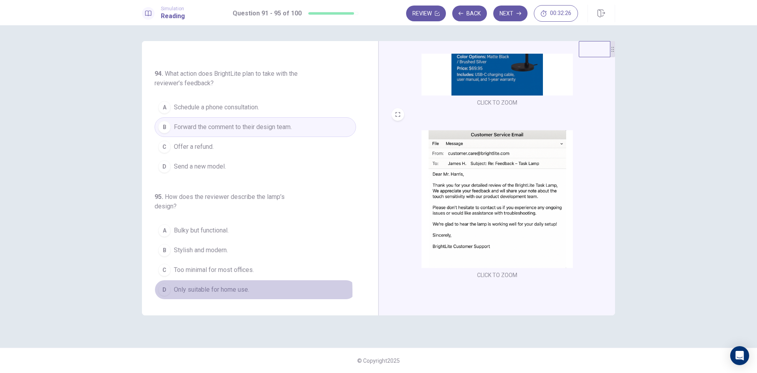
click at [163, 292] on div "D" at bounding box center [164, 289] width 13 height 13
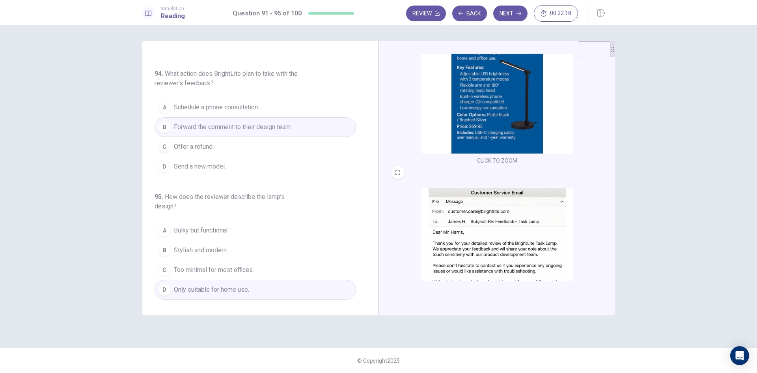
scroll to position [0, 0]
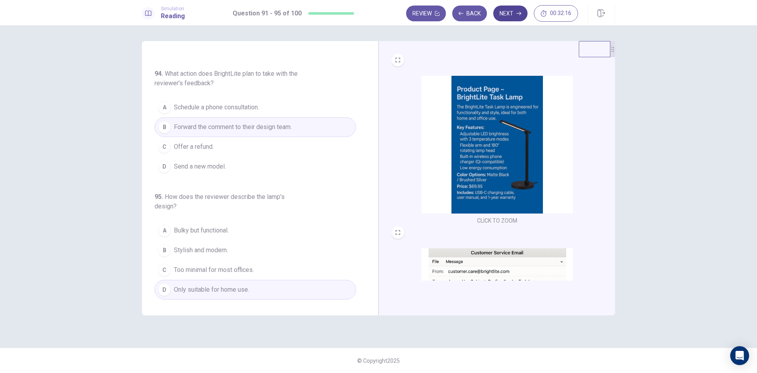
click at [516, 15] on icon "button" at bounding box center [518, 13] width 5 height 5
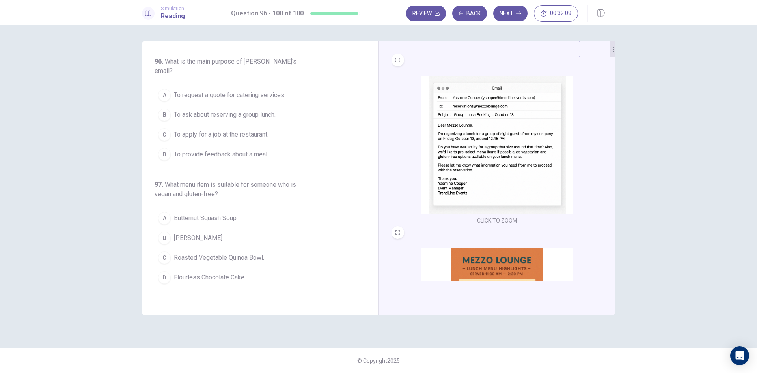
click at [508, 157] on img at bounding box center [496, 145] width 151 height 138
click at [166, 108] on div "B" at bounding box center [164, 114] width 13 height 13
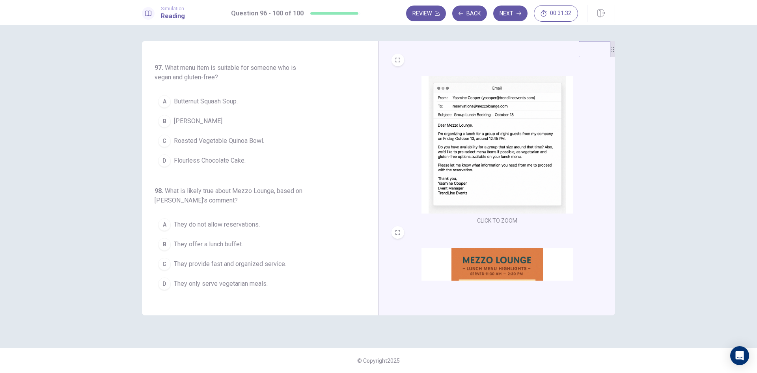
scroll to position [120, 0]
click at [365, 160] on div "96 . What is the main purpose of Yasmine’s email? A To request a quote for cate…" at bounding box center [263, 178] width 217 height 242
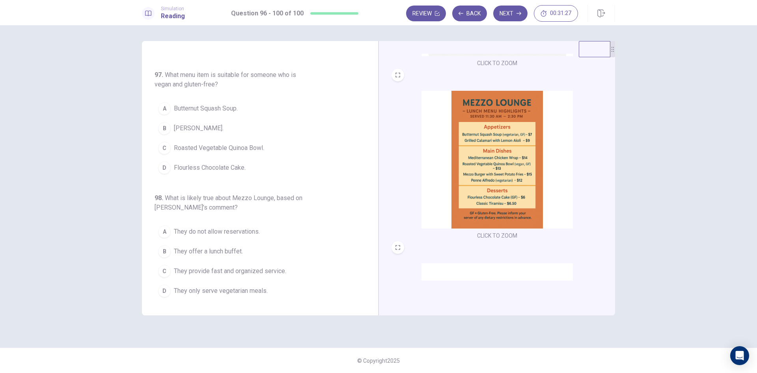
scroll to position [158, 0]
click at [512, 177] on img at bounding box center [496, 159] width 151 height 138
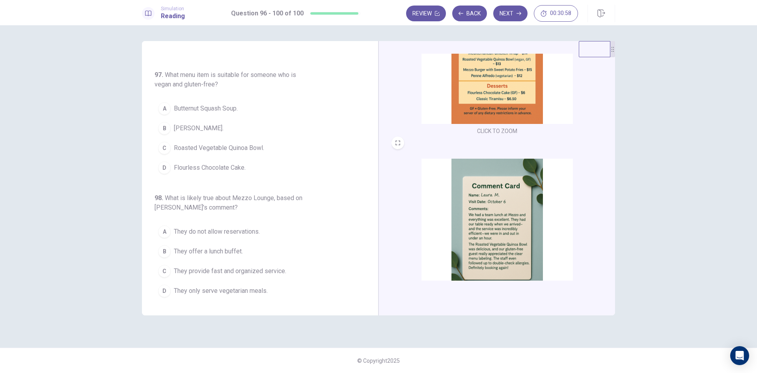
scroll to position [290, 0]
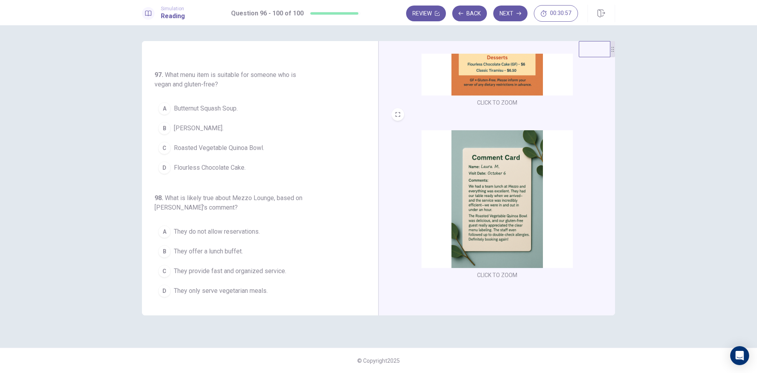
click at [513, 219] on img at bounding box center [496, 199] width 151 height 138
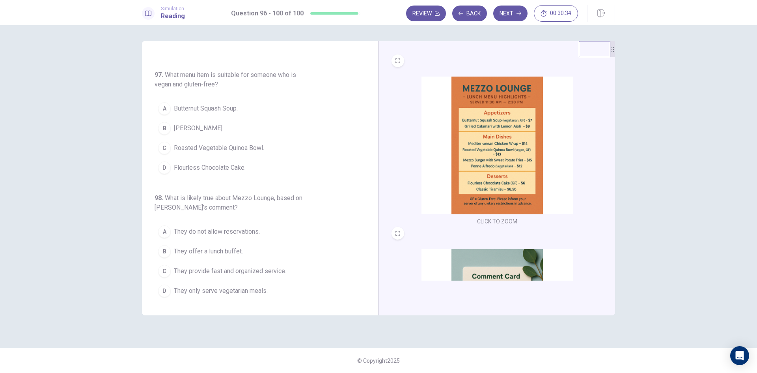
scroll to position [172, 0]
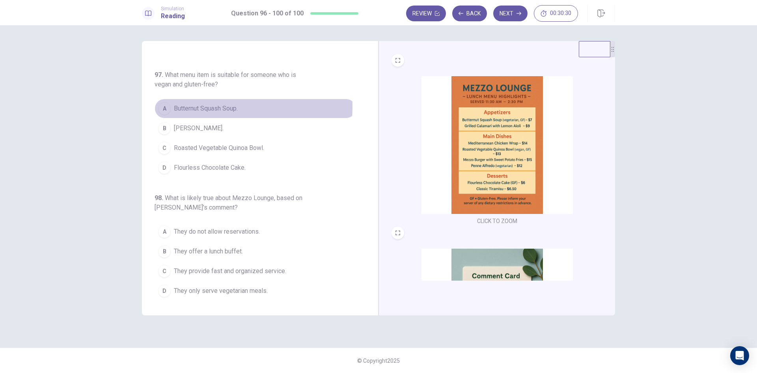
click at [167, 102] on div "A" at bounding box center [164, 108] width 13 height 13
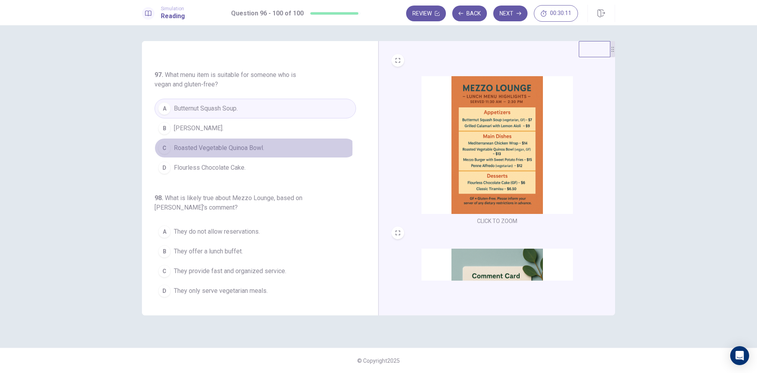
click at [161, 142] on div "C" at bounding box center [164, 148] width 13 height 13
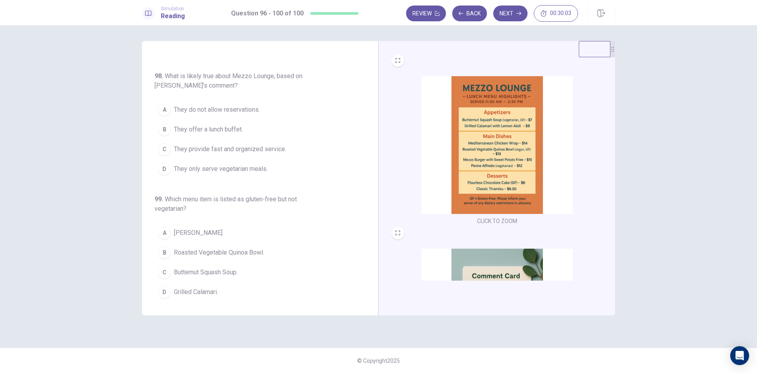
scroll to position [290, 0]
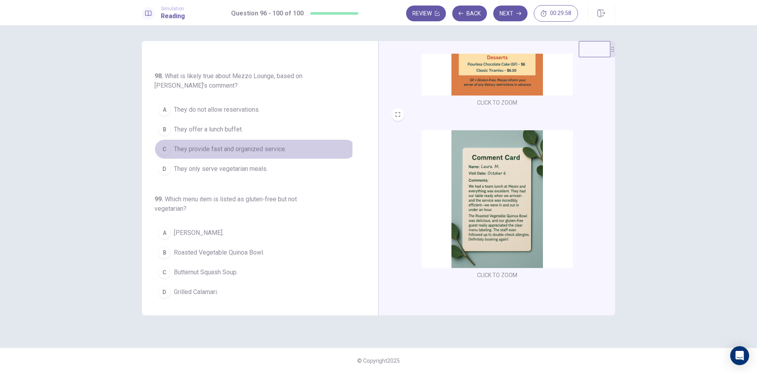
click at [163, 143] on div "C" at bounding box center [164, 149] width 13 height 13
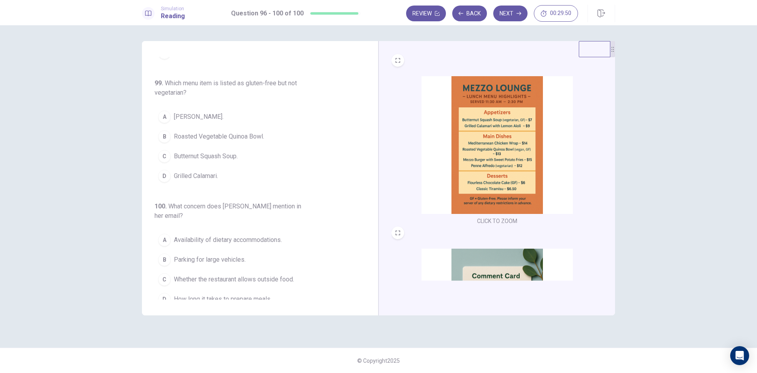
scroll to position [132, 0]
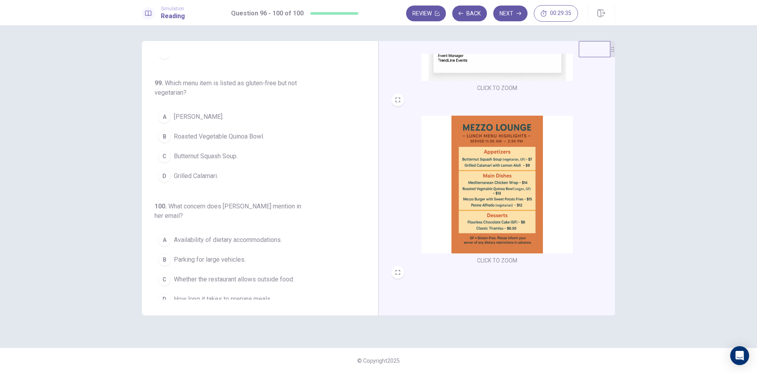
click at [527, 189] on img at bounding box center [496, 185] width 151 height 138
click at [166, 130] on div "B" at bounding box center [164, 136] width 13 height 13
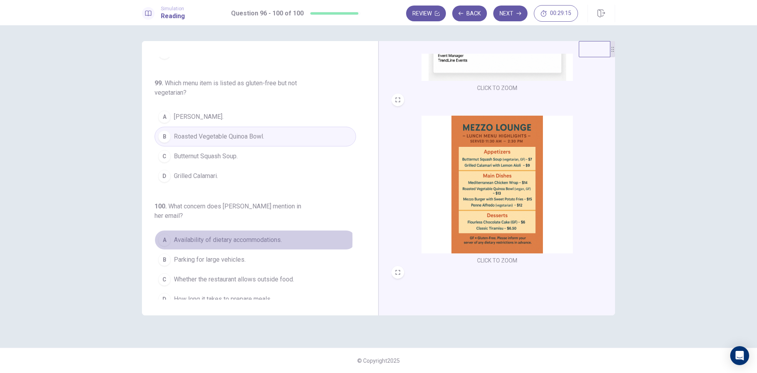
click at [164, 233] on div "A" at bounding box center [164, 239] width 13 height 13
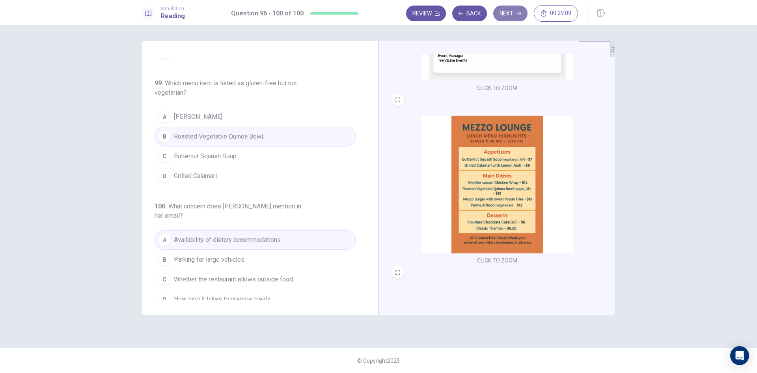
click at [510, 17] on button "Next" at bounding box center [510, 14] width 34 height 16
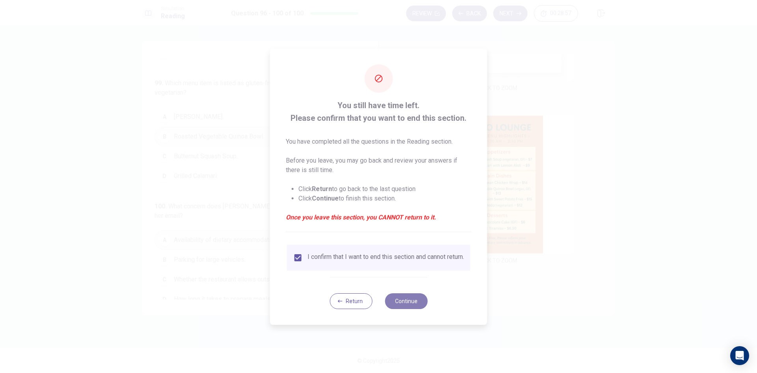
click at [410, 304] on button "Continue" at bounding box center [406, 301] width 43 height 16
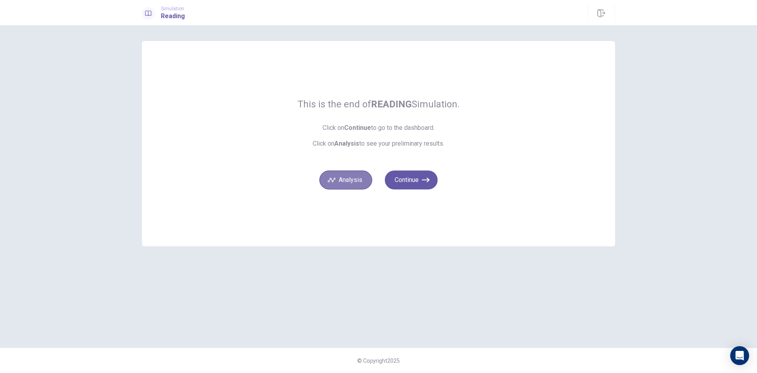
click at [364, 175] on button "Analysis" at bounding box center [345, 179] width 53 height 19
